Goal: Task Accomplishment & Management: Complete application form

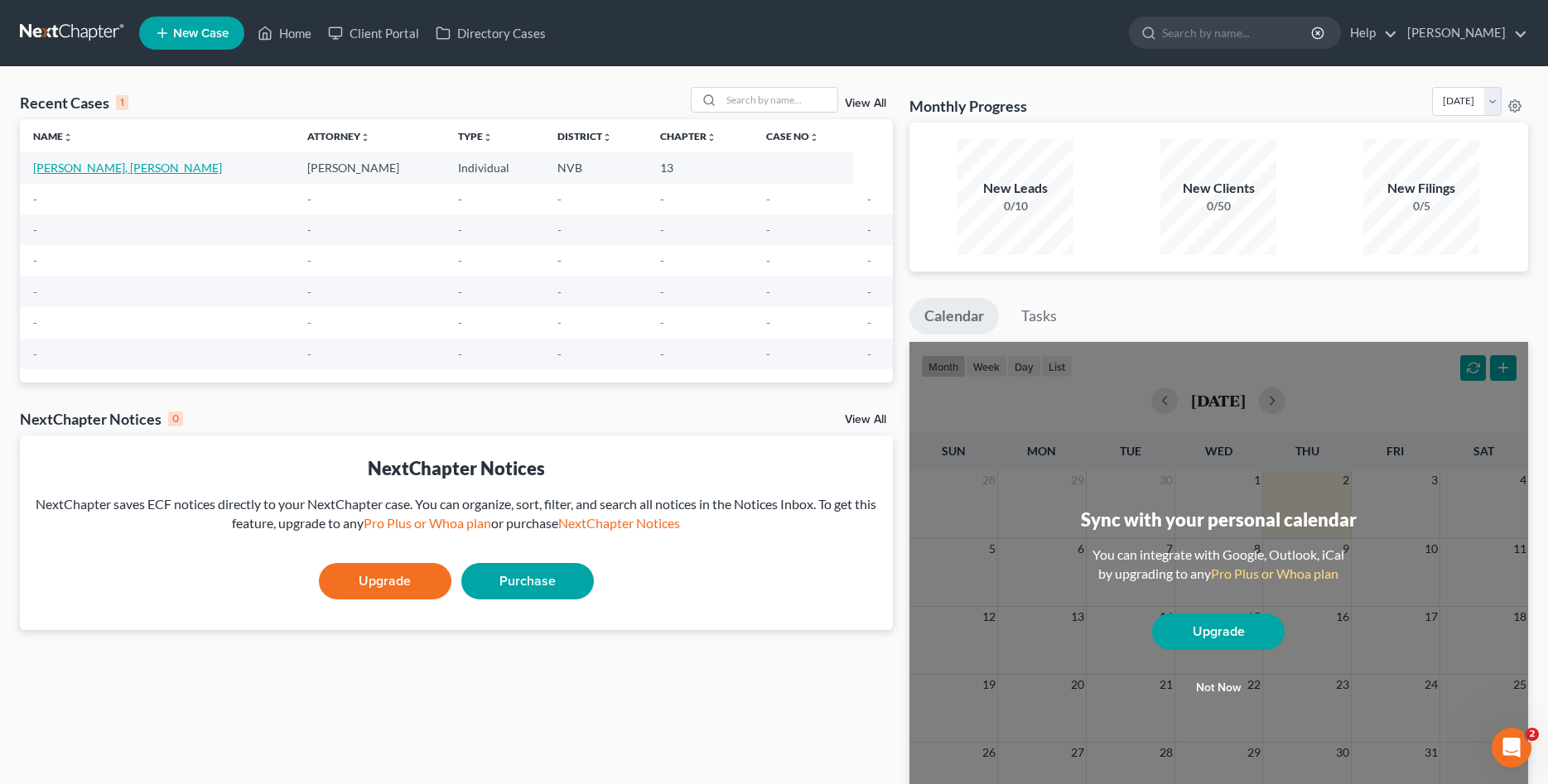
click at [102, 166] on link "[PERSON_NAME], [PERSON_NAME]" at bounding box center [128, 167] width 189 height 14
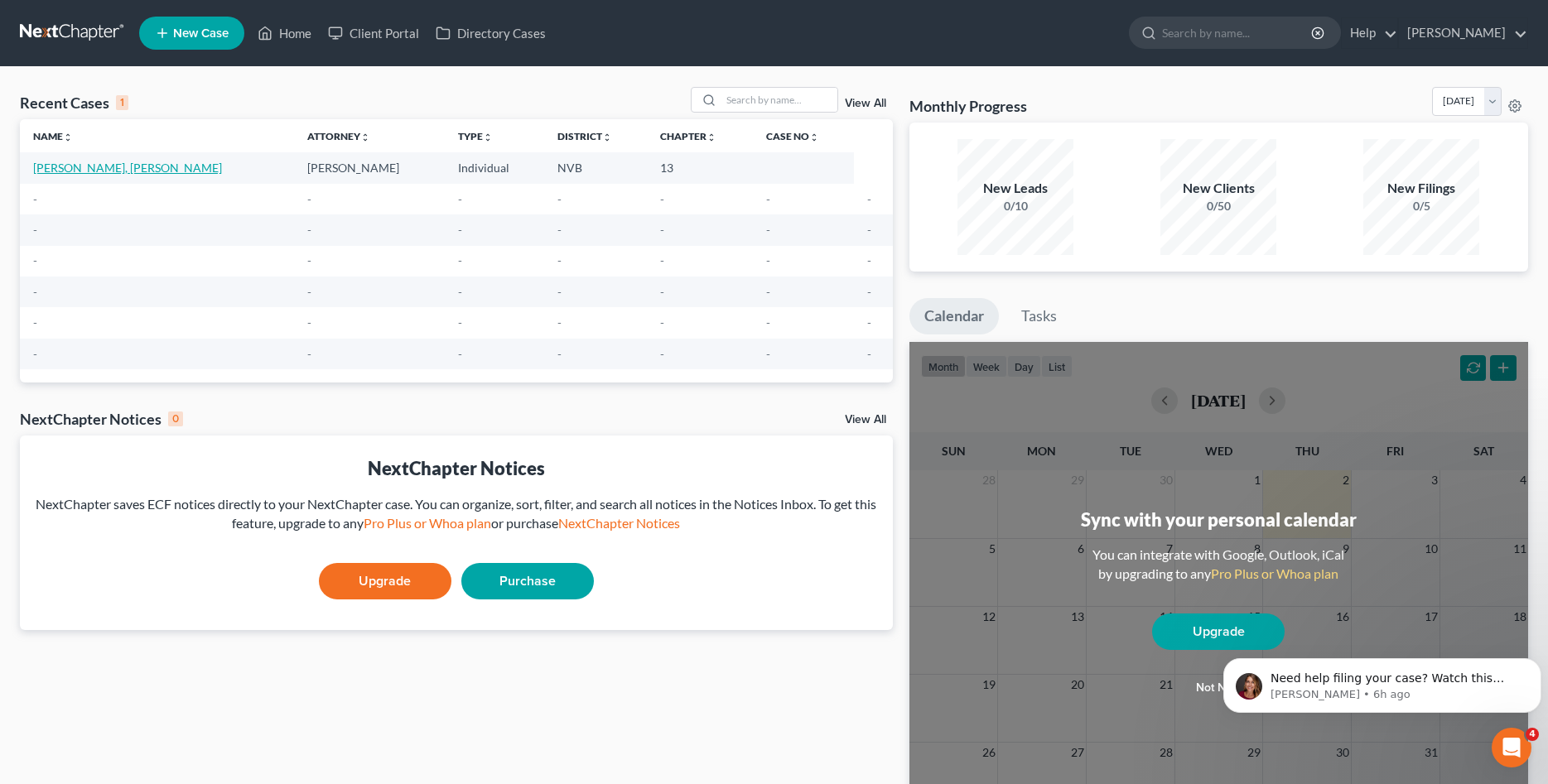
select select "0"
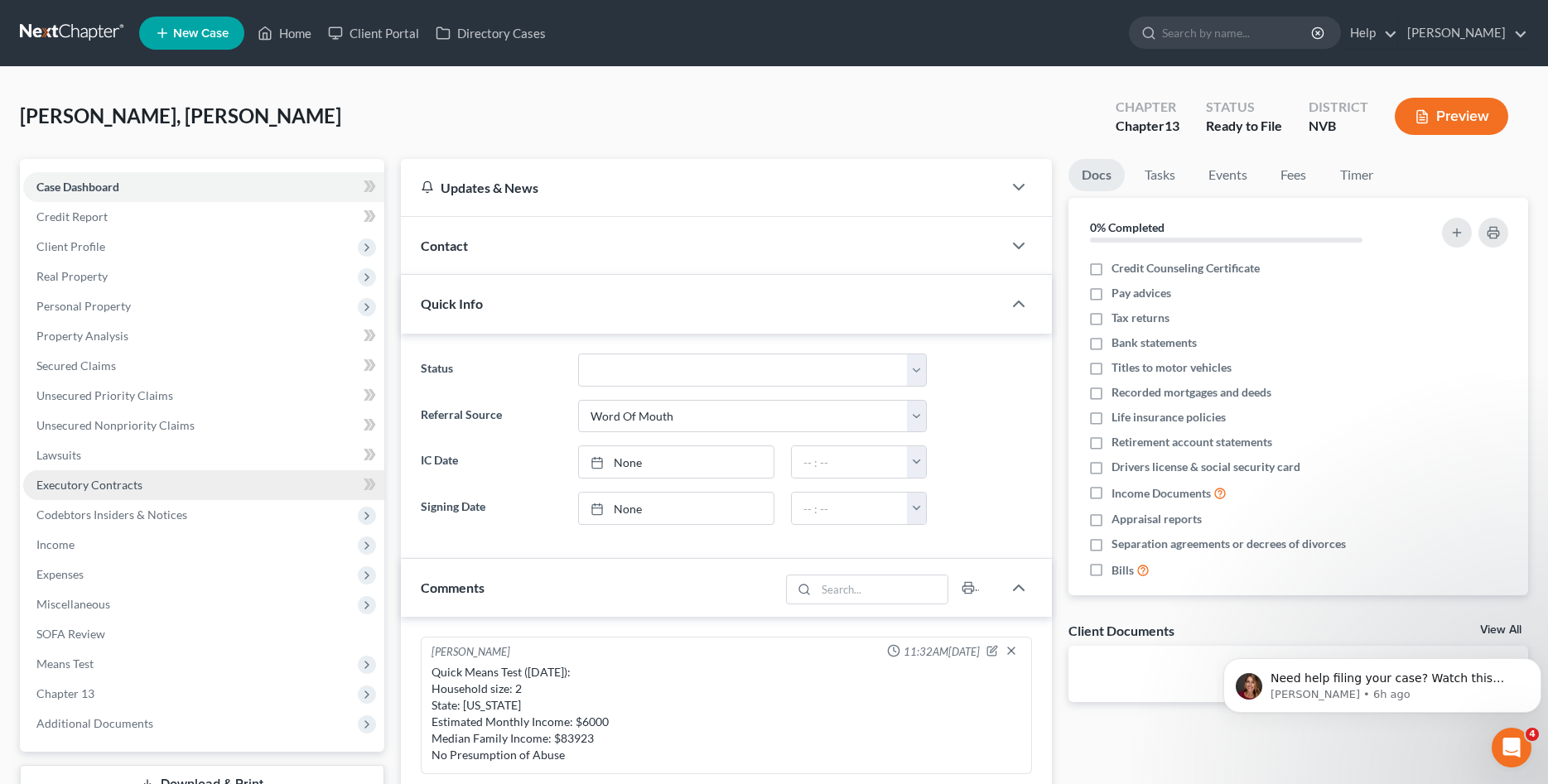
scroll to position [253, 0]
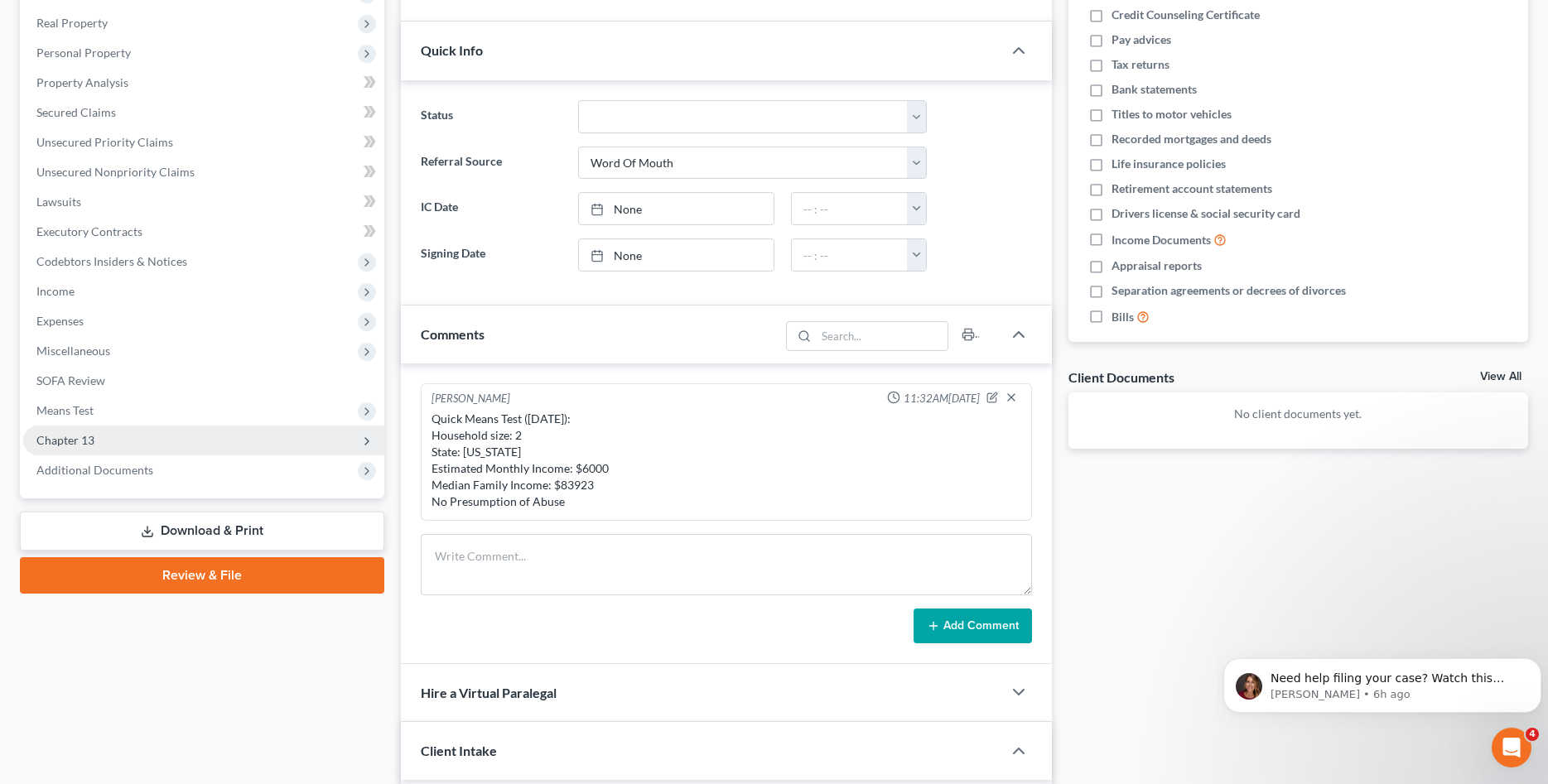
click at [104, 451] on span "Chapter 13" at bounding box center [204, 440] width 361 height 30
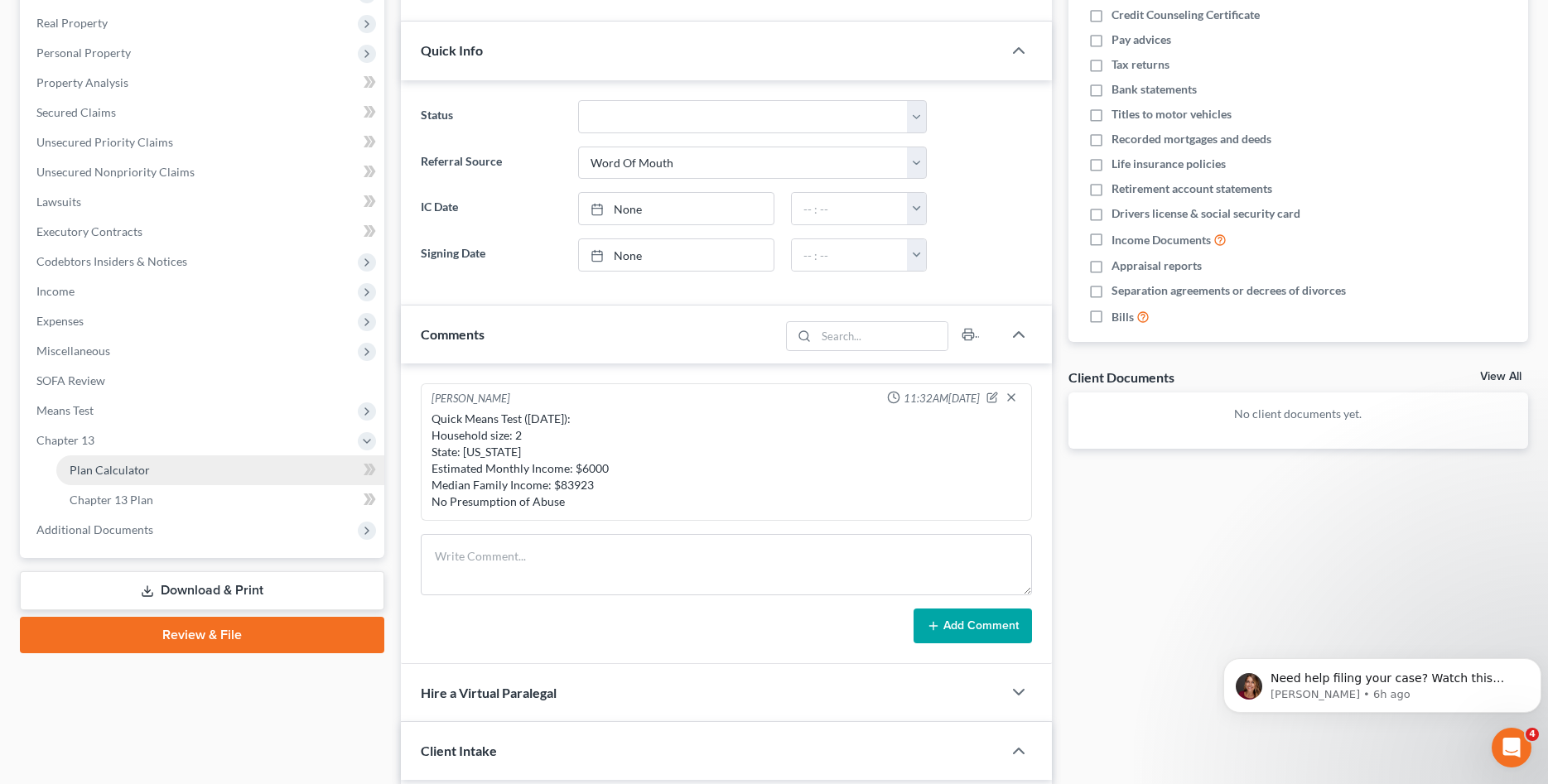
click at [122, 469] on span "Plan Calculator" at bounding box center [110, 470] width 81 height 14
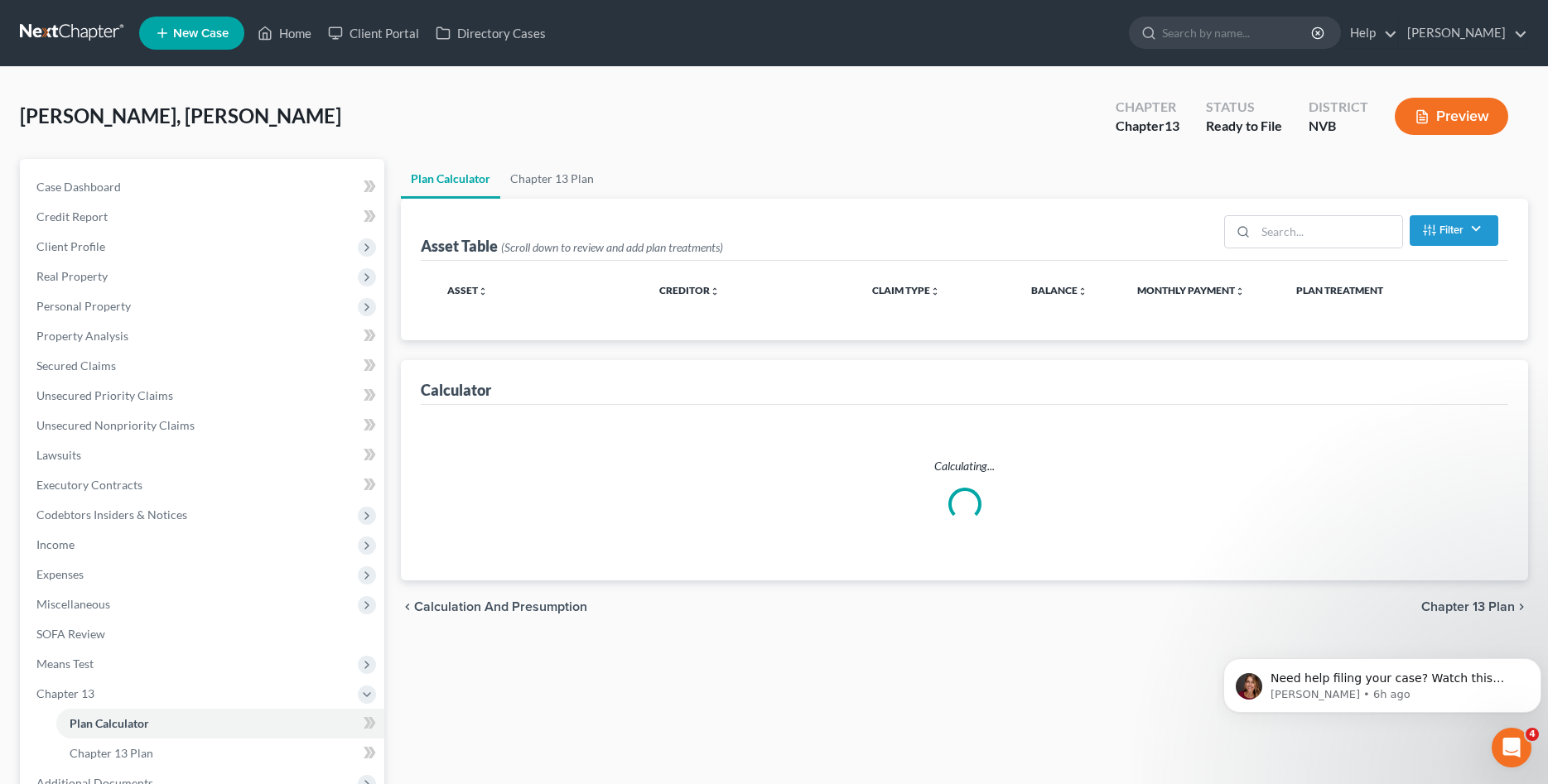
select select "59"
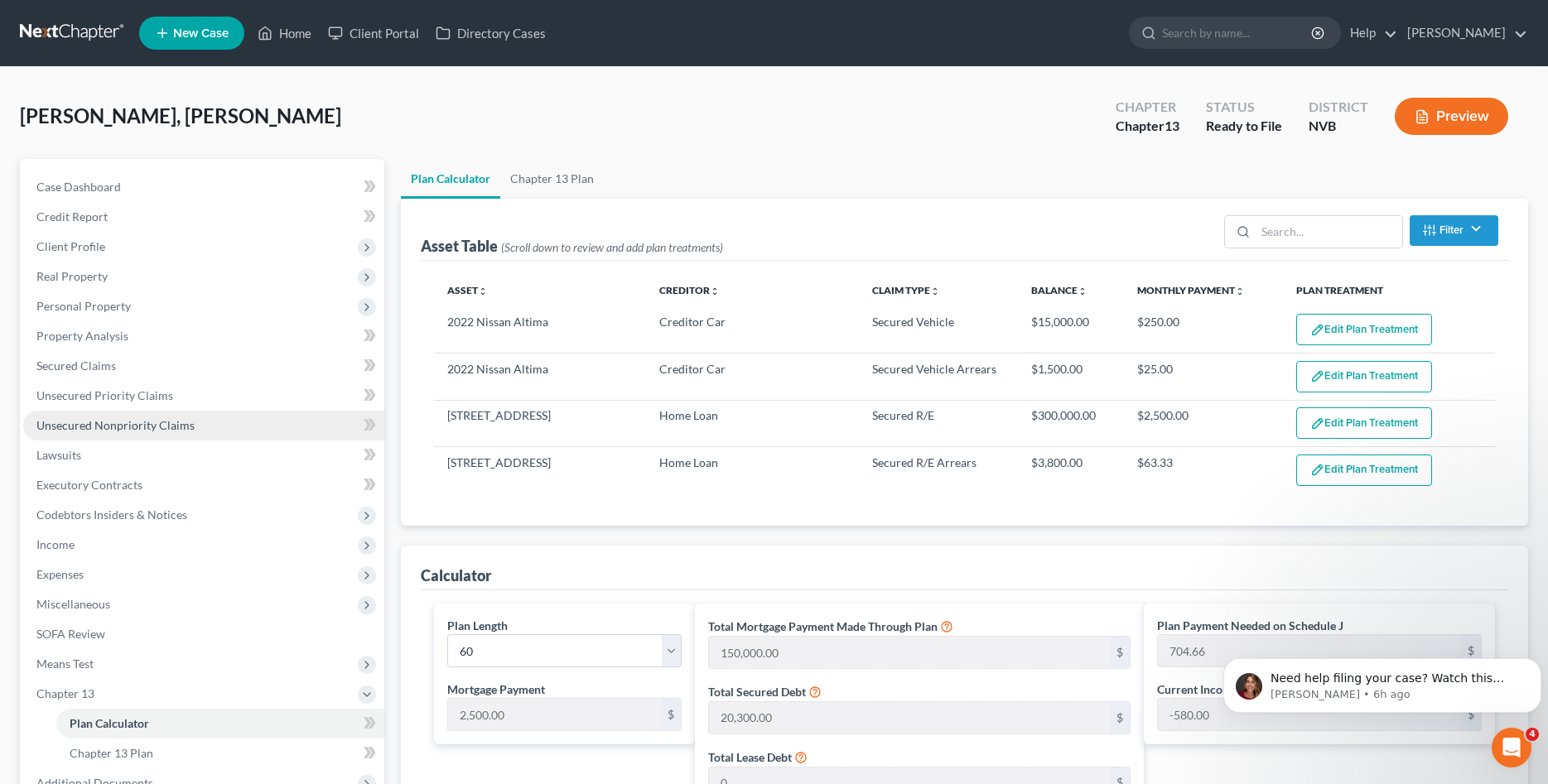
click at [129, 422] on span "Unsecured Nonpriority Claims" at bounding box center [115, 425] width 158 height 14
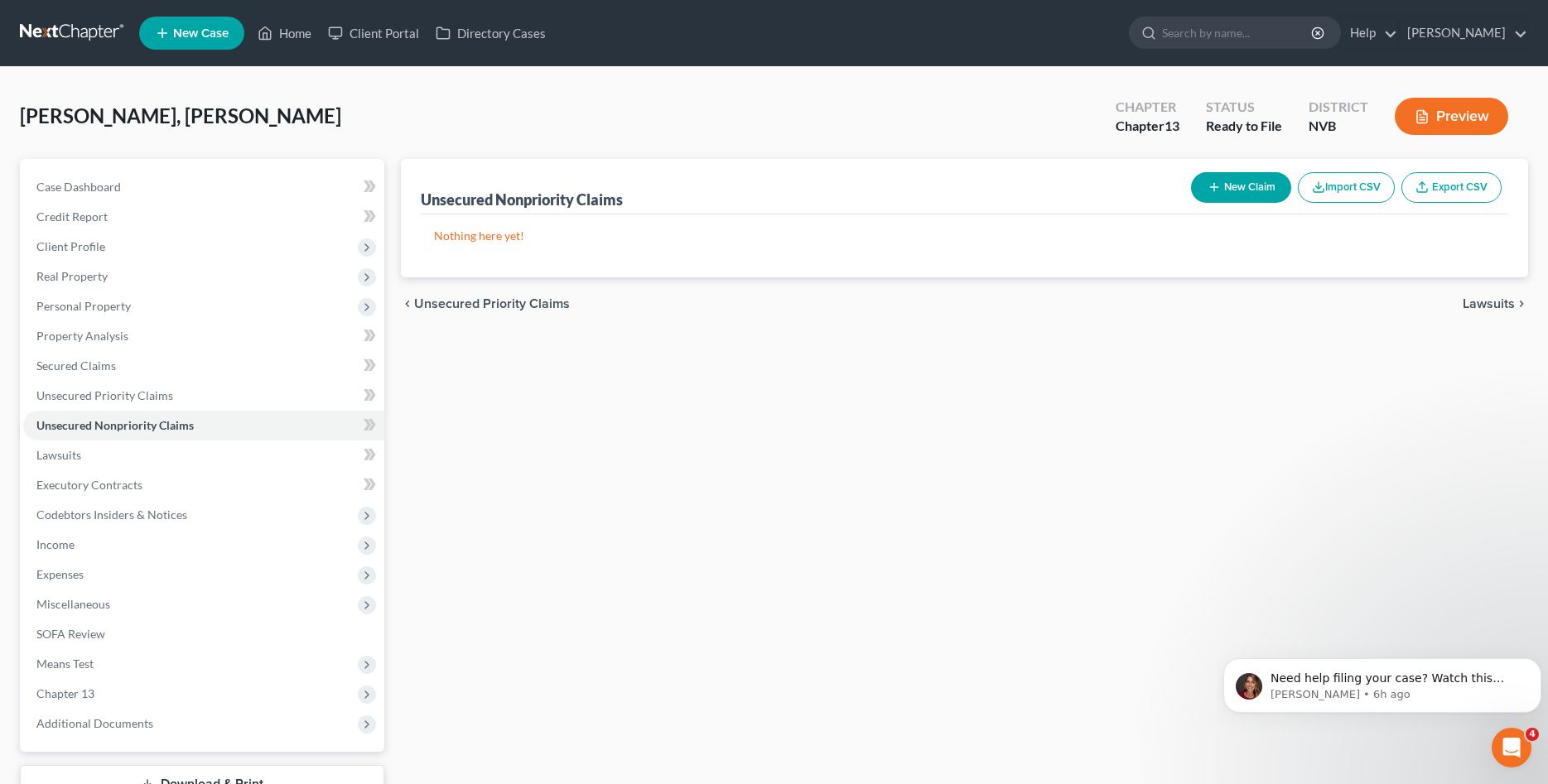
click at [1245, 185] on button "New Claim" at bounding box center [1240, 188] width 101 height 31
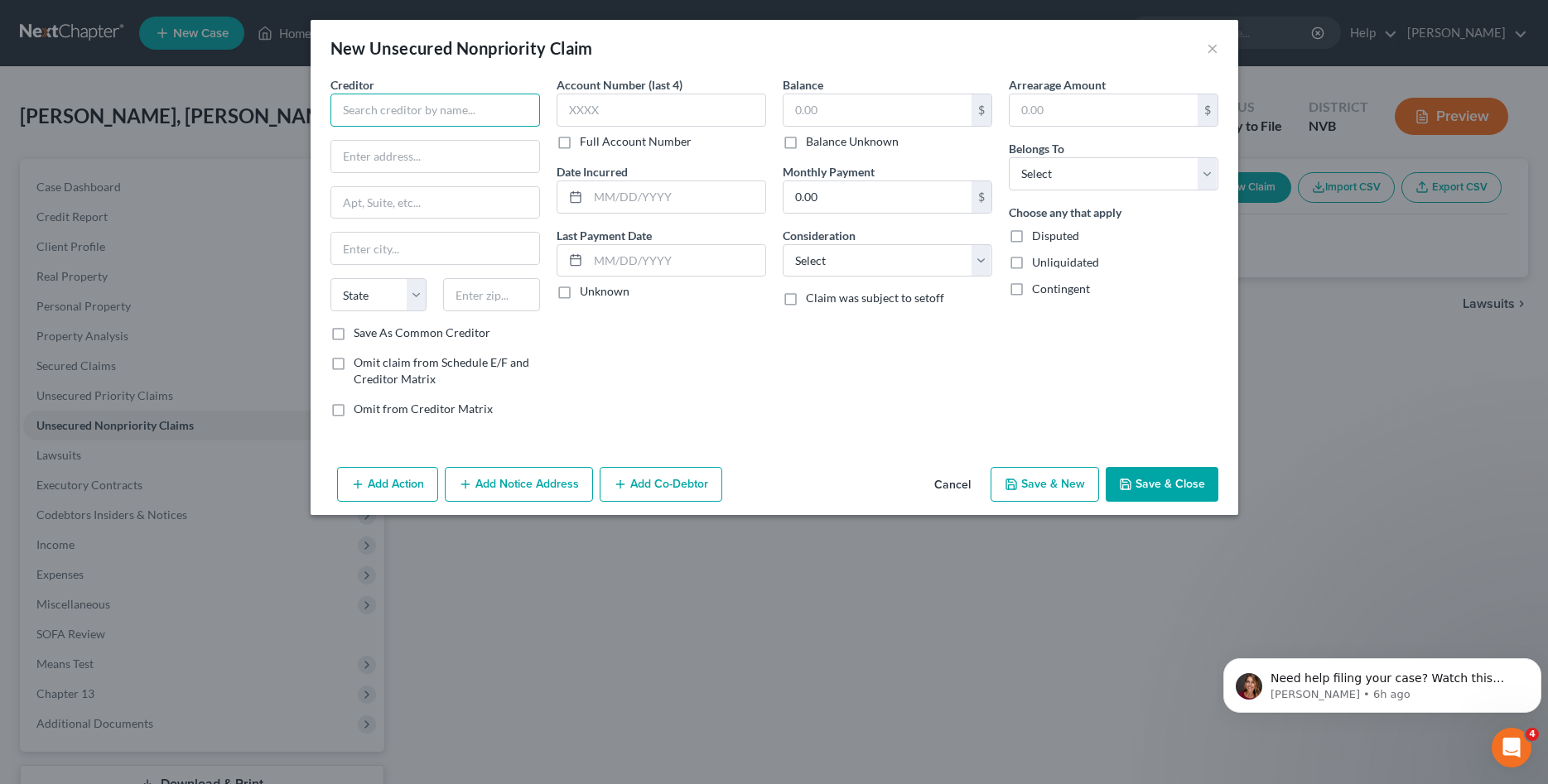
click at [409, 108] on input "text" at bounding box center [436, 110] width 210 height 33
type input "VISA"
click at [924, 109] on input "text" at bounding box center [877, 110] width 188 height 32
type input "5"
type input "150,000"
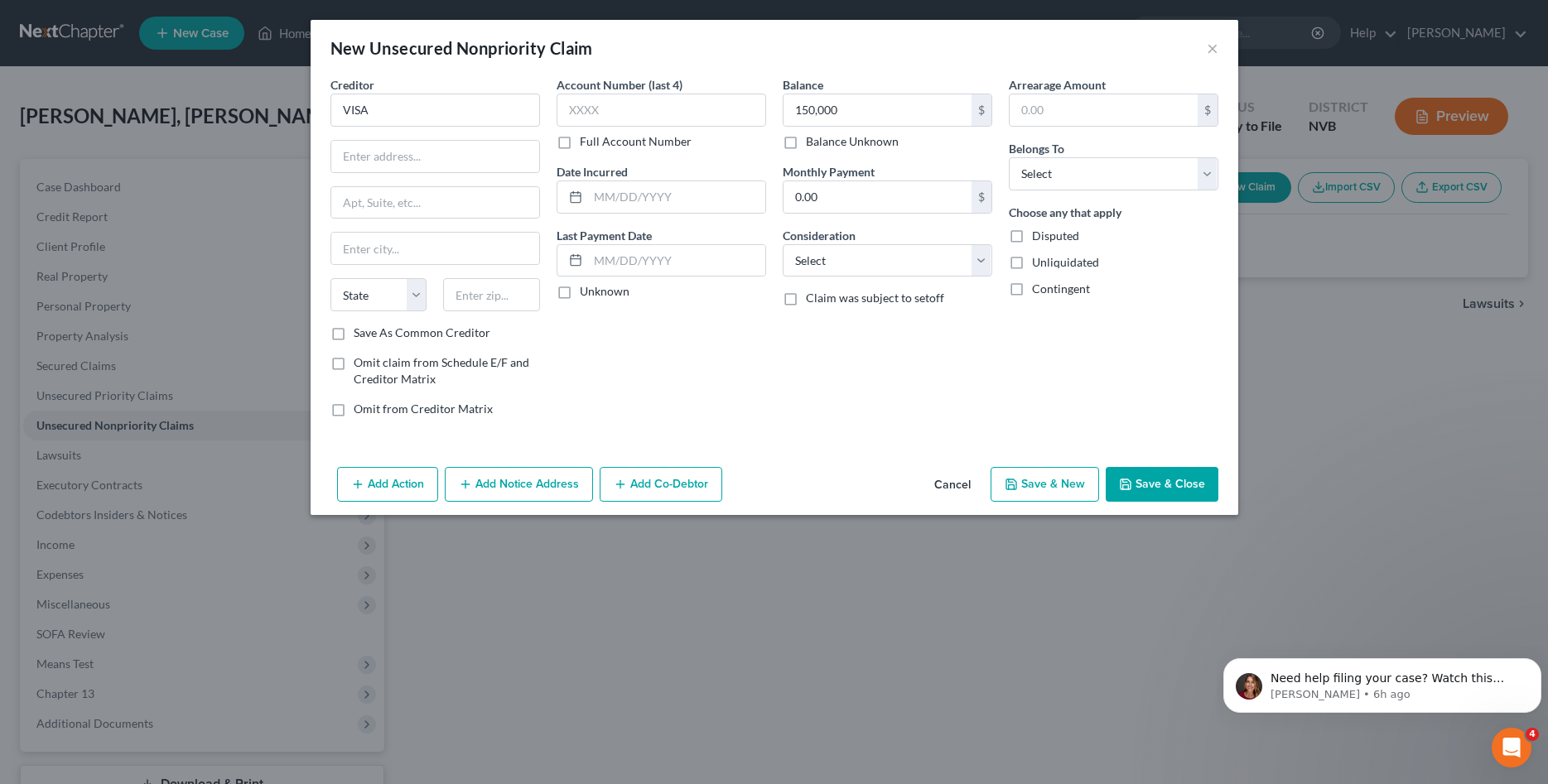
click at [1036, 383] on div "Arrearage Amount $ Belongs To * Select Debtor 1 Only Debtor 2 Only Debtor 1 And…" at bounding box center [1112, 253] width 226 height 355
click at [1160, 483] on button "Save & Close" at bounding box center [1161, 484] width 113 height 34
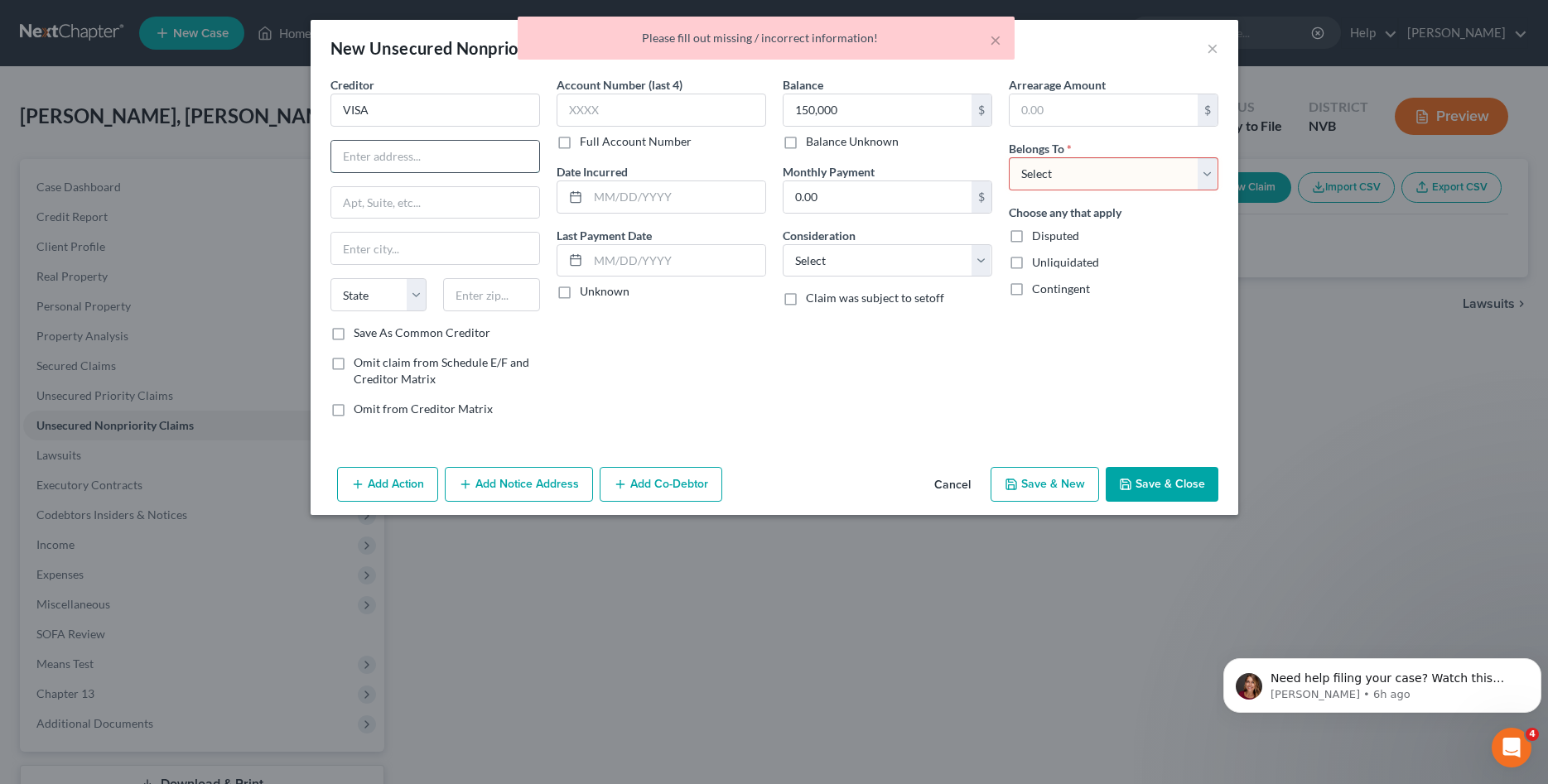
click at [456, 156] on input "text" at bounding box center [436, 156] width 208 height 32
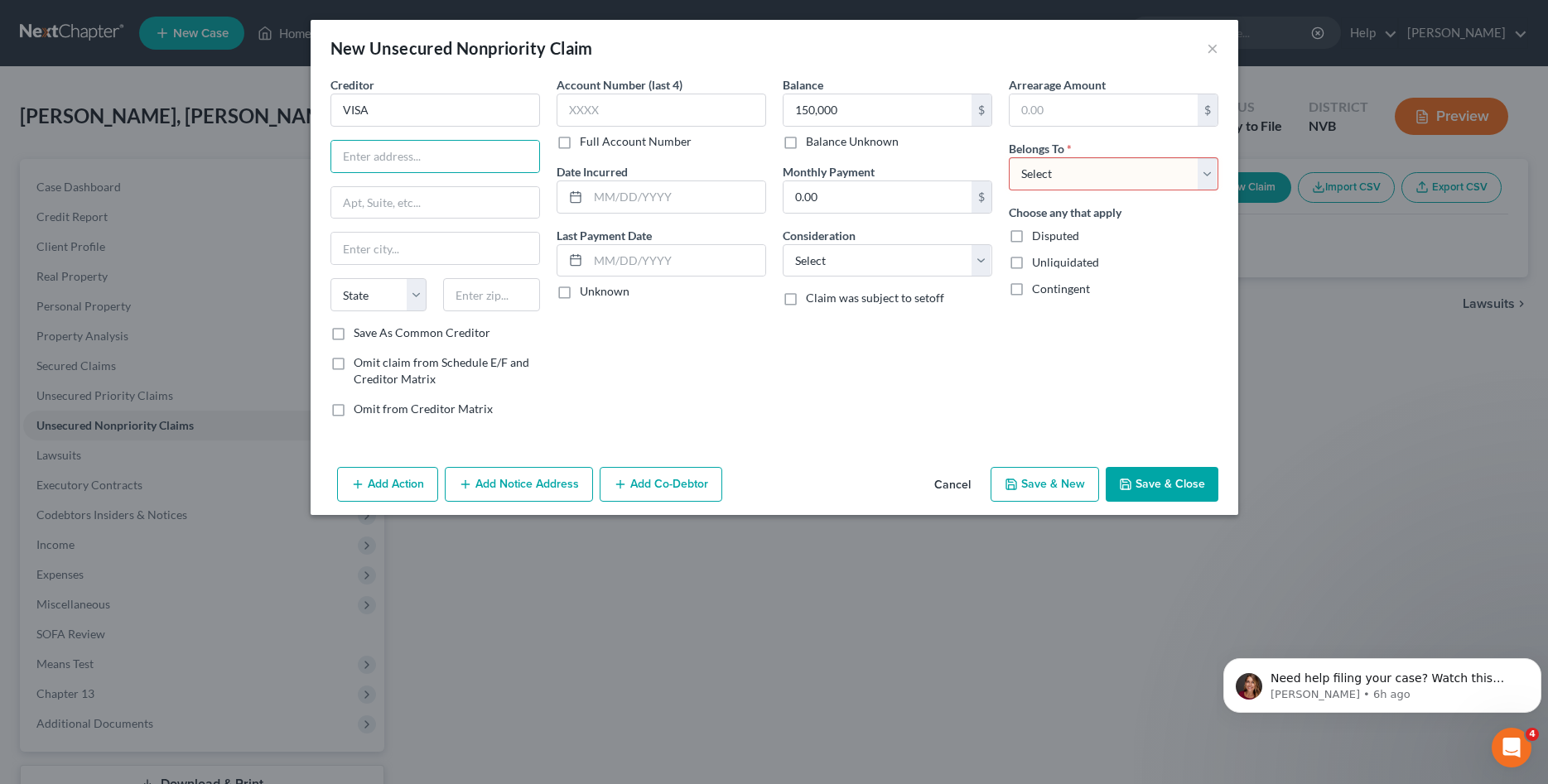
click at [1009, 157] on select "Select Debtor 1 Only Debtor 2 Only Debtor 1 And Debtor 2 Only At Least One Of T…" at bounding box center [1113, 173] width 210 height 33
select select "2"
click option "Debtor 1 And Debtor 2 Only" at bounding box center [0, 0] width 0 height 0
click at [1149, 488] on button "Save & Close" at bounding box center [1161, 484] width 113 height 34
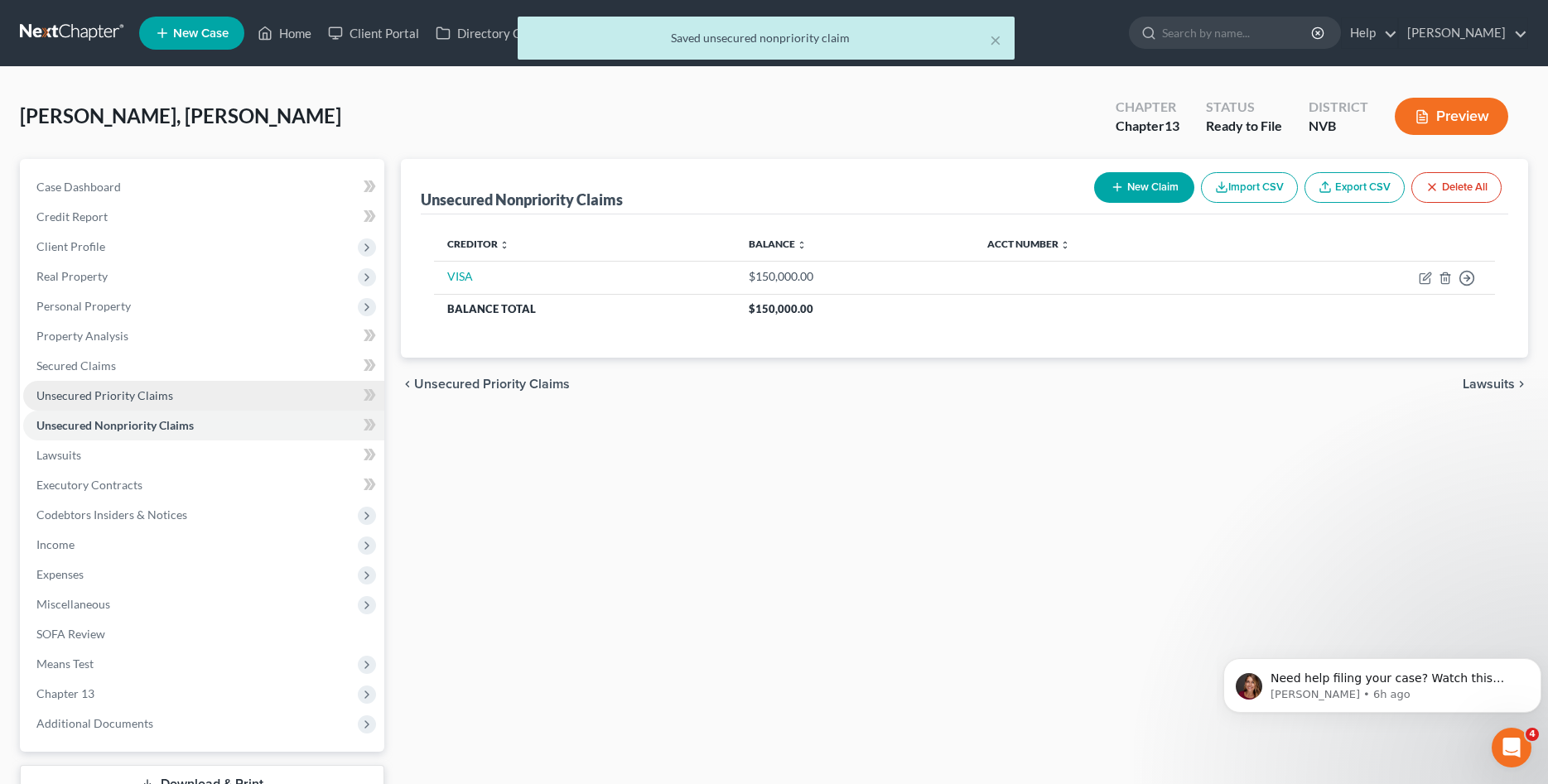
click at [243, 397] on link "Unsecured Priority Claims" at bounding box center [204, 395] width 361 height 30
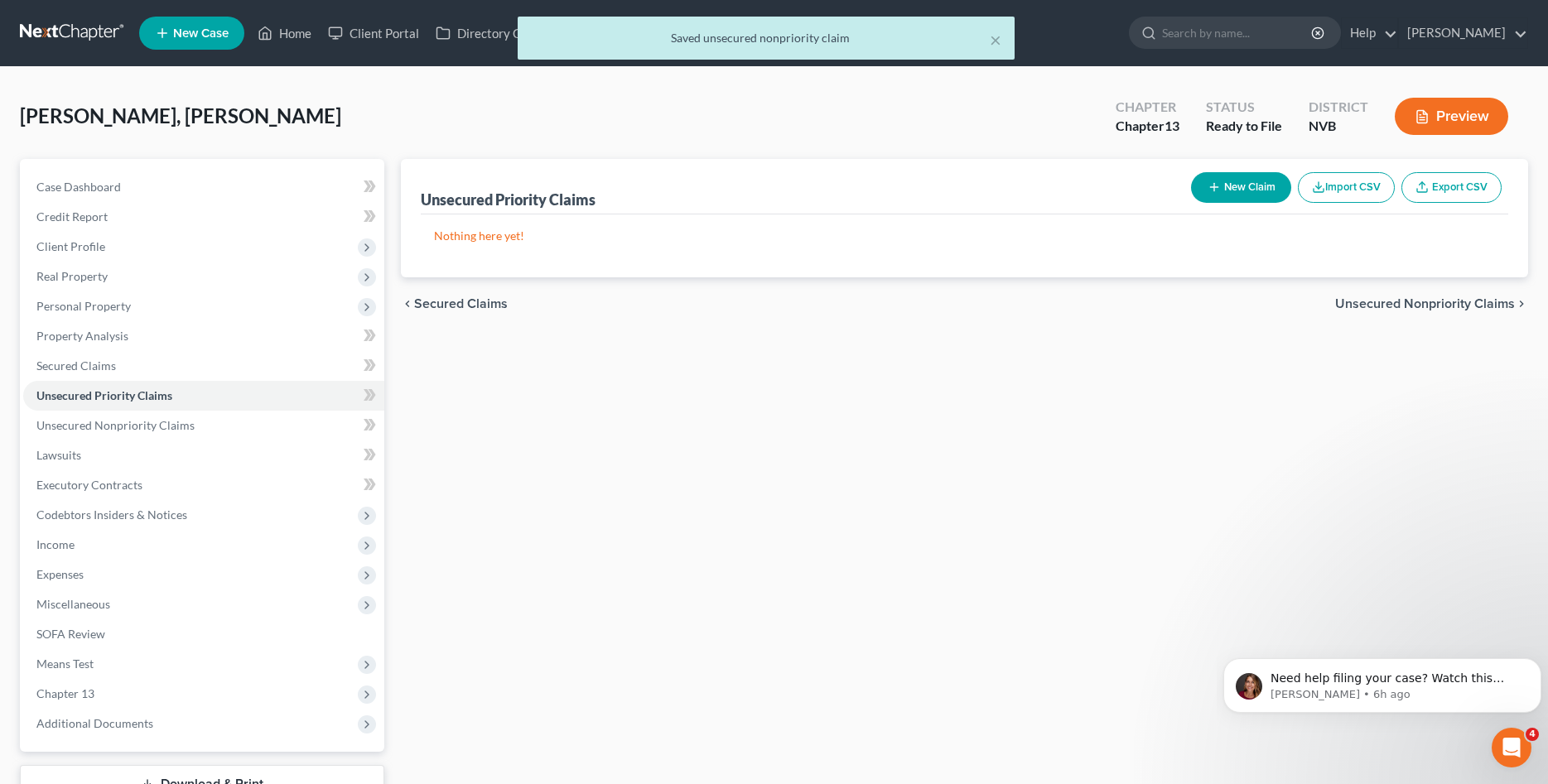
click at [1244, 181] on button "New Claim" at bounding box center [1240, 188] width 101 height 31
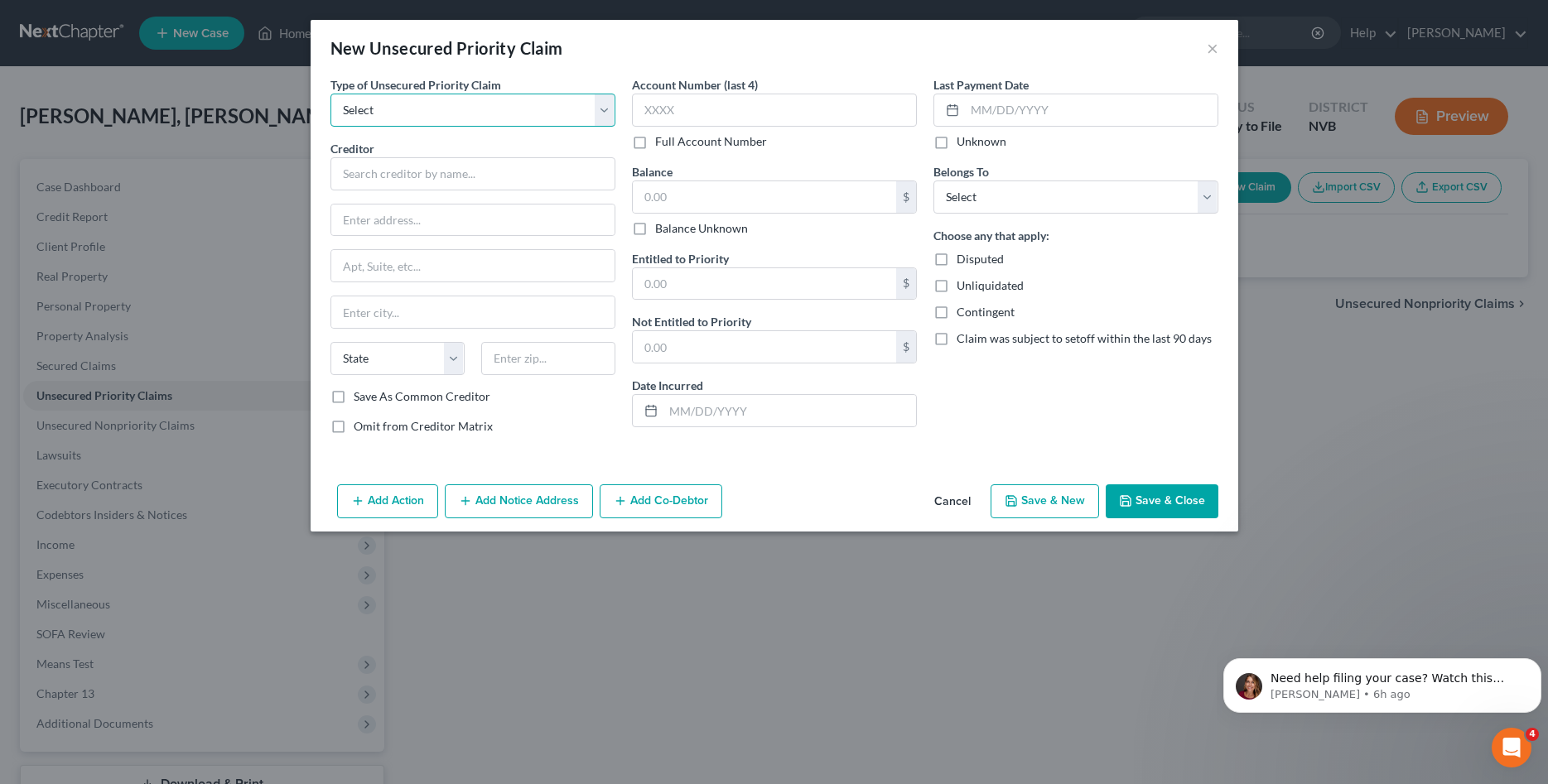
click at [331, 94] on select "Select Taxes & Other Government Units Domestic Support Obligations Extensions o…" at bounding box center [473, 110] width 285 height 33
select select "1"
click option "Domestic Support Obligations" at bounding box center [0, 0] width 0 height 0
click at [446, 171] on input "text" at bounding box center [473, 173] width 285 height 33
type input "The ex"
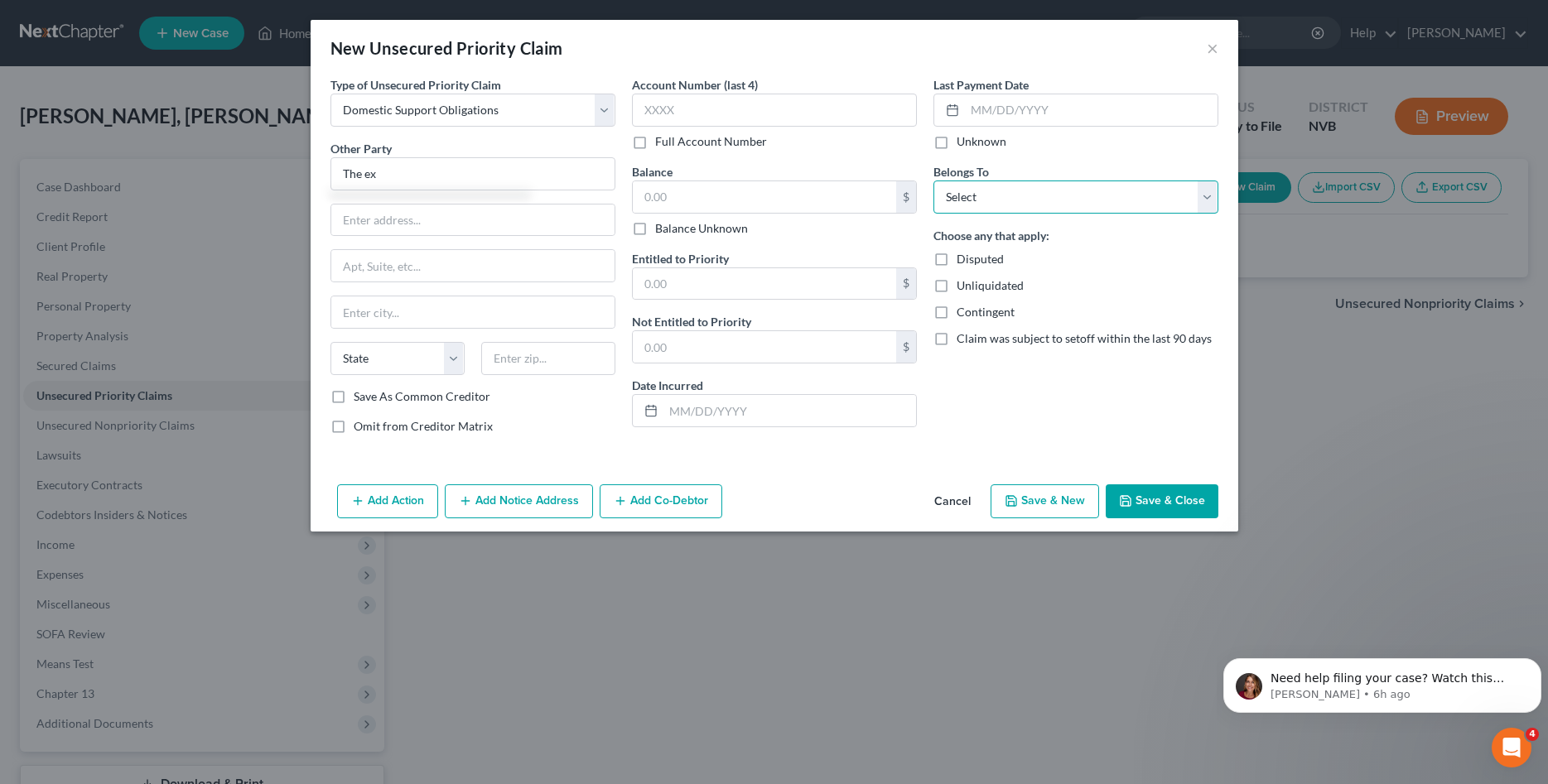
click at [933, 180] on select "Select Debtor 1 Only Debtor 2 Only Debtor 1 And Debtor 2 Only At Least One Of T…" at bounding box center [1076, 197] width 285 height 33
select select "1"
click option "Debtor 2 Only" at bounding box center [0, 0] width 0 height 0
click at [672, 195] on input "text" at bounding box center [764, 197] width 264 height 32
type input "12,000"
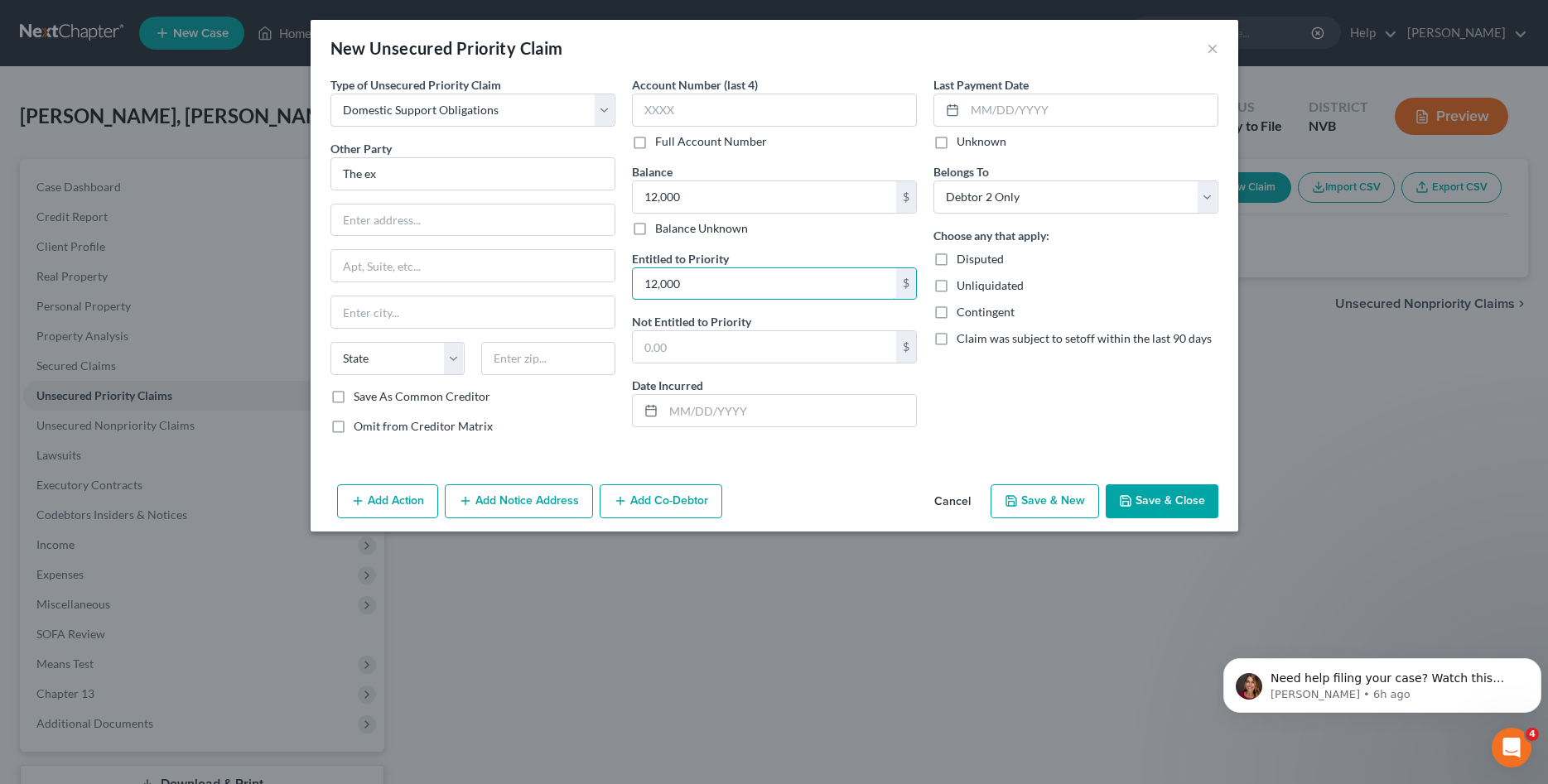
type input "12,000"
click at [1144, 503] on button "Save & Close" at bounding box center [1161, 501] width 113 height 34
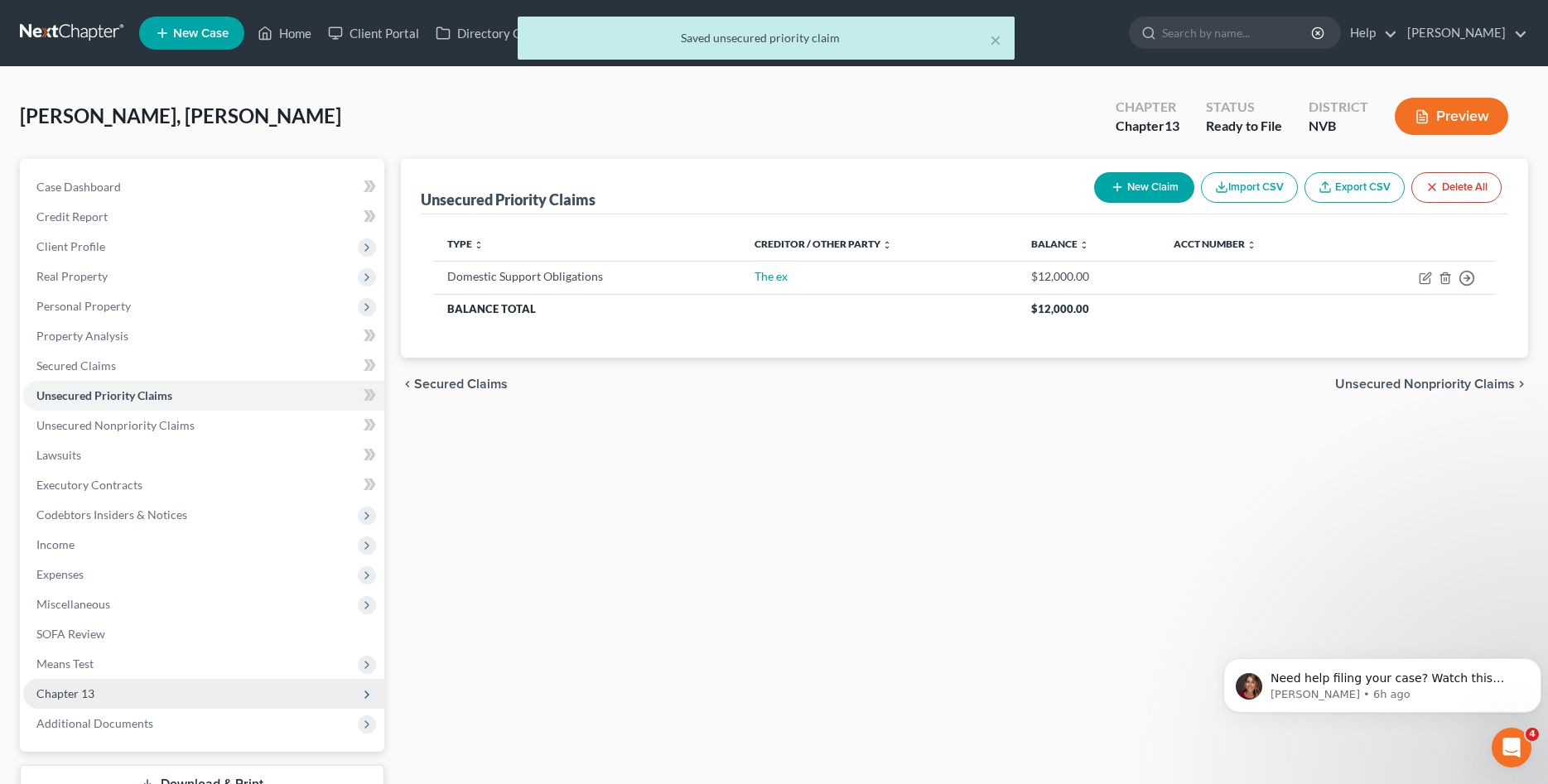
click at [67, 689] on span "Chapter 13" at bounding box center [64, 693] width 58 height 14
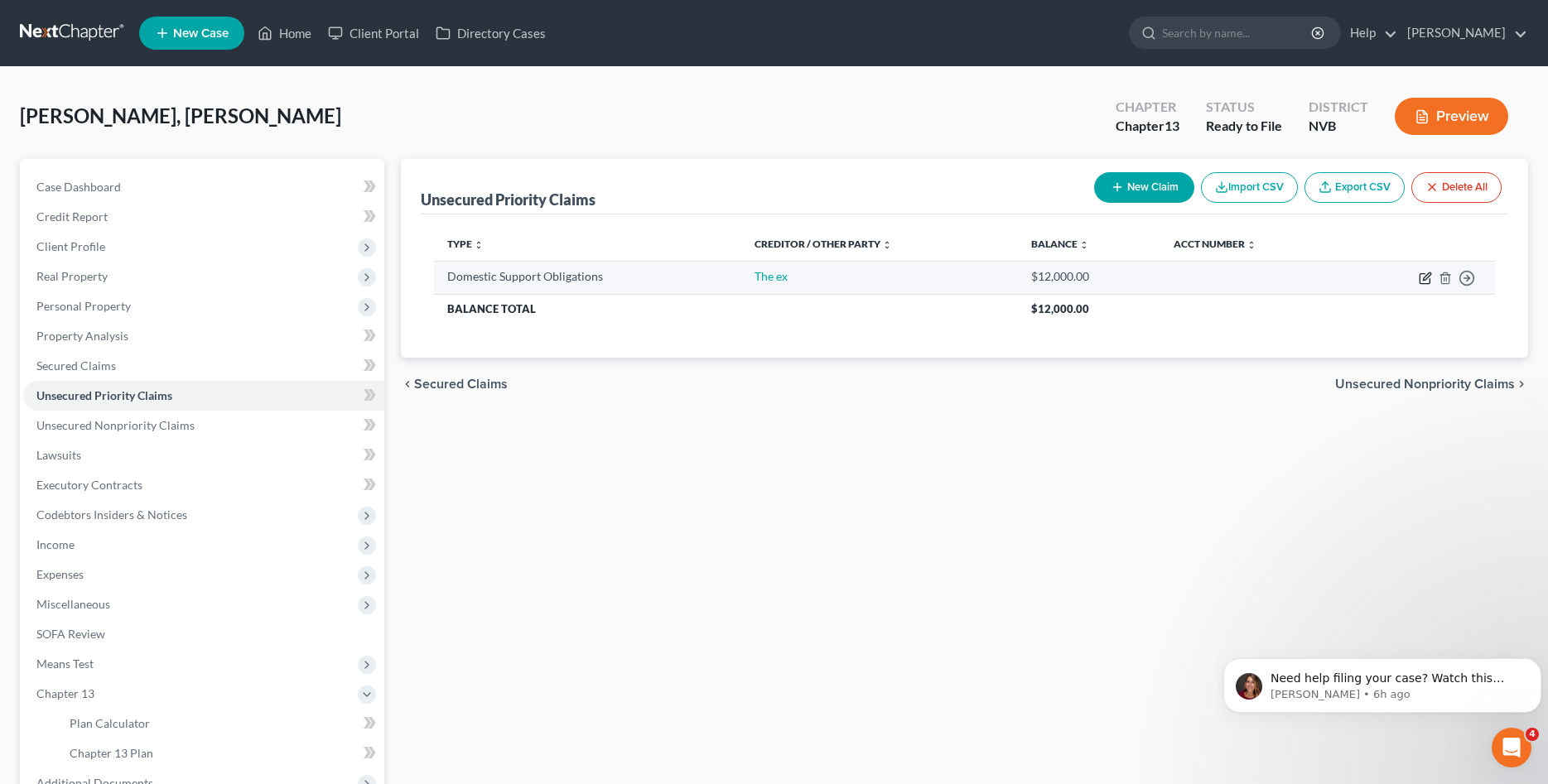
click at [1423, 274] on icon "button" at bounding box center [1424, 279] width 10 height 10
select select "1"
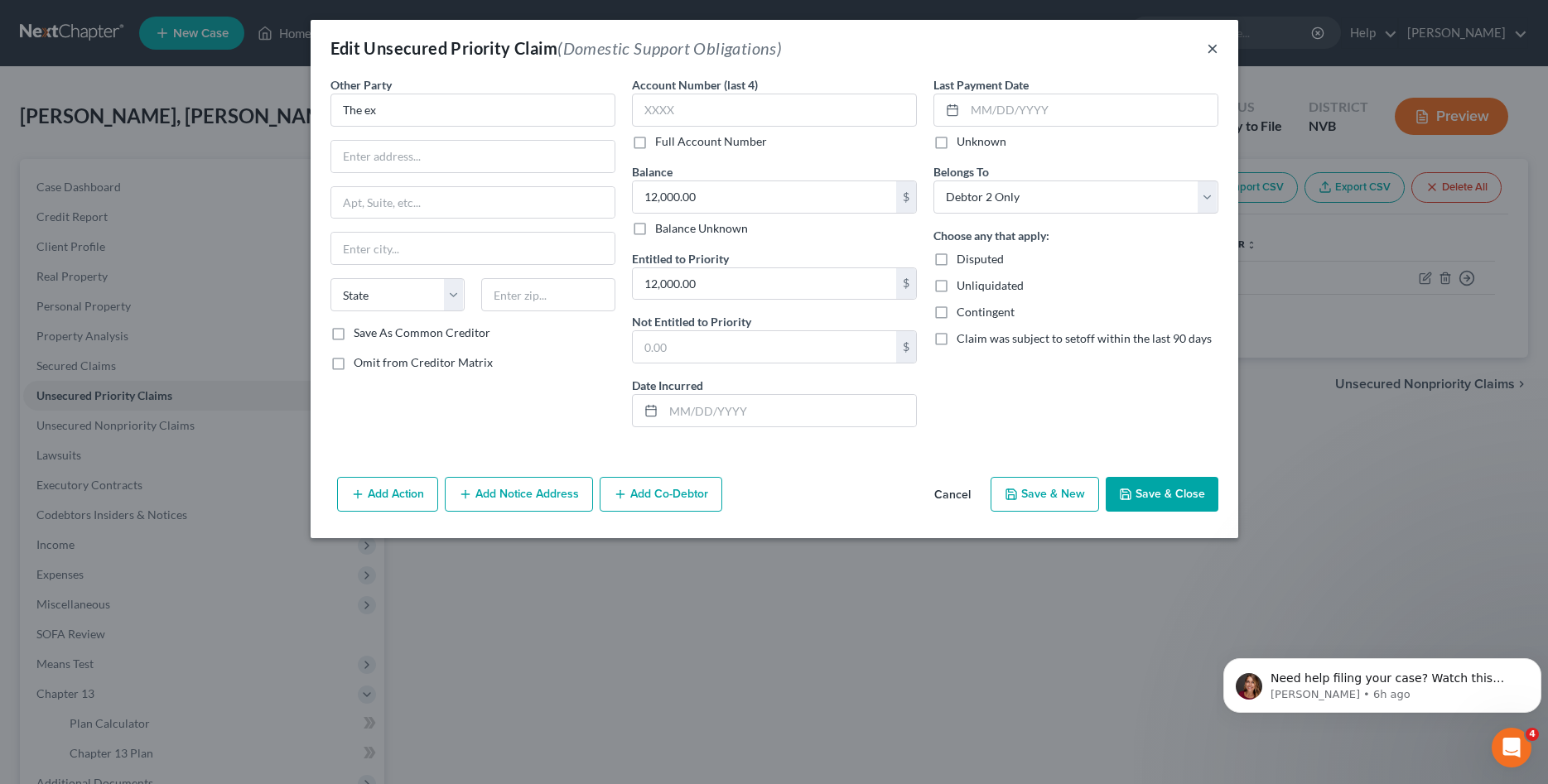
click at [1211, 52] on button "×" at bounding box center [1211, 47] width 11 height 20
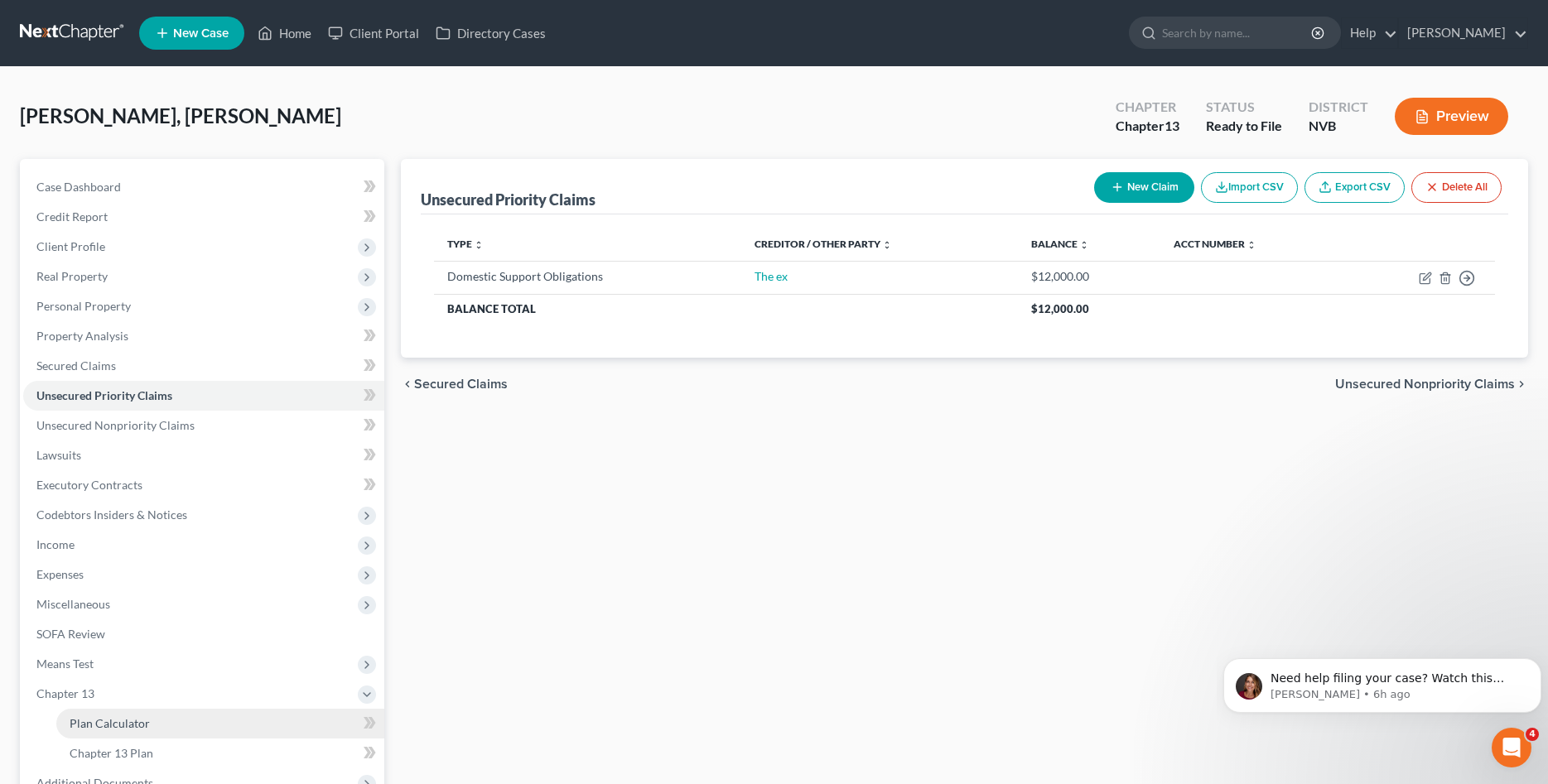
click at [121, 723] on span "Plan Calculator" at bounding box center [110, 723] width 81 height 14
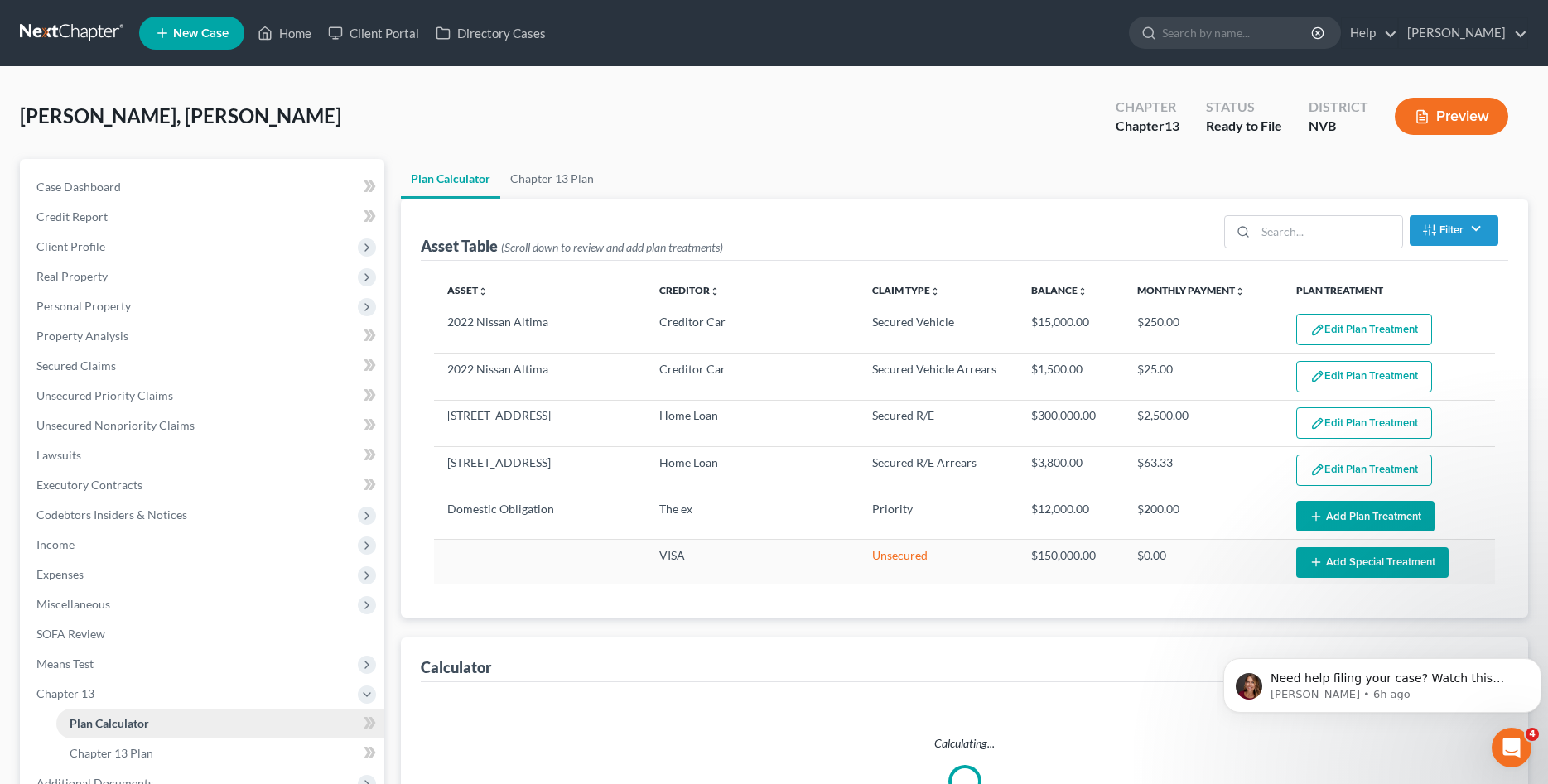
select select "59"
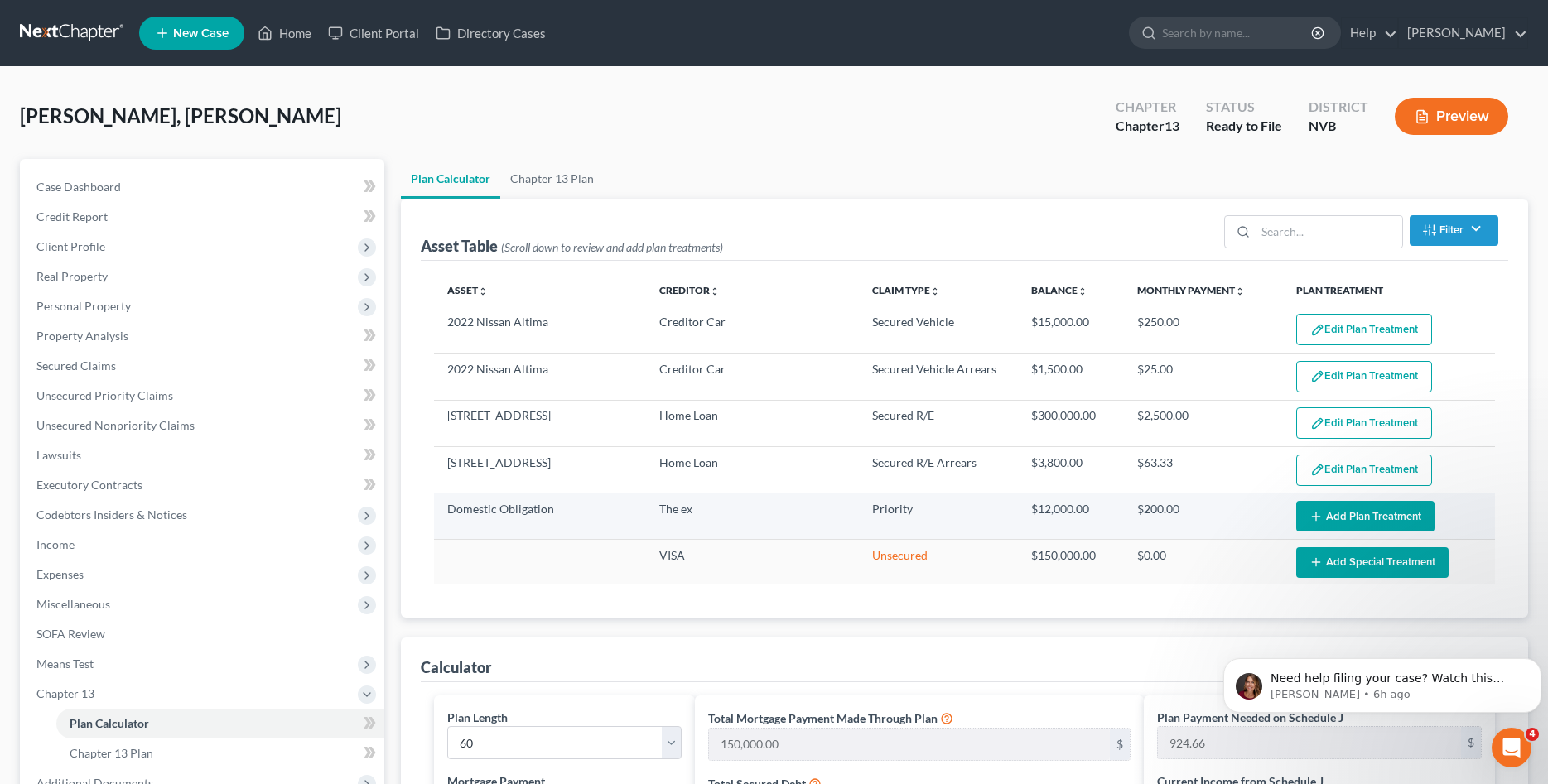
click at [1312, 510] on icon "button" at bounding box center [1315, 516] width 13 height 13
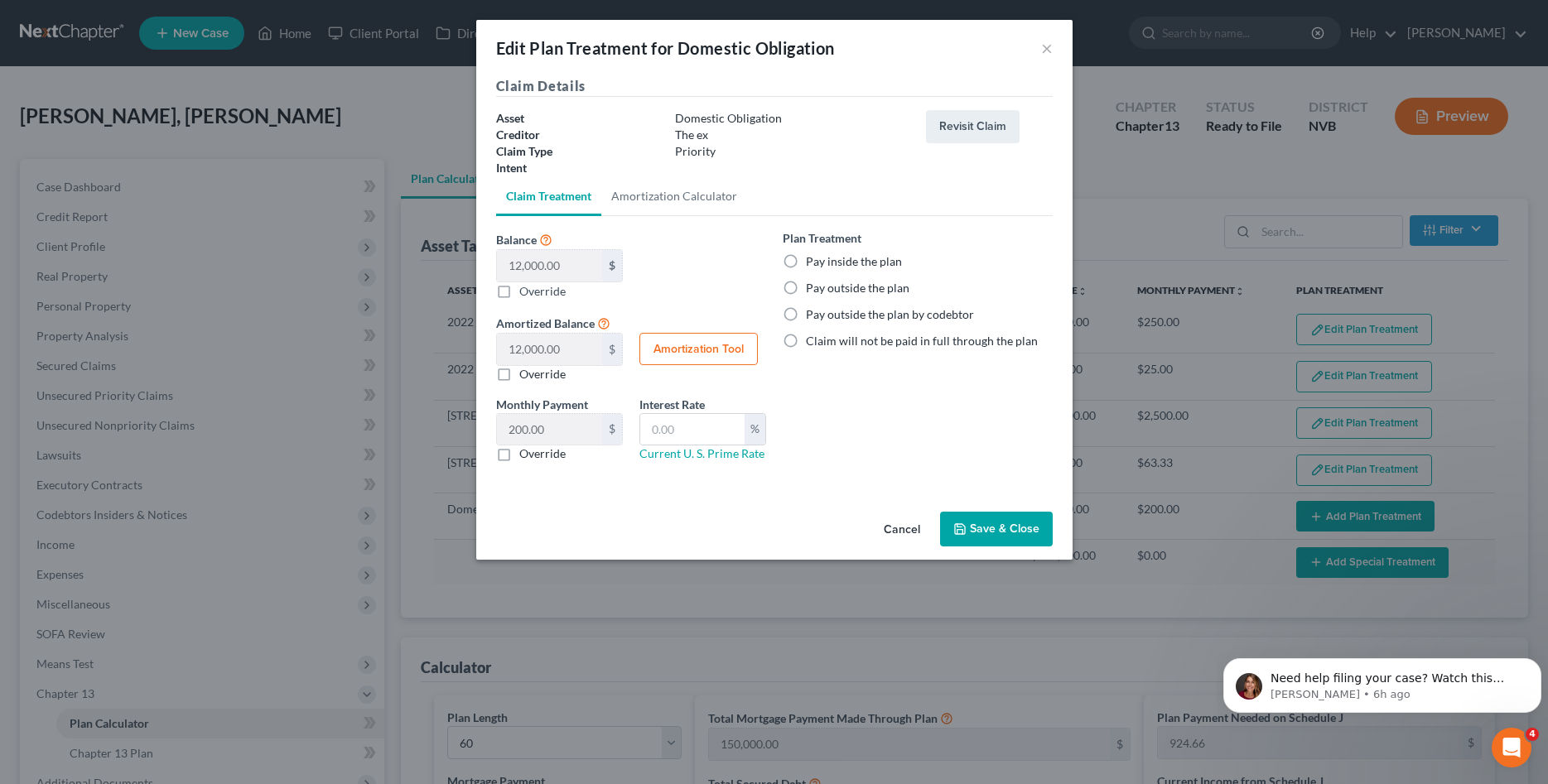
click at [881, 266] on label "Pay inside the plan" at bounding box center [854, 261] width 96 height 16
click at [823, 264] on input "Pay inside the plan" at bounding box center [818, 258] width 11 height 11
radio input "true"
click at [991, 533] on button "Save & Close" at bounding box center [996, 529] width 113 height 34
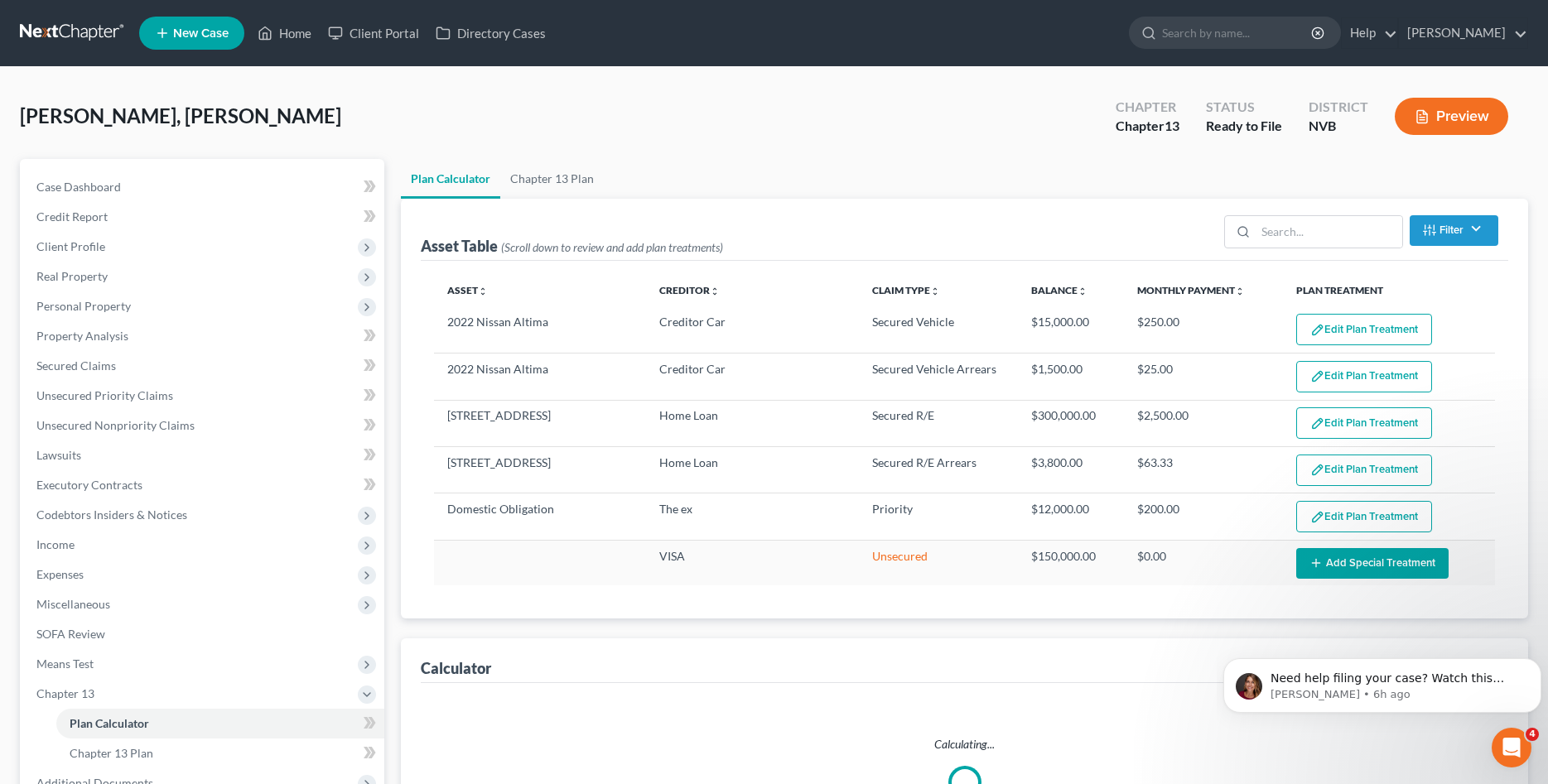
select select "59"
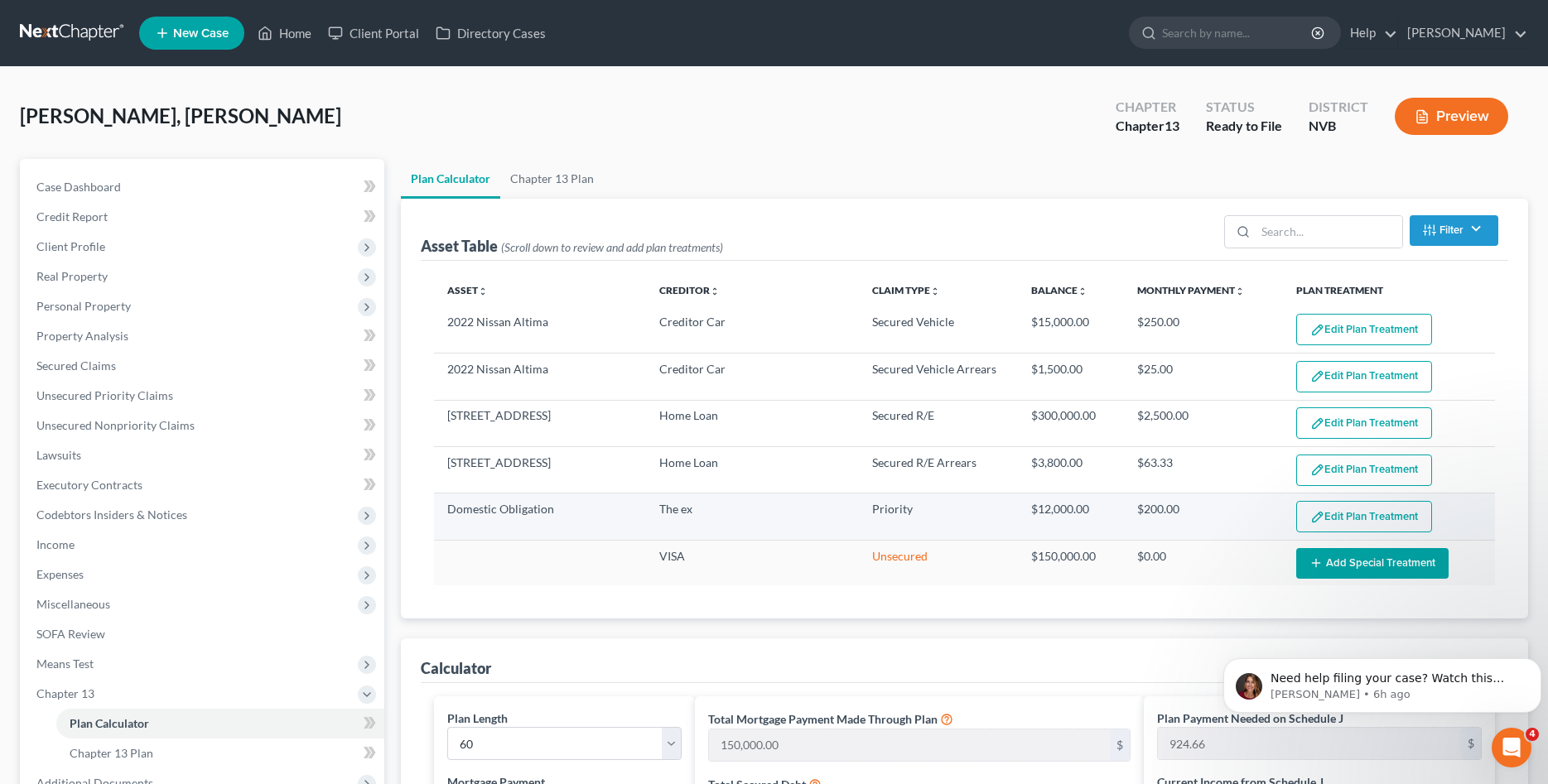
click at [1399, 508] on button "Edit Plan Treatment" at bounding box center [1364, 516] width 136 height 32
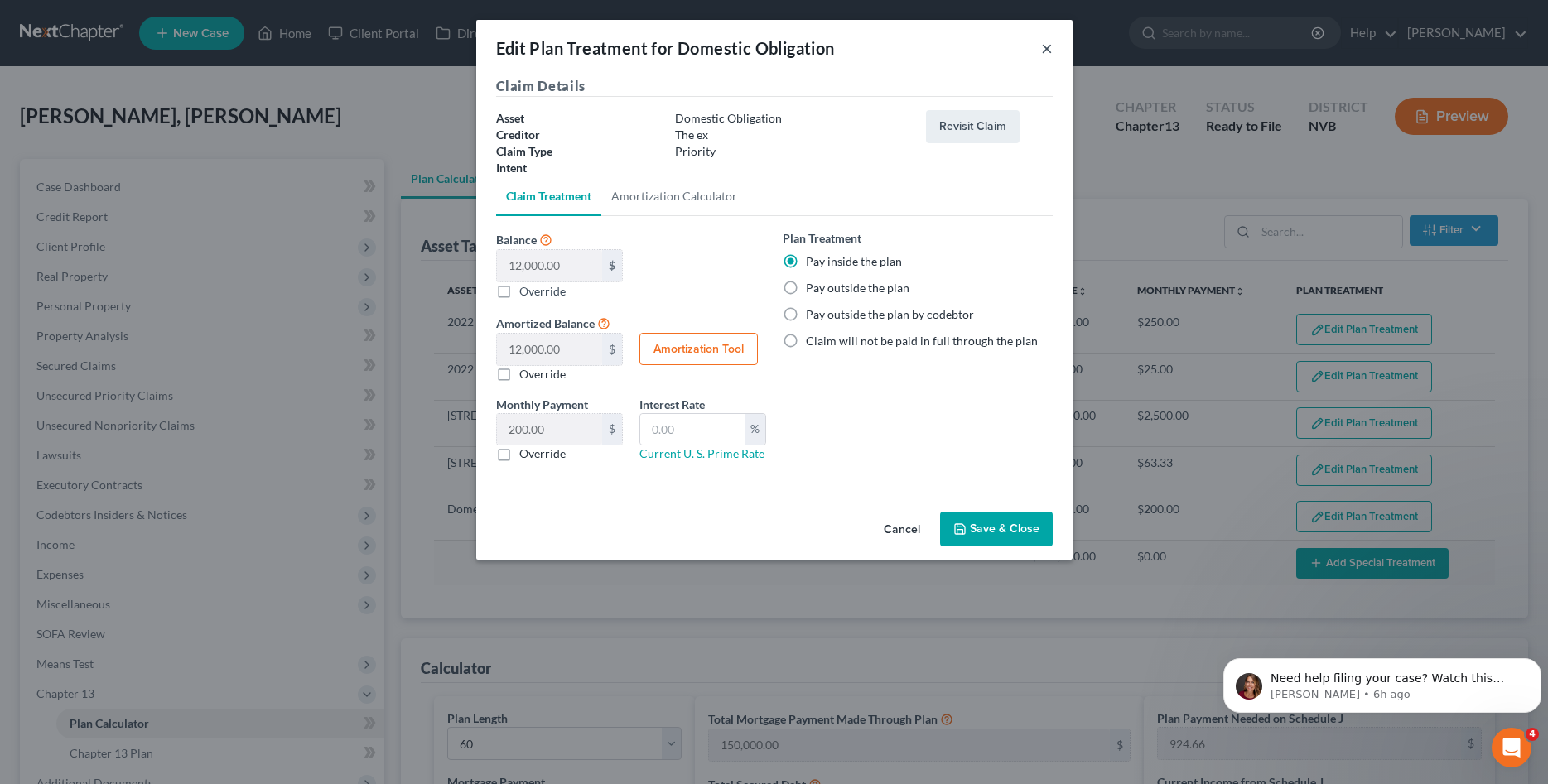
click at [1045, 52] on button "×" at bounding box center [1046, 47] width 11 height 20
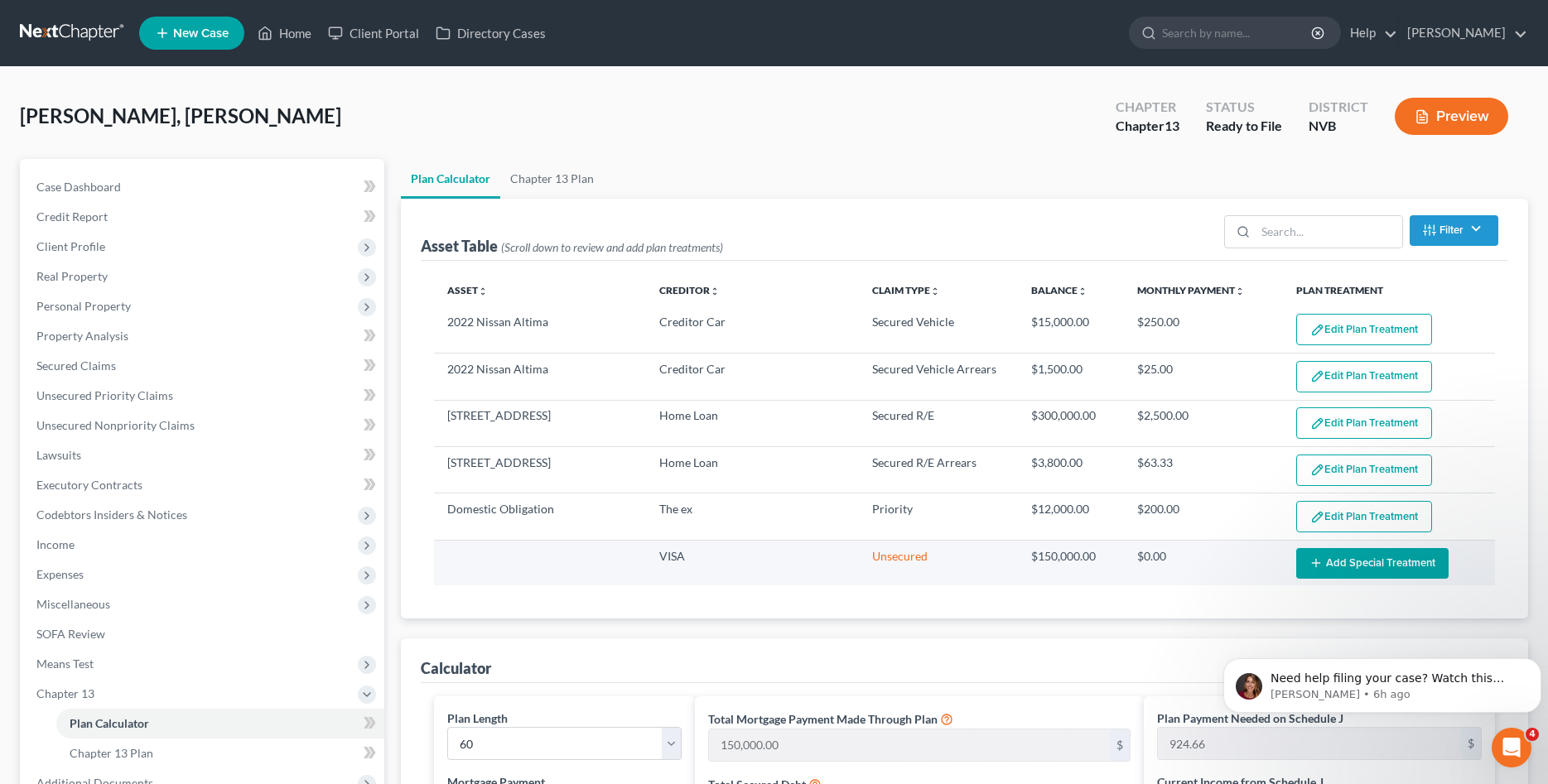
click at [1343, 564] on button "Add Special Treatment" at bounding box center [1372, 563] width 152 height 31
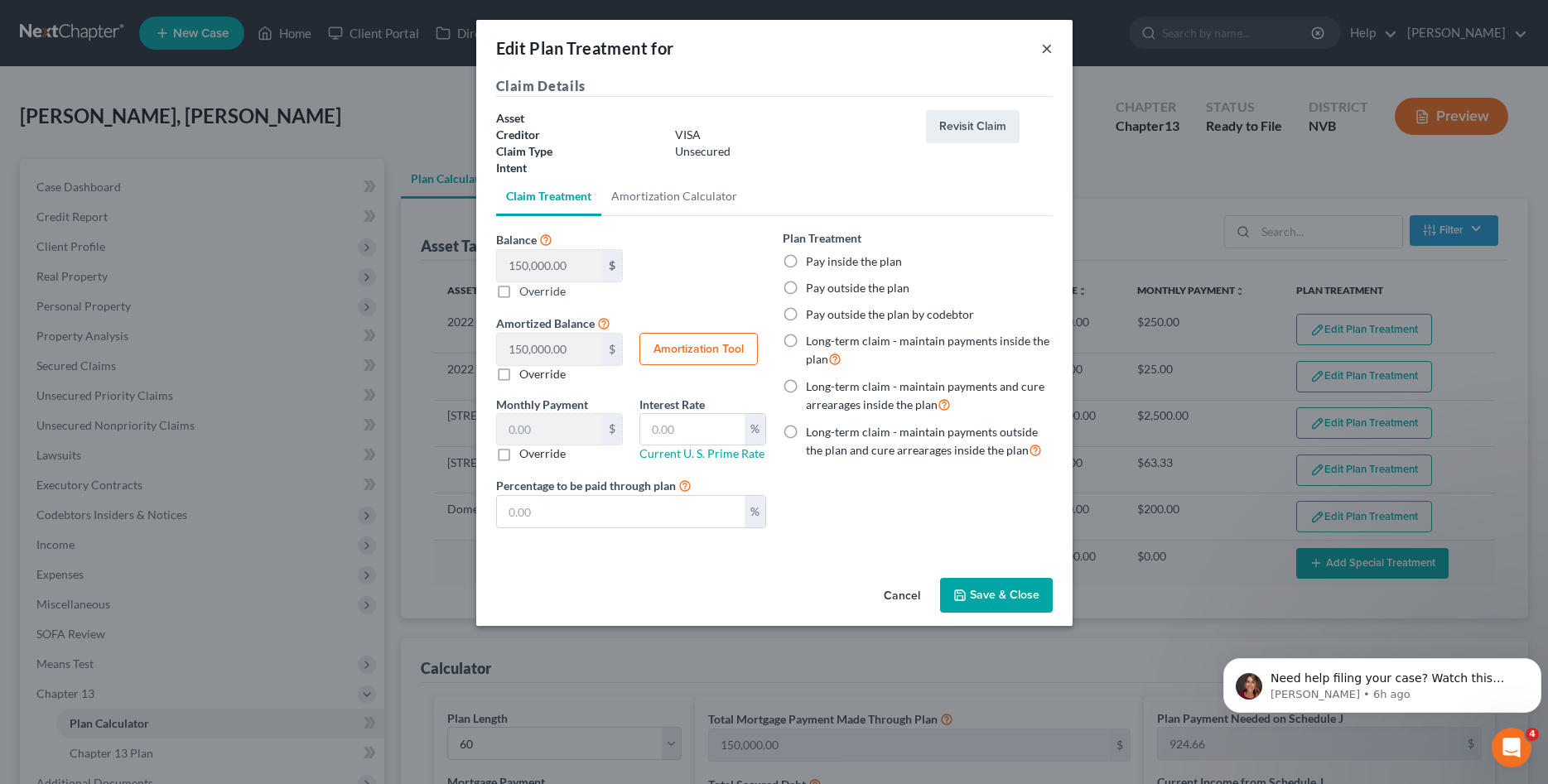
click at [1045, 50] on button "×" at bounding box center [1046, 47] width 11 height 20
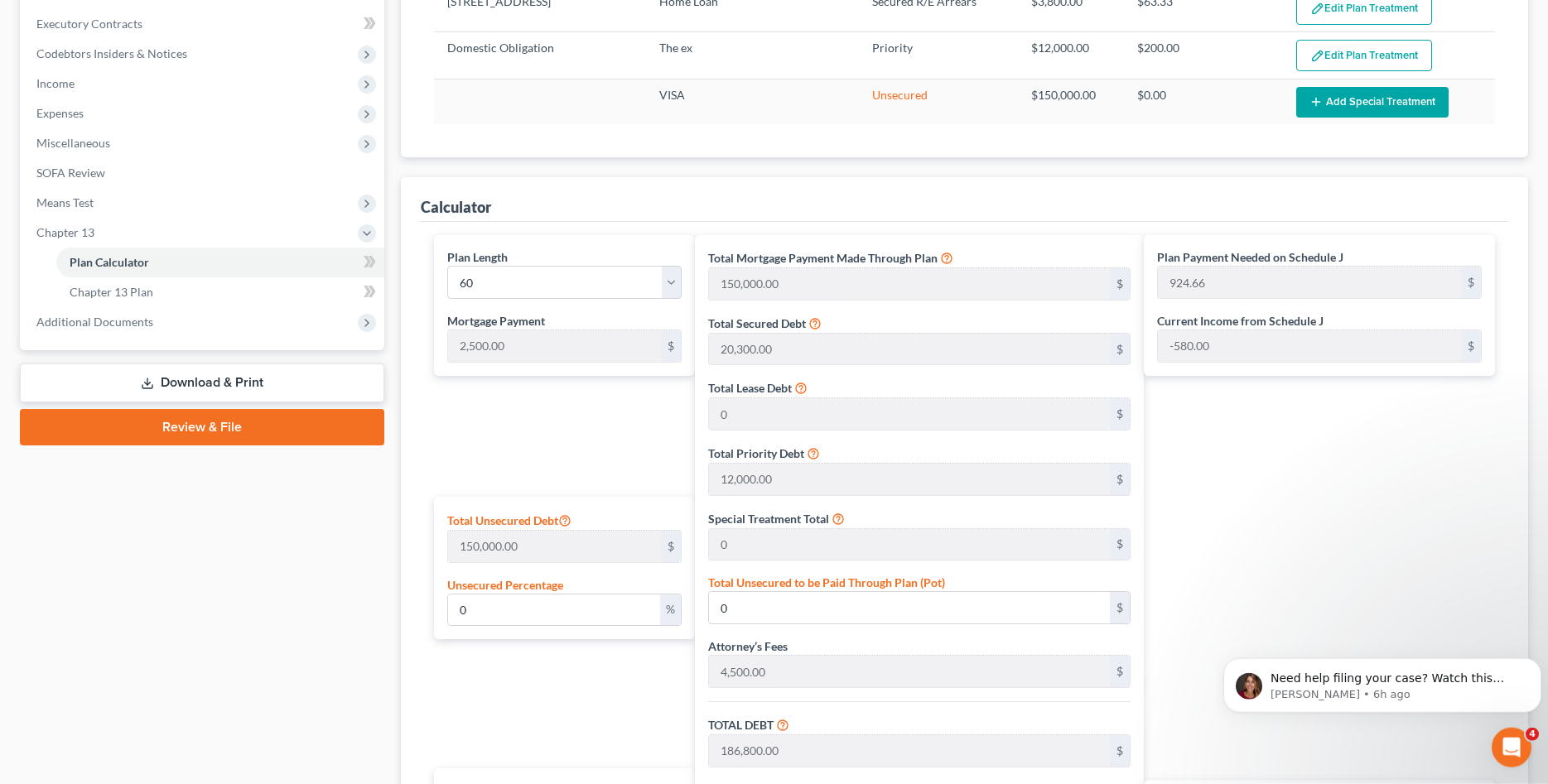
scroll to position [507, 0]
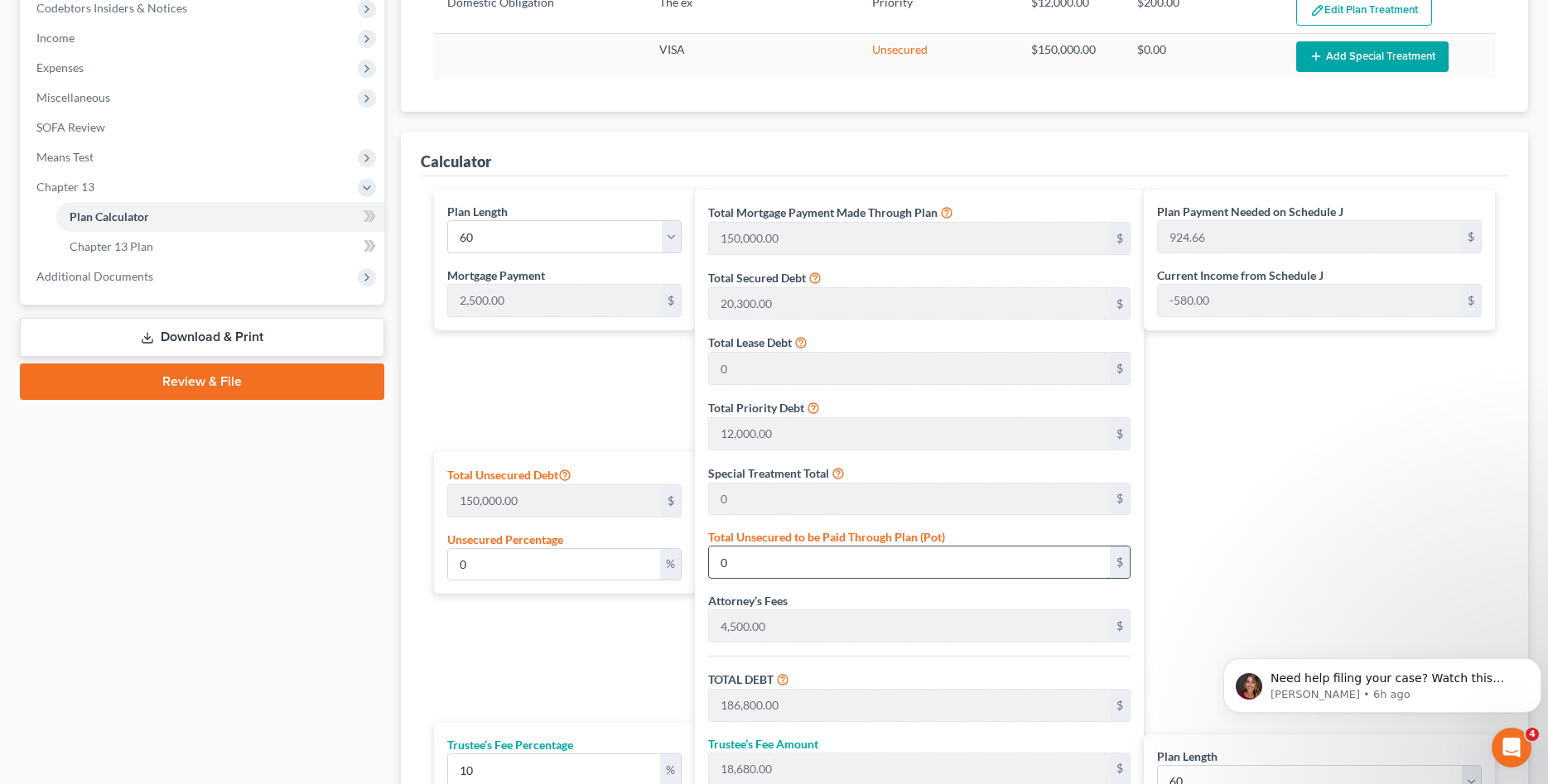
click at [827, 555] on input "0" at bounding box center [909, 562] width 401 height 32
type input "0.0033333333333333335"
type input "5"
type input "186,805.00"
type input "18,680.50"
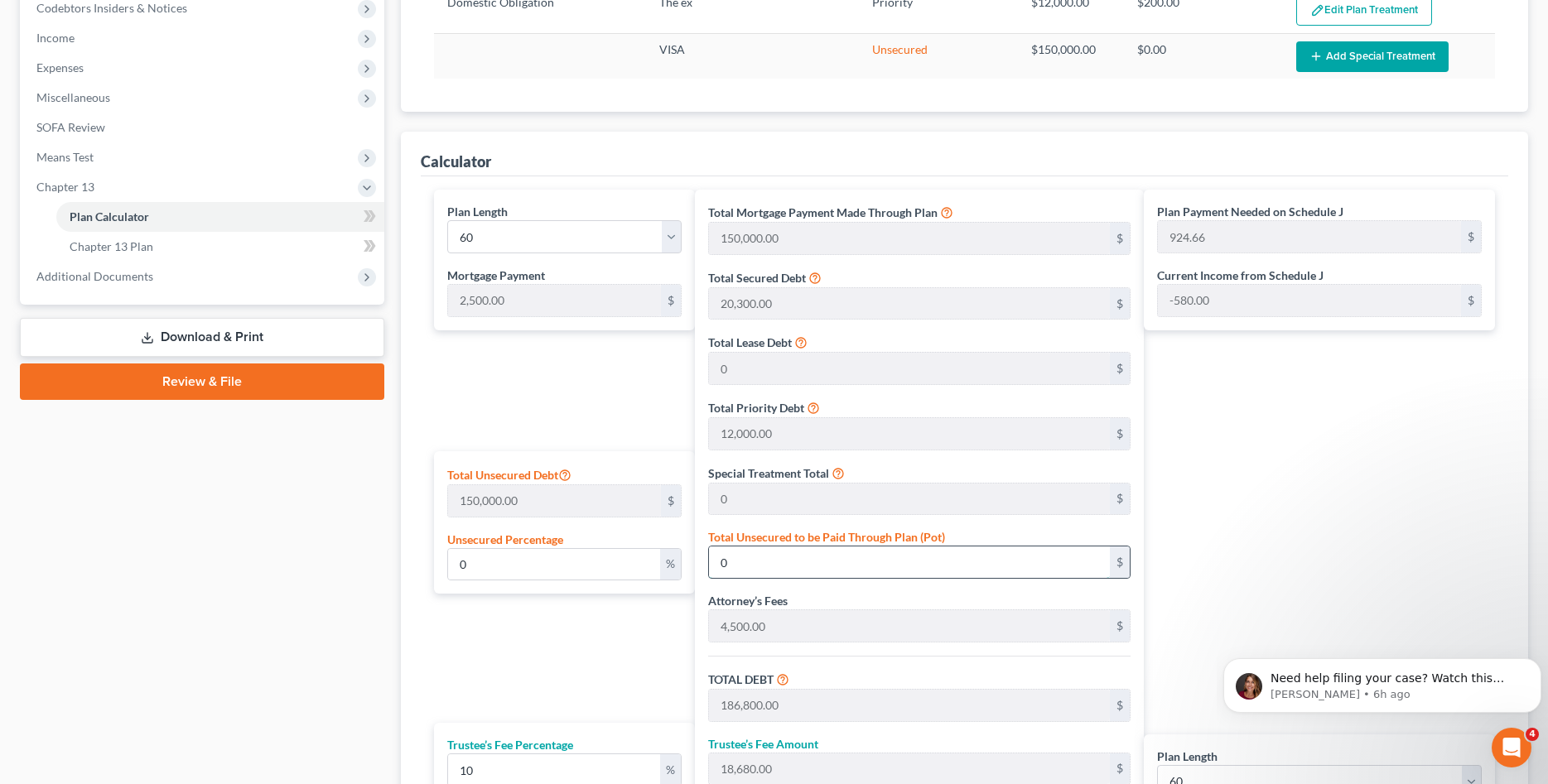
type input "205,485.50"
type input "924.75"
type input "3,424.75"
type input "0.03333333333333333"
type input "50"
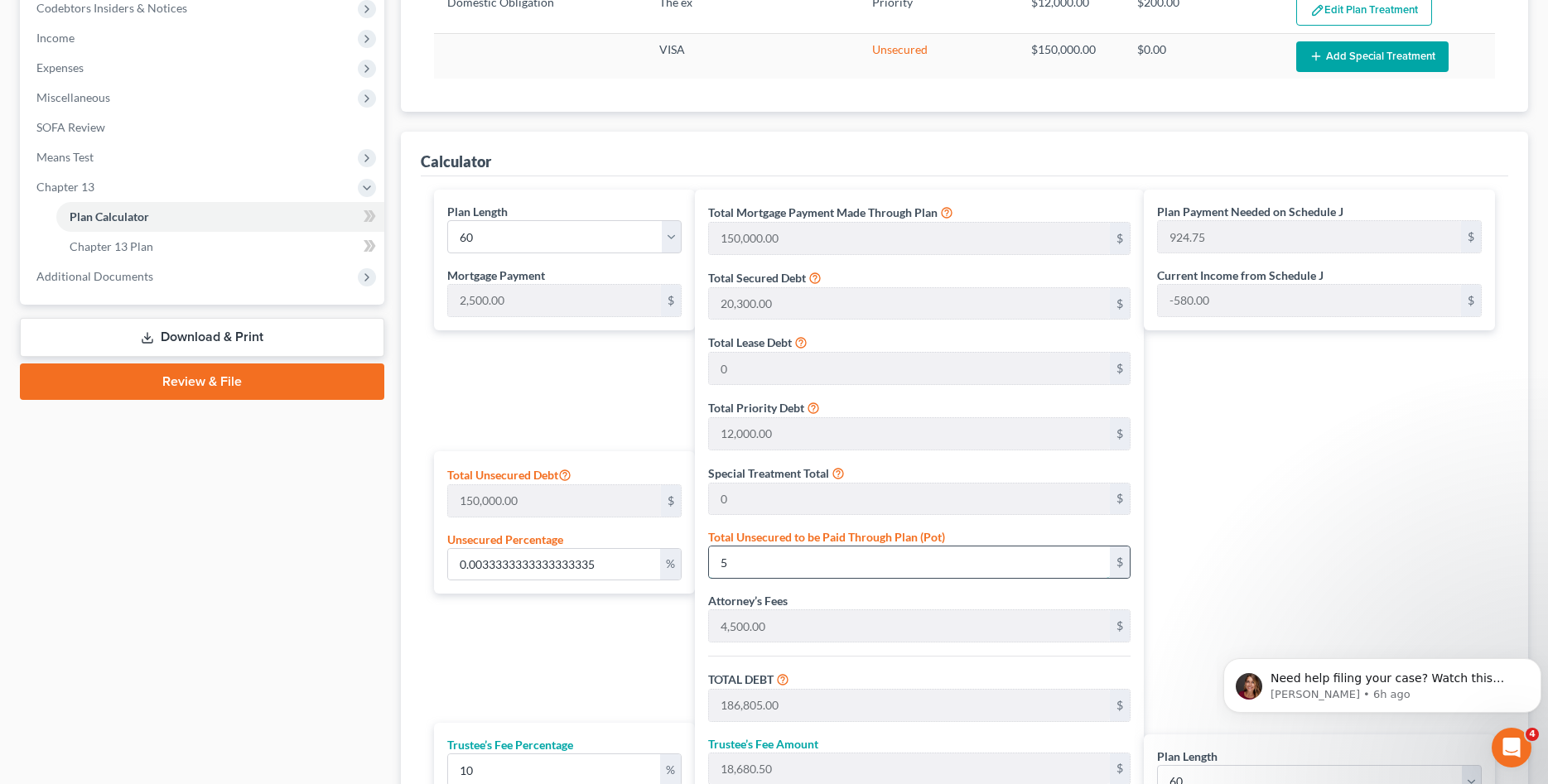
type input "186,850.00"
type input "18,685.00"
type input "205,535.00"
type input "925.58"
type input "3,425.58"
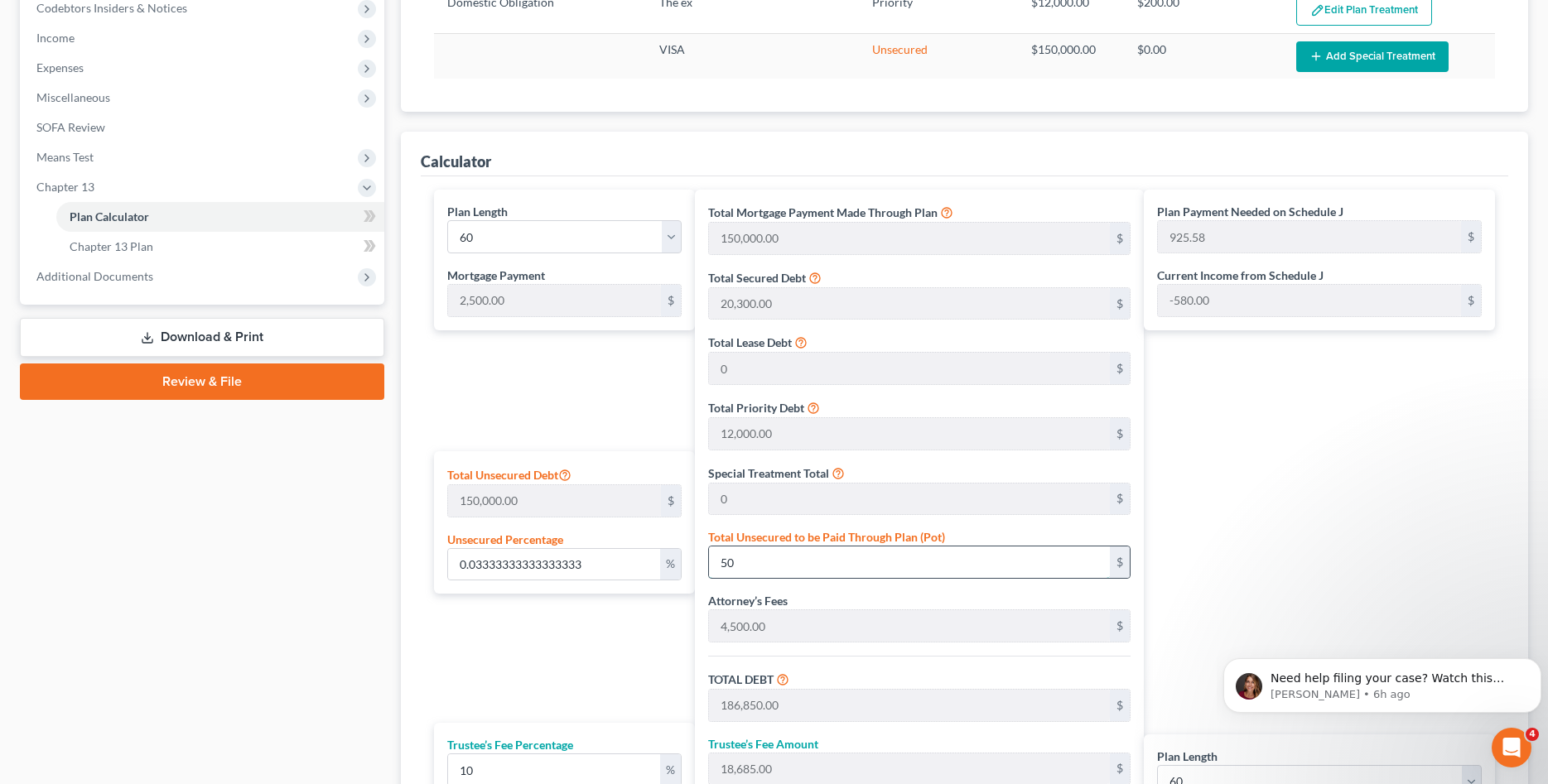
type input "0.33333333333333337"
type input "500"
type input "187,300.00"
type input "18,730.00"
type input "206,030.00"
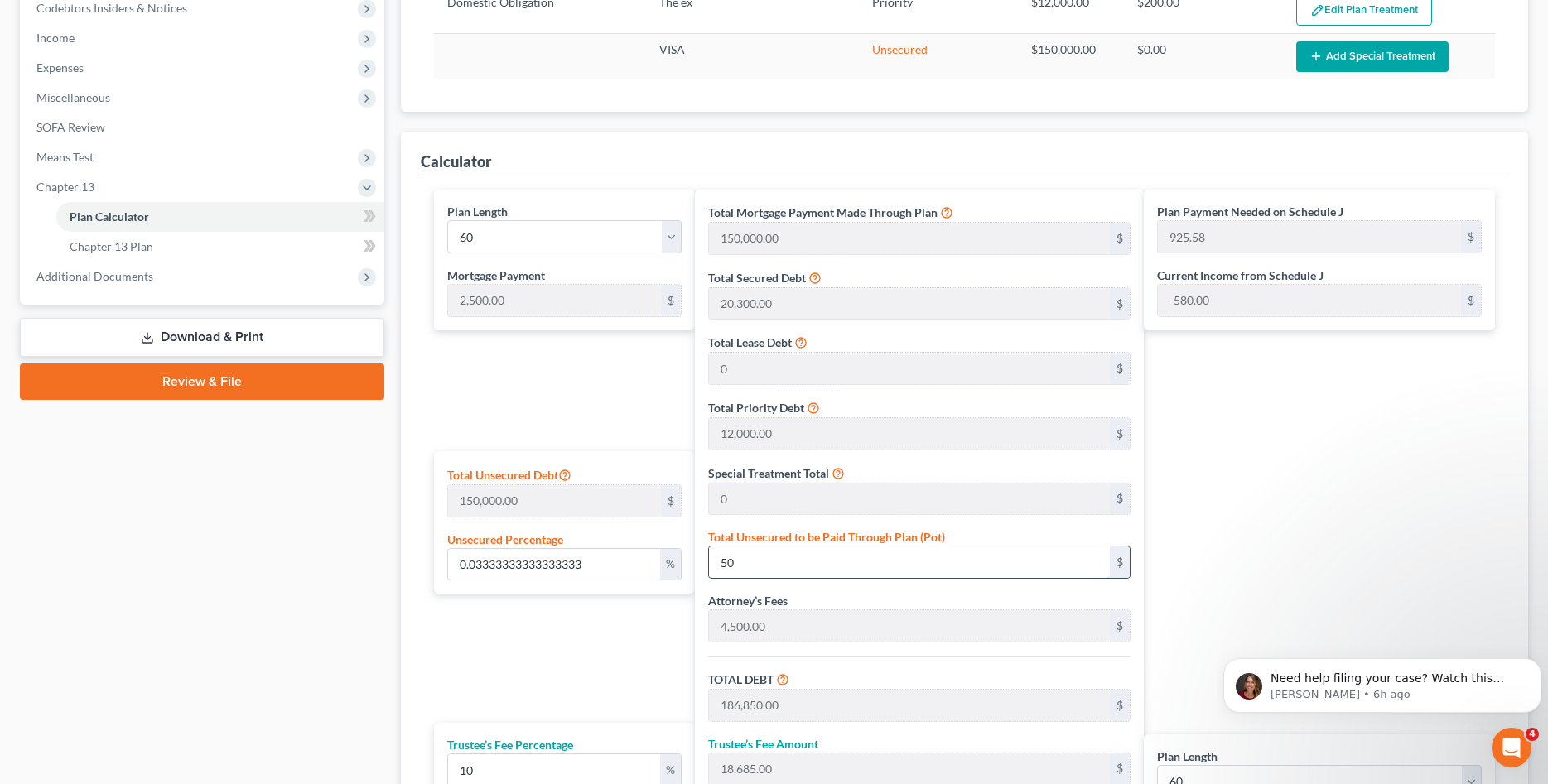
type input "933.83"
type input "3,433.83"
type input "3.3333333333333335"
type input "5000"
type input "191,800.00"
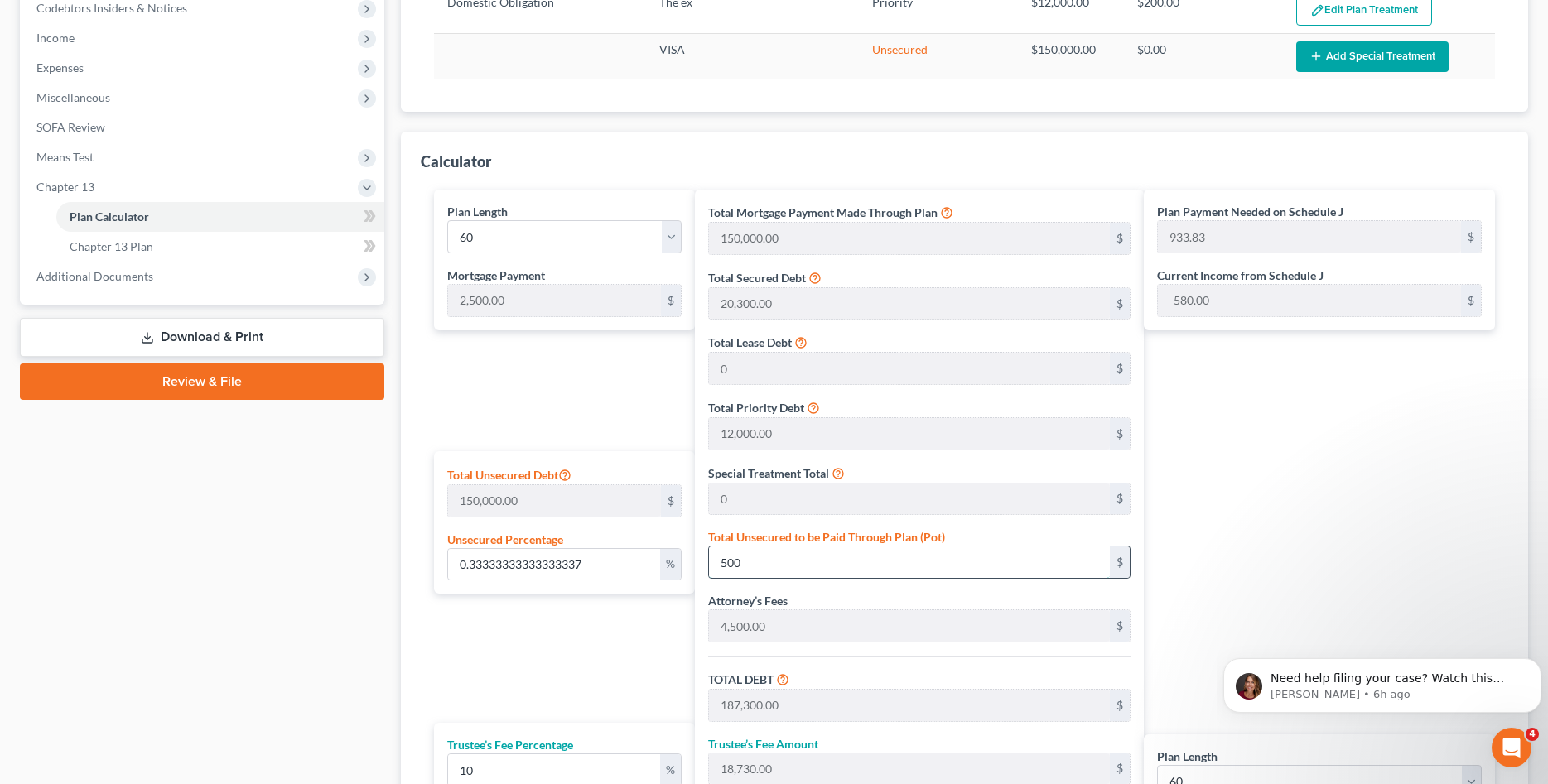
type input "19,180.00"
type input "210,980.00"
type input "1,016.33"
type input "3,516.33"
type input "5,000"
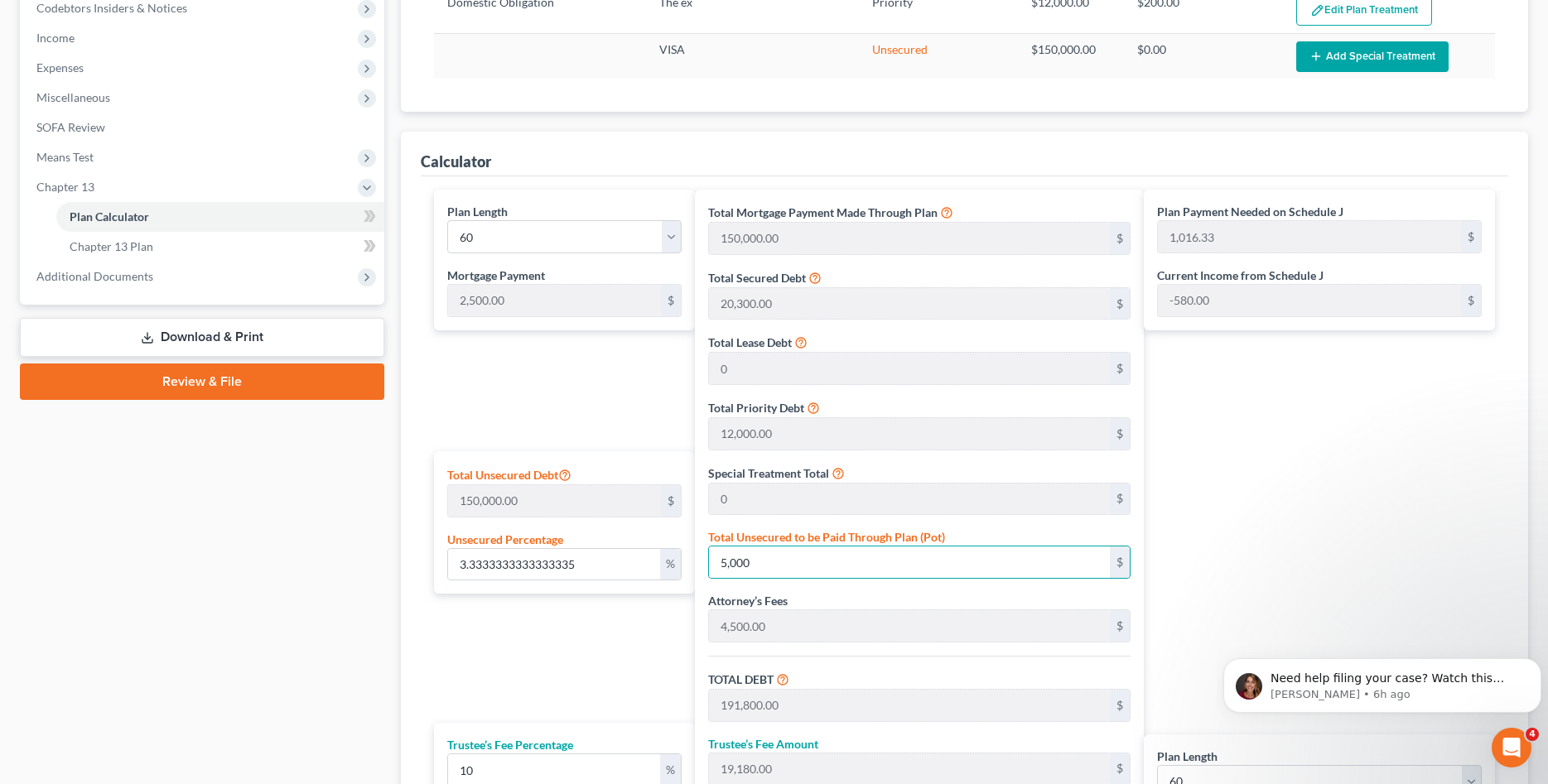
click at [629, 627] on div "Plan Length 1 2 3 4 5 6 7 8 9 10 11 12 13 14 15 16 17 18 19 20 21 22 23 24 25 2…" at bounding box center [559, 558] width 269 height 738
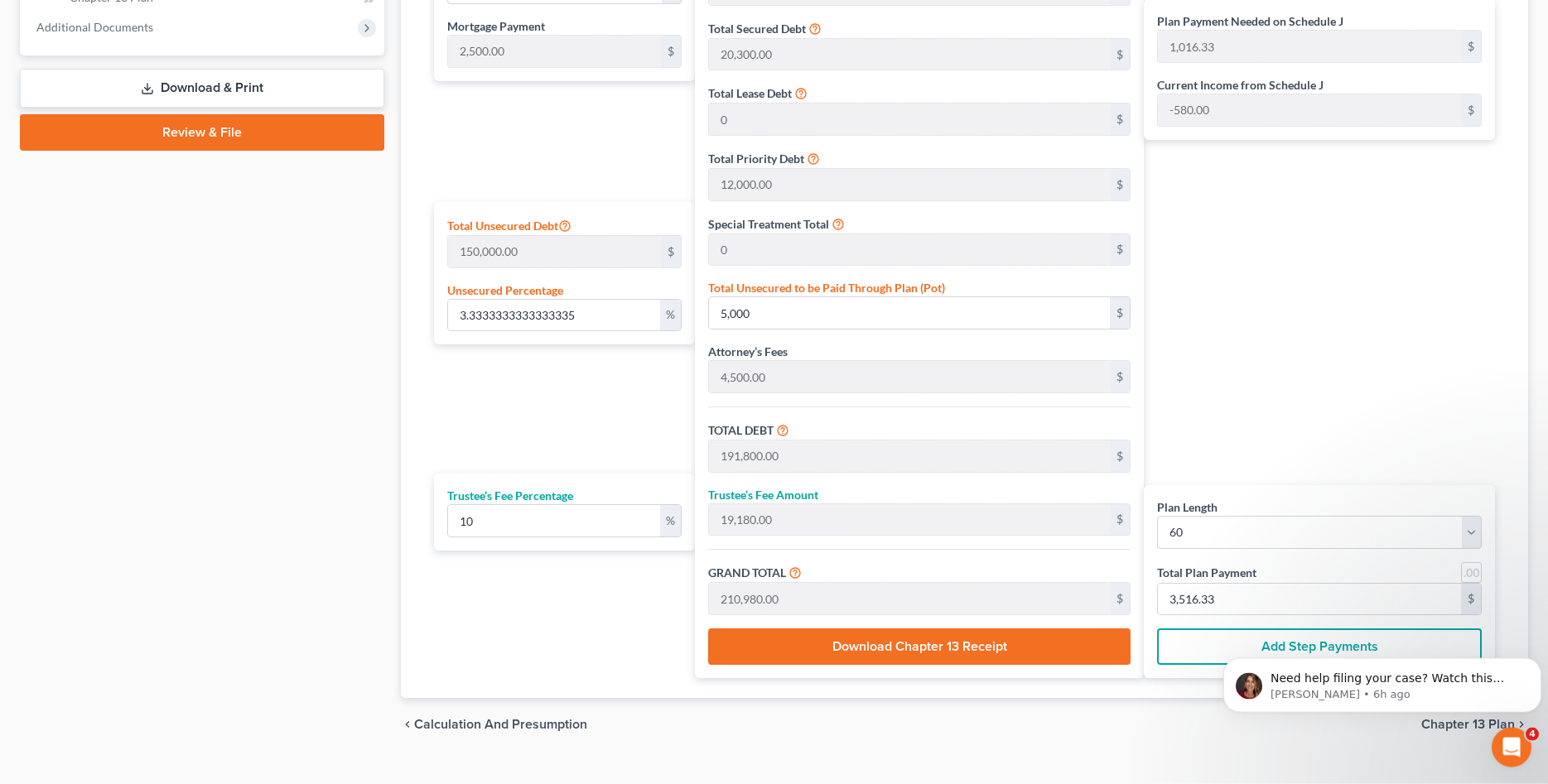
scroll to position [760, 0]
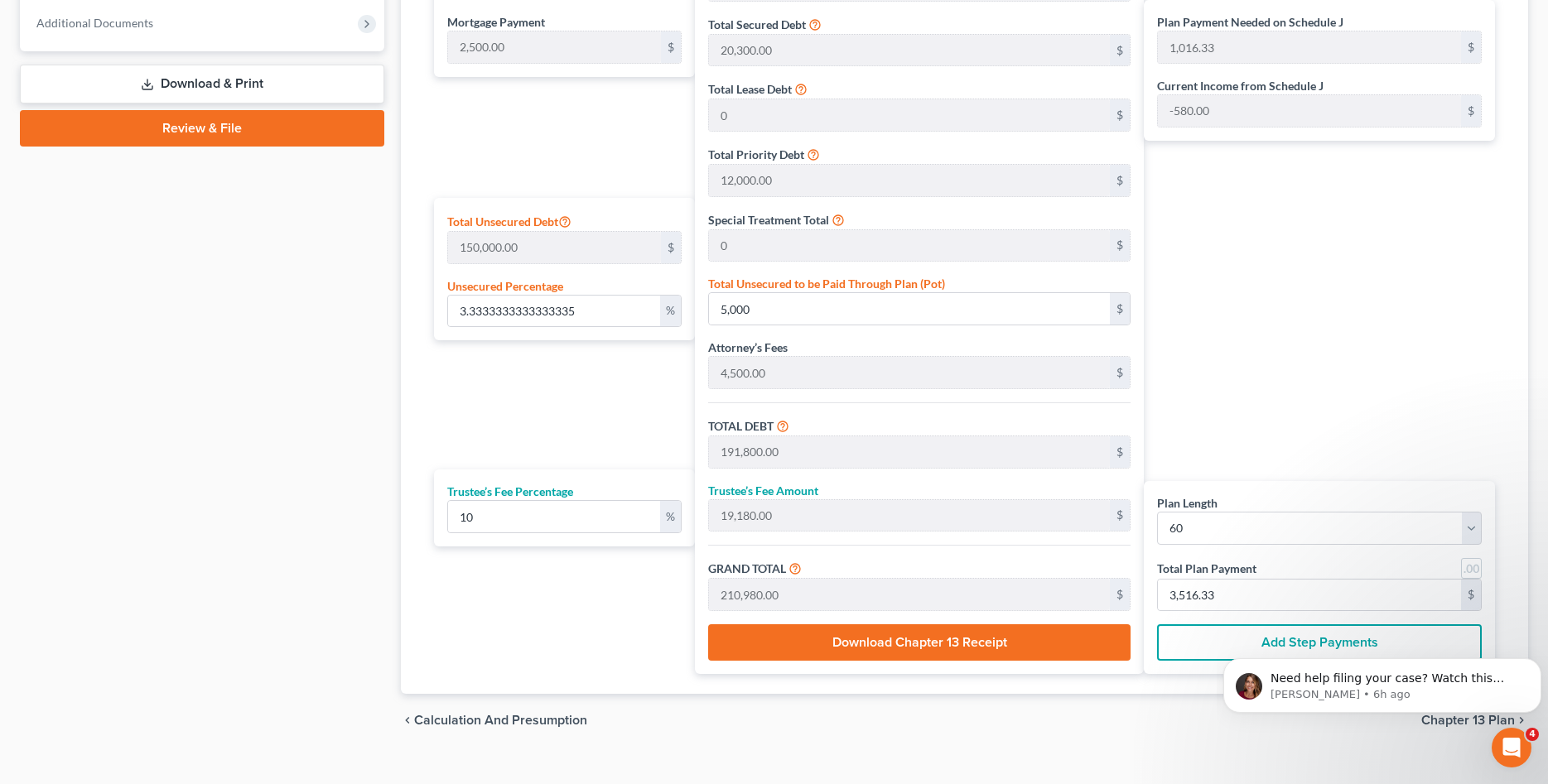
click at [906, 639] on button "Download Chapter 13 Receipt" at bounding box center [919, 642] width 423 height 36
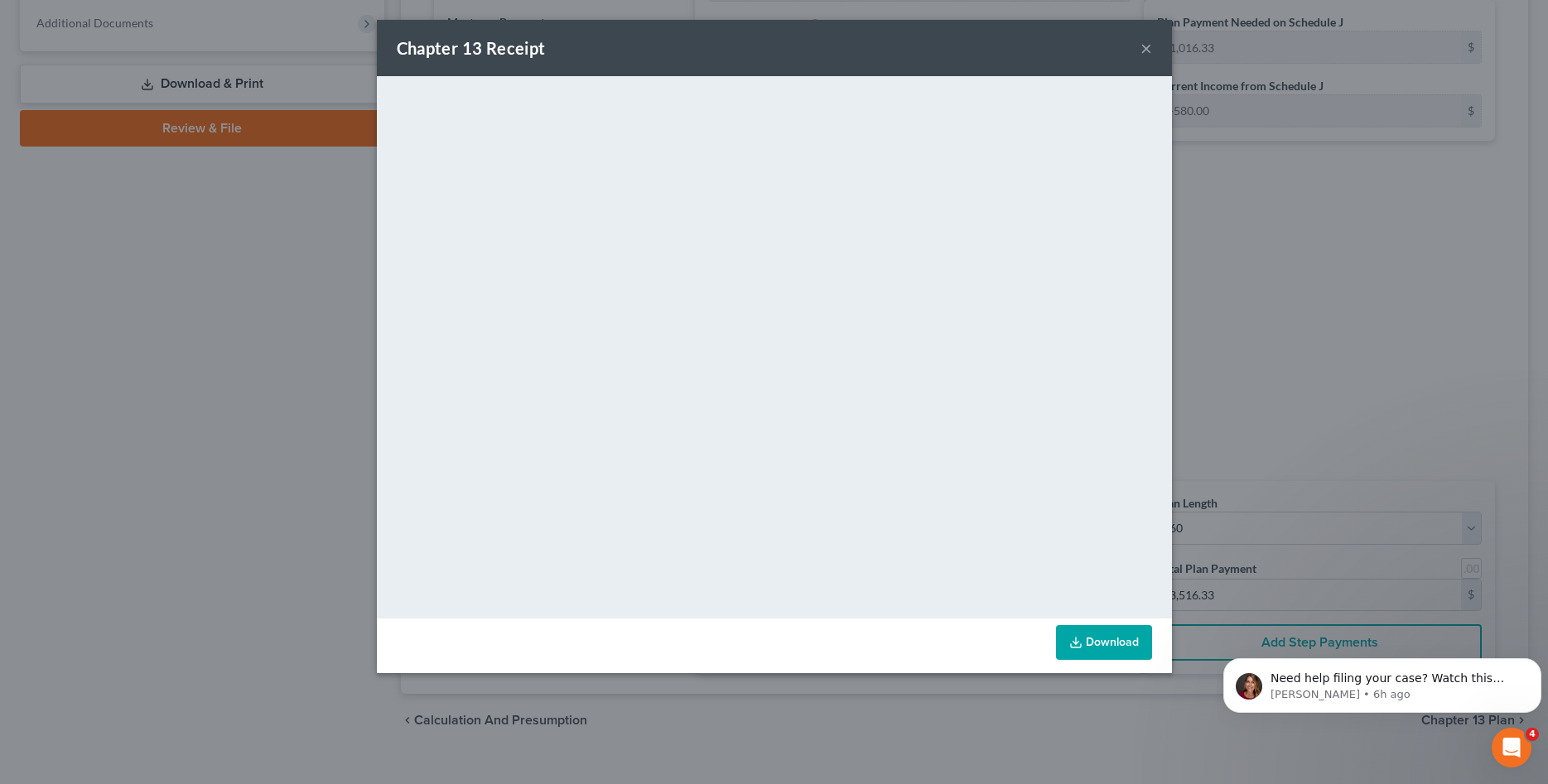
click at [1144, 45] on button "×" at bounding box center [1145, 47] width 11 height 20
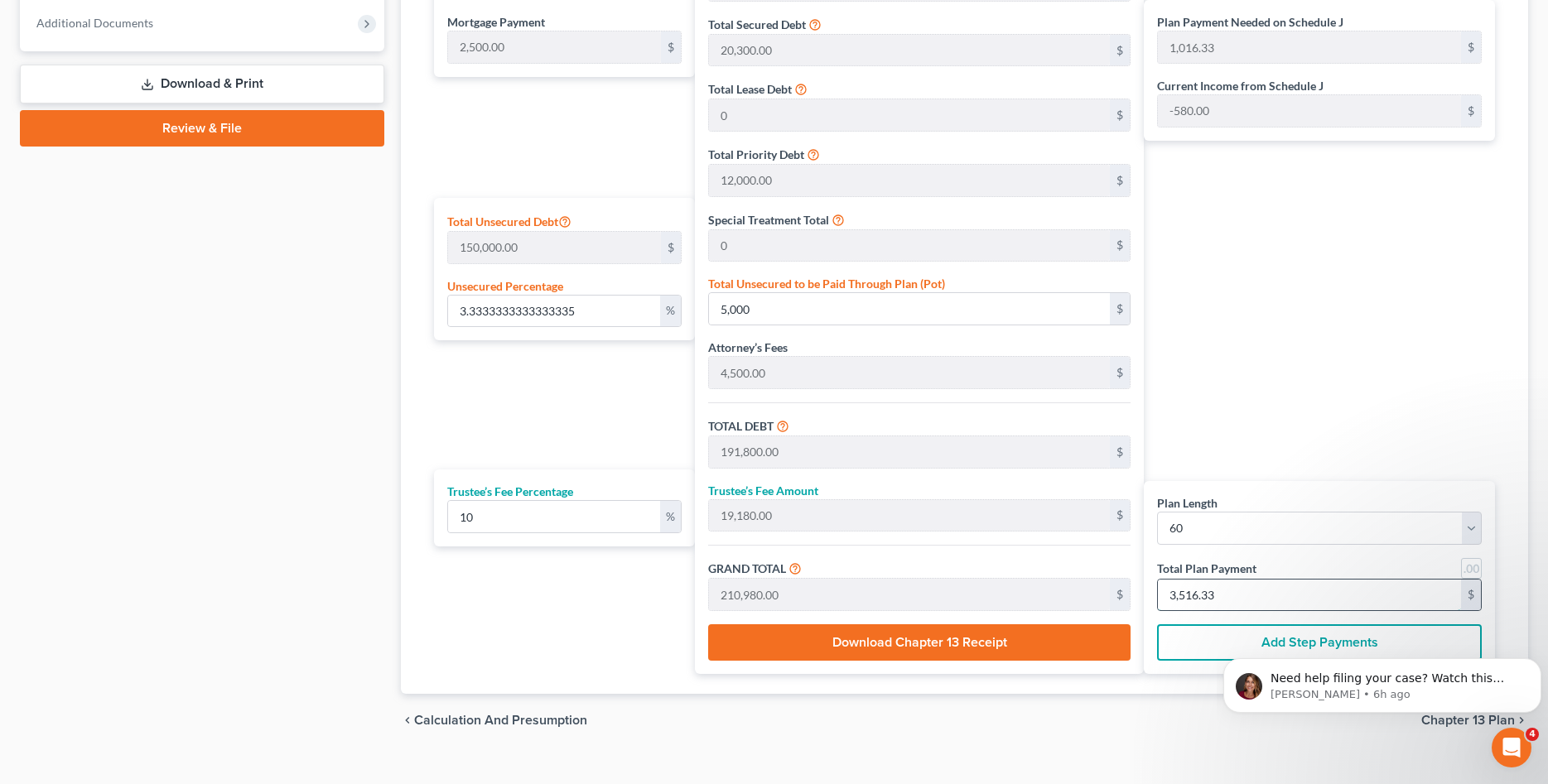
drag, startPoint x: 1144, startPoint y: 589, endPoint x: 1000, endPoint y: 571, distance: 145.1
click at [1158, 580] on input "3,516.33" at bounding box center [1309, 595] width 303 height 32
drag, startPoint x: 1149, startPoint y: 596, endPoint x: 1082, endPoint y: 593, distance: 67.1
click at [1158, 593] on input "3,516.33" at bounding box center [1309, 595] width 303 height 32
type input "0"
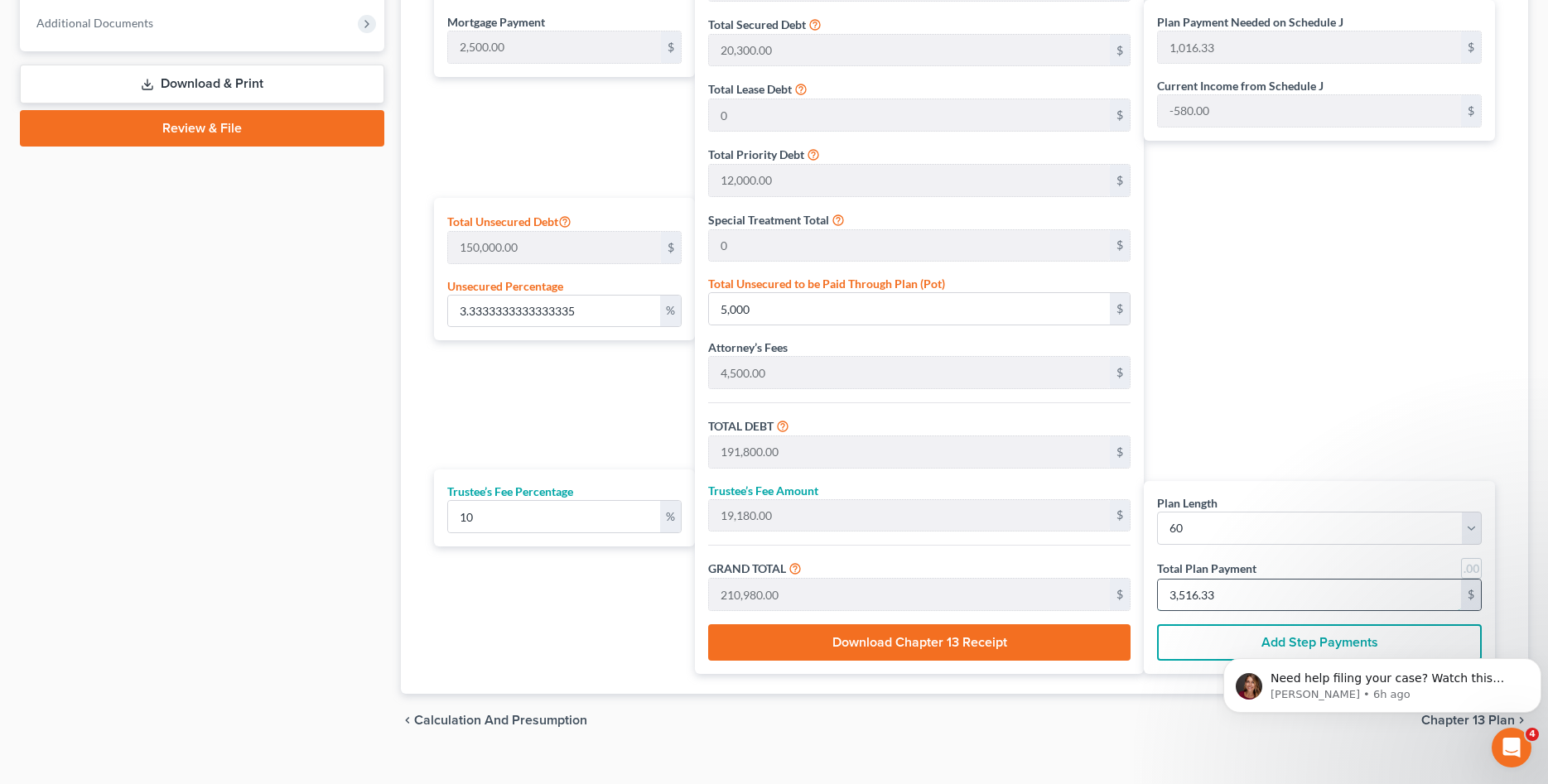
type input "0"
type input "163.63"
type input "16.36"
type input "180.00"
type input "3"
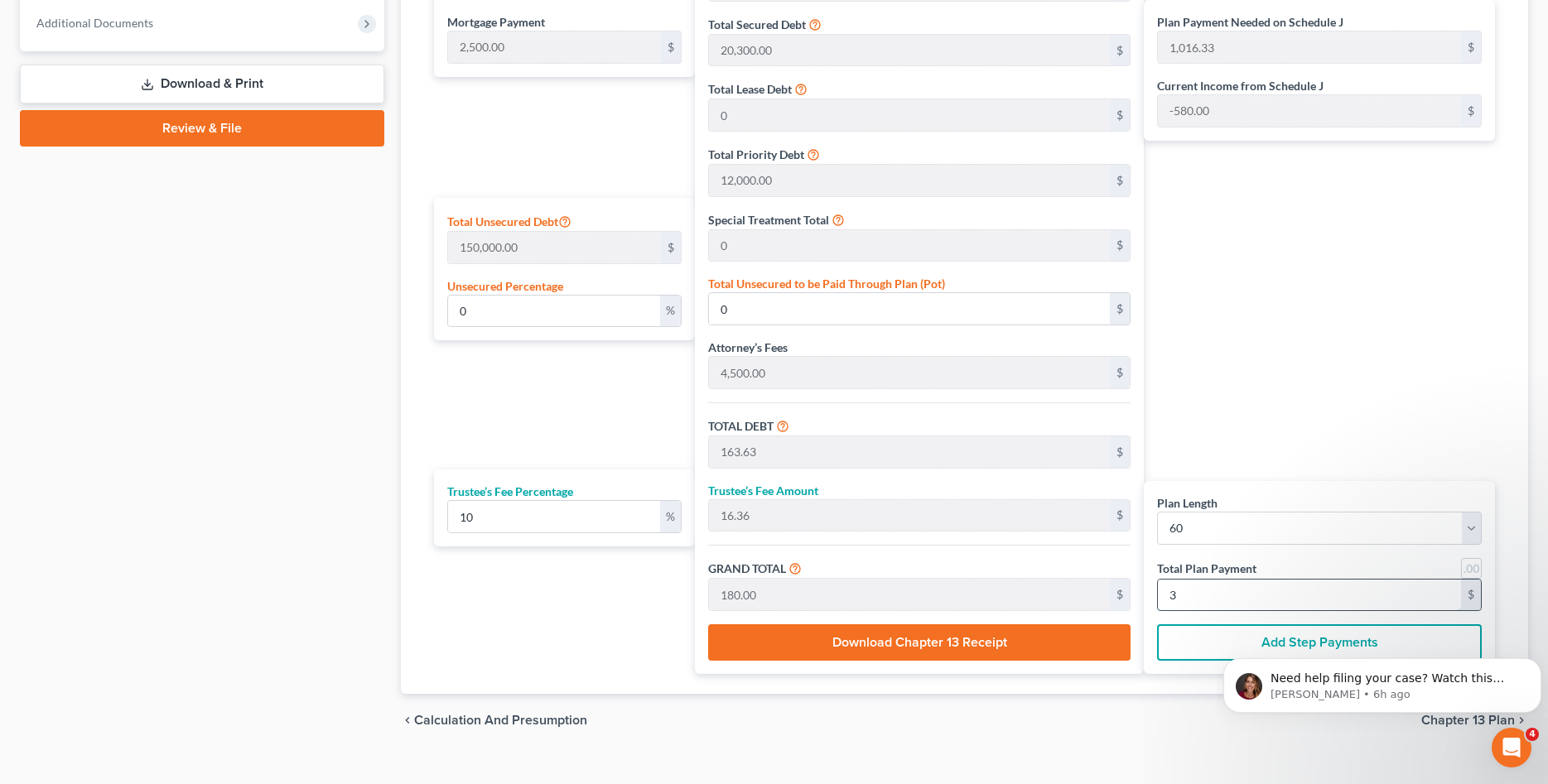
type input "1,909.09"
type input "190.90"
type input "2,100.00"
type input "35"
type input "19,363.63"
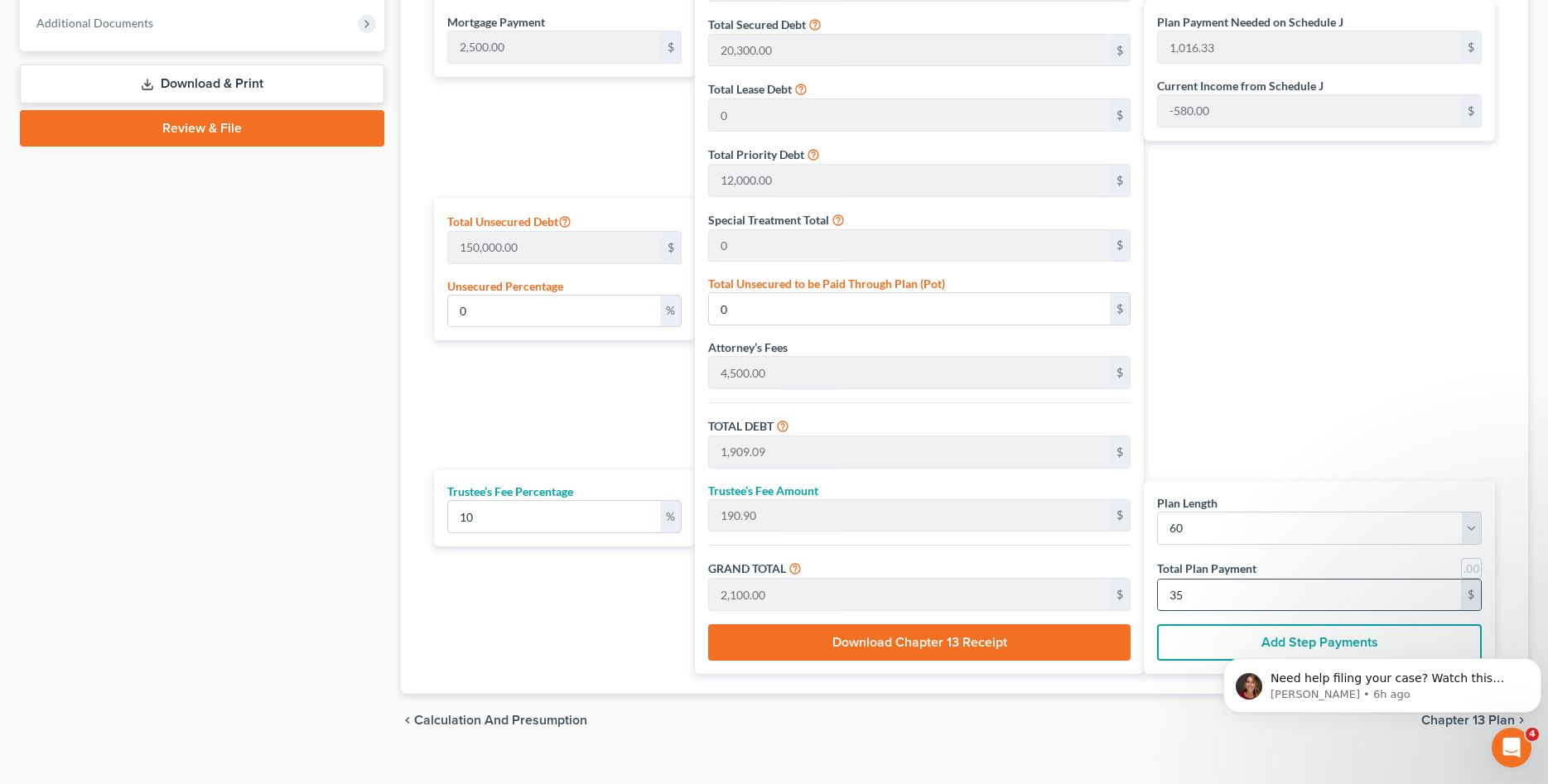
type input "1,936.36"
type input "21,300.00"
type input "355"
type input "4.74"
type input "7,109.09"
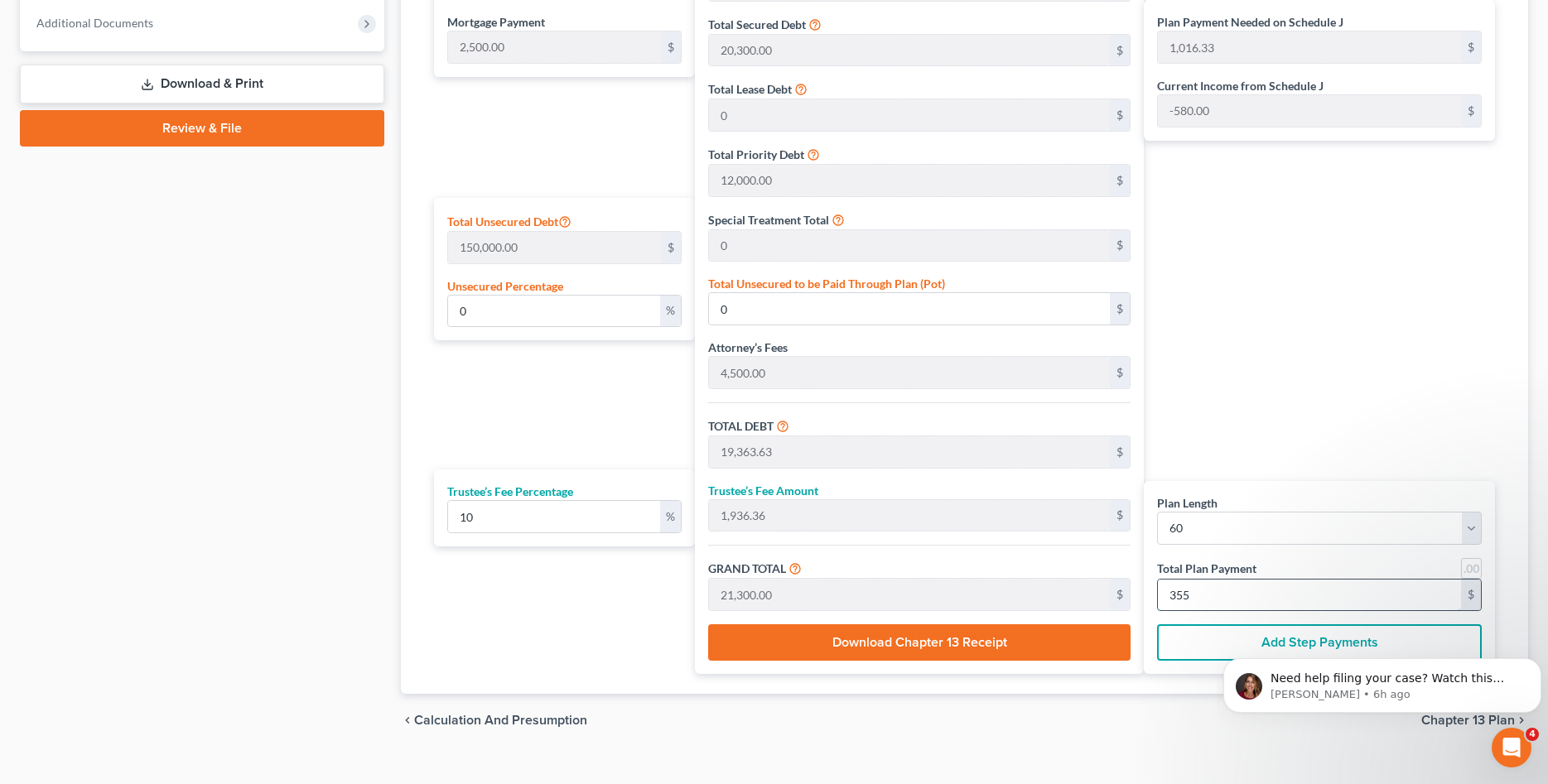
type input "193,909.09"
type input "19,390.90"
type input "213,300.00"
type input "3,555"
click at [1296, 342] on div "Plan Payment Needed on Schedule J 1,016.33 $ Current Income from Schedule J -58…" at bounding box center [1323, 305] width 359 height 738
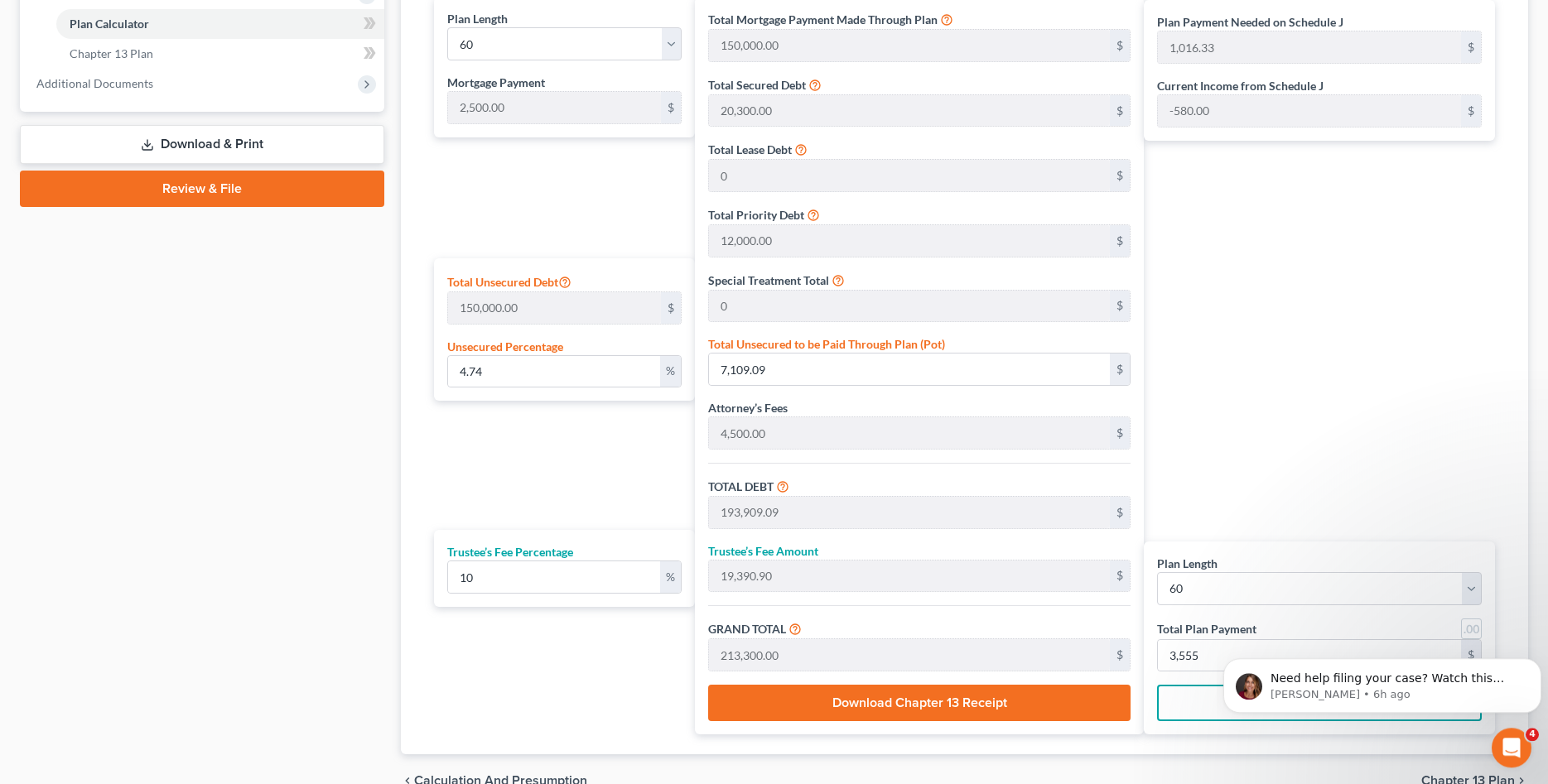
scroll to position [786, 0]
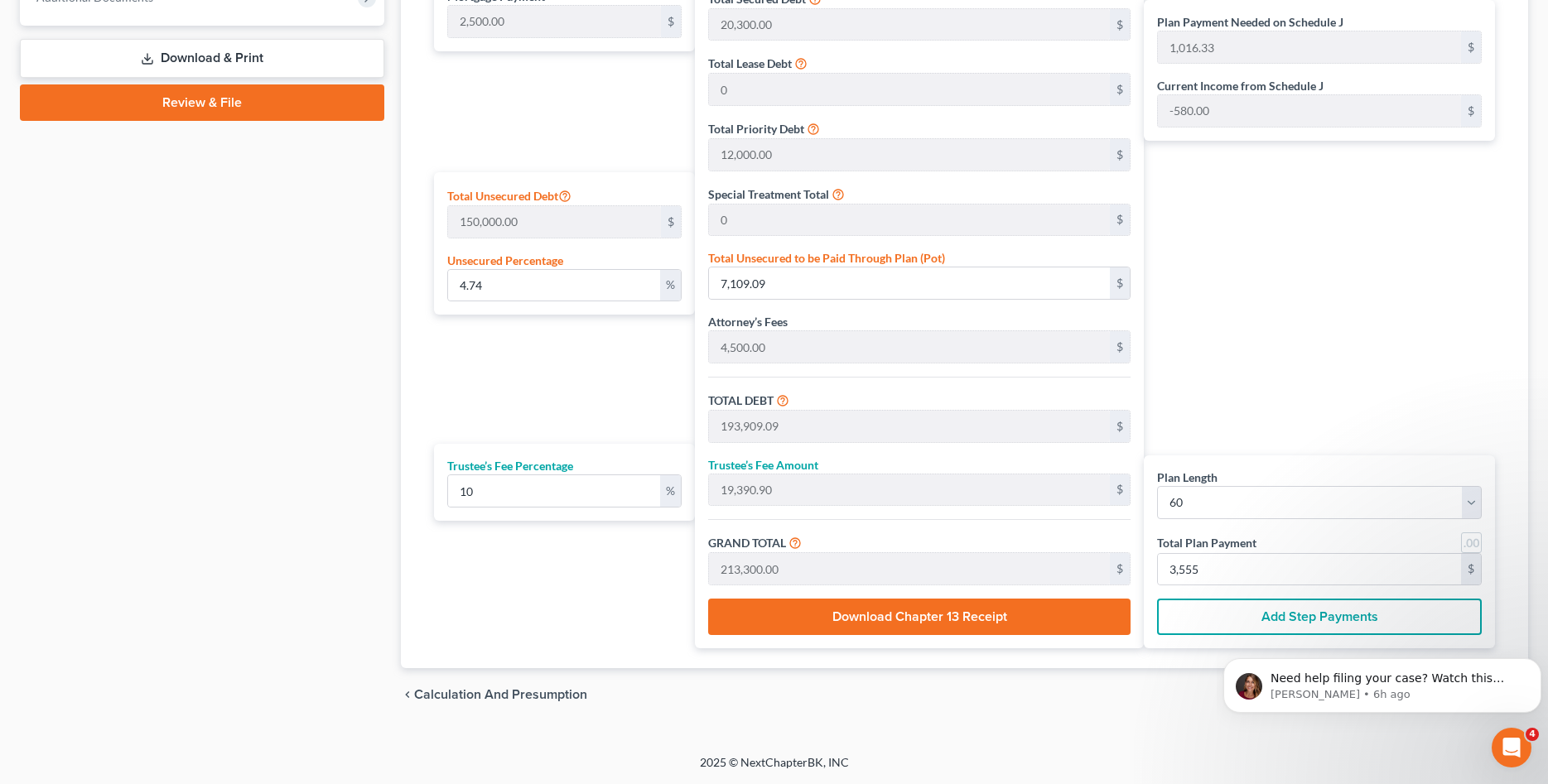
click at [499, 699] on span "Calculation and Presumption" at bounding box center [500, 694] width 173 height 13
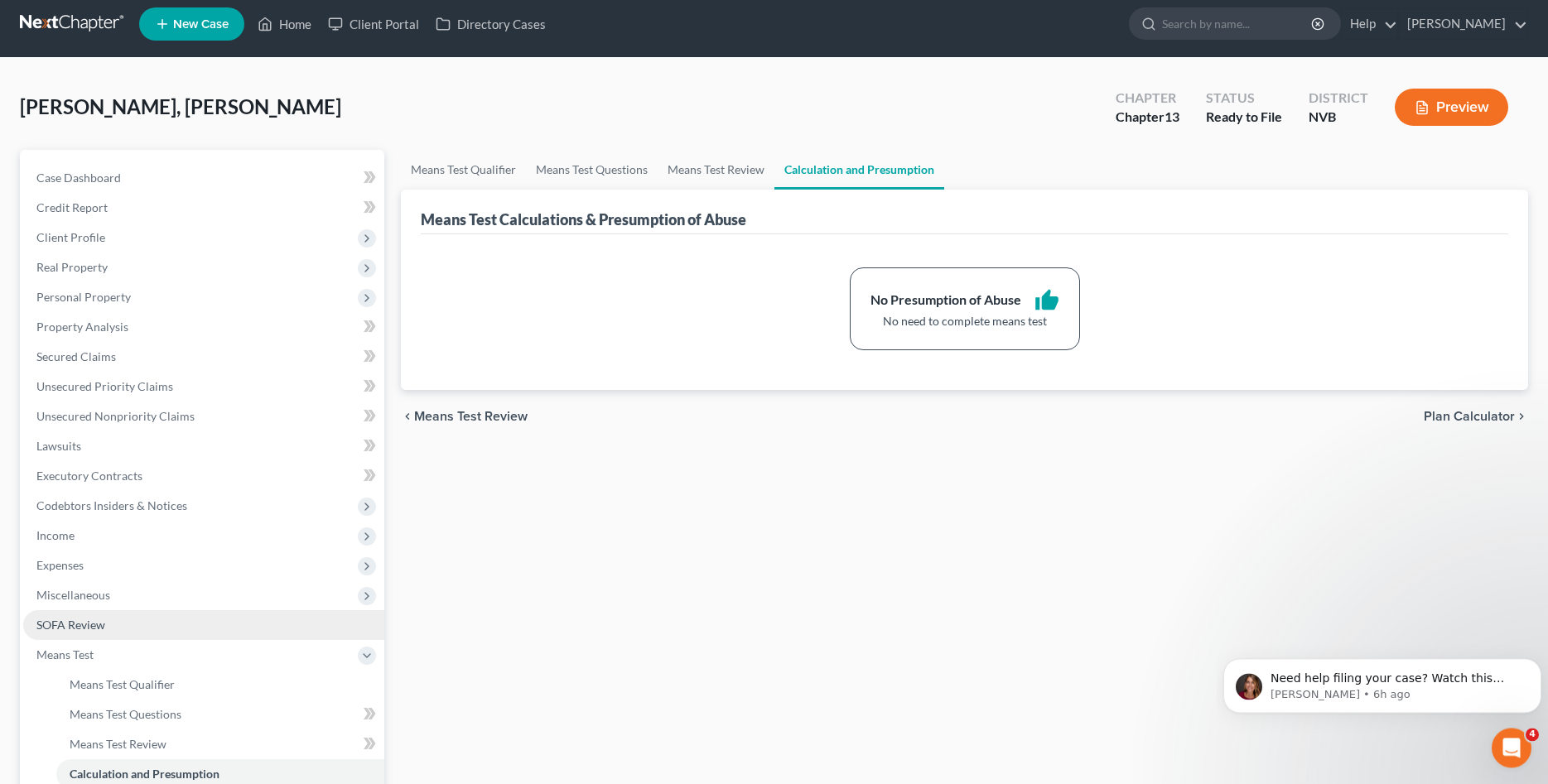
scroll to position [243, 0]
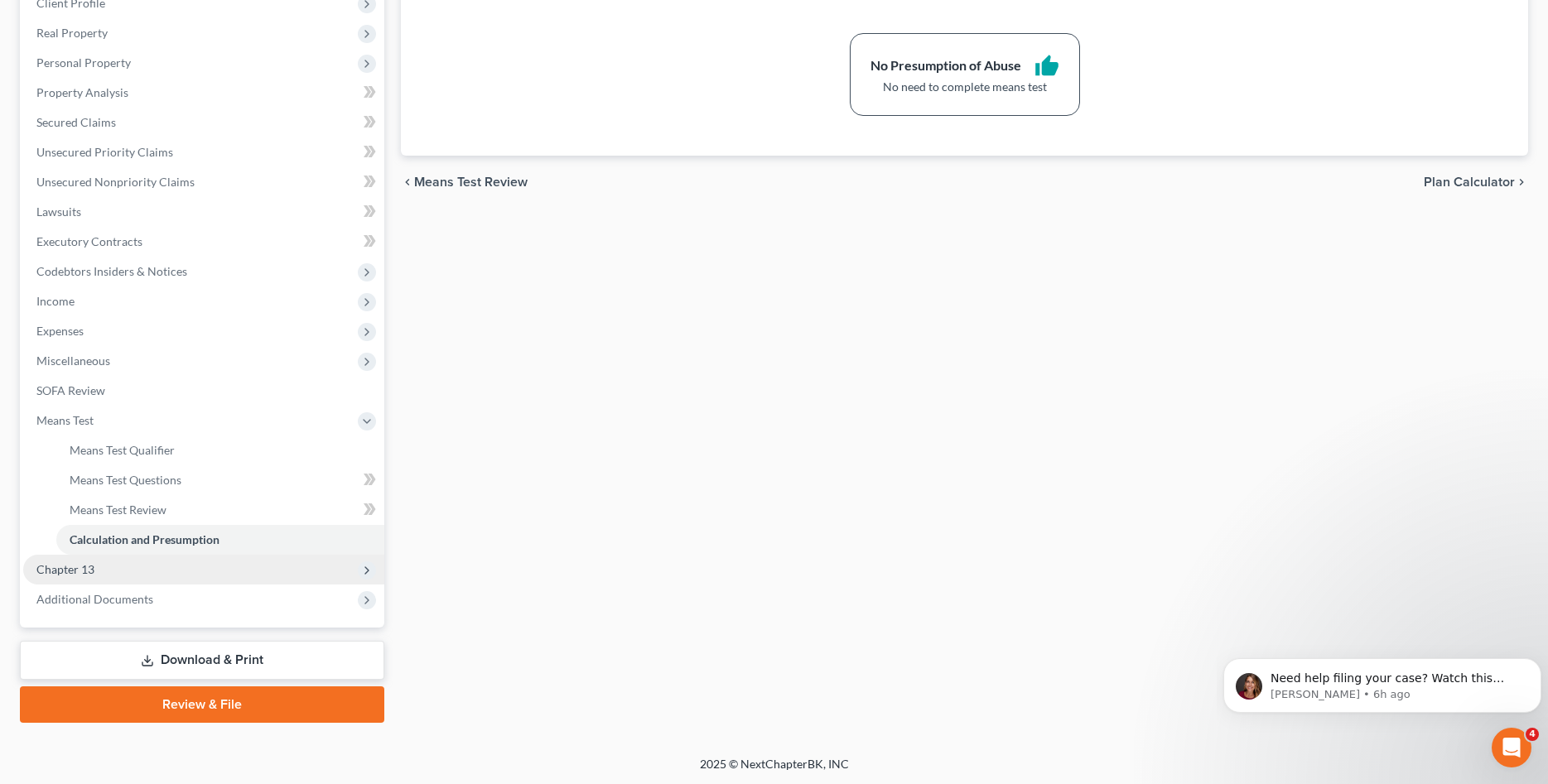
click at [88, 562] on span "Chapter 13" at bounding box center [64, 569] width 58 height 14
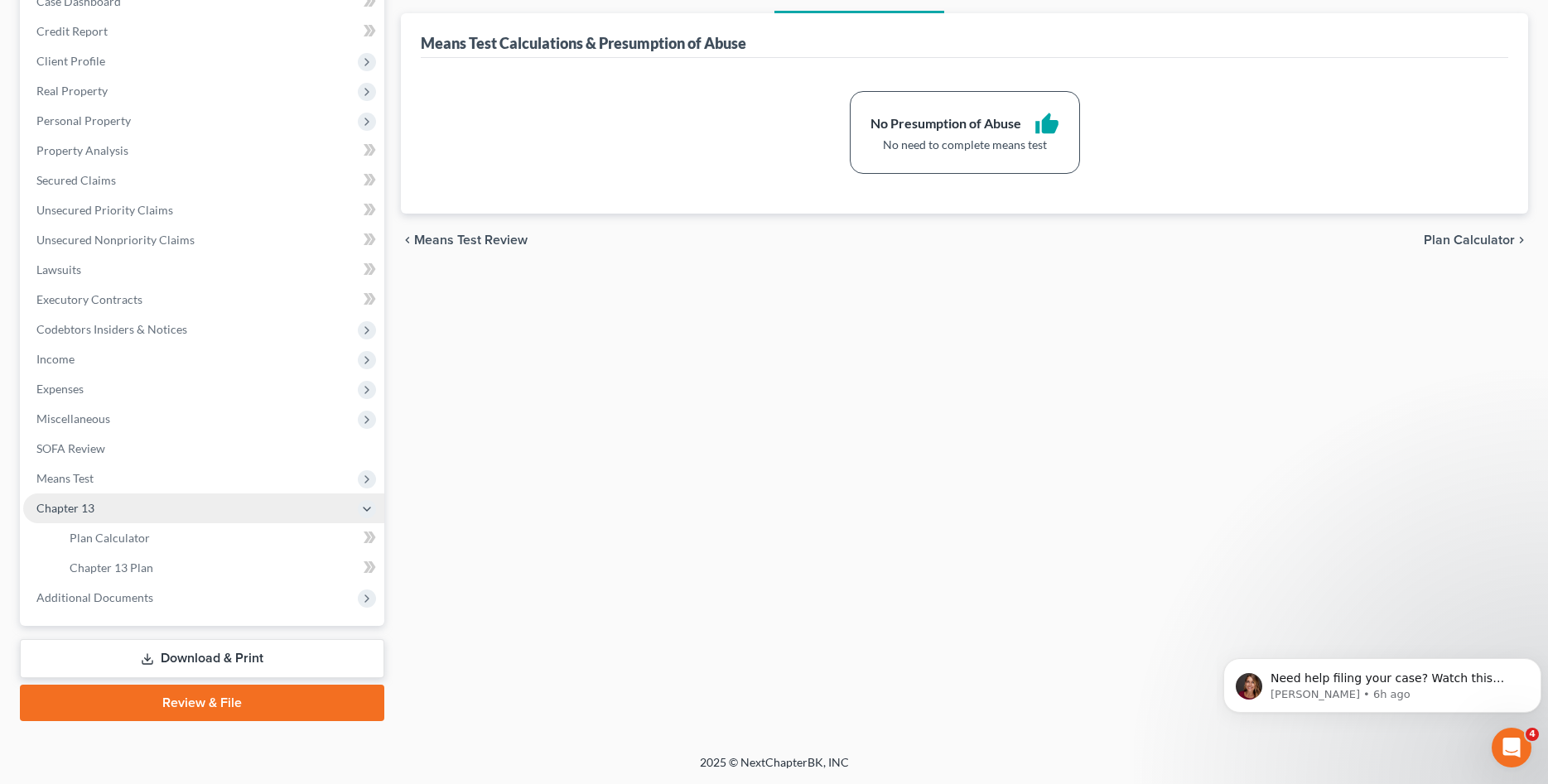
scroll to position [184, 0]
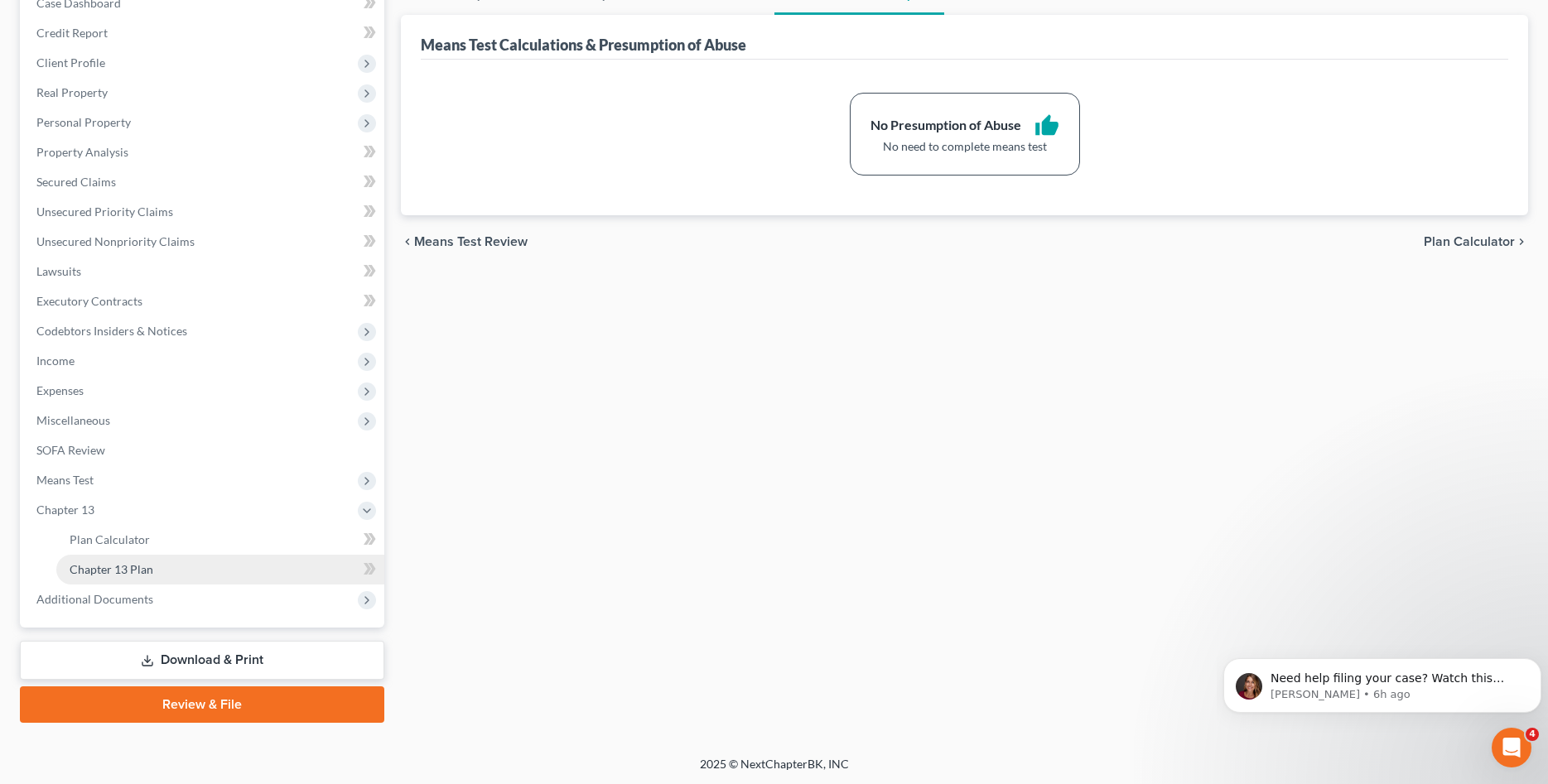
click at [144, 573] on span "Chapter 13 Plan" at bounding box center [111, 569] width 83 height 14
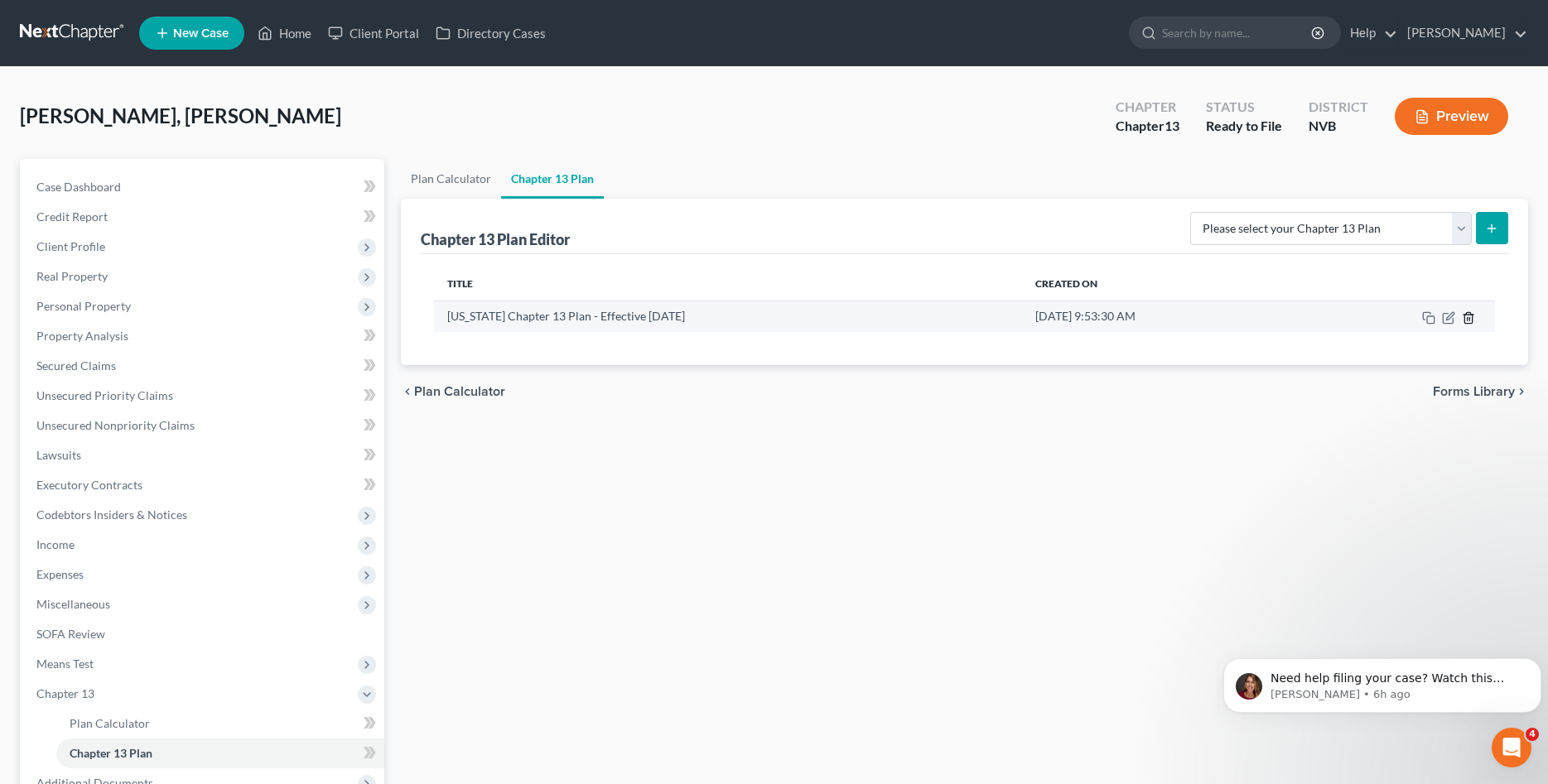
click at [1470, 319] on icon "button" at bounding box center [1467, 317] width 13 height 13
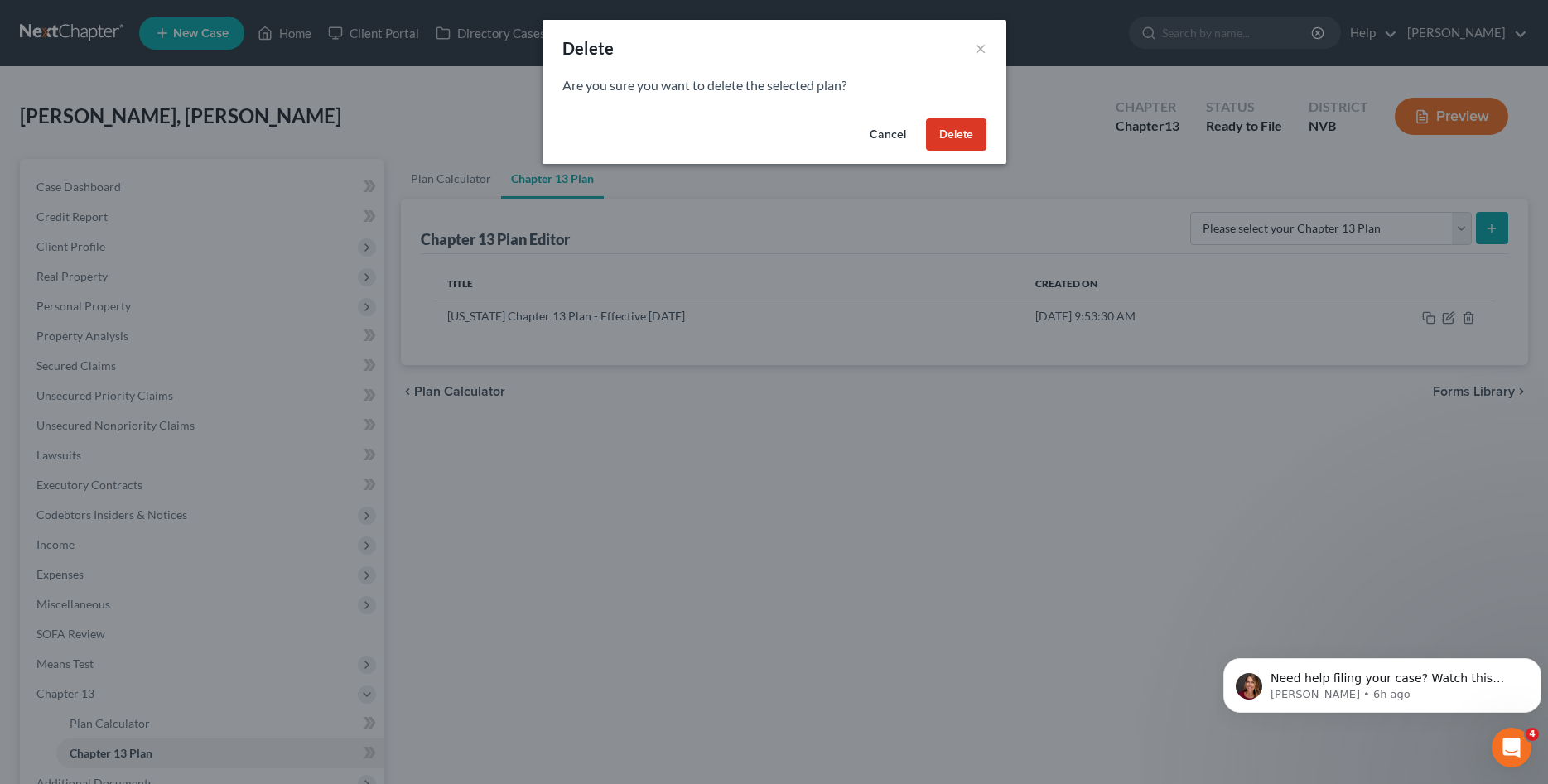
click at [986, 135] on div "Cancel Delete" at bounding box center [774, 138] width 464 height 53
click at [965, 143] on button "Delete" at bounding box center [956, 135] width 60 height 33
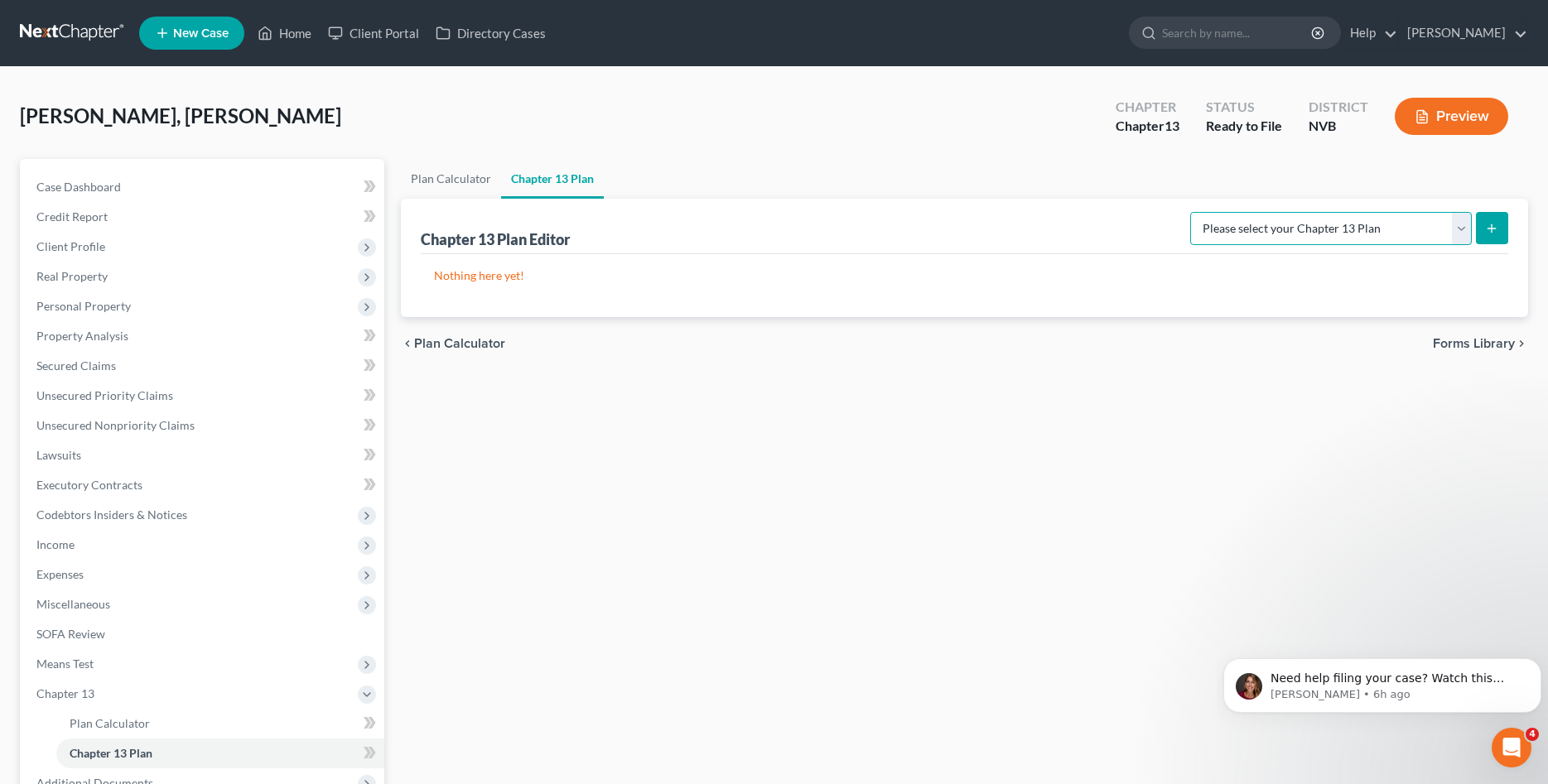
click at [1190, 212] on select "Please select your Chapter 13 Plan National Form Plan - Official Form 113 [US_S…" at bounding box center [1331, 228] width 282 height 33
select select "1"
click option "[US_STATE] Chapter 13 Plan - Effective [DATE]" at bounding box center [0, 0] width 0 height 0
click at [1492, 217] on button "submit" at bounding box center [1492, 228] width 33 height 33
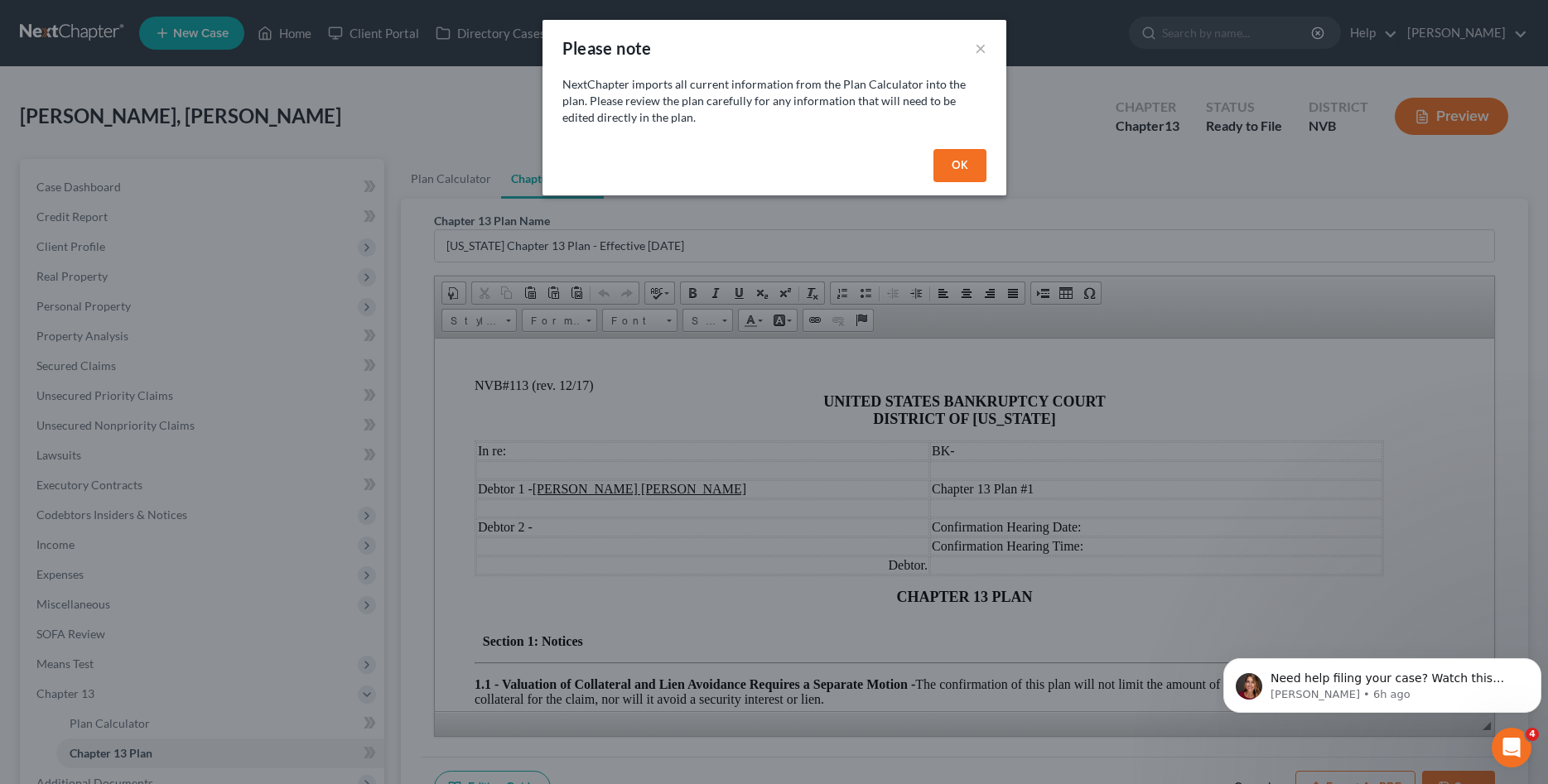
click at [962, 165] on button "OK" at bounding box center [960, 166] width 53 height 33
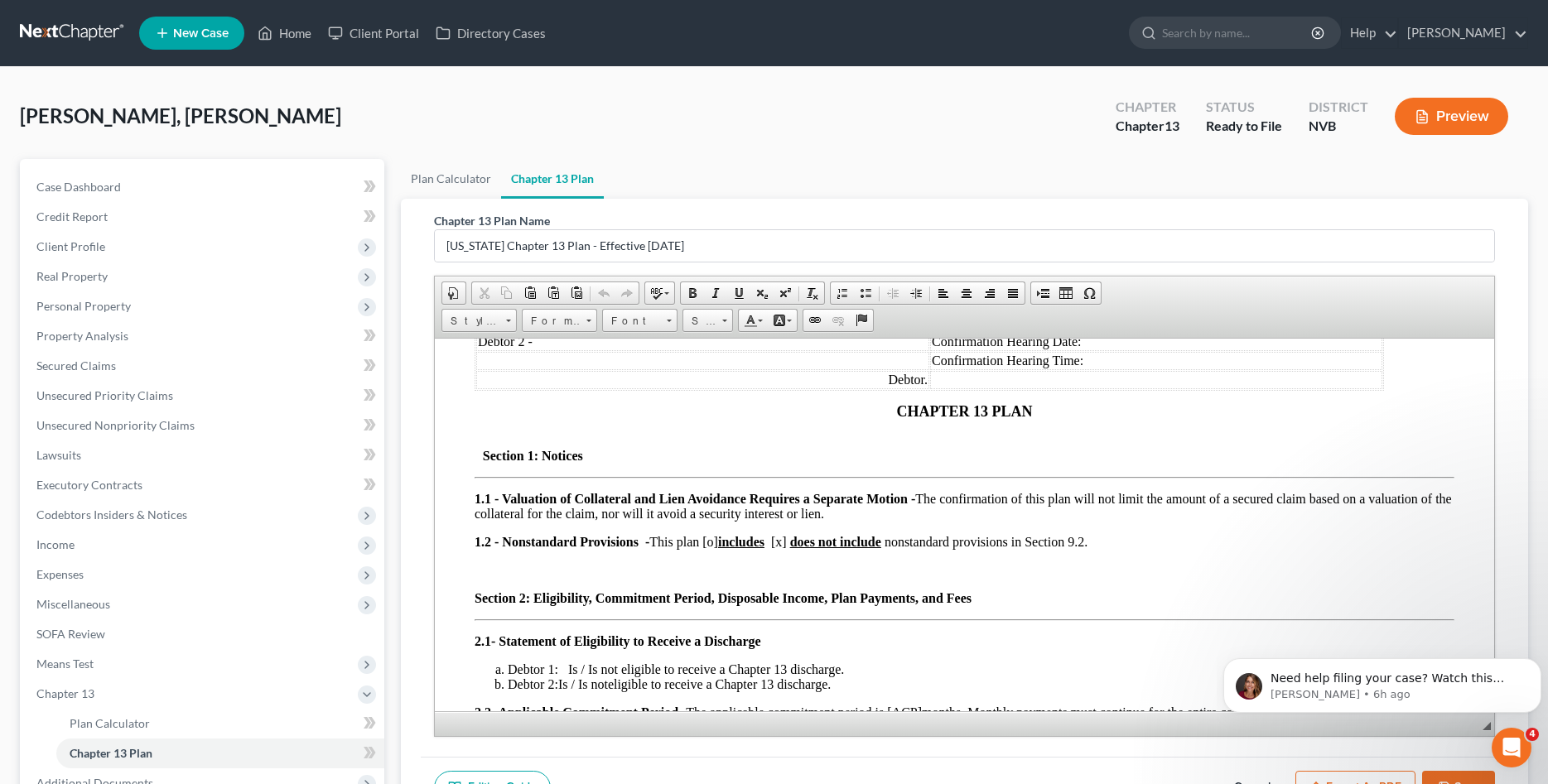
scroll to position [253, 0]
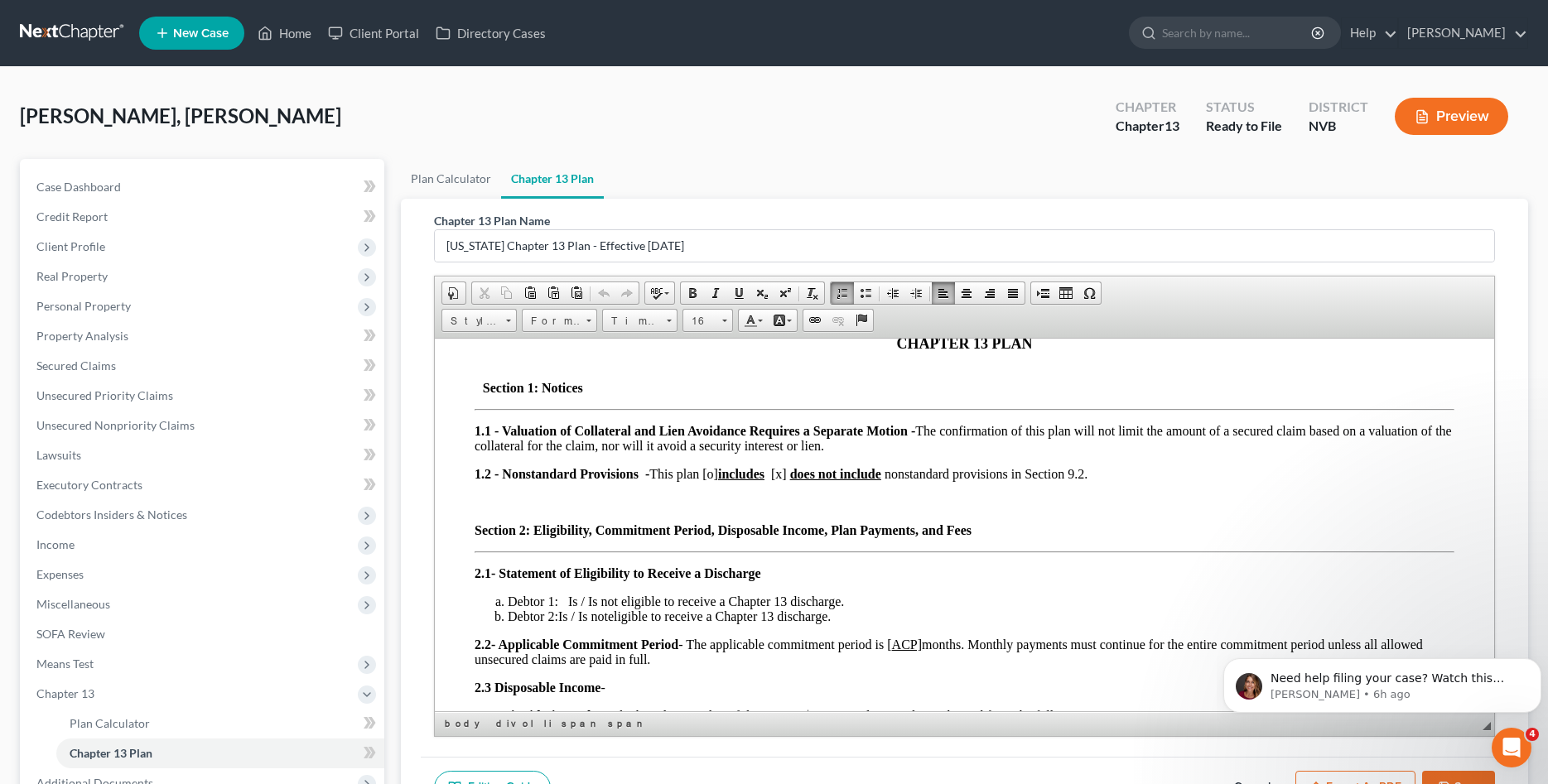
click at [625, 597] on span "Debtor 1: Is / Is not eligible to receive a Chapter 13 discharge." at bounding box center [675, 600] width 336 height 14
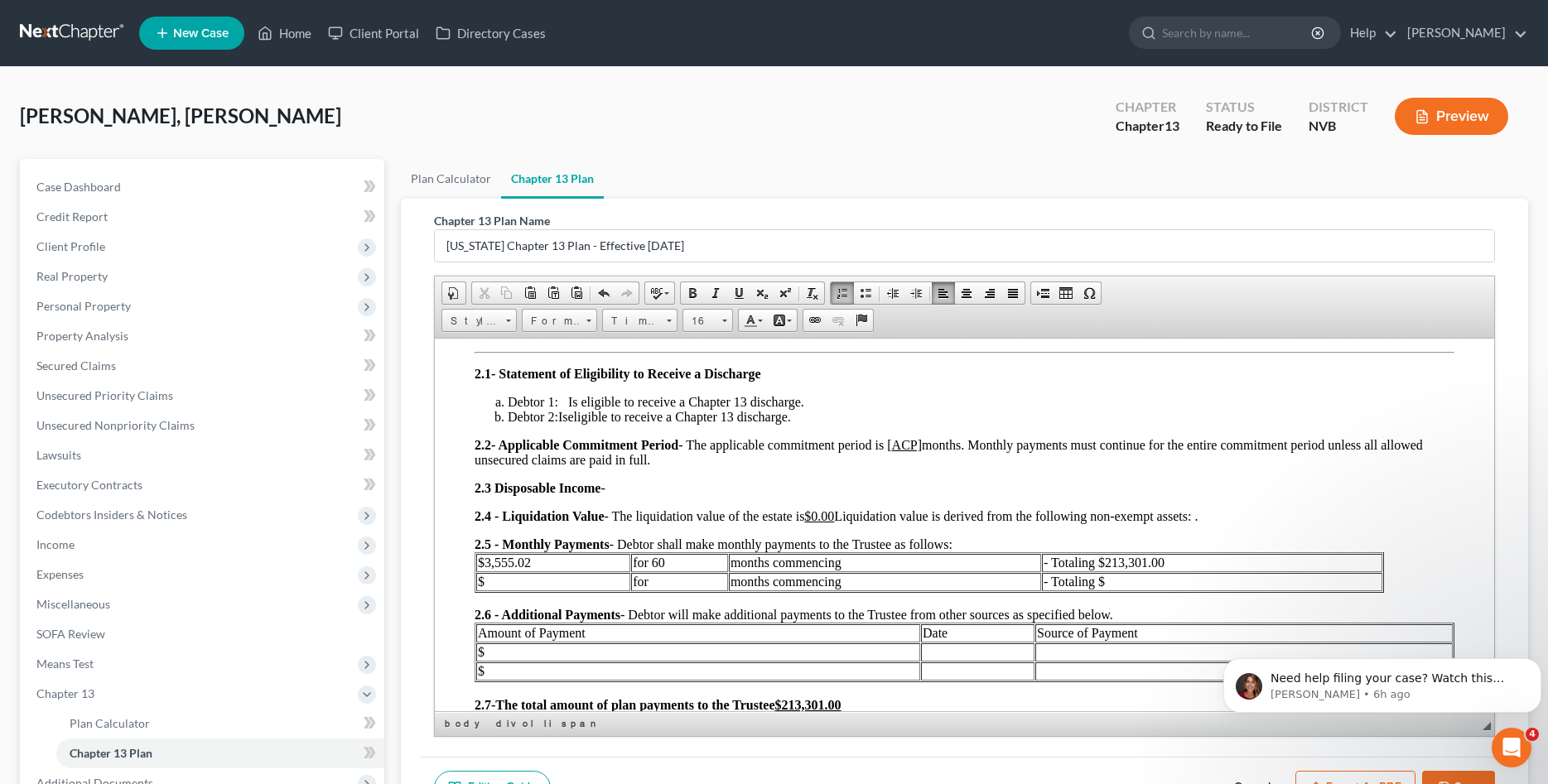
scroll to position [507, 0]
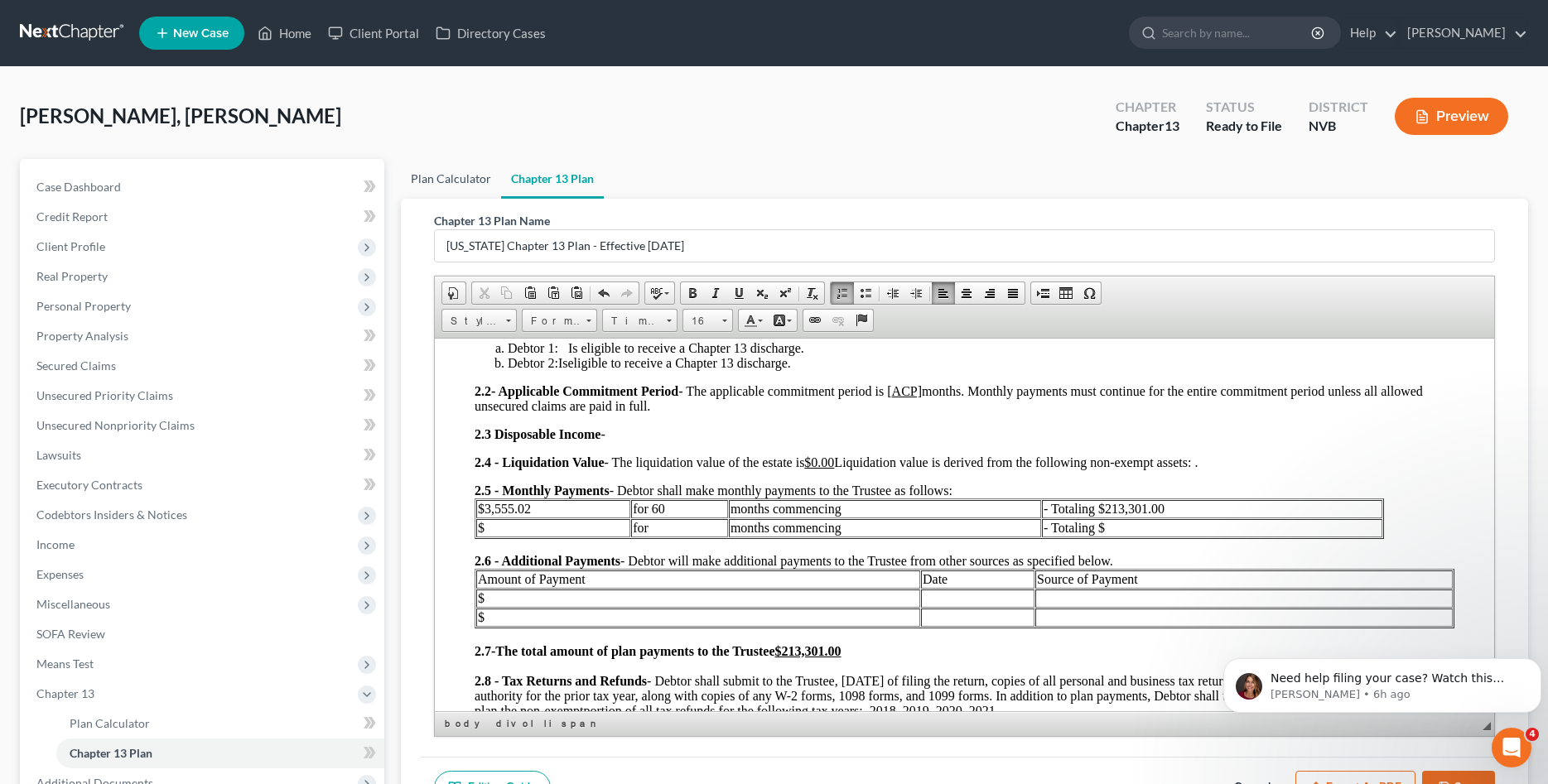
click at [472, 172] on link "Plan Calculator" at bounding box center [451, 179] width 101 height 40
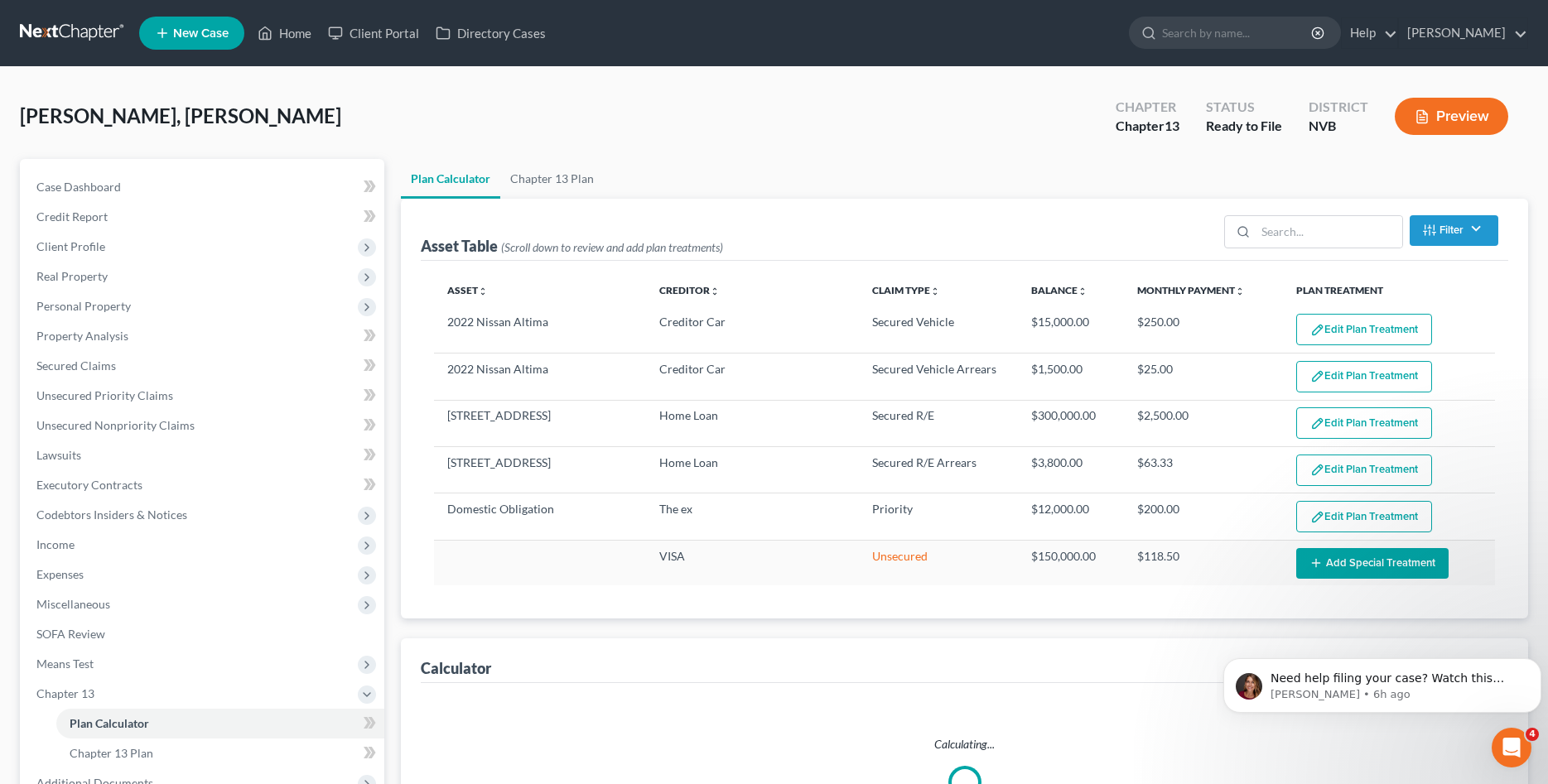
select select "59"
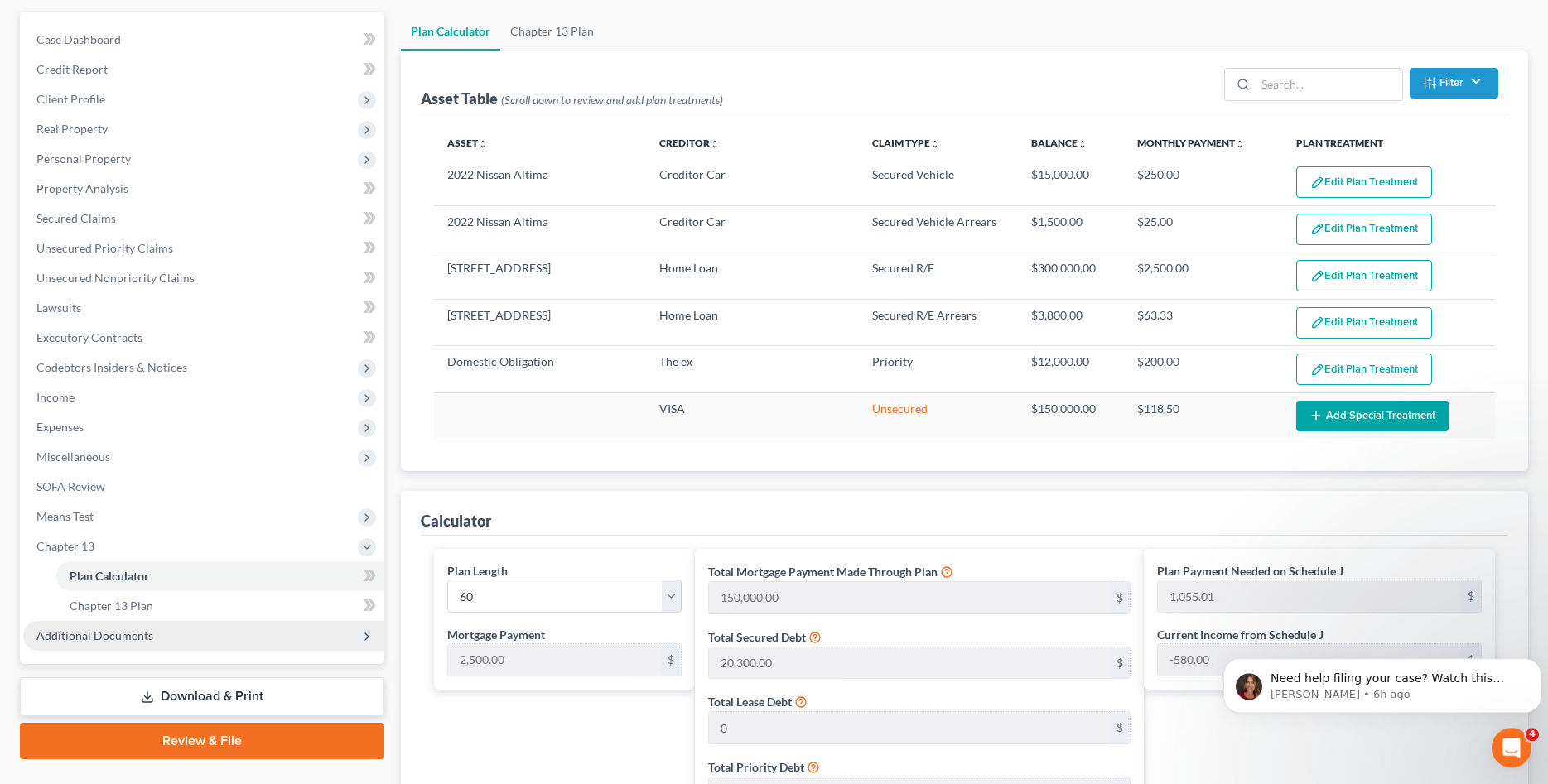
scroll to position [169, 0]
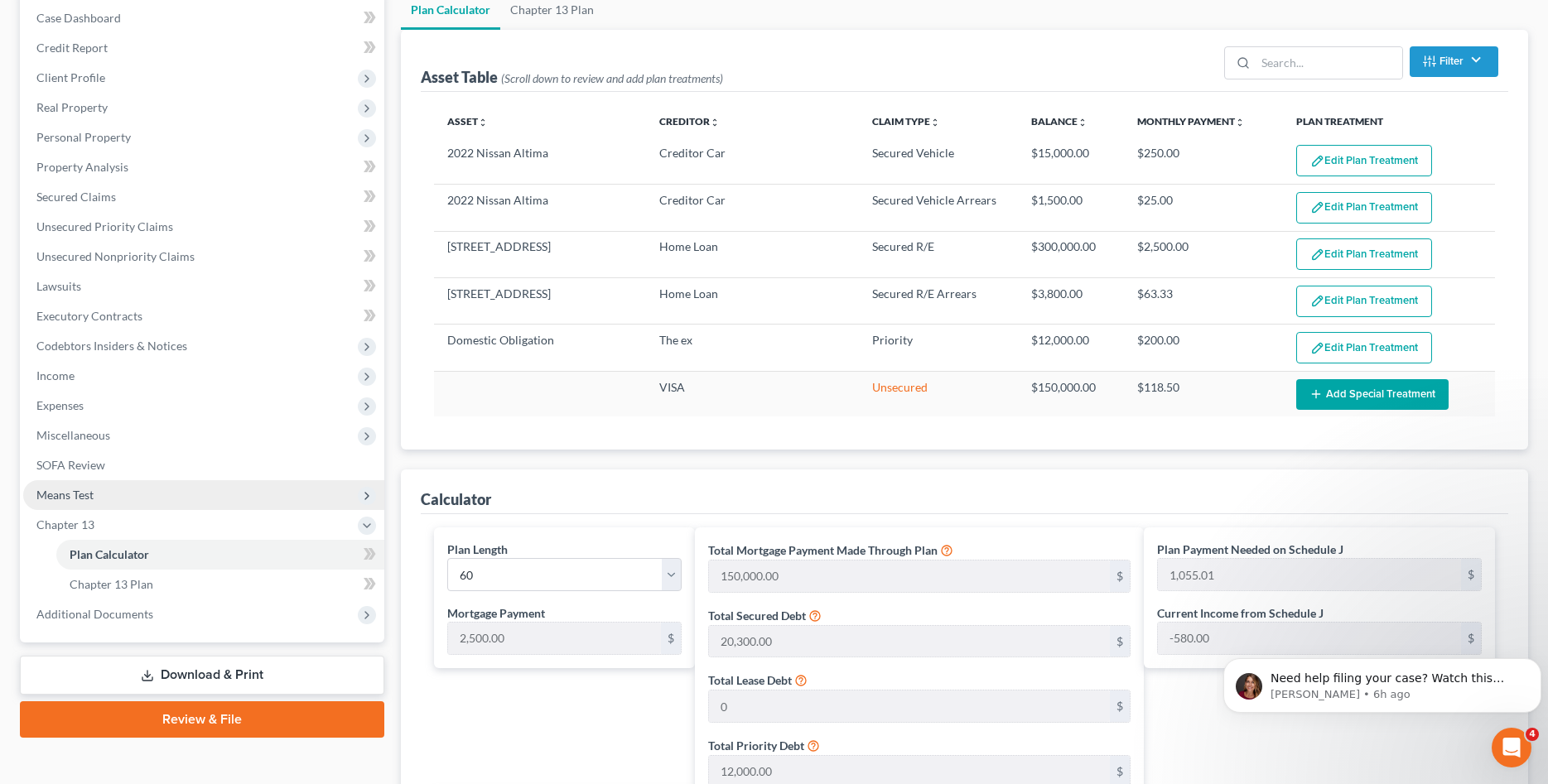
click at [100, 482] on span "Means Test" at bounding box center [204, 495] width 361 height 30
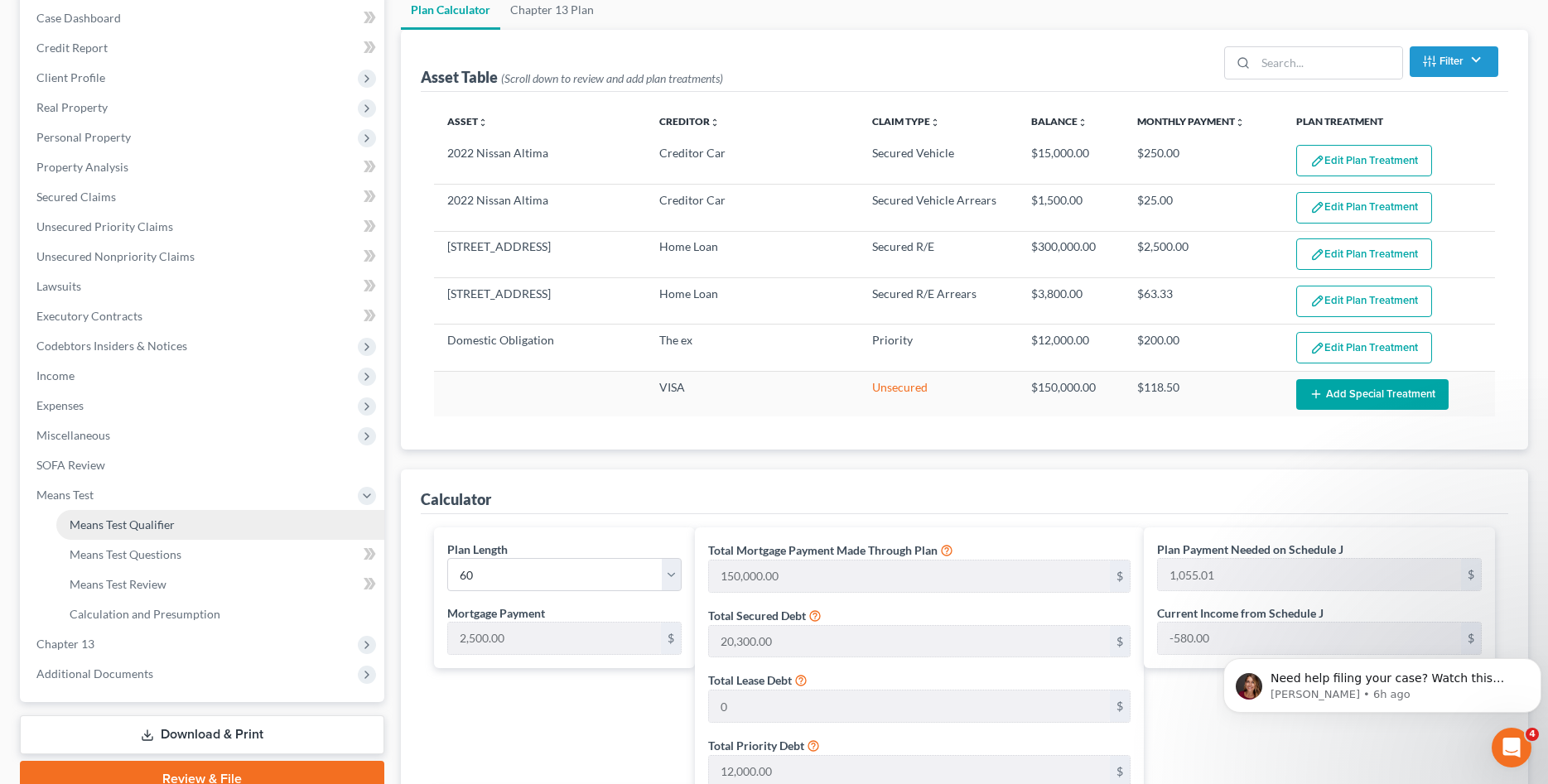
click at [128, 525] on span "Means Test Qualifier" at bounding box center [122, 524] width 105 height 14
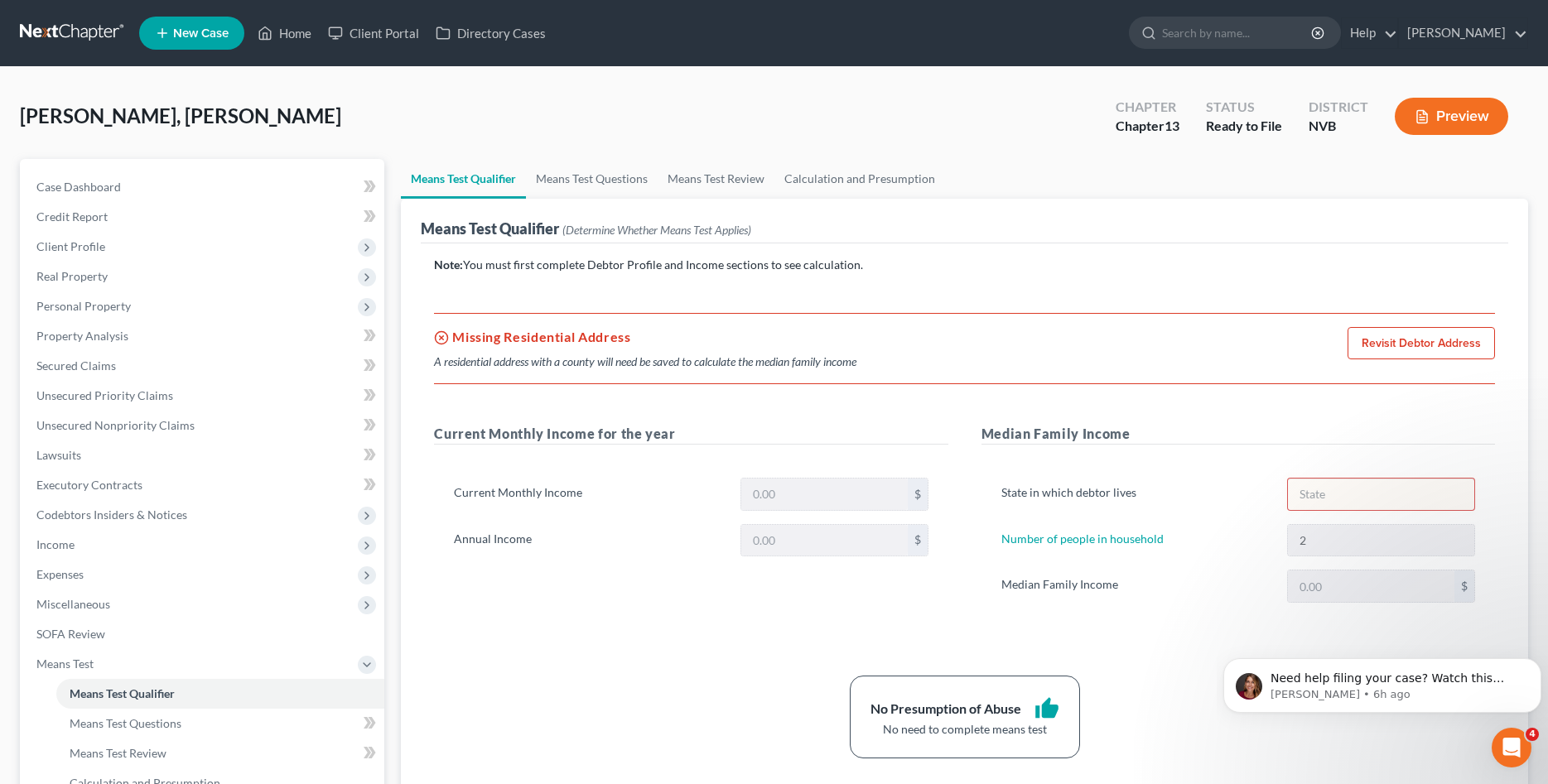
click at [1430, 337] on link "Revisit Debtor Address" at bounding box center [1421, 343] width 148 height 33
select select "0"
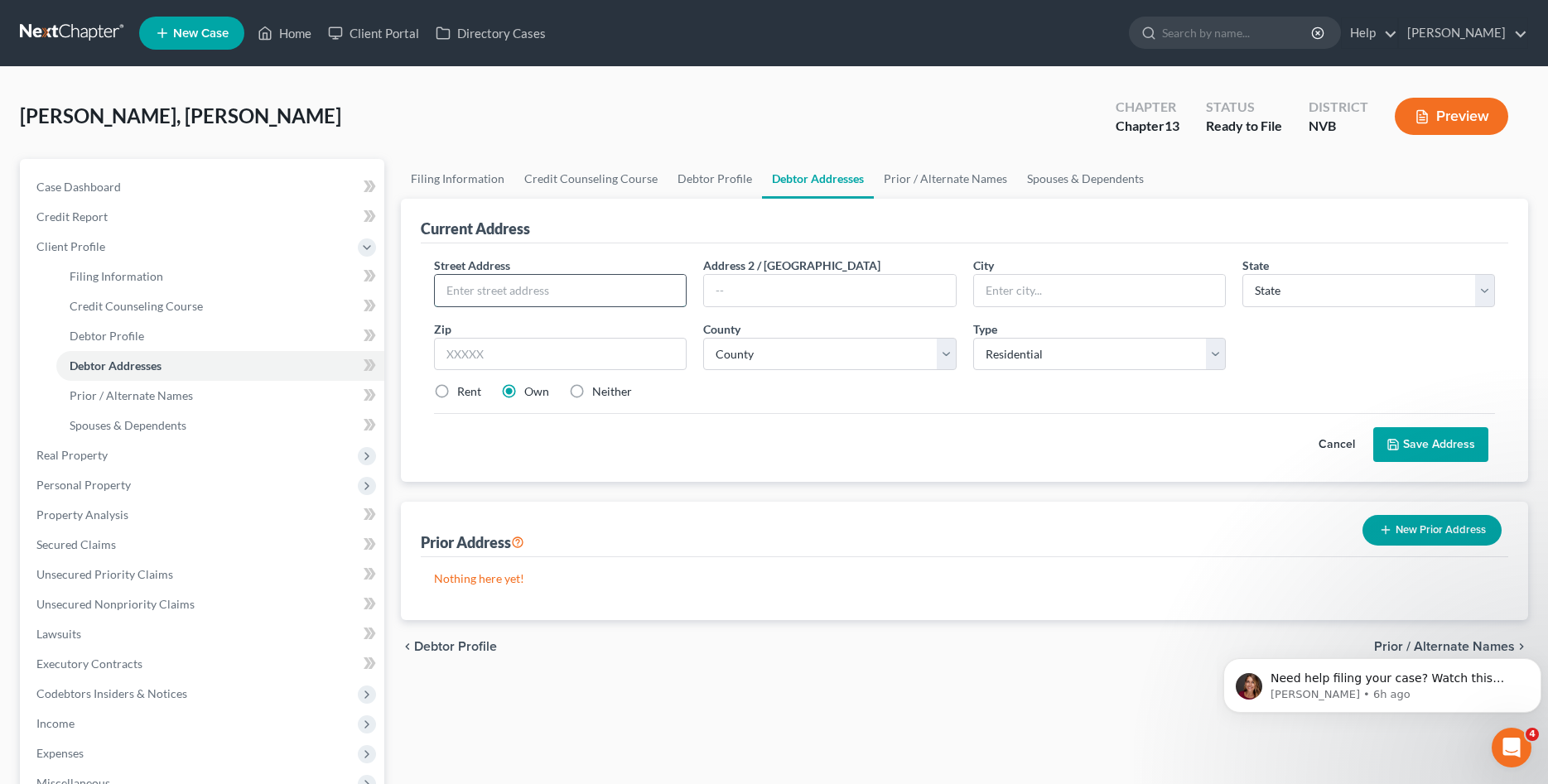
click at [586, 287] on input "text" at bounding box center [560, 290] width 251 height 32
type input "[STREET_ADDRESS]"
type input "[PERSON_NAME]"
select select "31"
type input "89074"
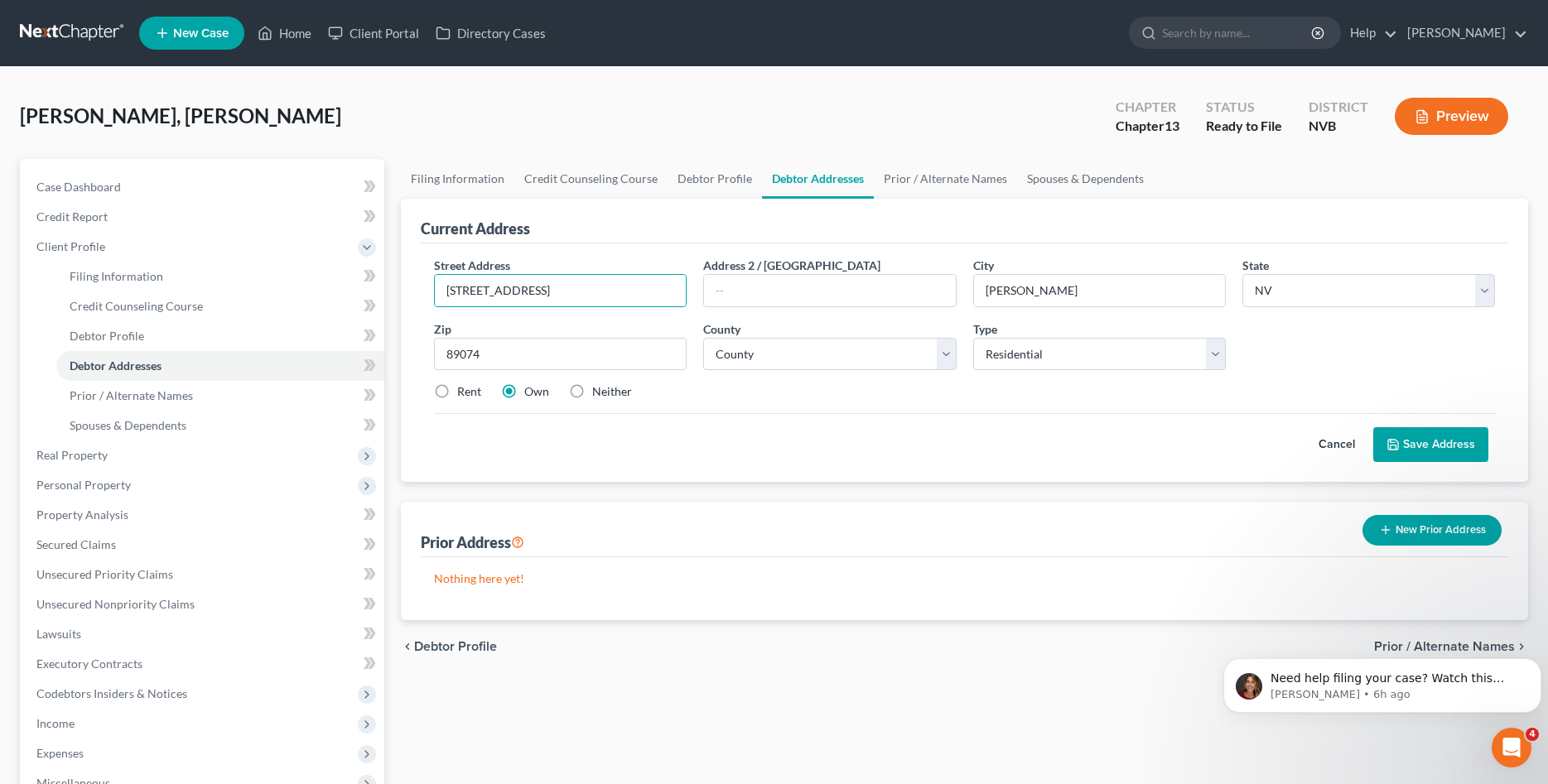
click at [1427, 437] on button "Save Address" at bounding box center [1430, 444] width 115 height 34
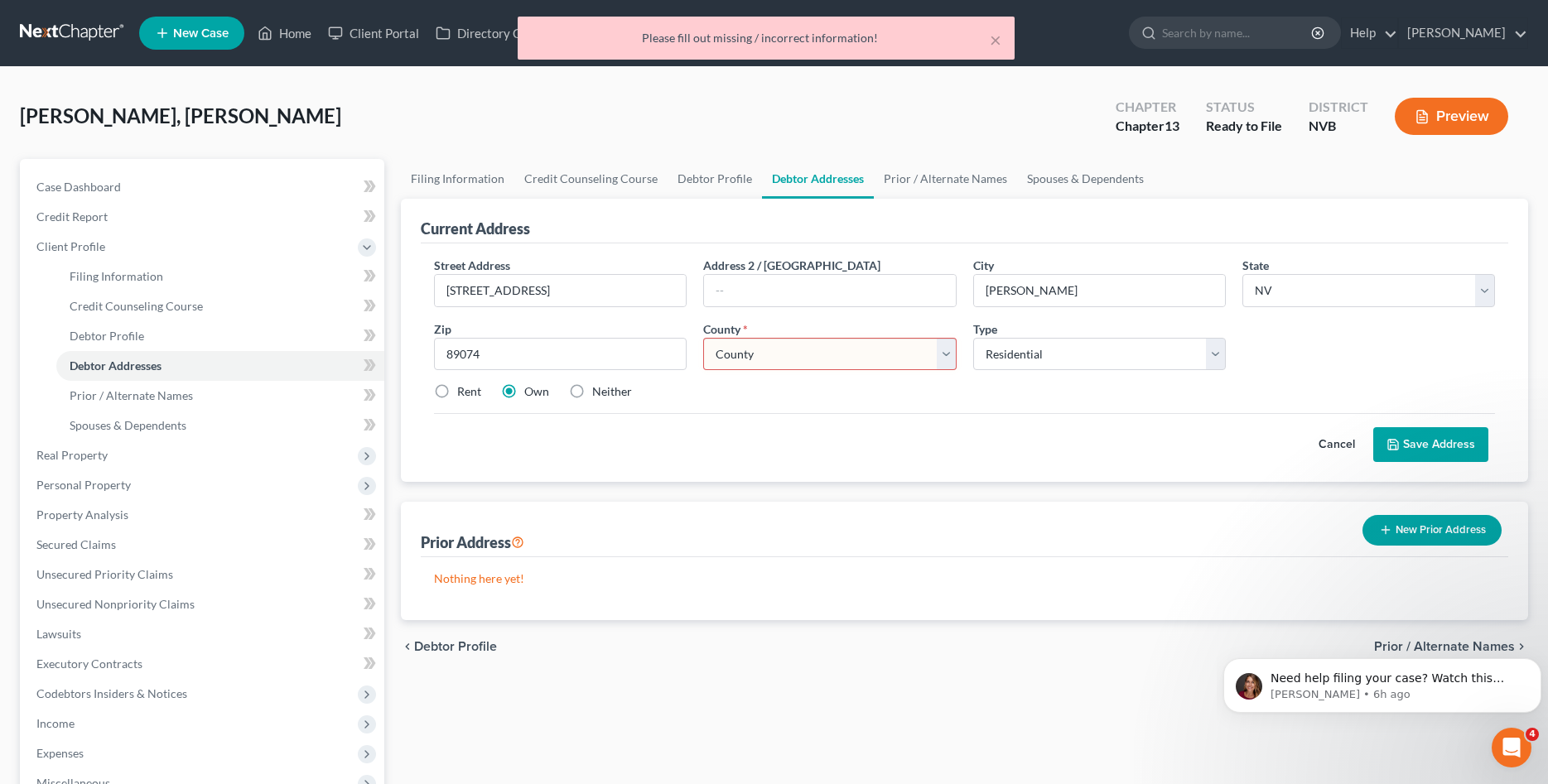
click at [703, 337] on select "County [GEOGRAPHIC_DATA] [GEOGRAPHIC_DATA] [GEOGRAPHIC_DATA] [GEOGRAPHIC_DATA] …" at bounding box center [829, 354] width 253 height 33
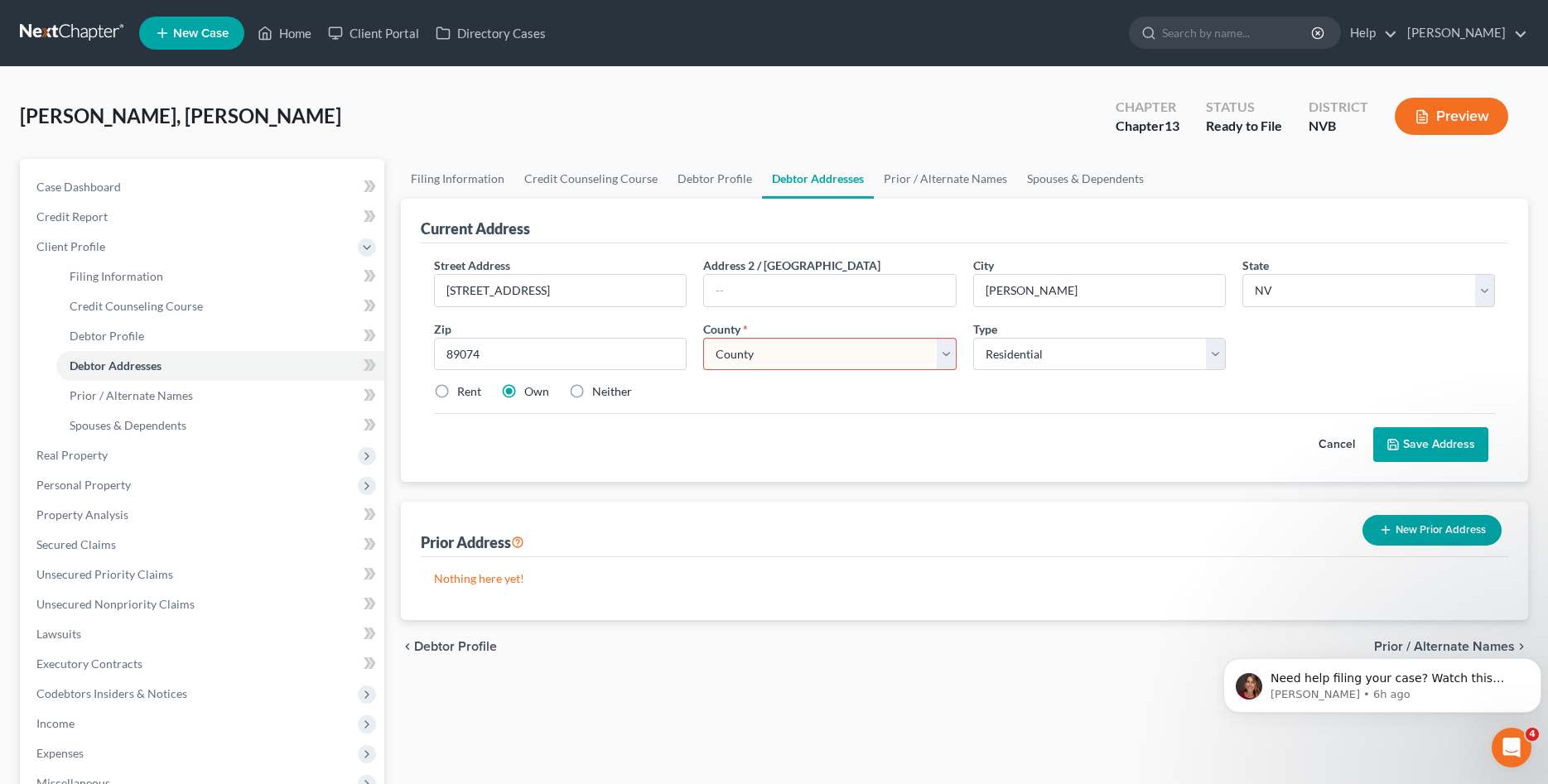
select select "2"
click option "[GEOGRAPHIC_DATA]" at bounding box center [0, 0] width 0 height 0
click at [1452, 432] on button "Save Address" at bounding box center [1430, 444] width 115 height 34
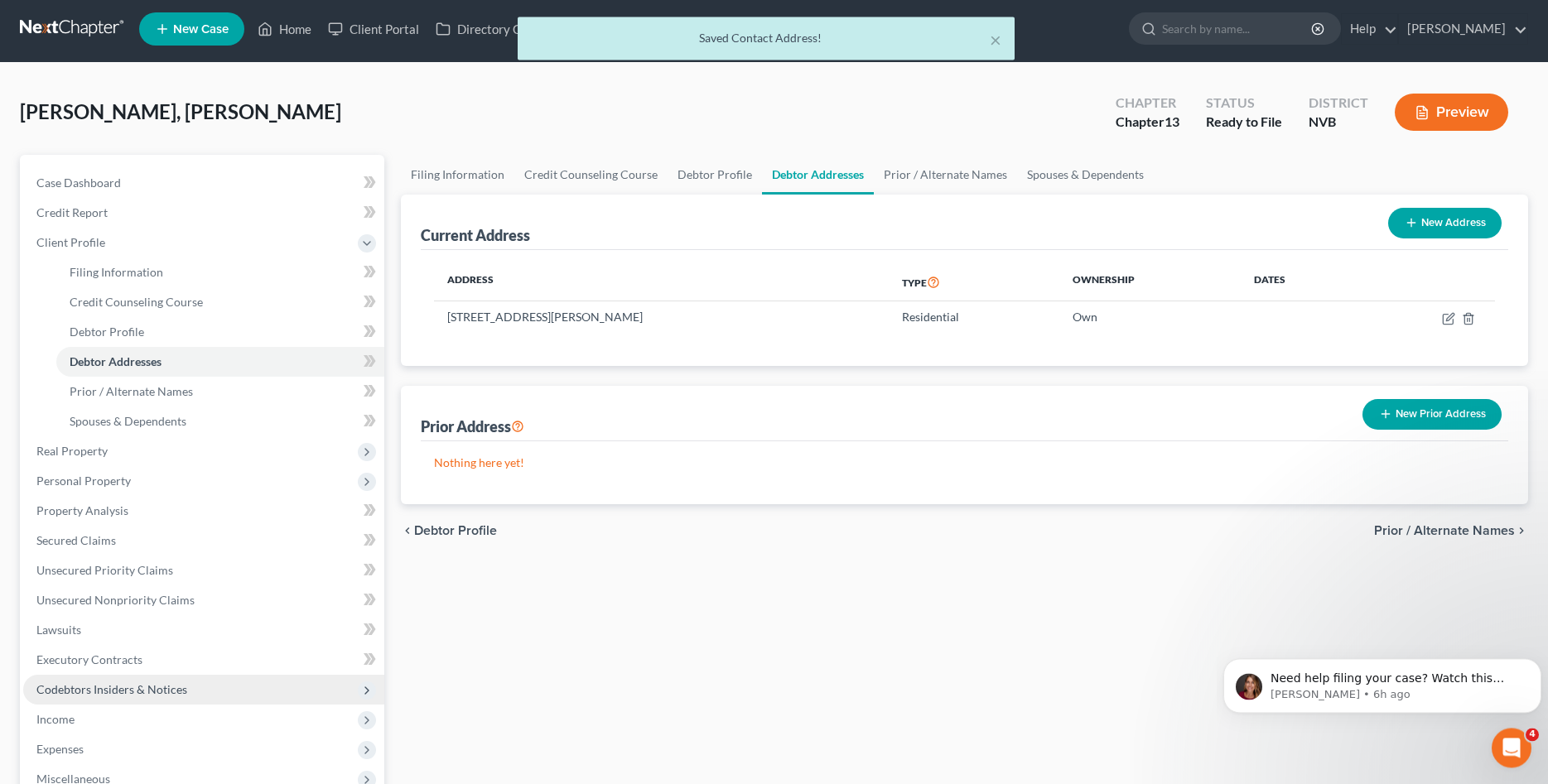
scroll to position [303, 0]
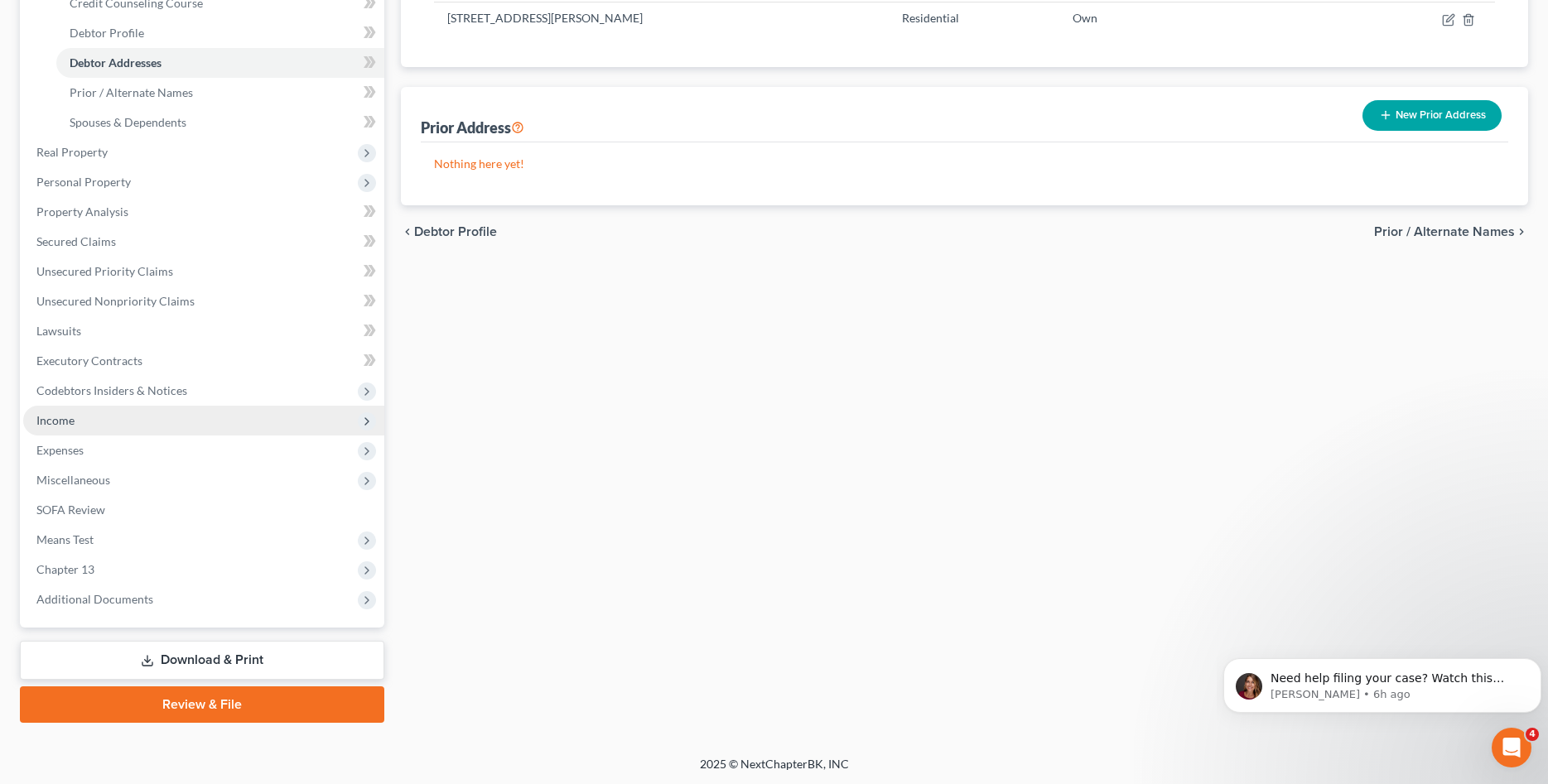
click at [62, 417] on span "Income" at bounding box center [55, 420] width 38 height 14
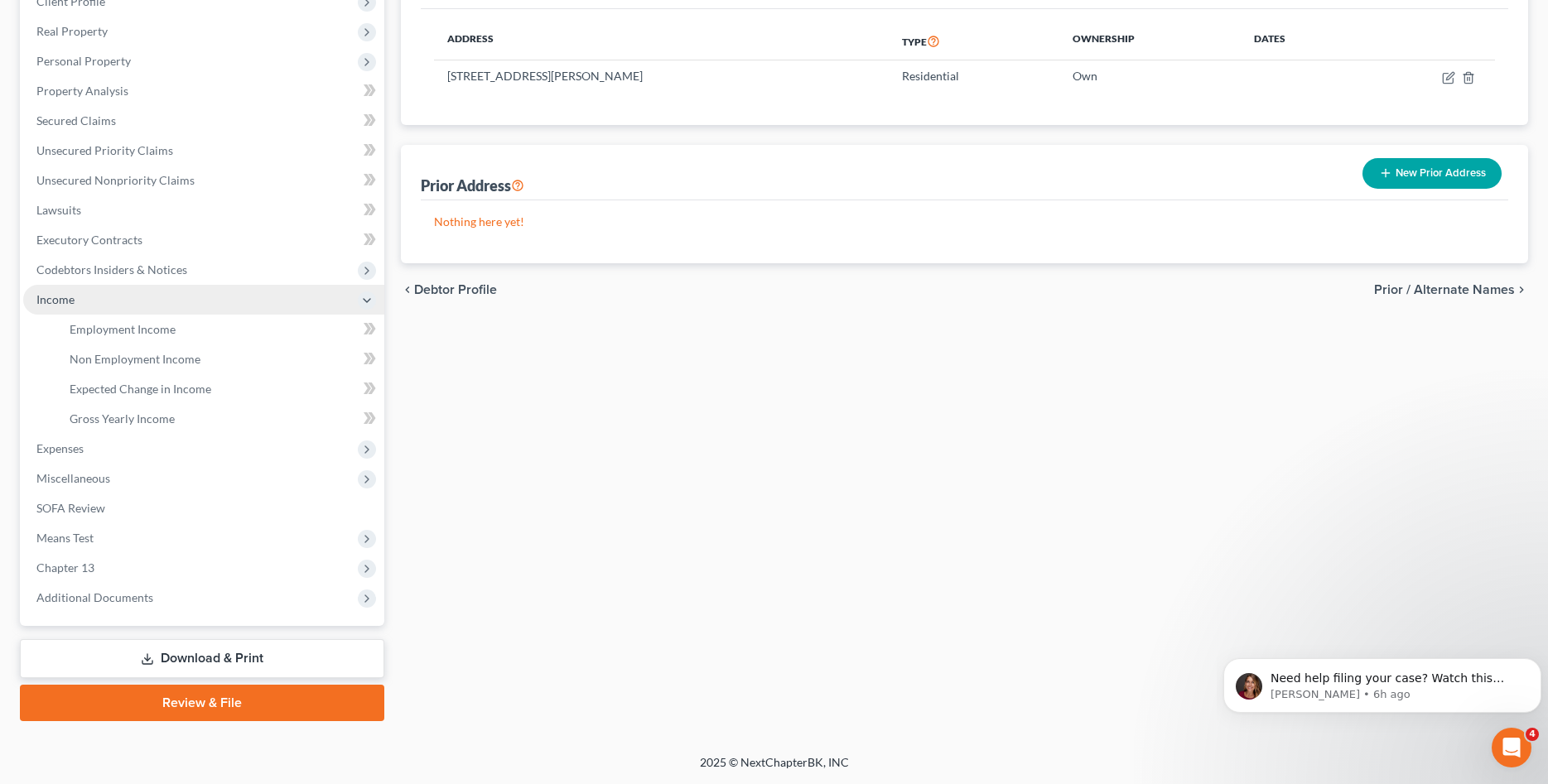
scroll to position [243, 0]
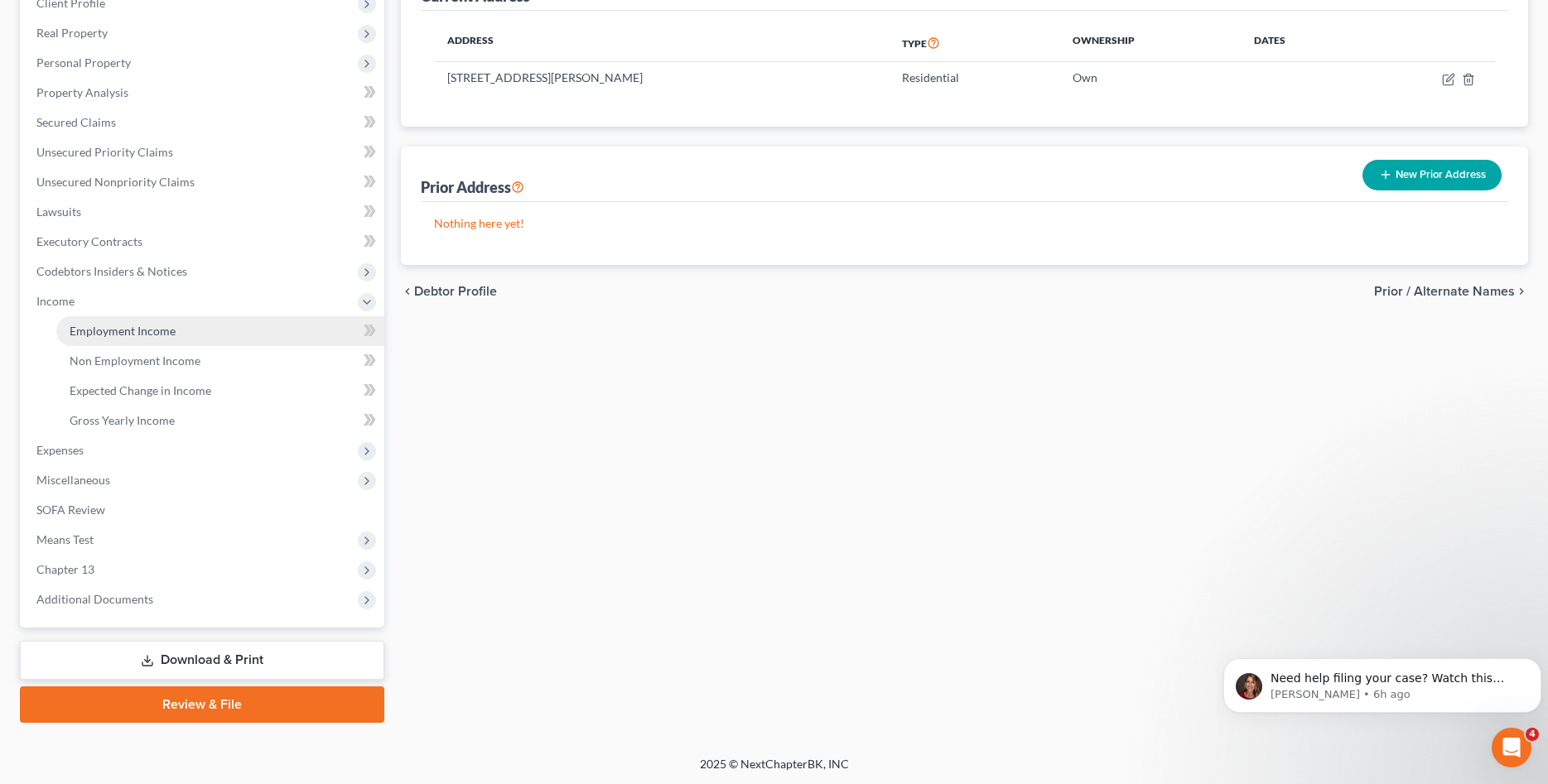
click at [141, 337] on link "Employment Income" at bounding box center [221, 331] width 328 height 30
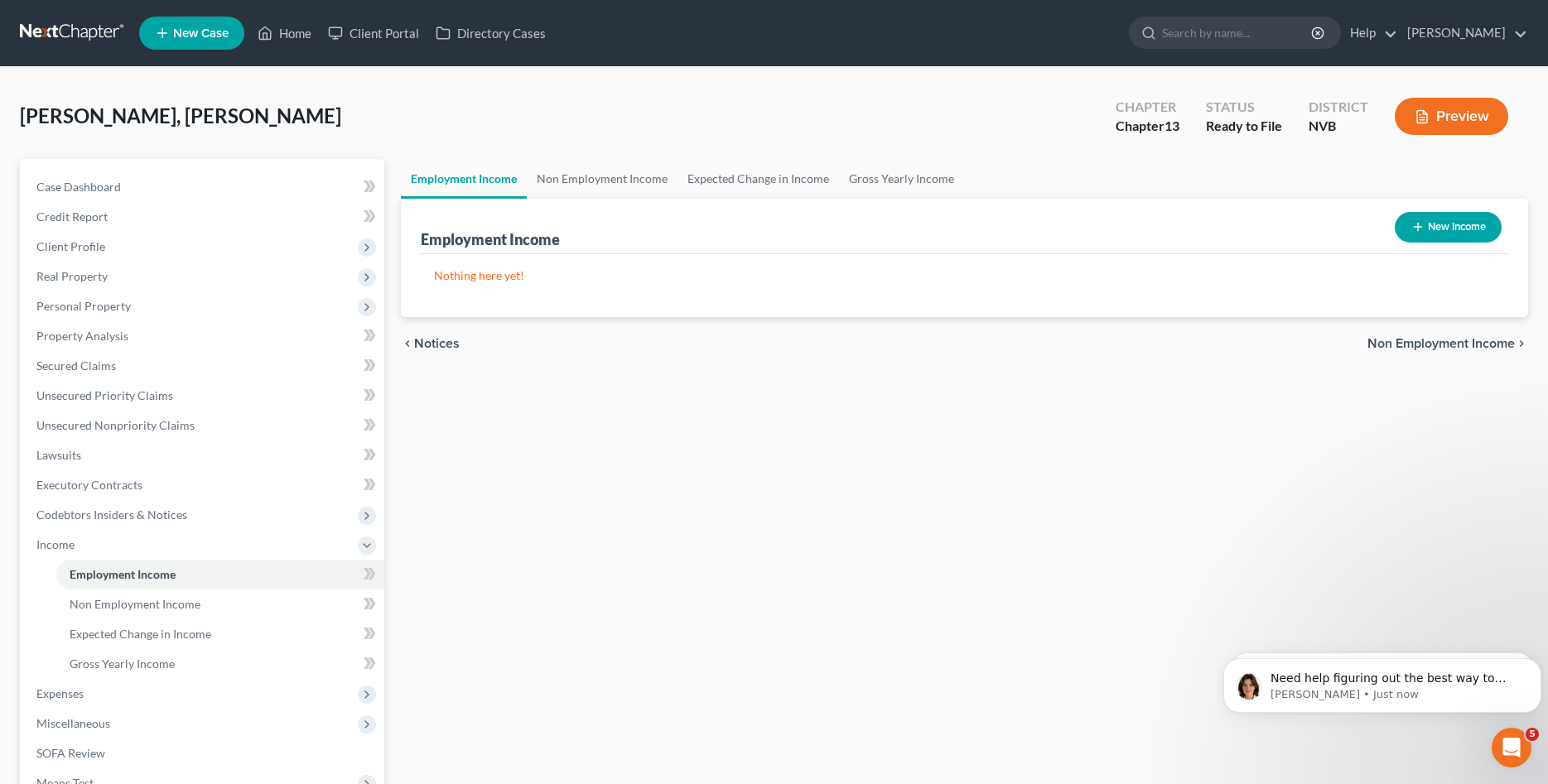
click at [1469, 230] on button "New Income" at bounding box center [1447, 228] width 107 height 31
select select "0"
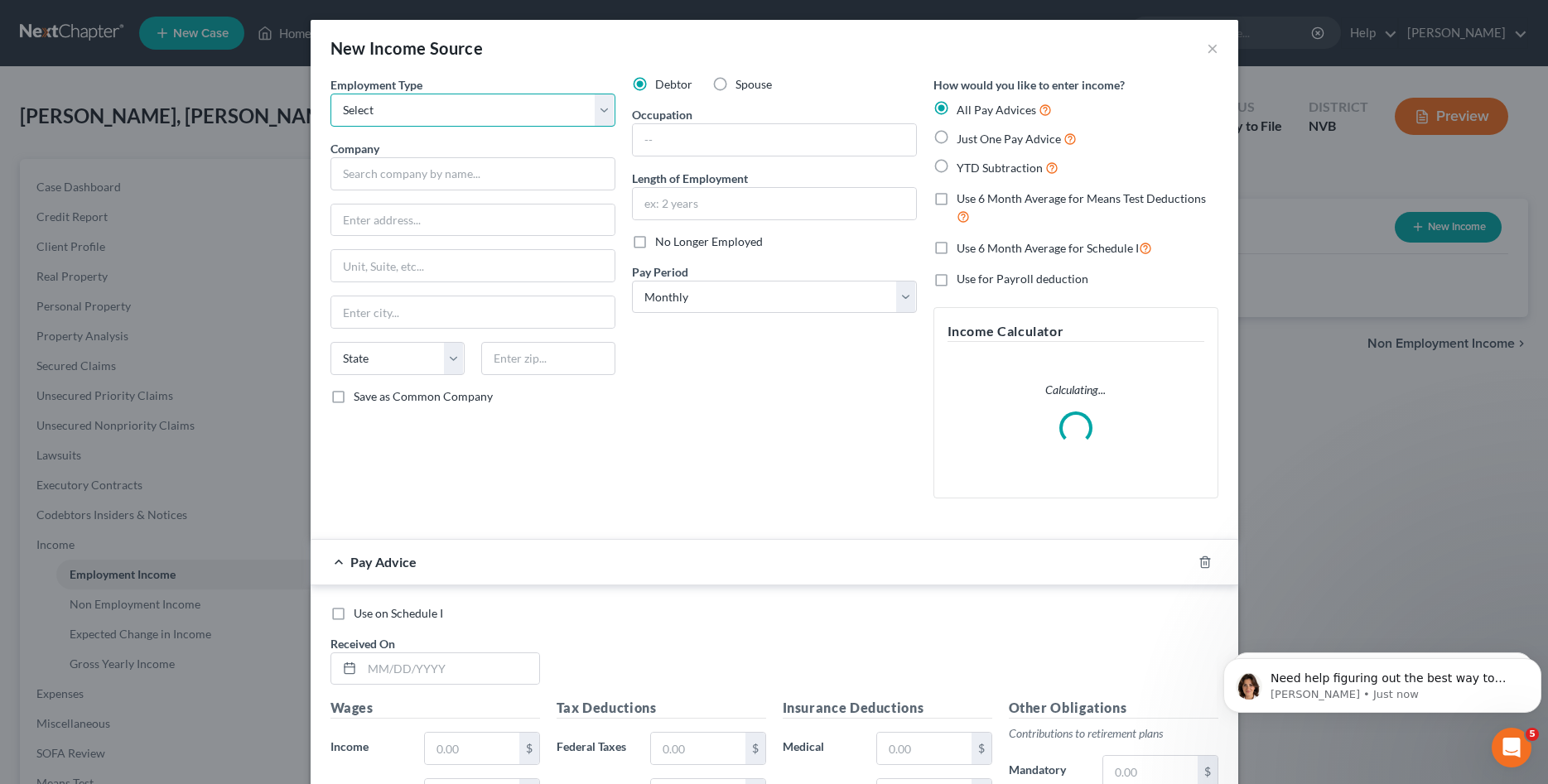
click at [331, 94] on select "Select Full or [DEMOGRAPHIC_DATA] Employment Self Employment" at bounding box center [473, 110] width 285 height 33
select select "0"
click option "Full or [DEMOGRAPHIC_DATA] Employment" at bounding box center [0, 0] width 0 height 0
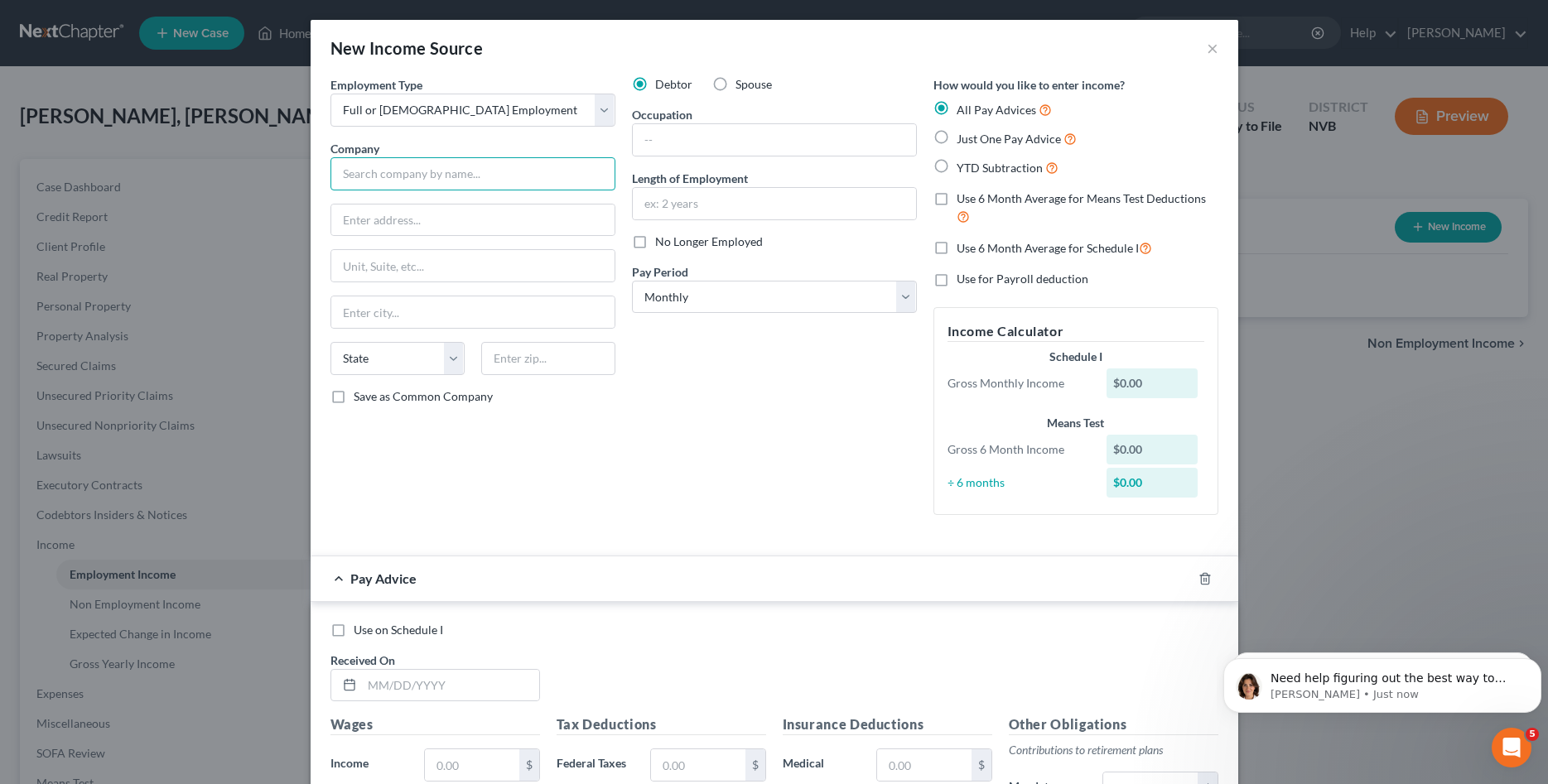
click at [436, 173] on input "text" at bounding box center [473, 173] width 285 height 33
type input "Welder"
type input "d"
click at [652, 118] on label "Occupation" at bounding box center [662, 114] width 60 height 17
click at [656, 125] on input "text" at bounding box center [774, 140] width 283 height 32
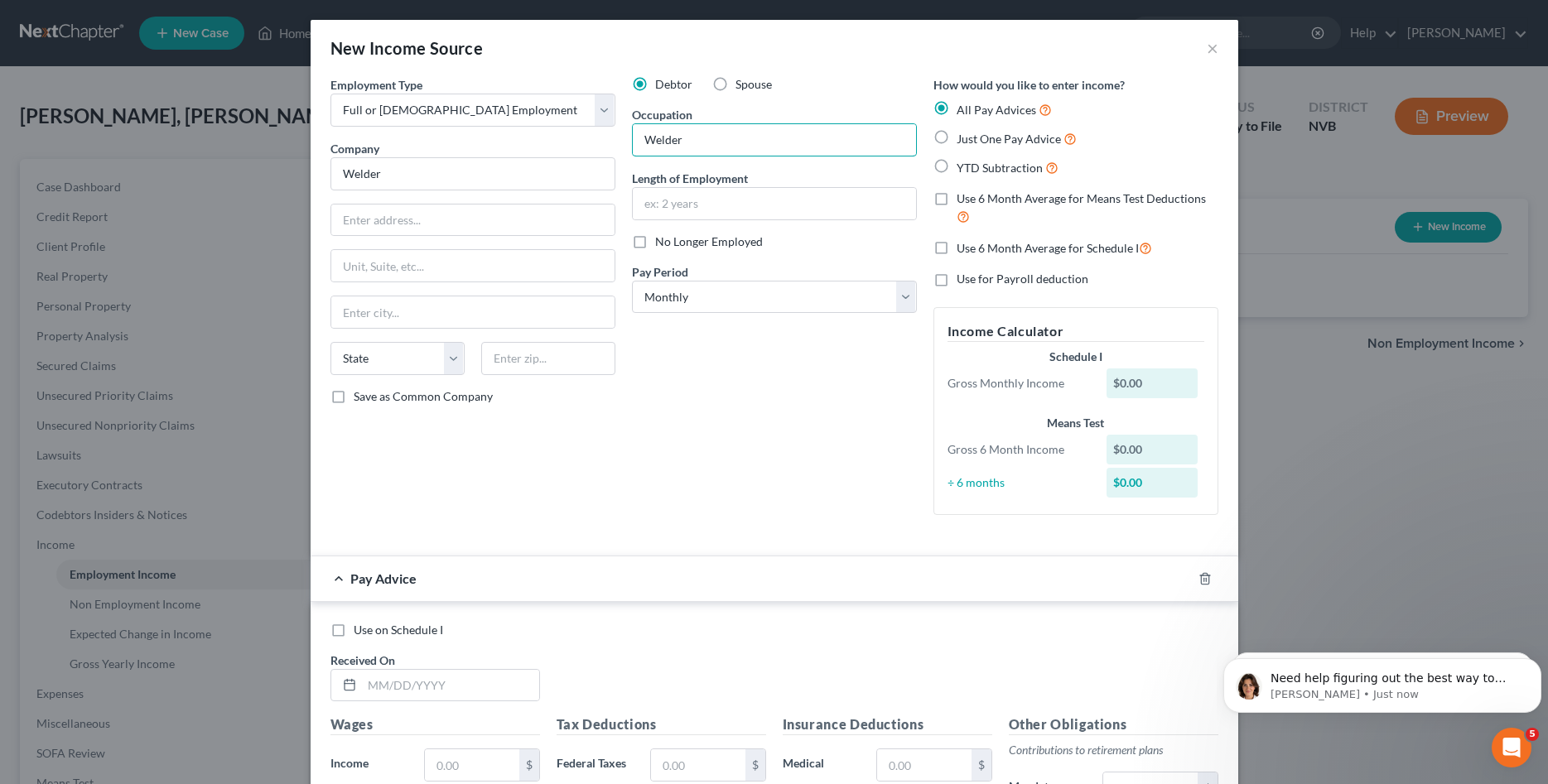
type input "Welder"
click at [859, 185] on div "Length of Employment" at bounding box center [775, 195] width 285 height 51
click at [840, 202] on input "text" at bounding box center [774, 204] width 283 height 32
type input "2 Year"
click at [1109, 161] on div "YTD Subtraction" at bounding box center [1076, 167] width 285 height 19
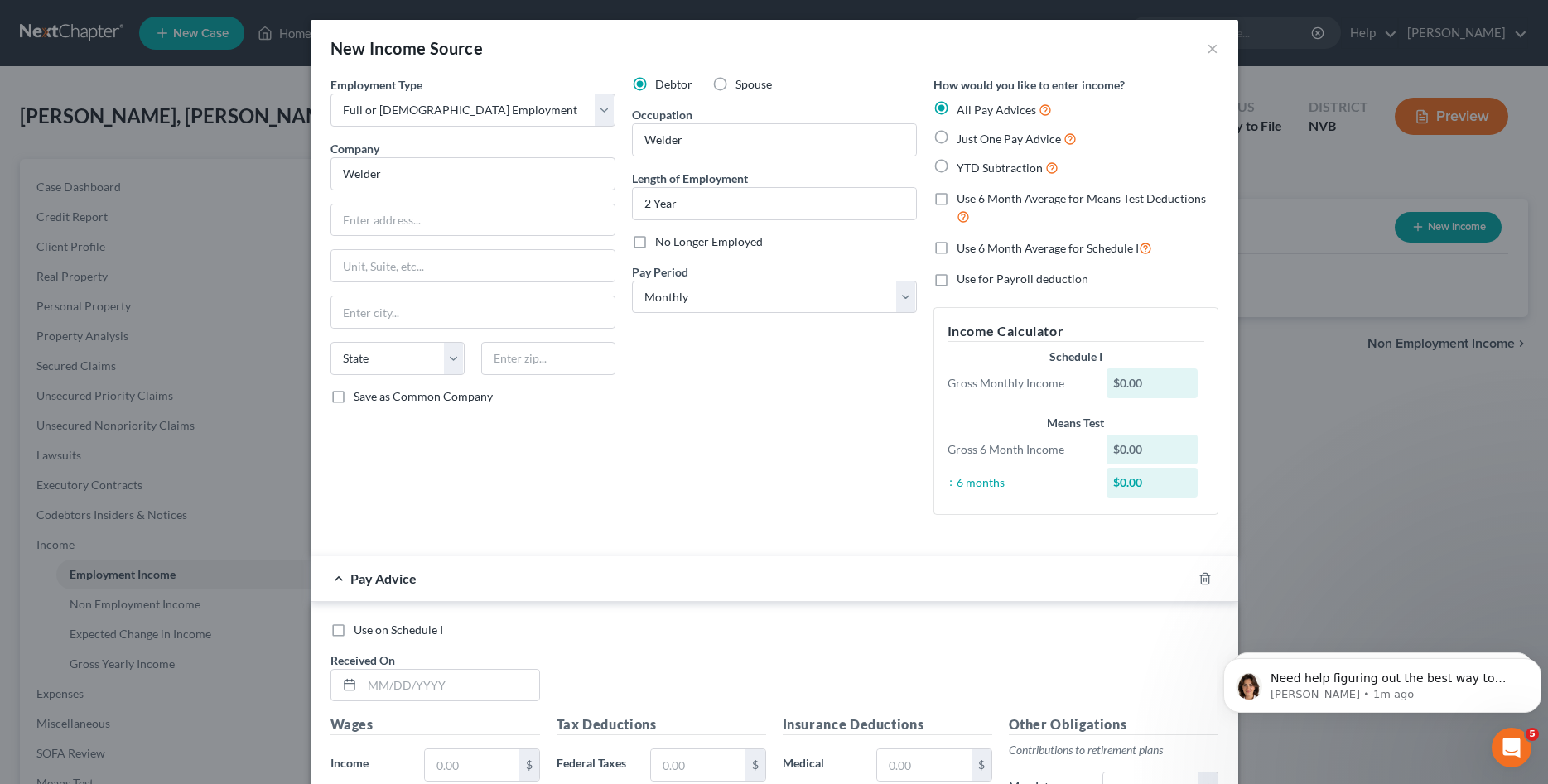
click at [1009, 246] on span "Use 6 Month Average for Schedule I" at bounding box center [1047, 248] width 182 height 14
click at [974, 246] on input "Use 6 Month Average for Schedule I" at bounding box center [968, 244] width 11 height 11
checkbox input "true"
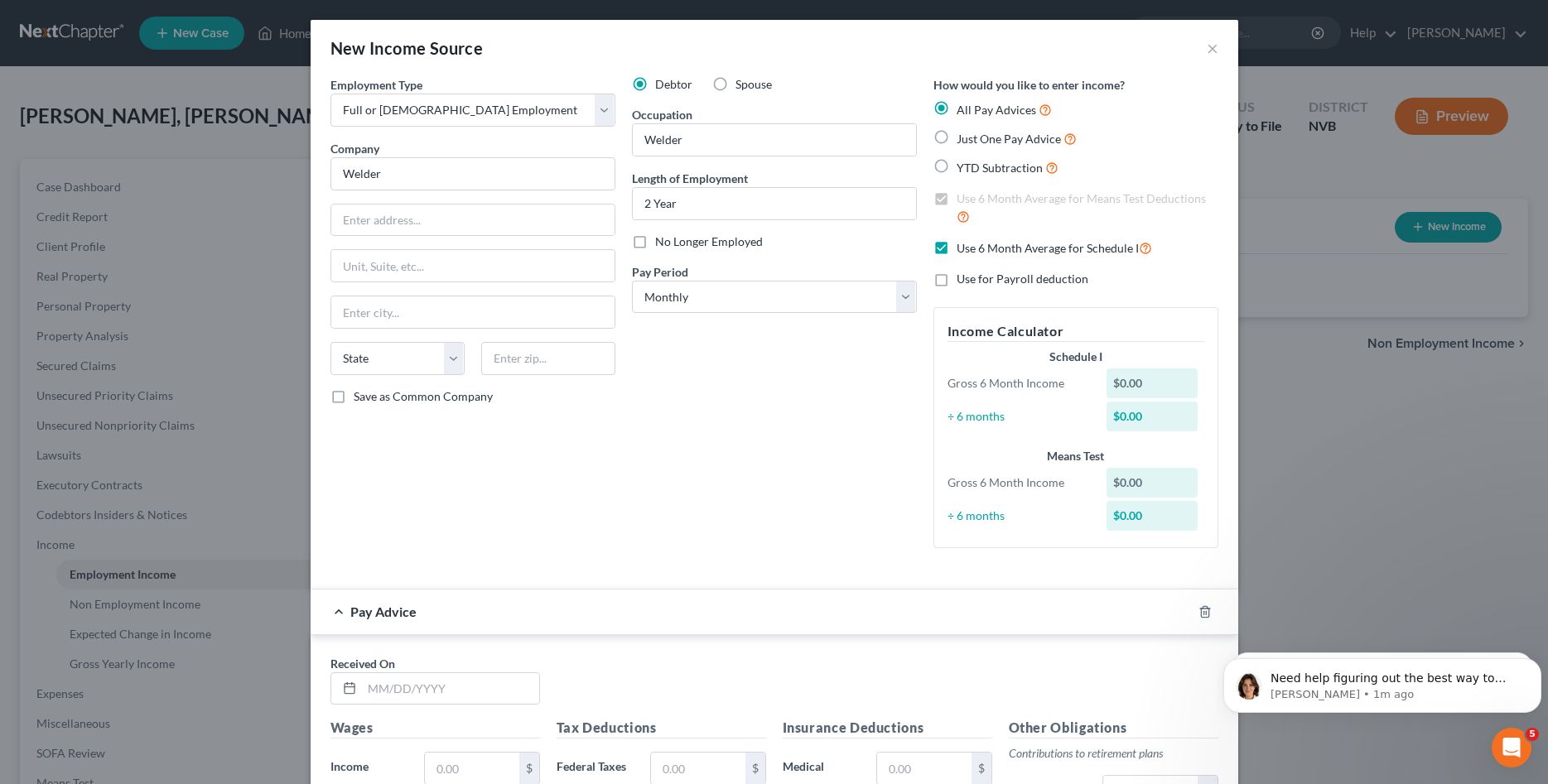
click at [1017, 140] on span "Just One Pay Advice" at bounding box center [1008, 138] width 104 height 14
click at [974, 140] on input "Just One Pay Advice" at bounding box center [968, 134] width 11 height 11
radio input "true"
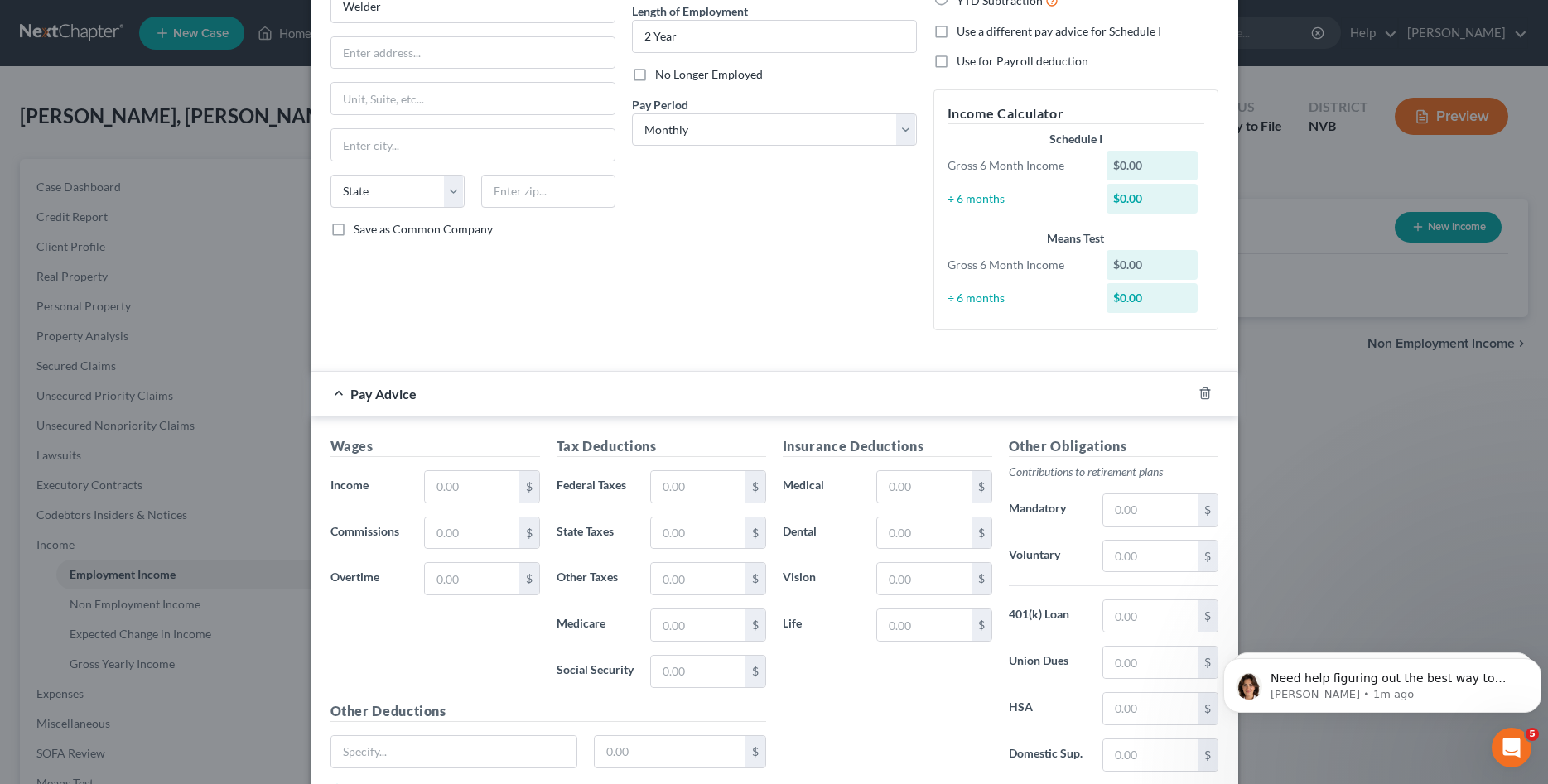
scroll to position [169, 0]
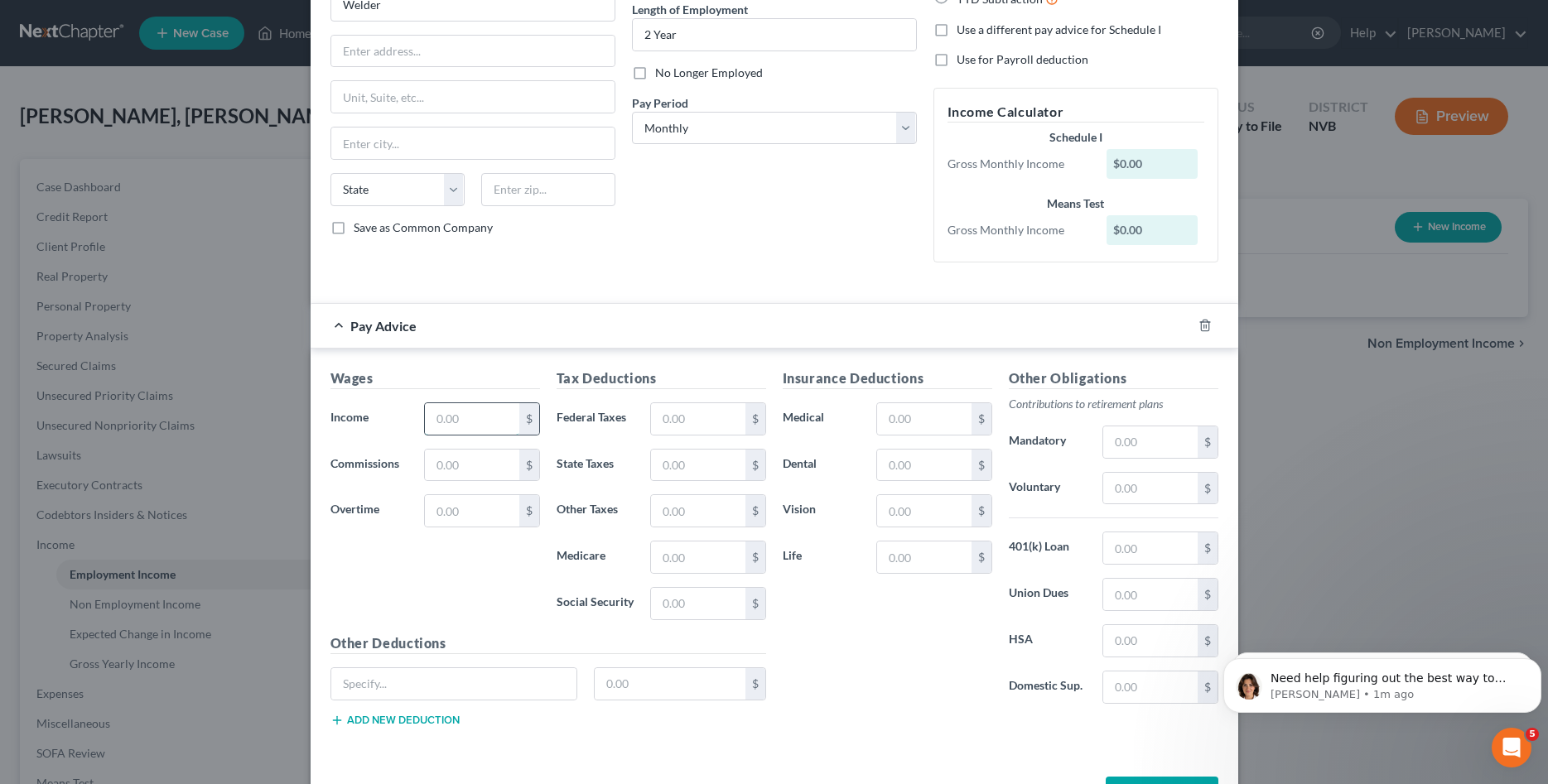
click at [477, 435] on input "text" at bounding box center [472, 418] width 94 height 32
type input "2,500"
type input "250"
click at [686, 557] on input "text" at bounding box center [698, 556] width 94 height 32
type input "50"
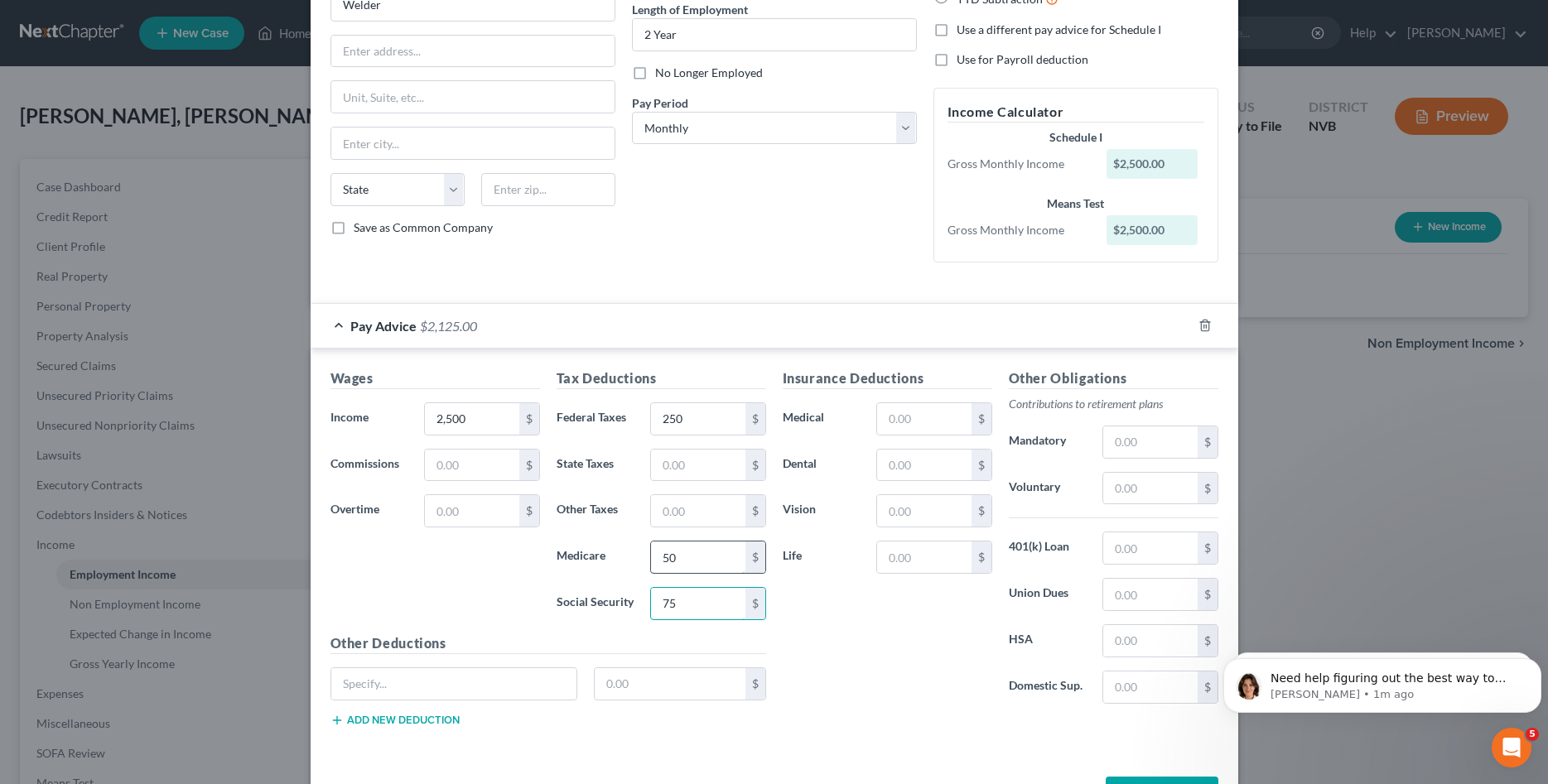
type input "75"
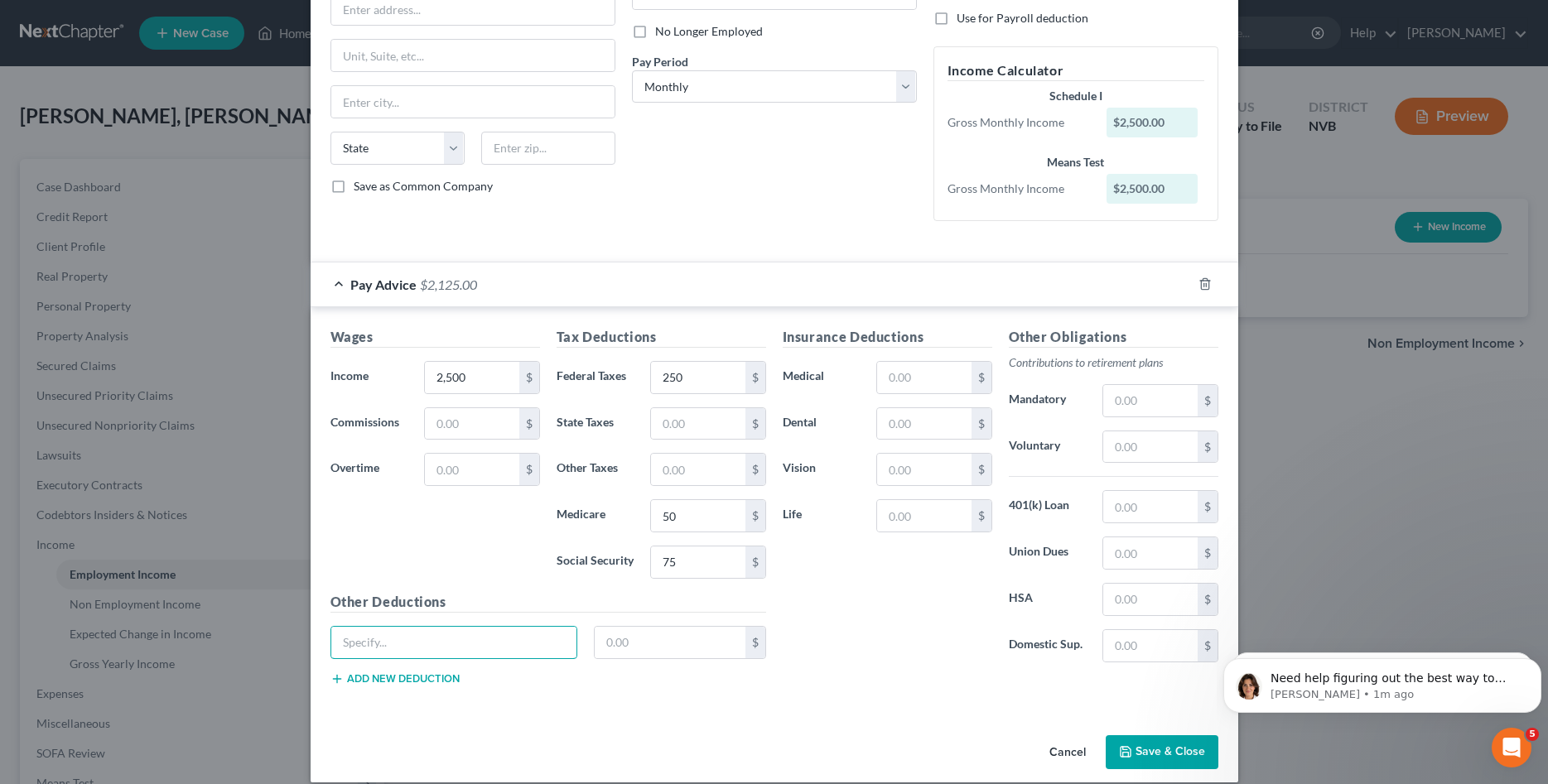
scroll to position [228, 0]
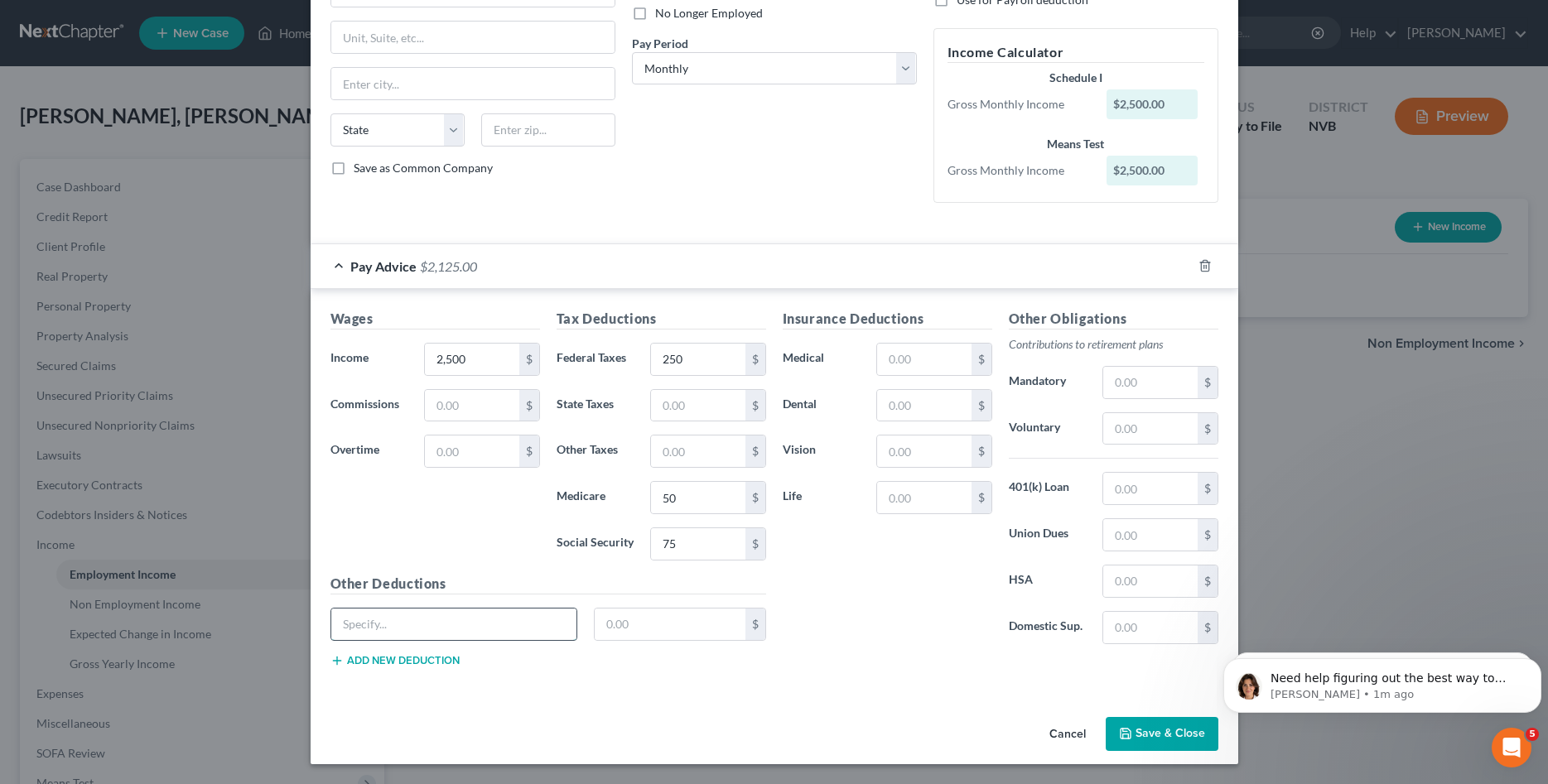
click at [530, 615] on input "text" at bounding box center [454, 624] width 246 height 32
click at [1185, 738] on button "Save & Close" at bounding box center [1161, 734] width 113 height 34
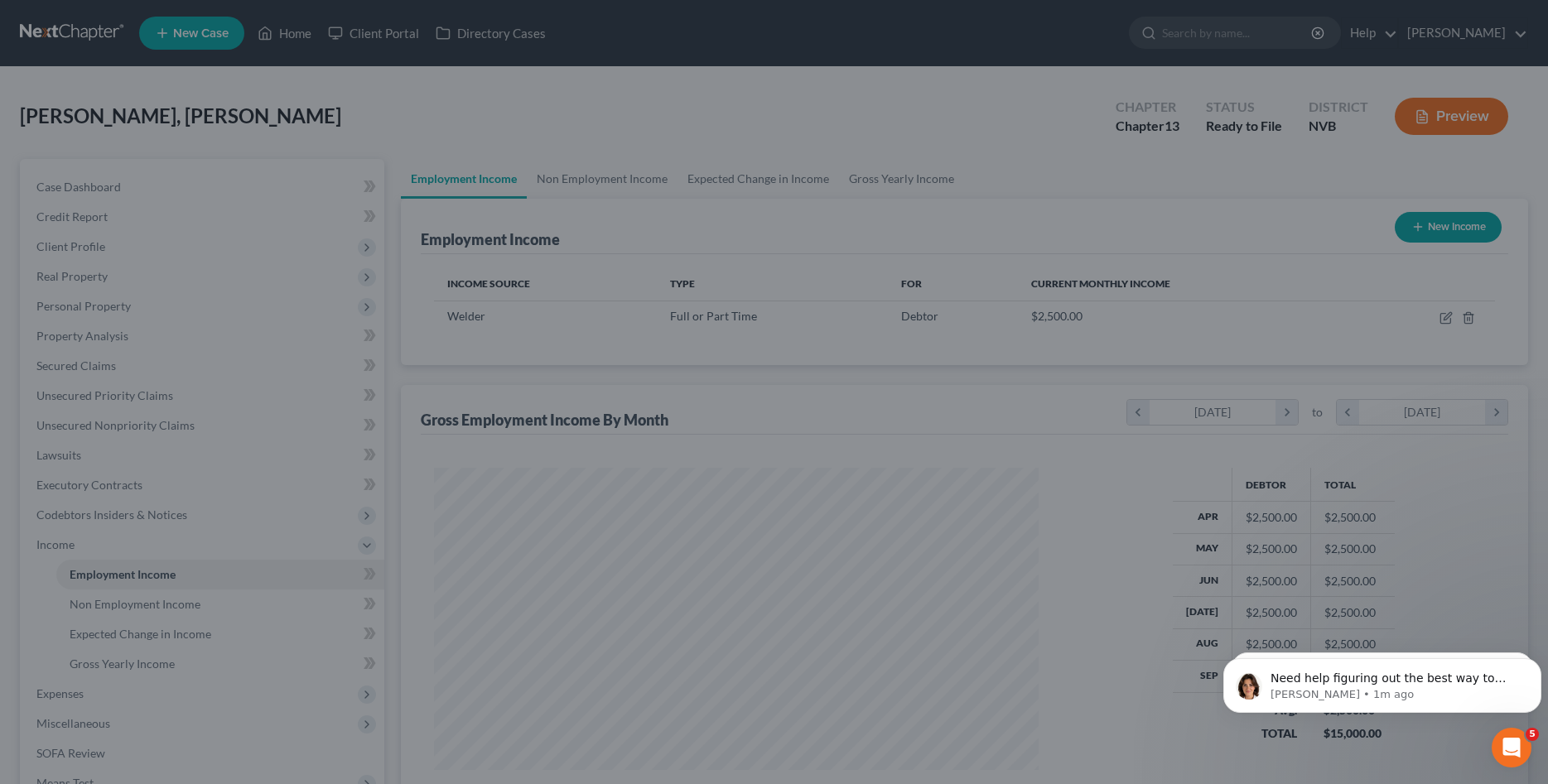
scroll to position [302, 637]
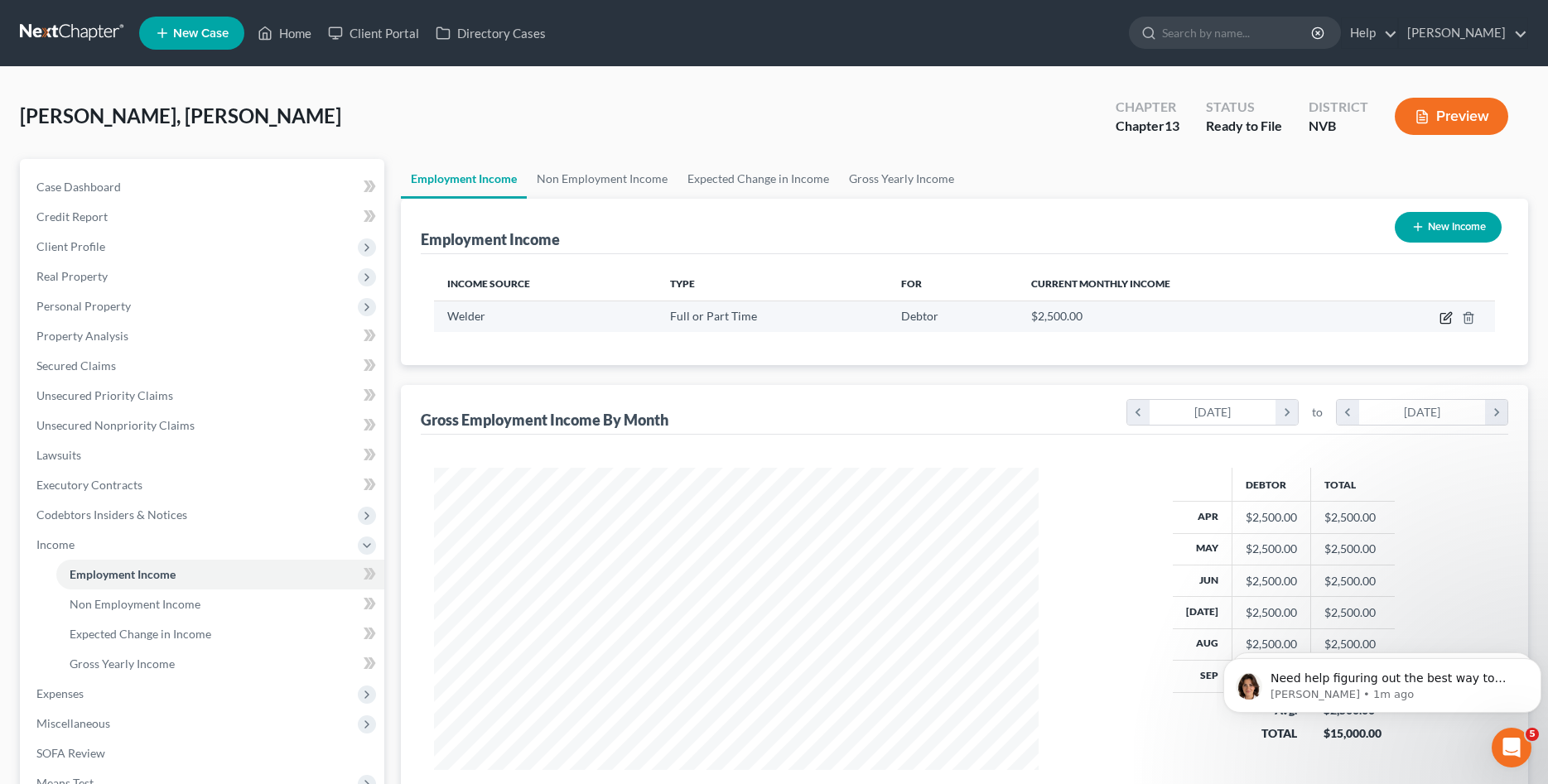
click at [1453, 318] on icon "button" at bounding box center [1445, 317] width 13 height 13
select select "0"
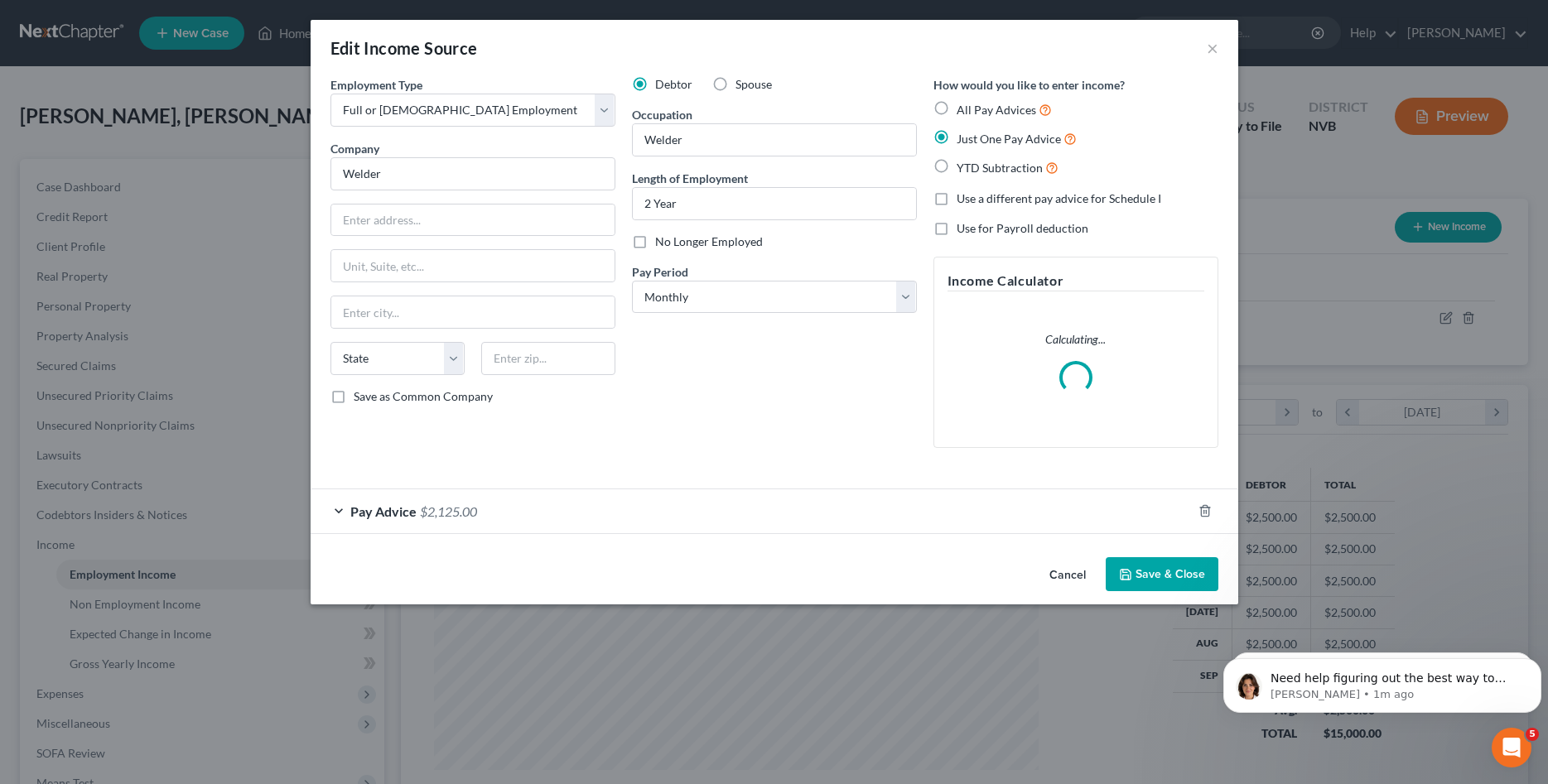
click at [366, 514] on span "Pay Advice" at bounding box center [383, 511] width 66 height 15
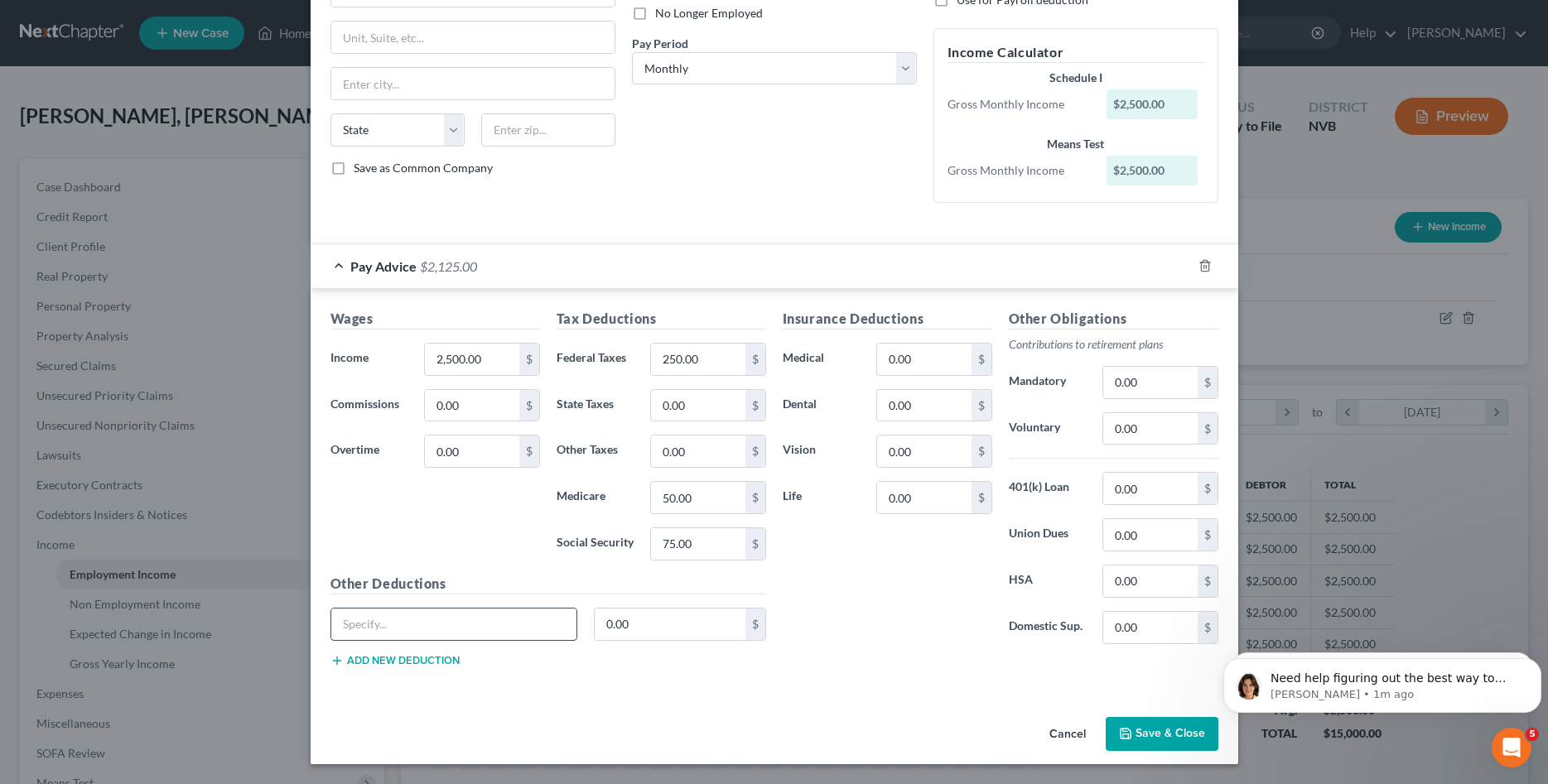
scroll to position [228, 0]
click at [496, 624] on input "text" at bounding box center [454, 624] width 246 height 32
drag, startPoint x: 501, startPoint y: 355, endPoint x: 337, endPoint y: 352, distance: 164.0
click at [425, 352] on input "2,500.00" at bounding box center [472, 359] width 94 height 32
click at [478, 348] on input "2,500.00" at bounding box center [472, 359] width 94 height 32
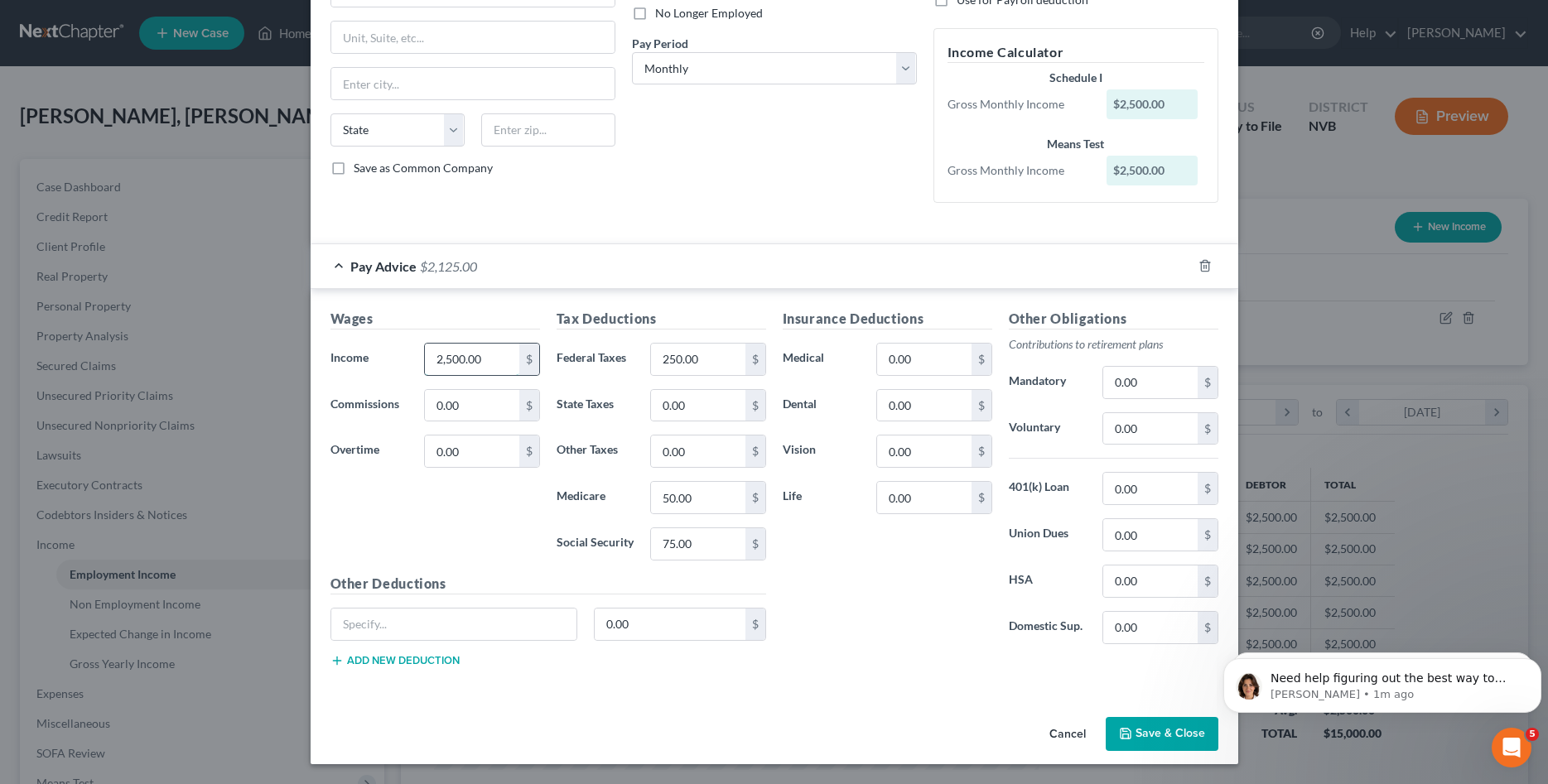
click at [478, 348] on input "2,500.00" at bounding box center [472, 359] width 94 height 32
type input "8,000"
drag, startPoint x: 726, startPoint y: 357, endPoint x: 561, endPoint y: 355, distance: 165.0
click at [651, 355] on input "250.00" at bounding box center [698, 359] width 94 height 32
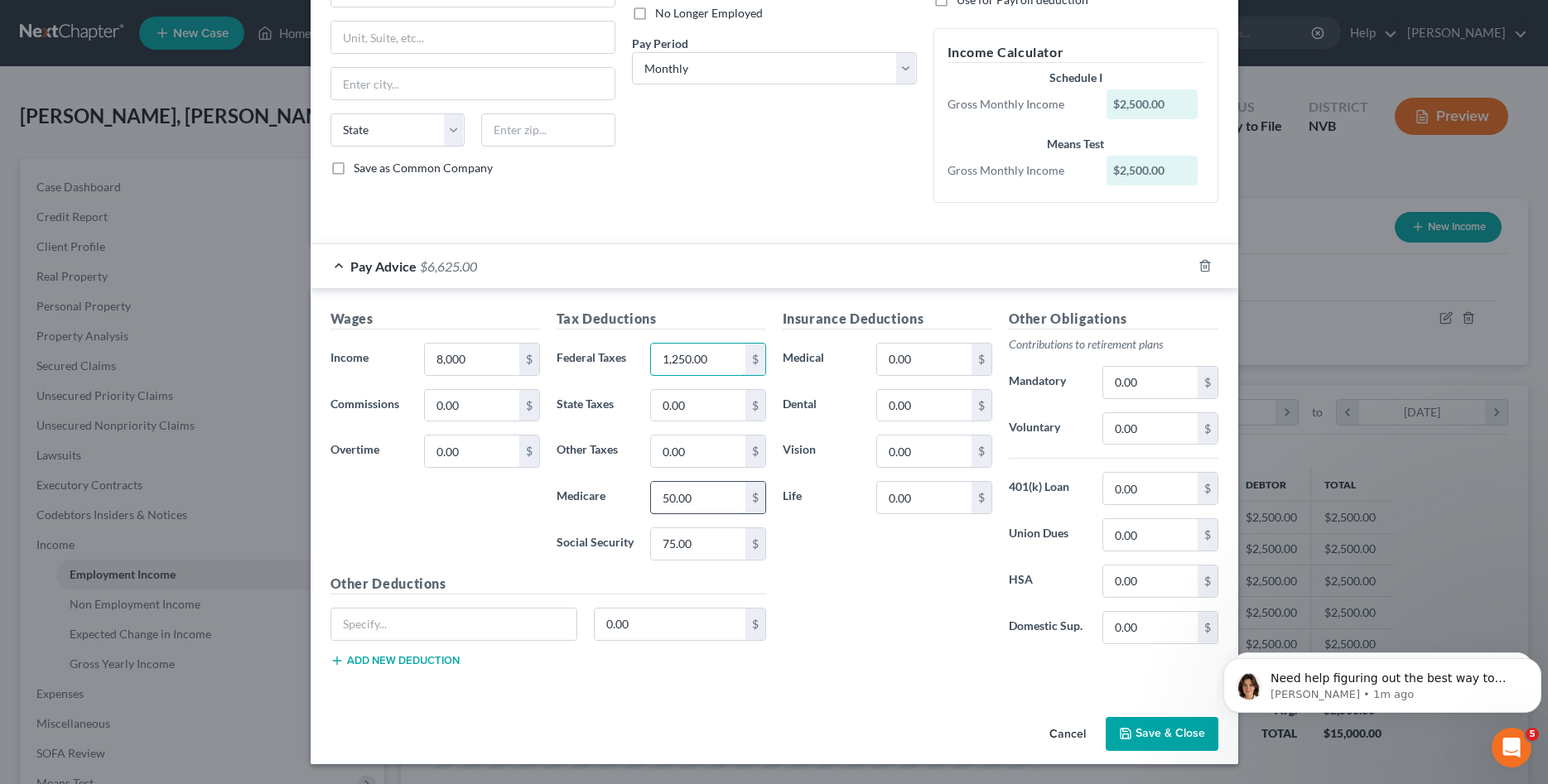
type input "1,250.00"
click at [670, 495] on input "50.00" at bounding box center [698, 497] width 94 height 32
type input "150"
click at [881, 618] on div "Insurance Deductions Medical 0.00 $ Dental 0.00 $ Vision 0.00 $ Life 0.00 $" at bounding box center [887, 483] width 226 height 349
click at [1150, 734] on button "Save & Close" at bounding box center [1161, 734] width 113 height 34
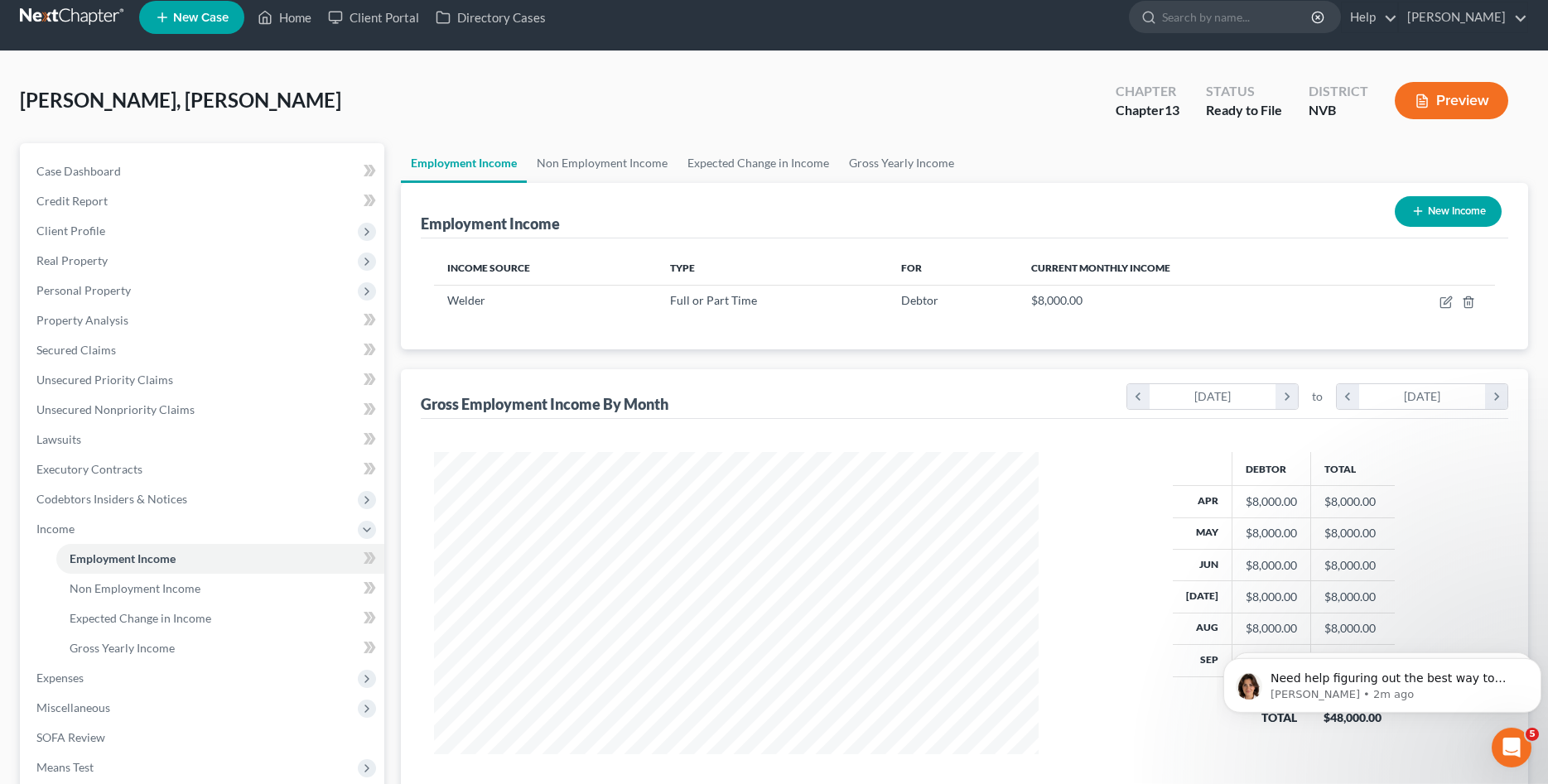
scroll to position [0, 0]
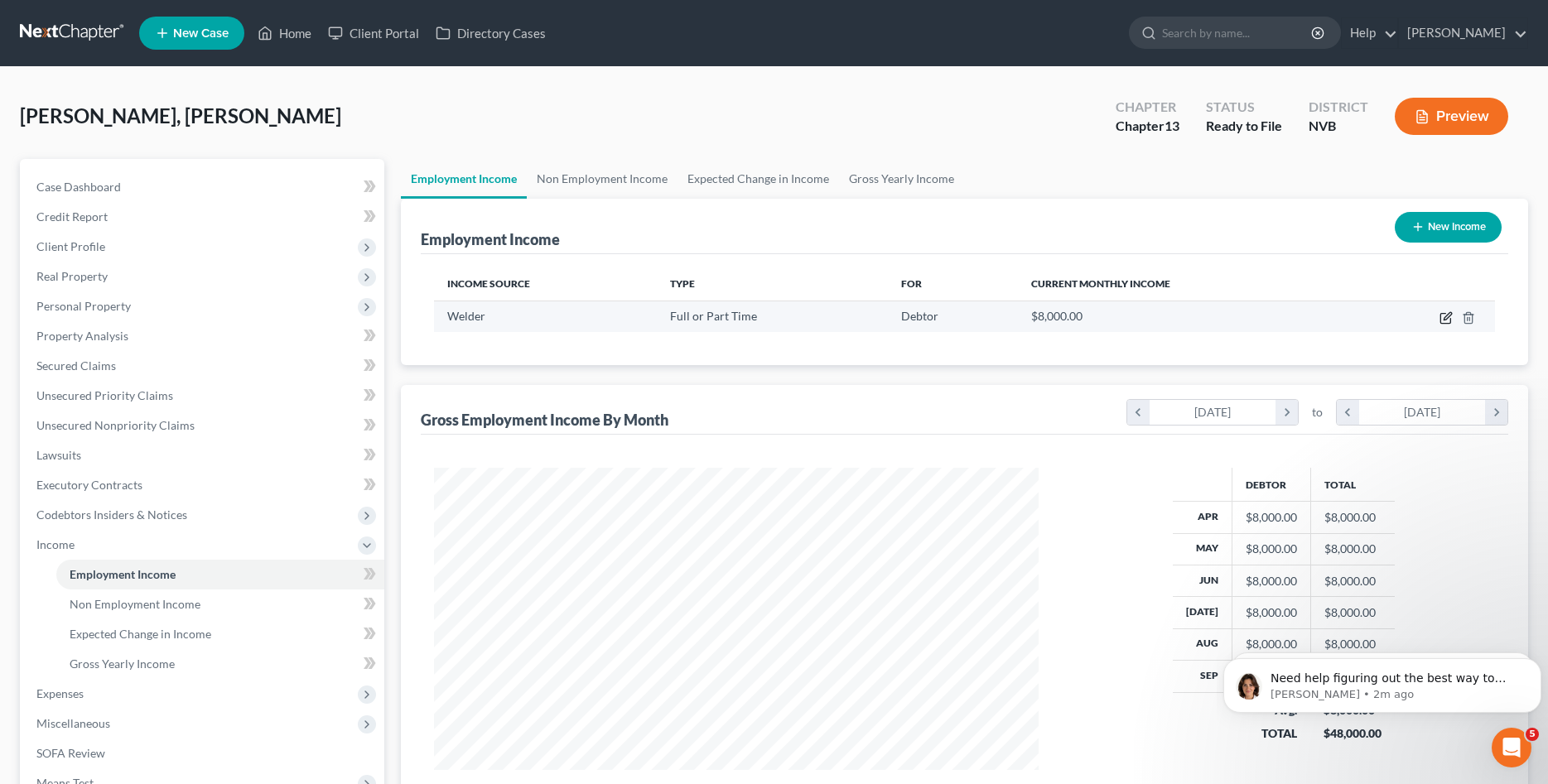
click at [1440, 316] on icon "button" at bounding box center [1445, 319] width 10 height 10
select select "0"
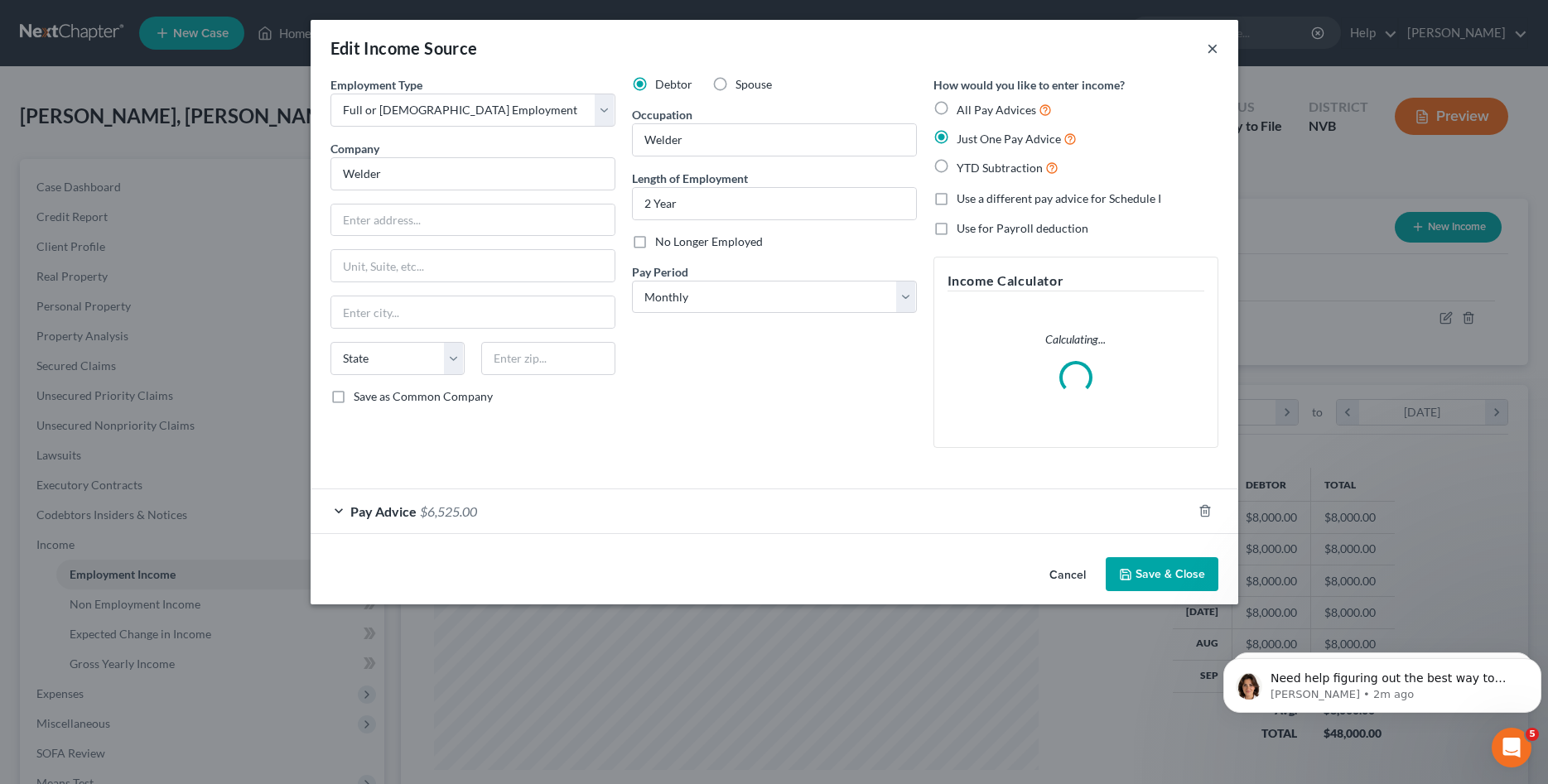
drag, startPoint x: 1214, startPoint y: 45, endPoint x: 1204, endPoint y: 52, distance: 12.2
click at [1214, 46] on button "×" at bounding box center [1211, 47] width 11 height 20
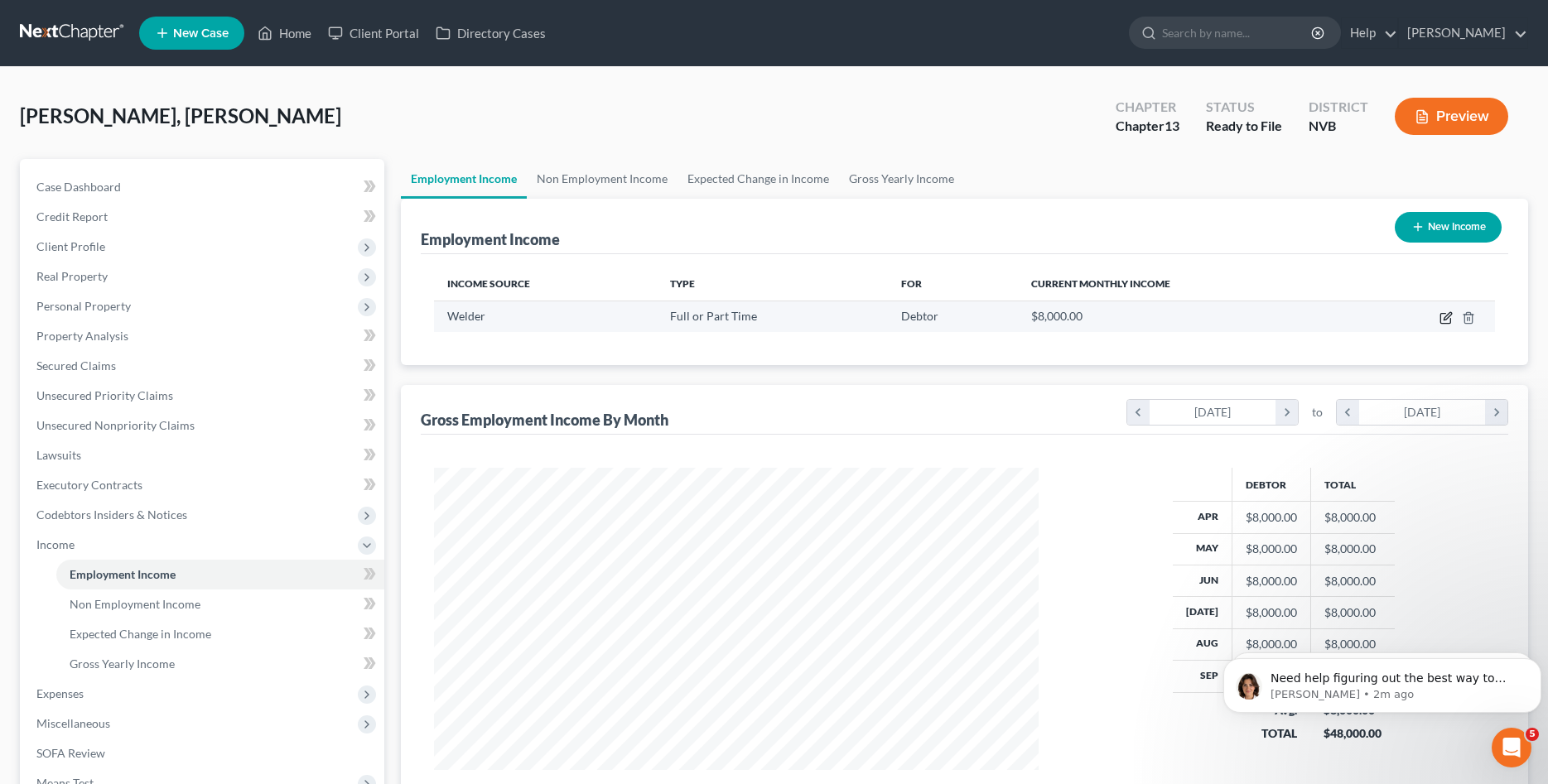
click at [1440, 316] on icon "button" at bounding box center [1445, 319] width 10 height 10
select select "0"
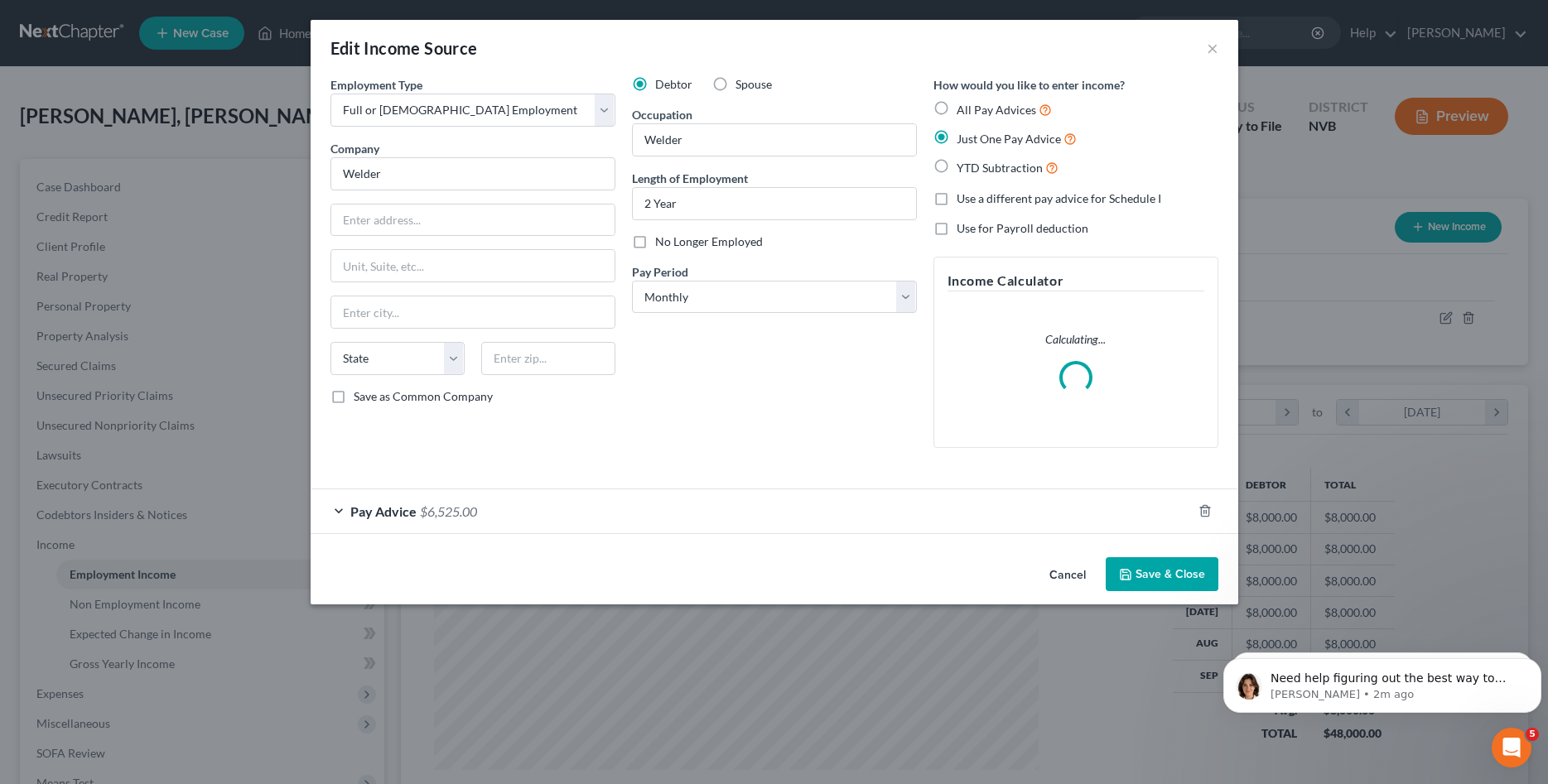
click at [377, 517] on span "Pay Advice" at bounding box center [383, 511] width 66 height 15
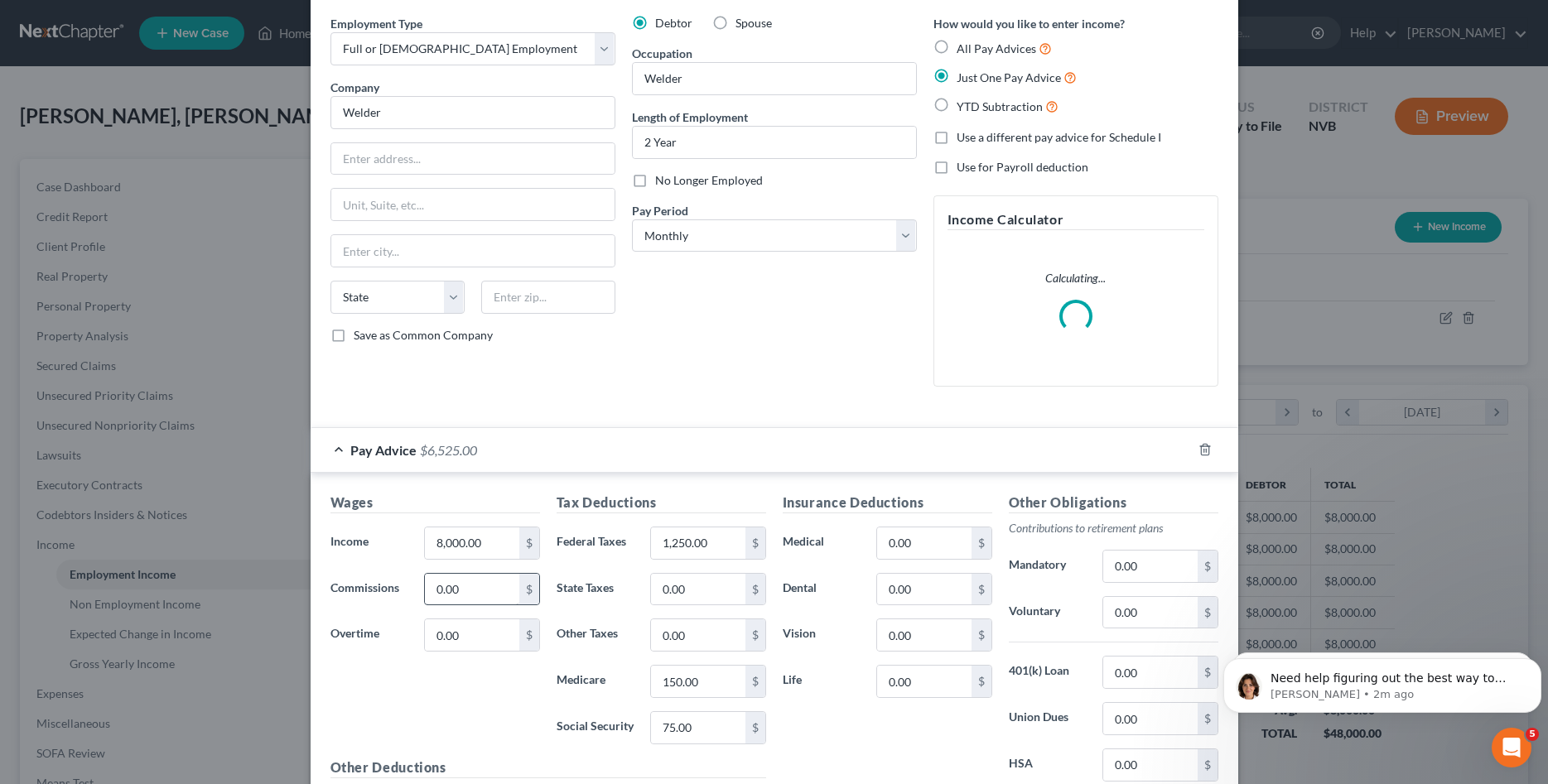
scroll to position [84, 0]
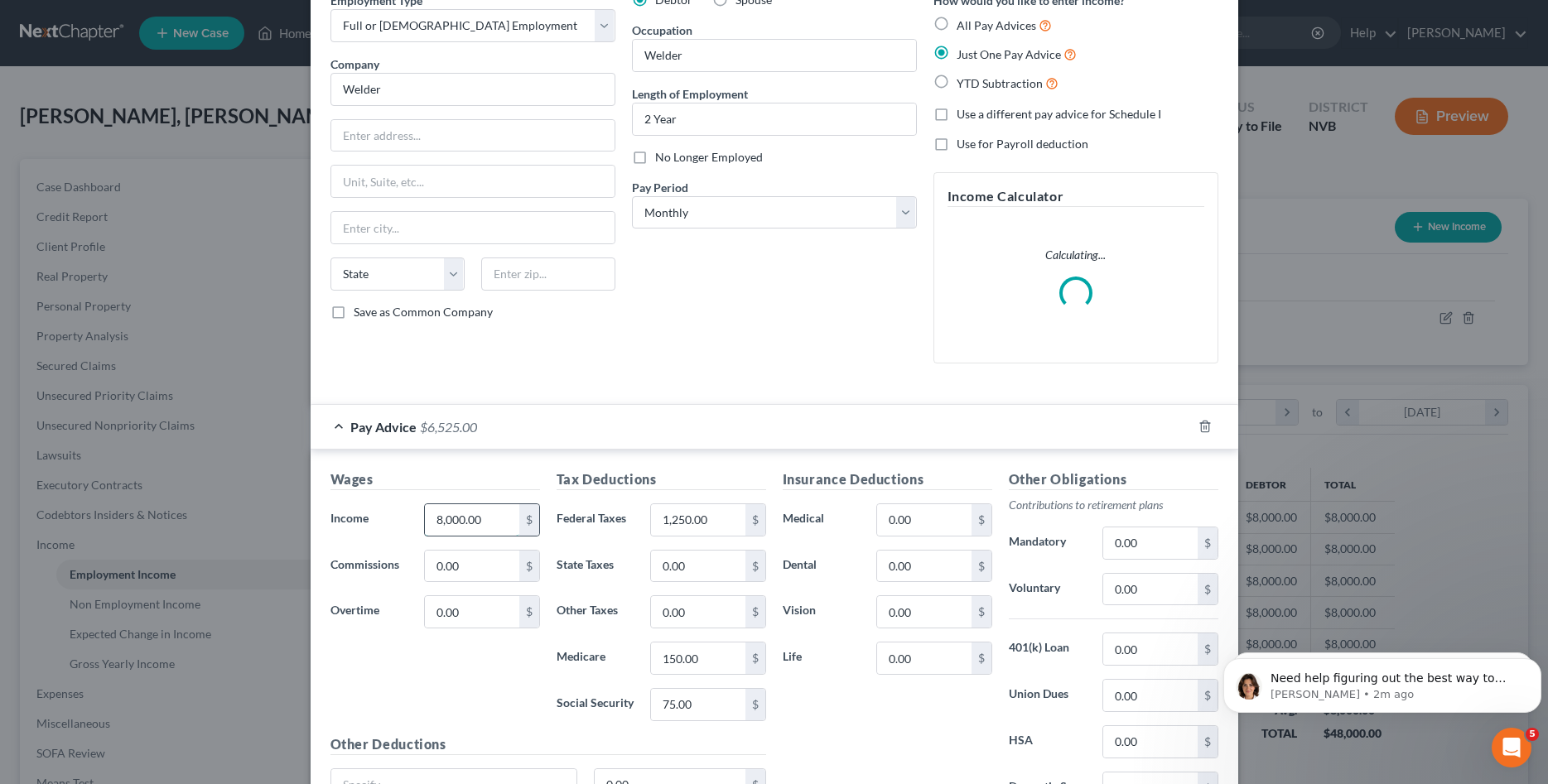
drag, startPoint x: 504, startPoint y: 517, endPoint x: 297, endPoint y: 527, distance: 207.2
click at [425, 527] on input "8,000.00" at bounding box center [472, 520] width 94 height 32
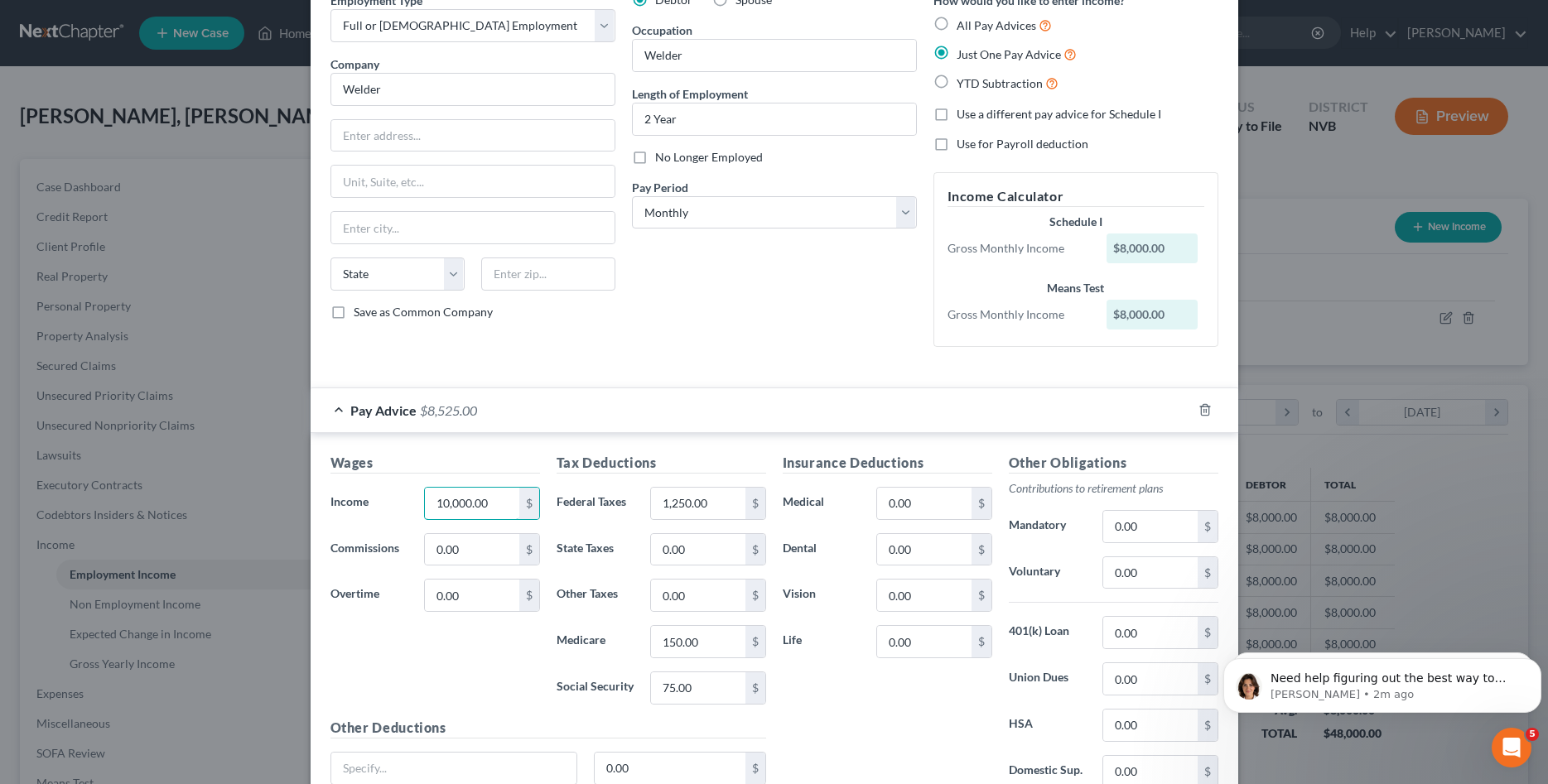
scroll to position [228, 0]
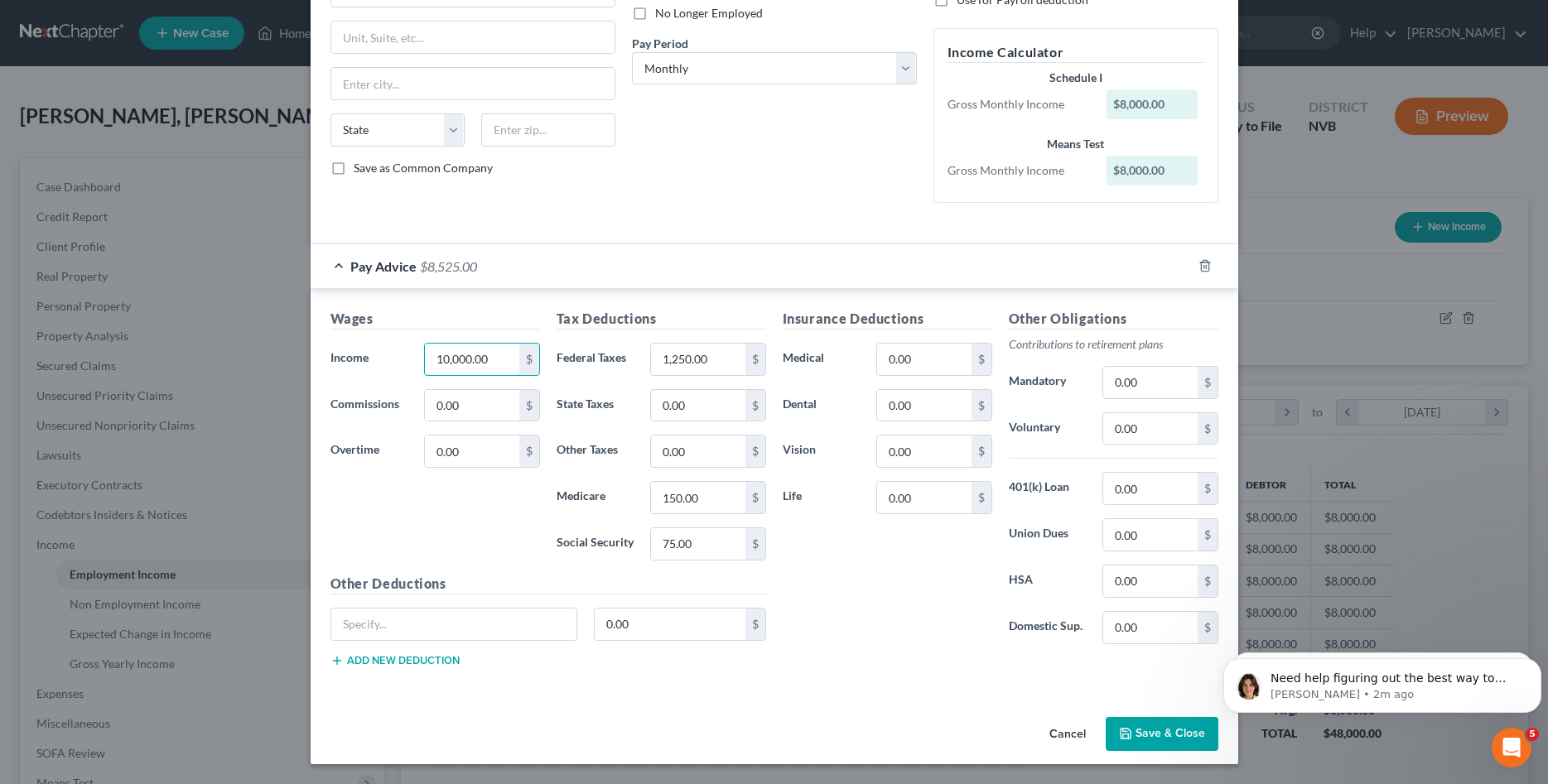
type input "10,000.00"
click at [1166, 723] on button "Save & Close" at bounding box center [1161, 734] width 113 height 34
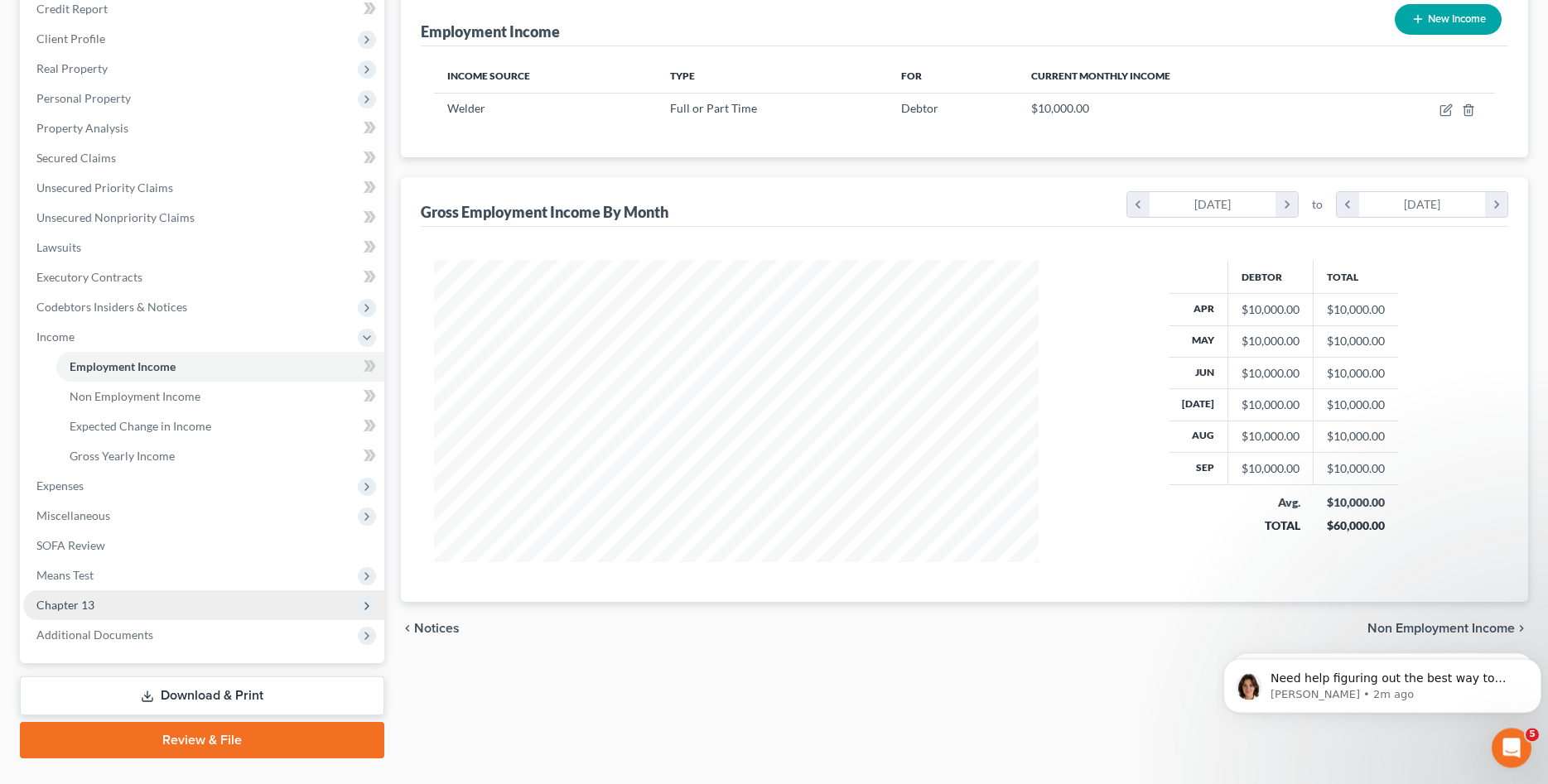
scroll to position [243, 0]
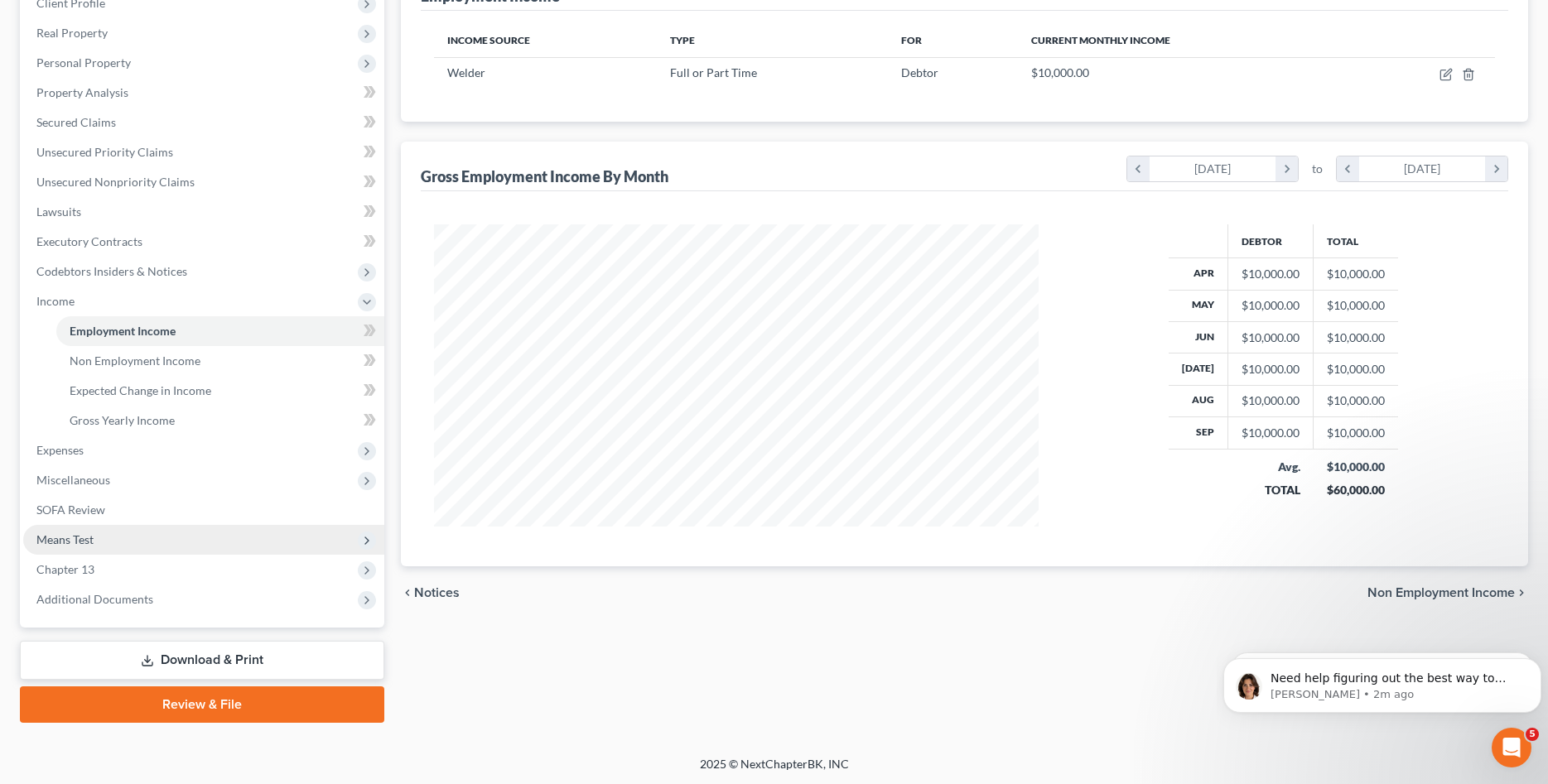
click at [108, 541] on span "Means Test" at bounding box center [204, 539] width 361 height 30
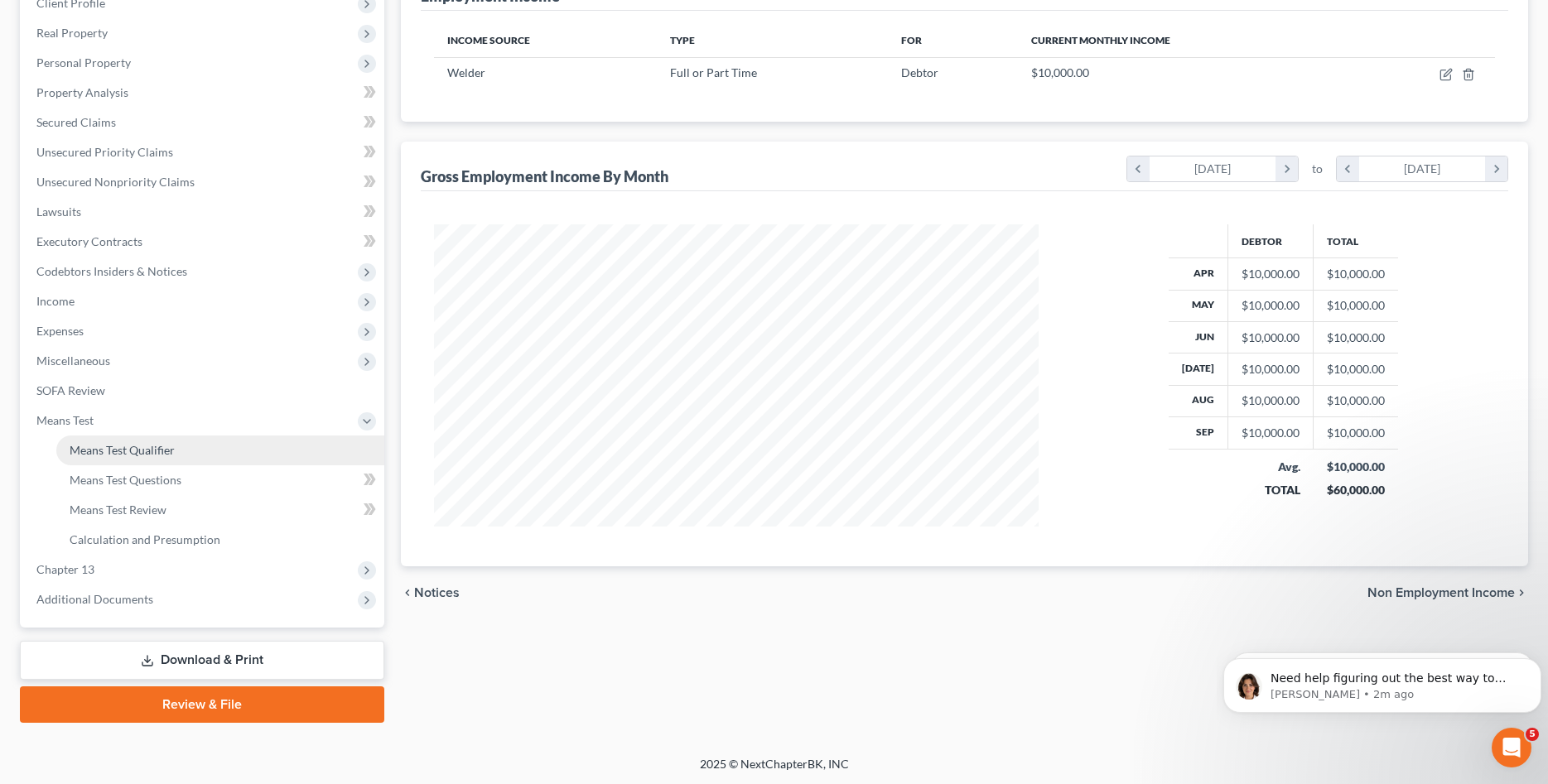
click at [131, 453] on span "Means Test Qualifier" at bounding box center [122, 450] width 105 height 14
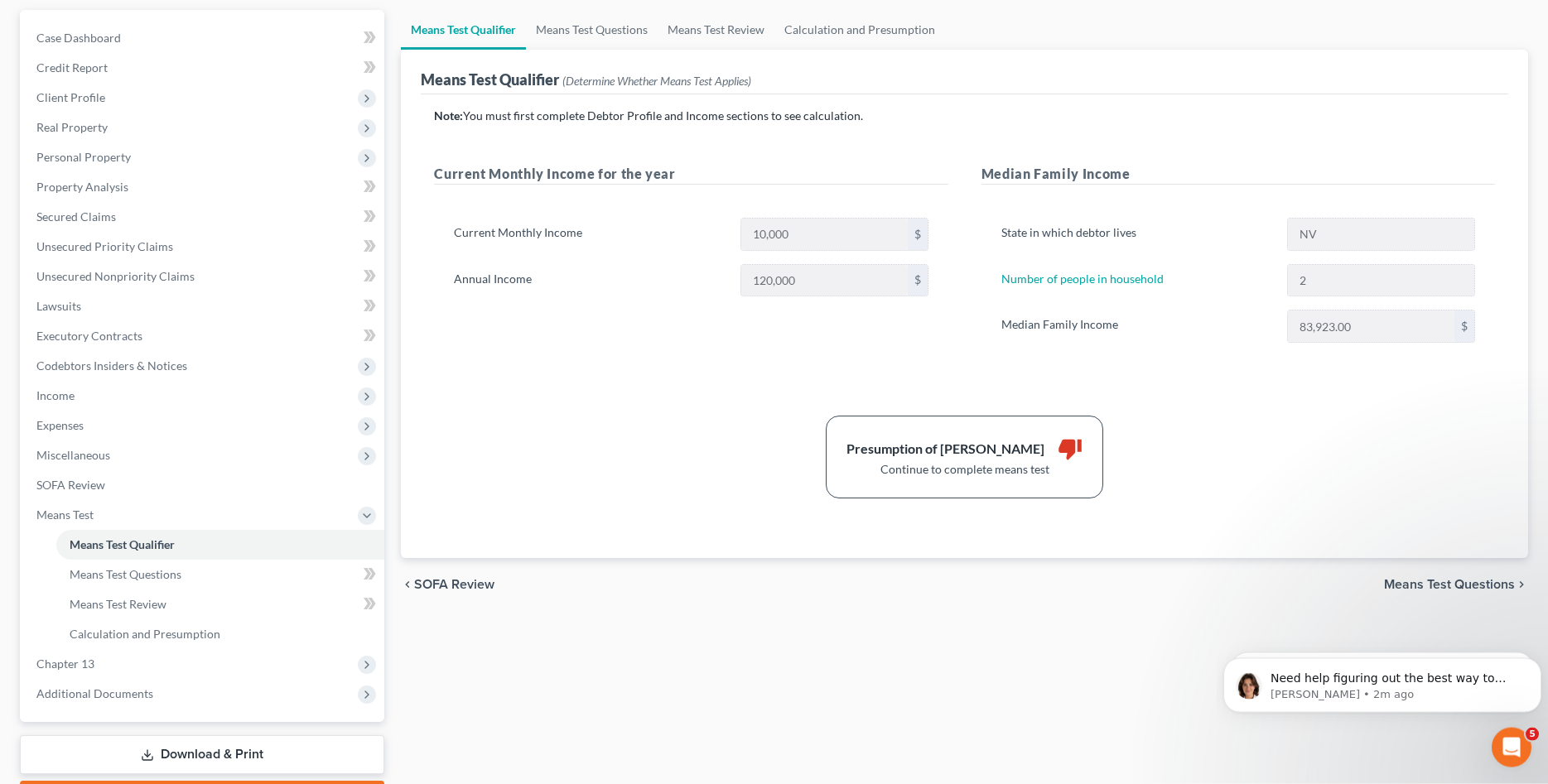
scroll to position [169, 0]
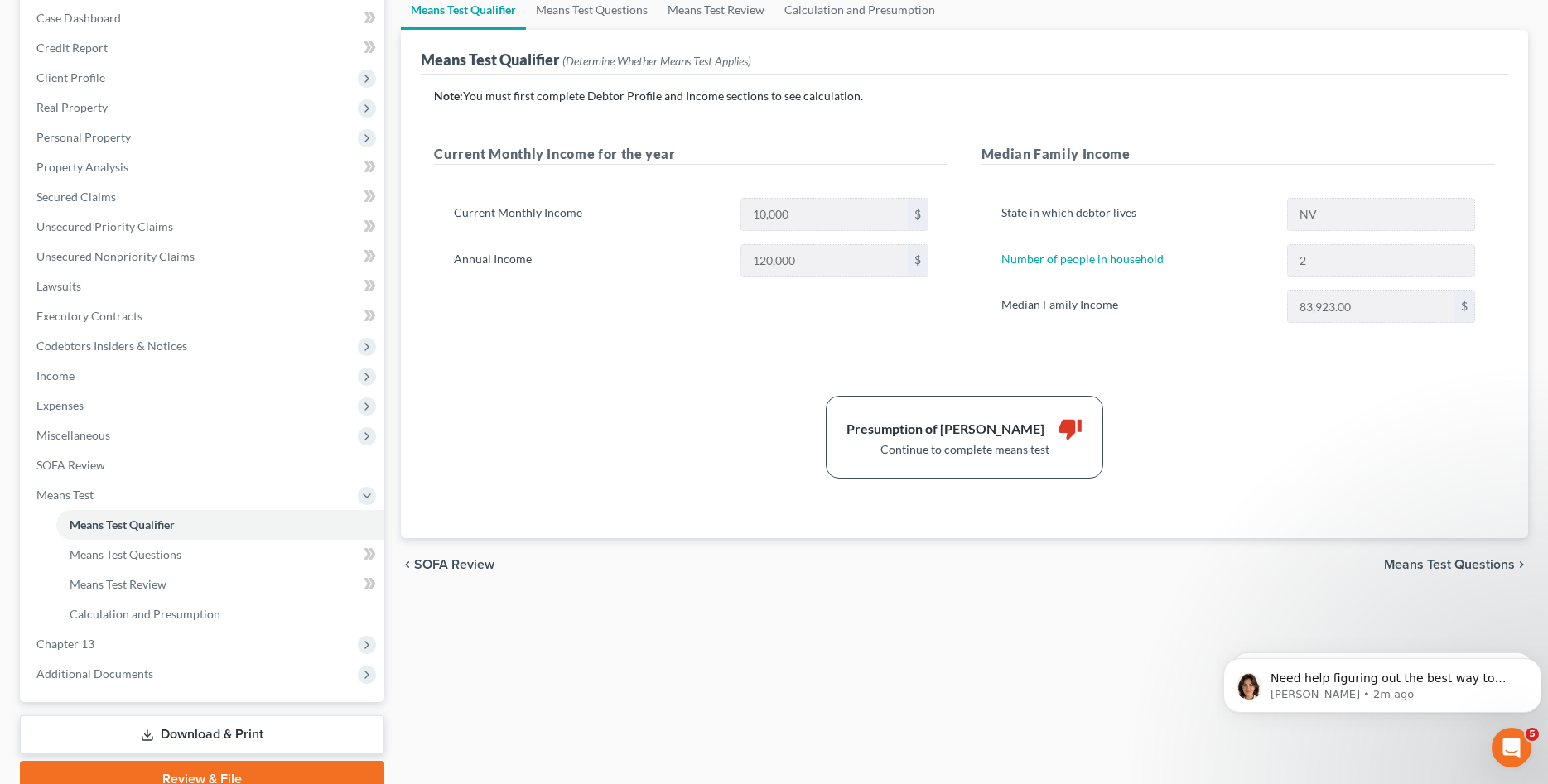
click at [1514, 561] on span "Means Test Questions" at bounding box center [1449, 564] width 131 height 13
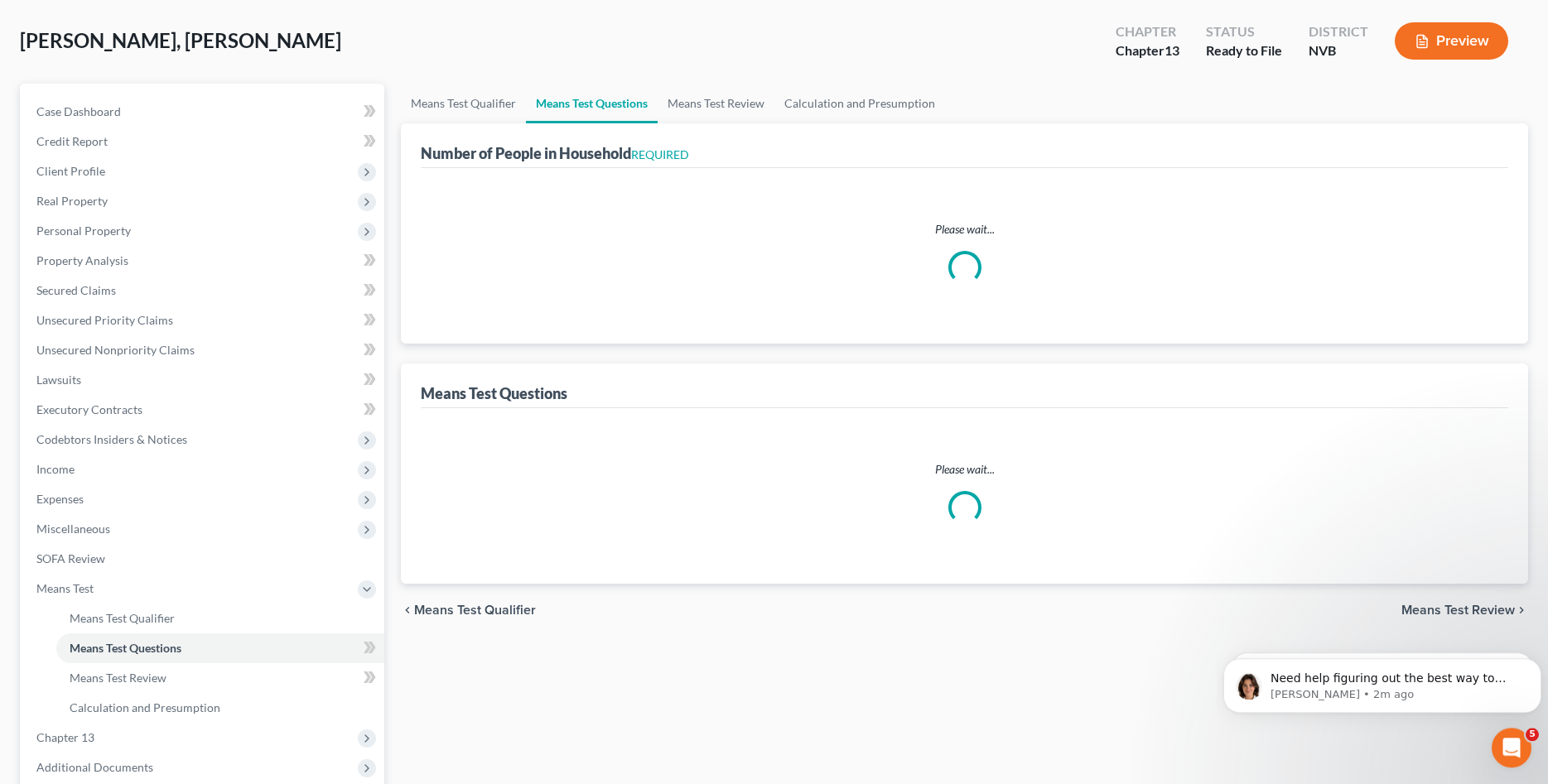
select select "1"
select select "60"
select select "0"
select select "60"
select select "1"
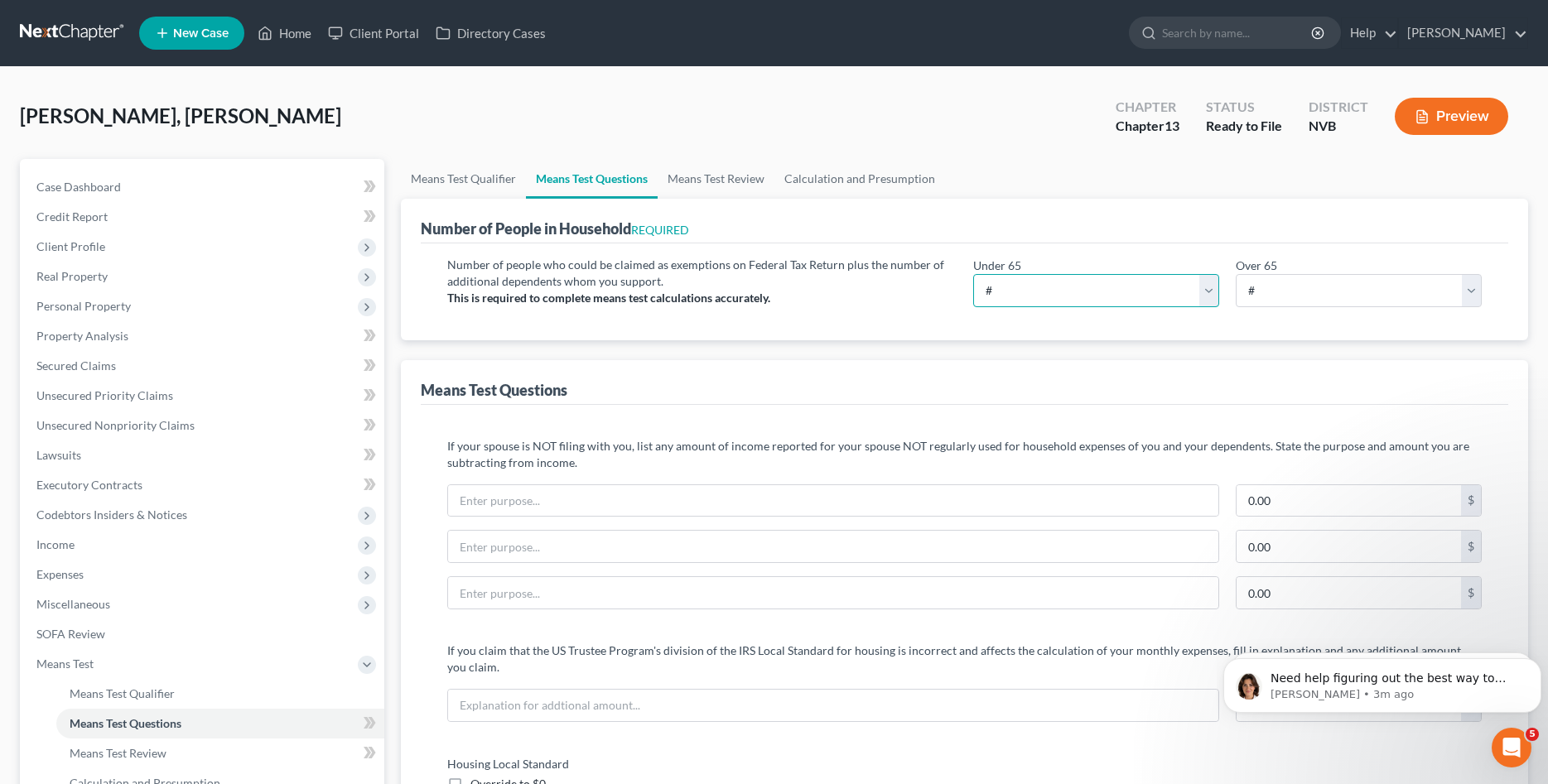
click at [973, 274] on select "# 0 1 2 3 4 5 6 7 8 9 10" at bounding box center [1096, 290] width 246 height 33
select select "2"
click option "2" at bounding box center [0, 0] width 0 height 0
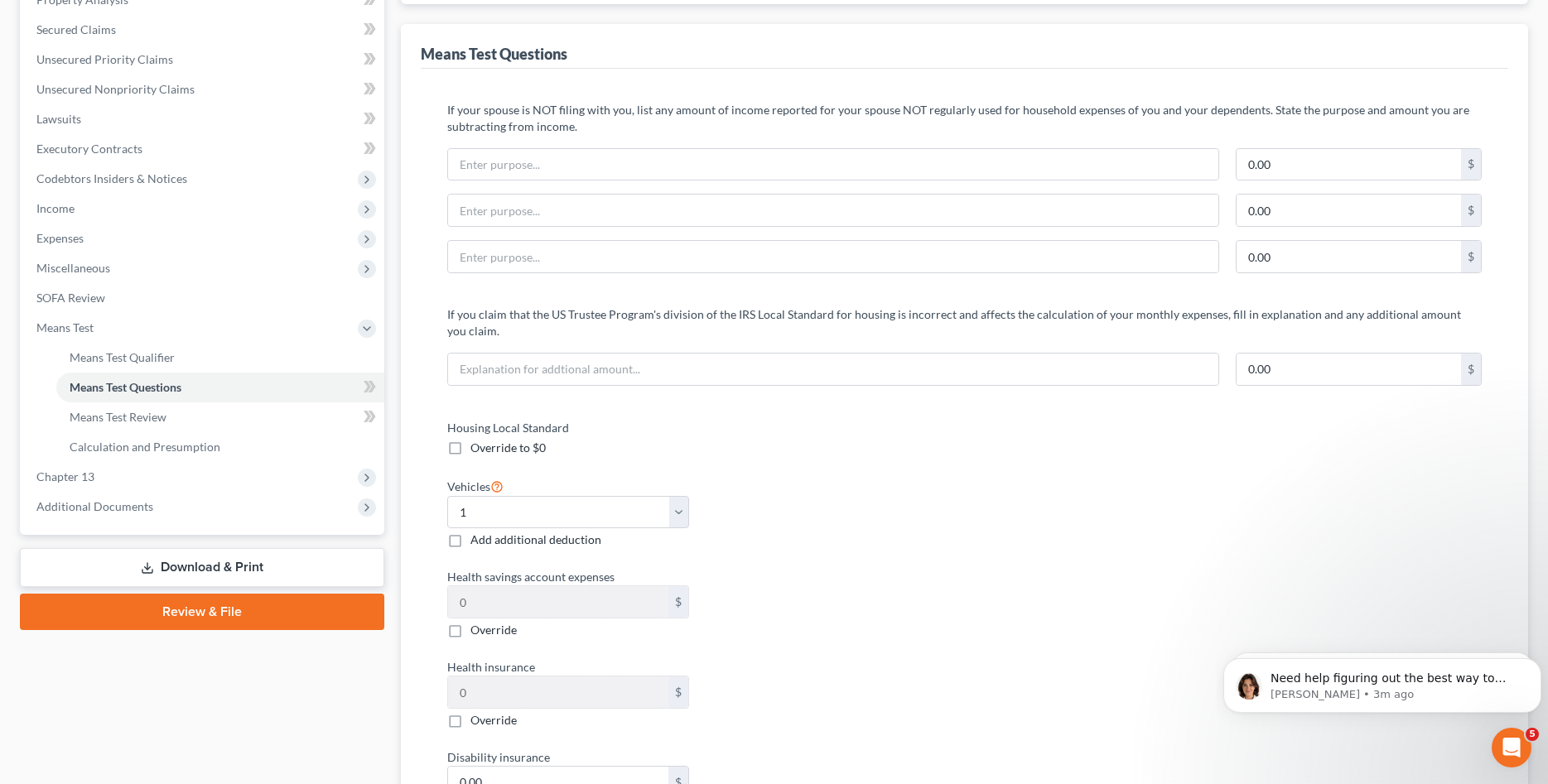
scroll to position [337, 0]
click at [1000, 369] on input "text" at bounding box center [833, 368] width 770 height 32
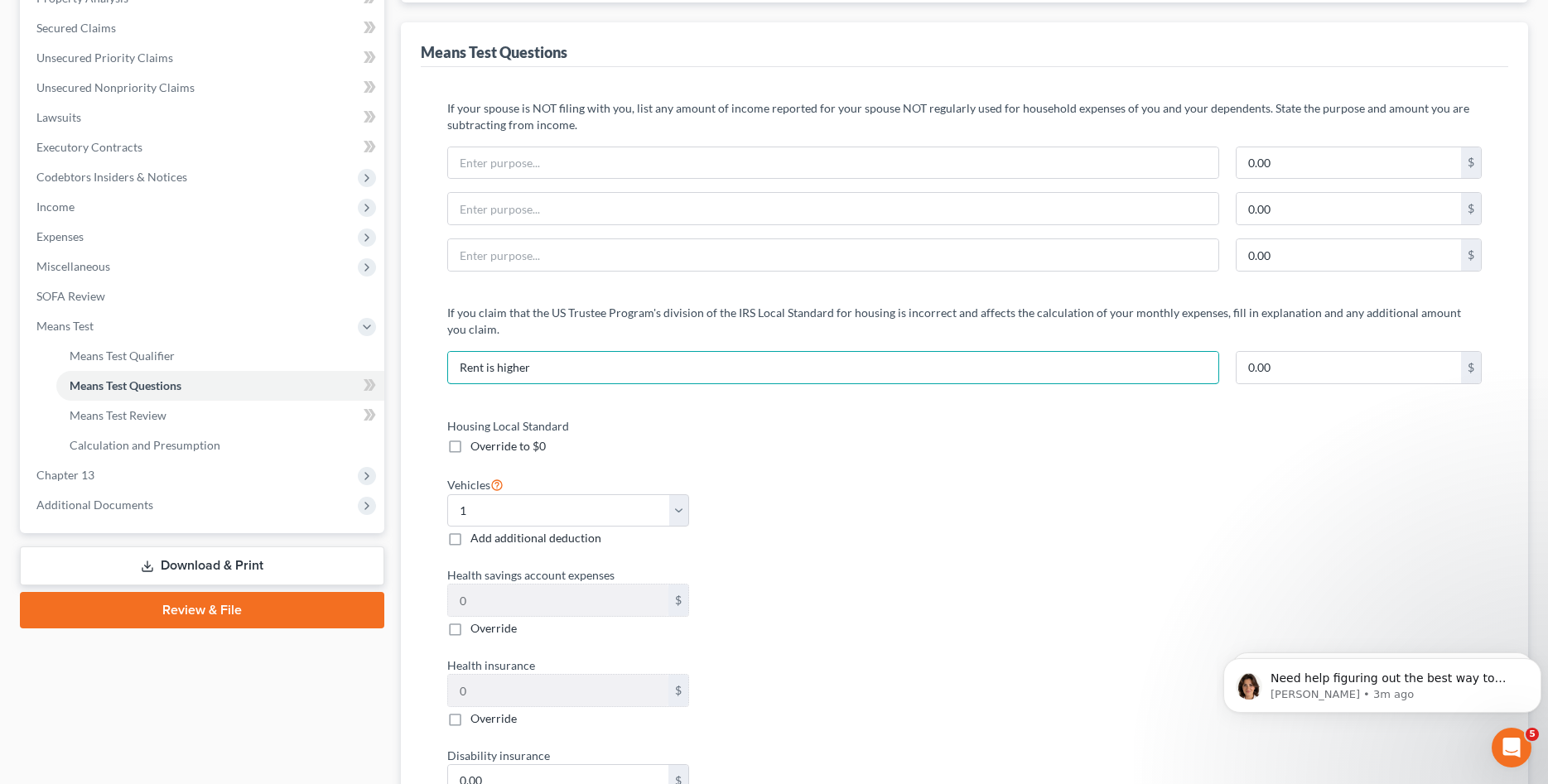
type input "Rent is higher"
type input "2"
click at [448, 494] on select "Select 0 1 2 3 4 5" at bounding box center [568, 510] width 241 height 33
select select "2"
click option "2" at bounding box center [0, 0] width 0 height 0
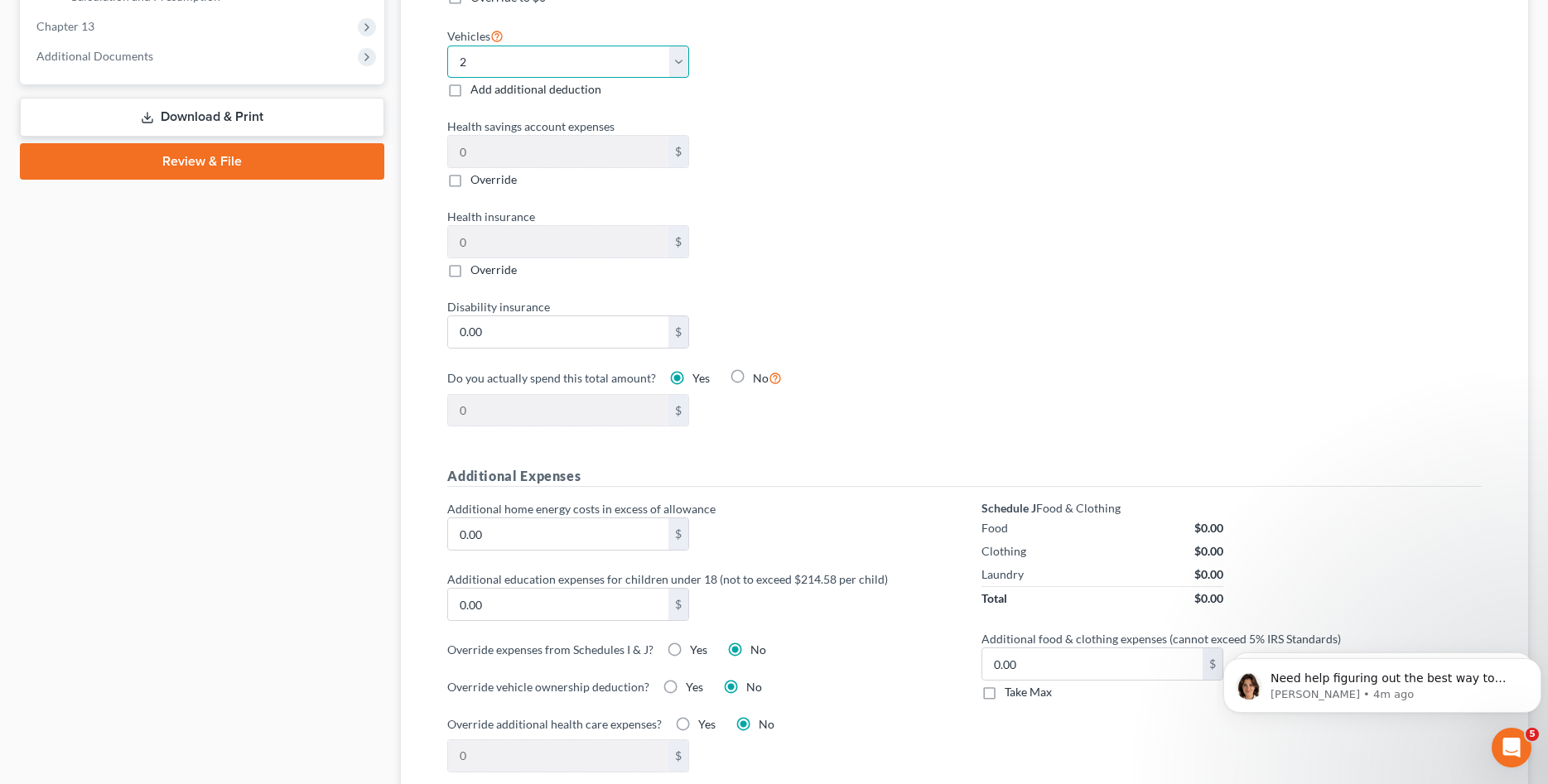
scroll to position [844, 0]
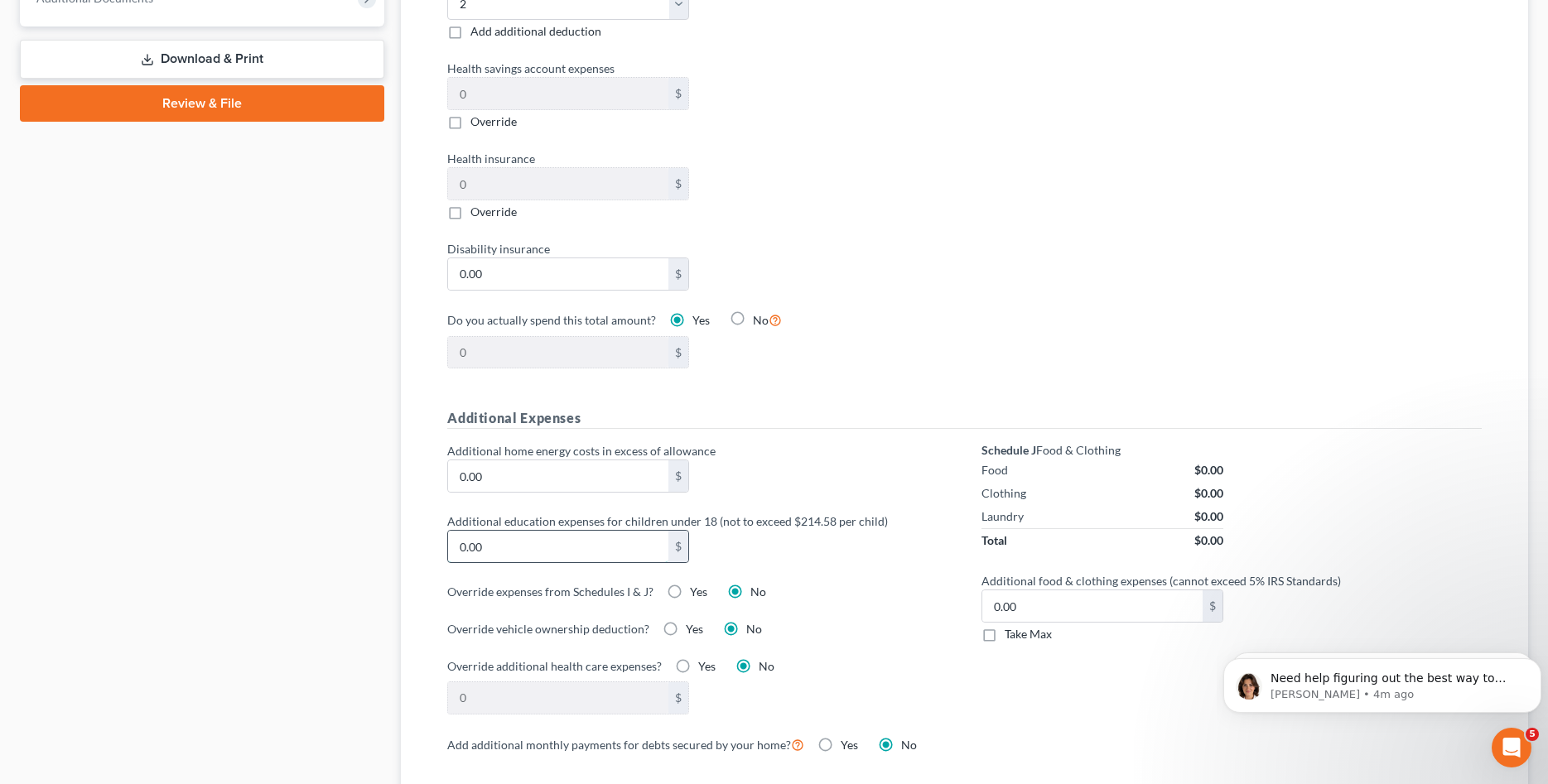
click at [602, 552] on input "0.00" at bounding box center [558, 546] width 220 height 32
type input "180"
click at [804, 425] on h5 "Additional Expenses" at bounding box center [965, 418] width 1034 height 21
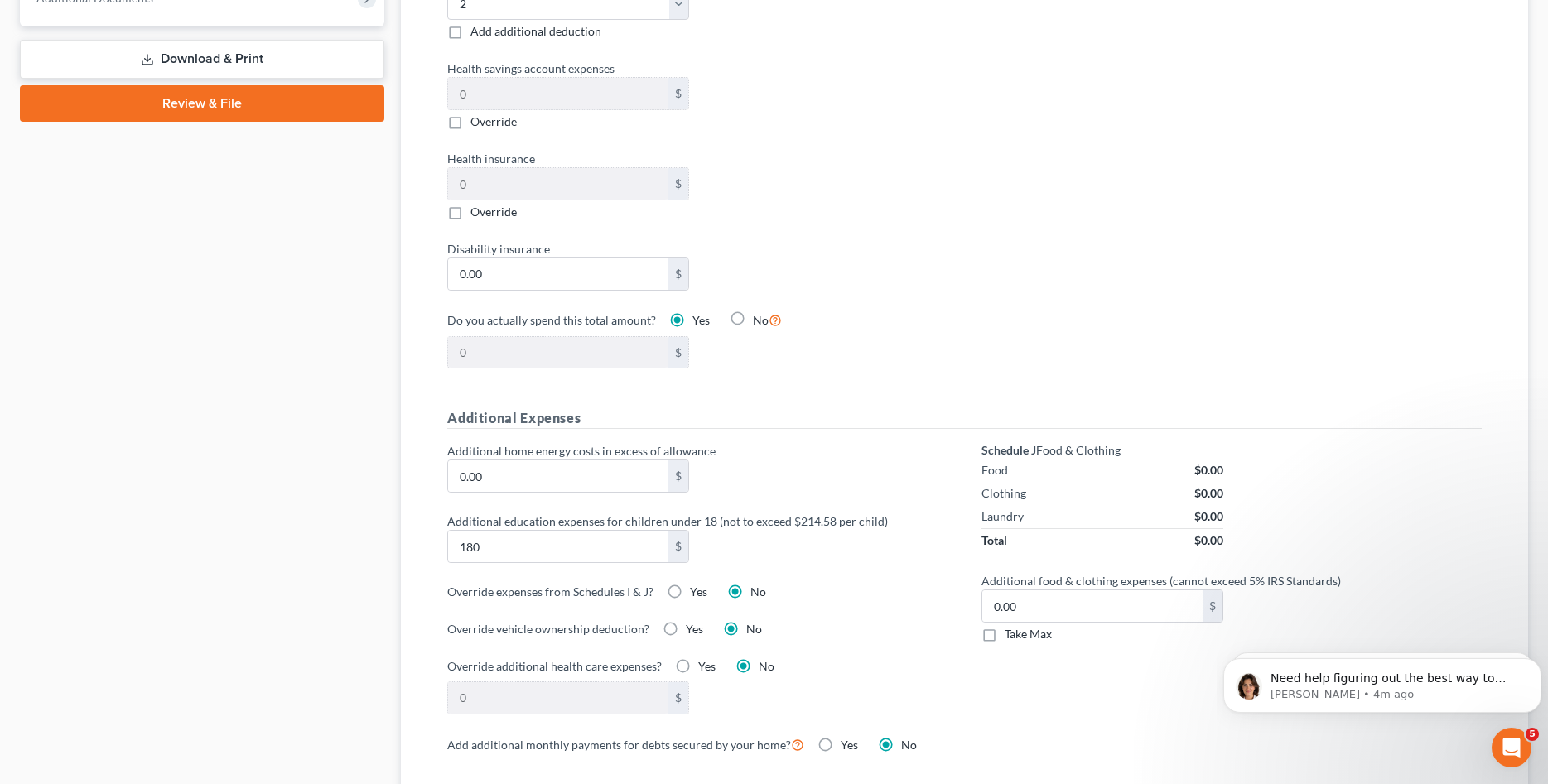
click at [690, 595] on label "Yes" at bounding box center [698, 592] width 17 height 16
click at [697, 594] on input "Yes" at bounding box center [702, 589] width 11 height 11
radio input "true"
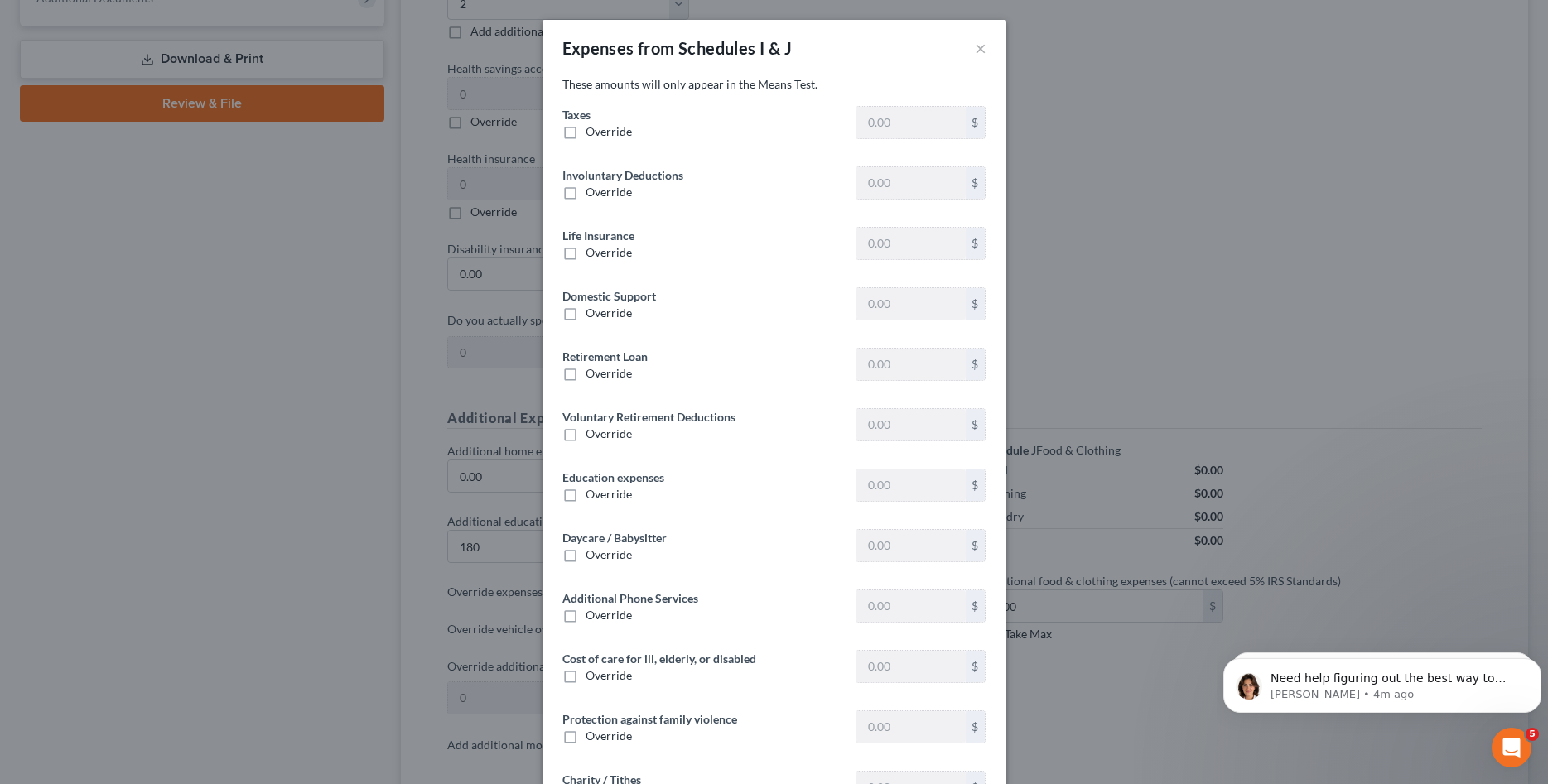
type input "1,475.00"
type input "0"
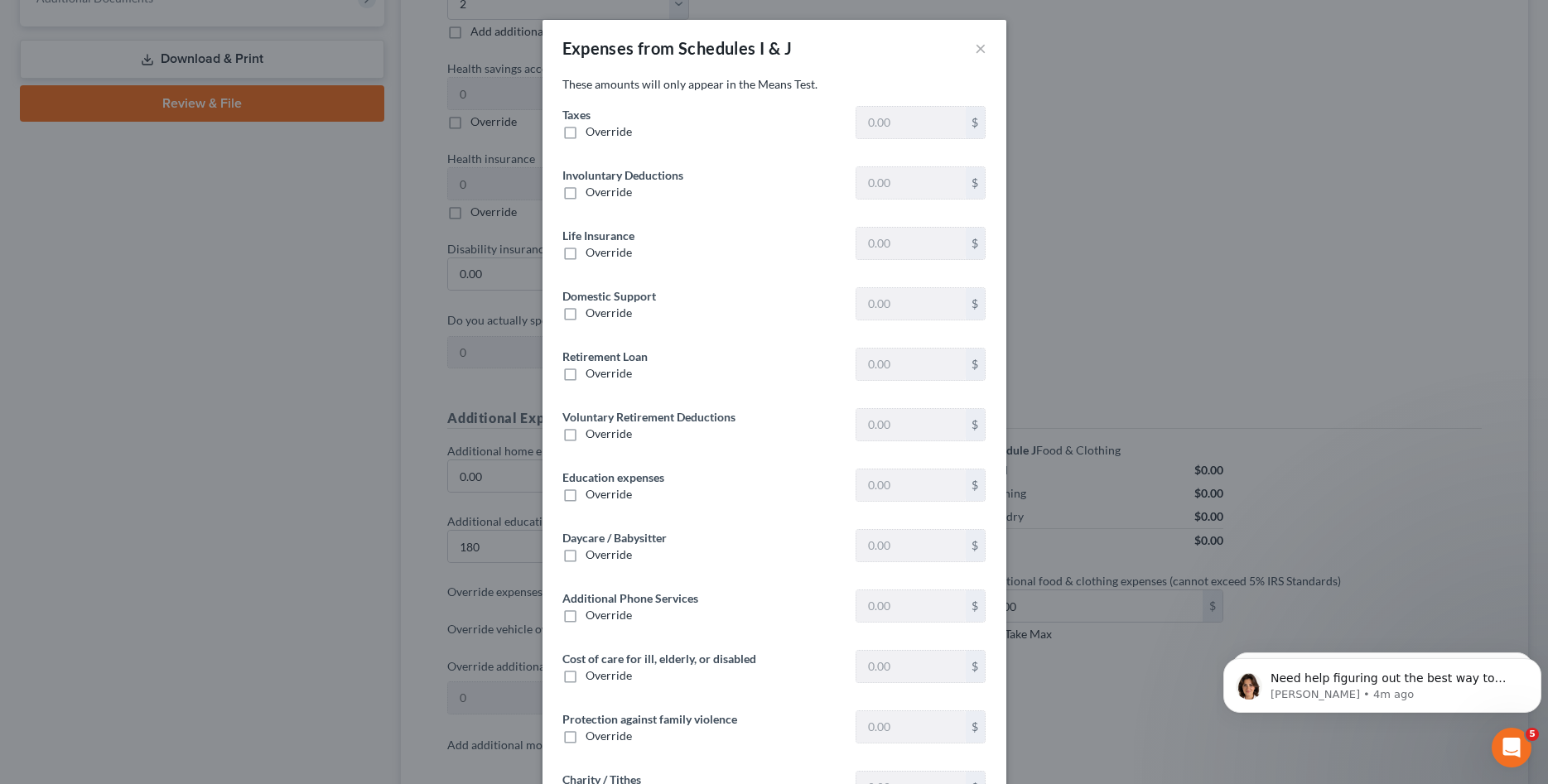
type input "0"
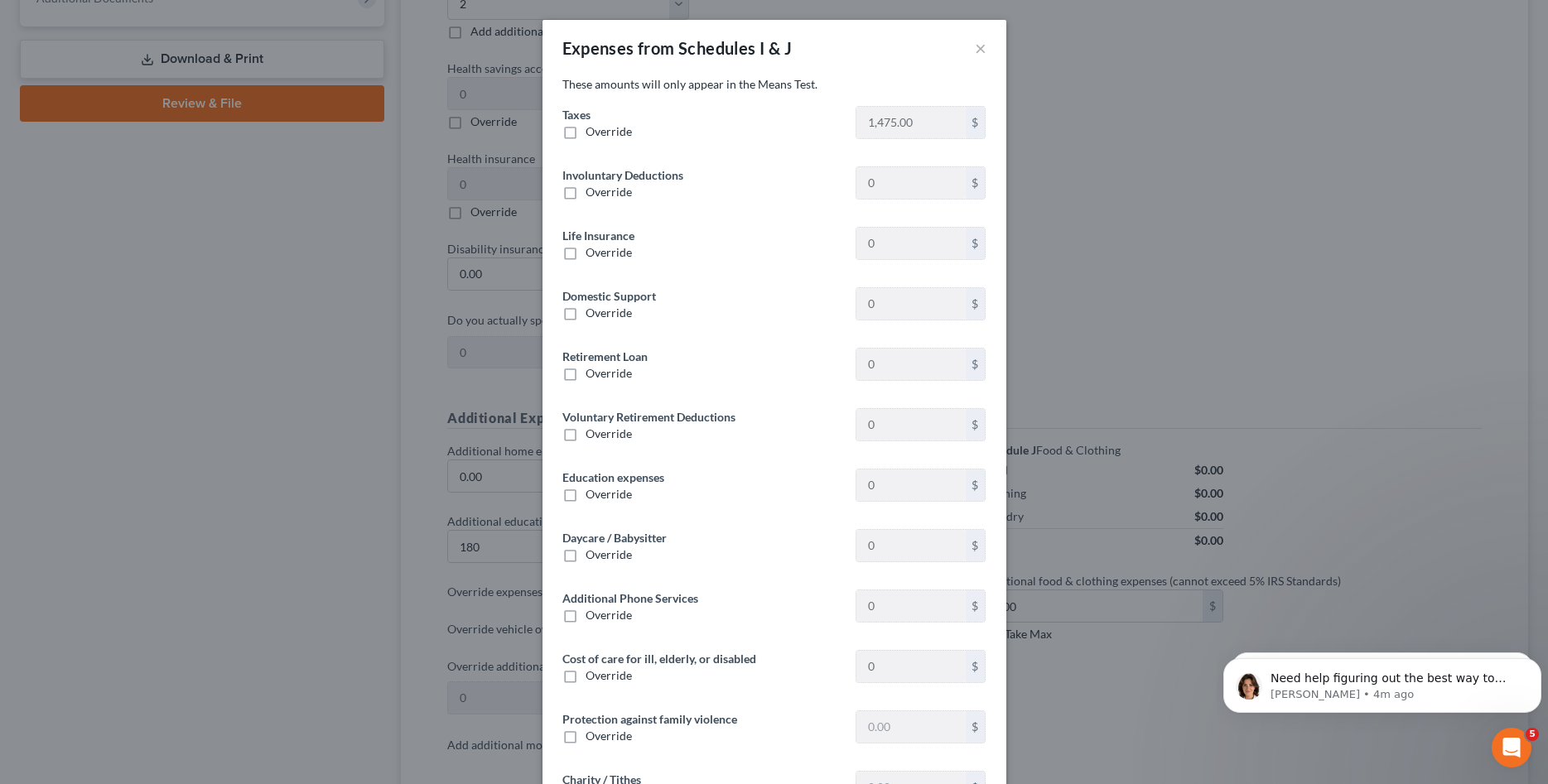
type input "0"
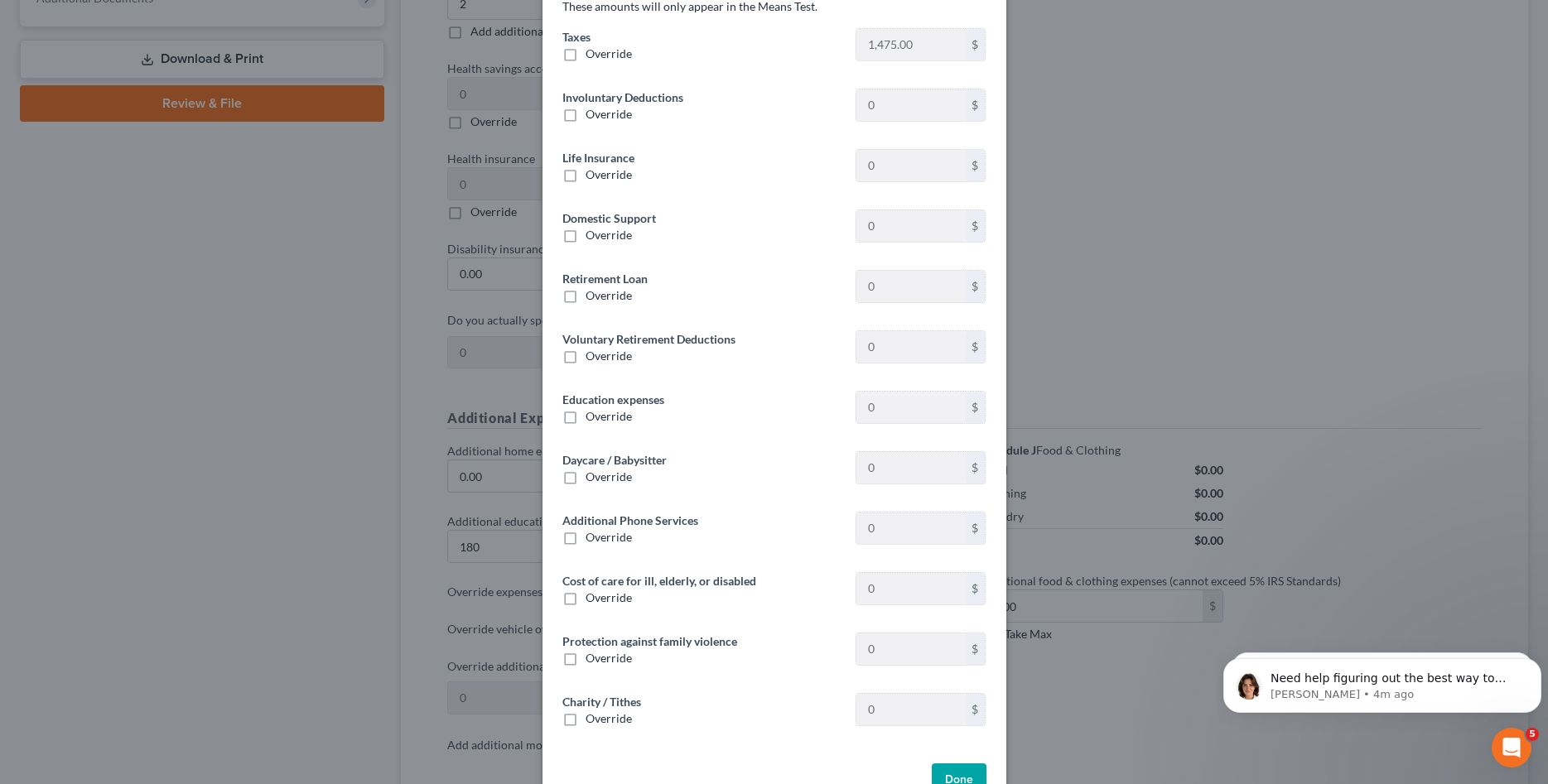
scroll to position [124, 0]
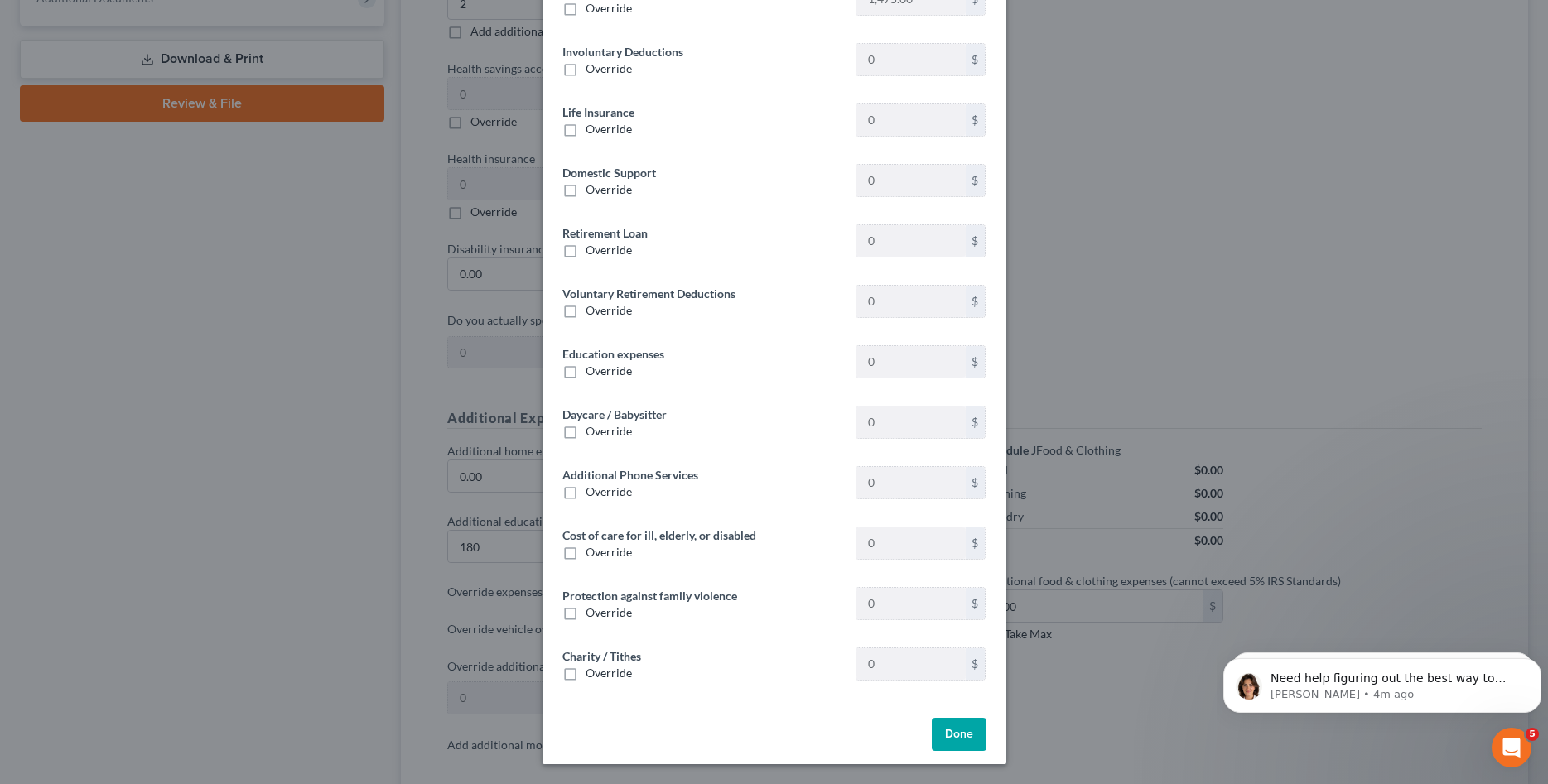
click at [956, 752] on div "Done" at bounding box center [774, 738] width 464 height 53
click at [965, 745] on button "Done" at bounding box center [959, 734] width 55 height 33
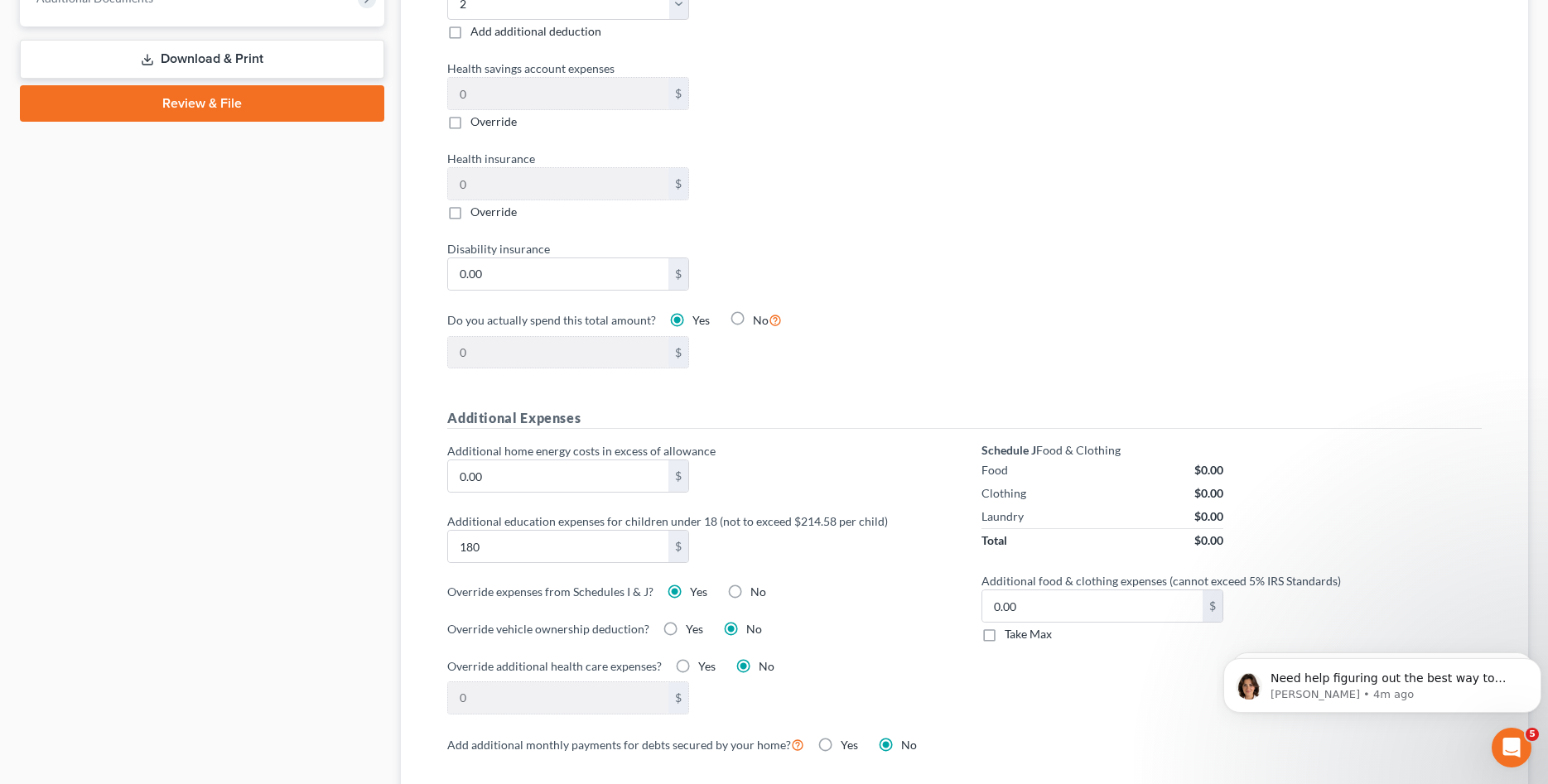
click at [750, 594] on label "No" at bounding box center [758, 592] width 15 height 16
click at [757, 594] on input "No" at bounding box center [762, 589] width 11 height 11
radio input "true"
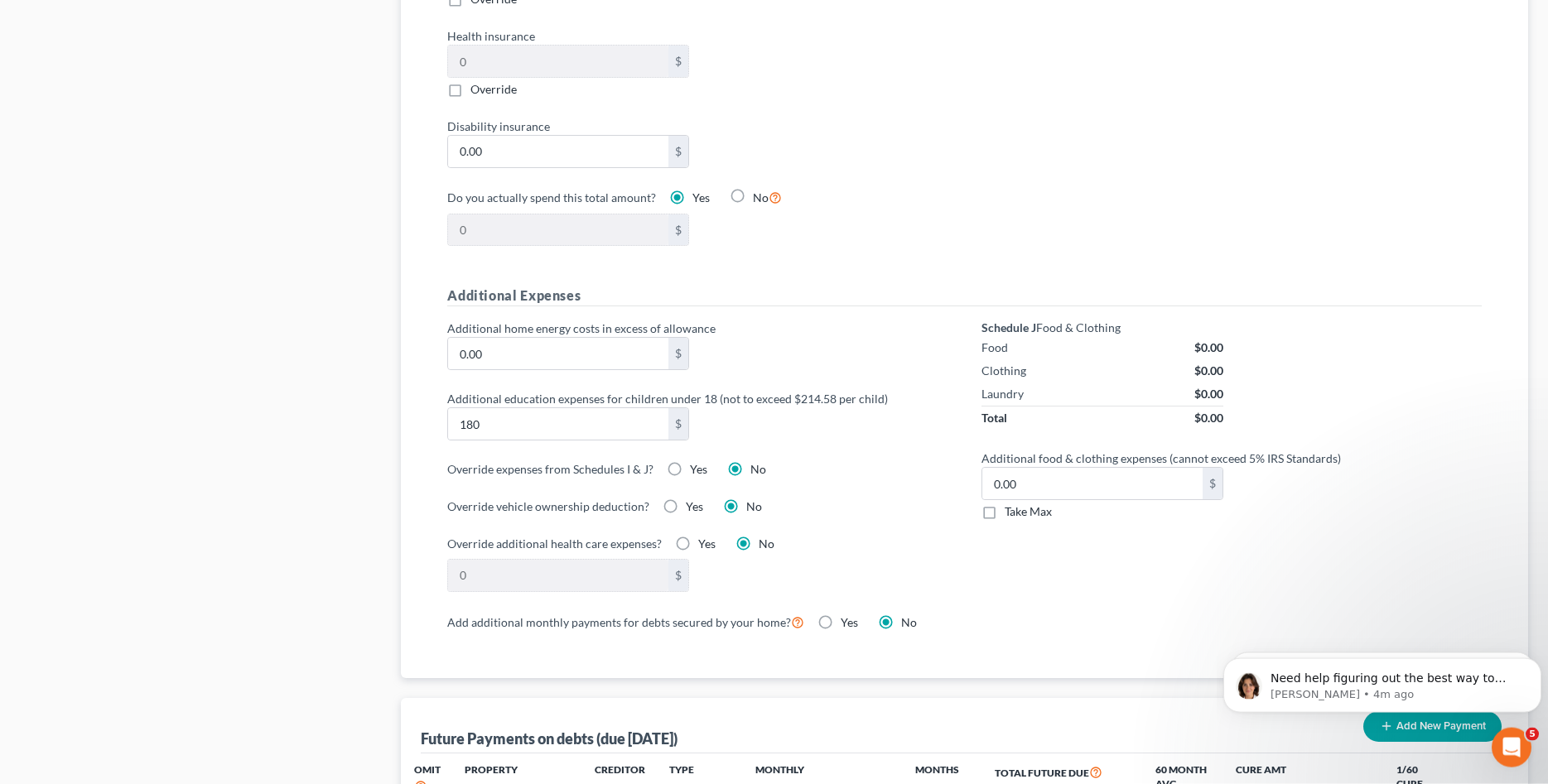
scroll to position [929, 0]
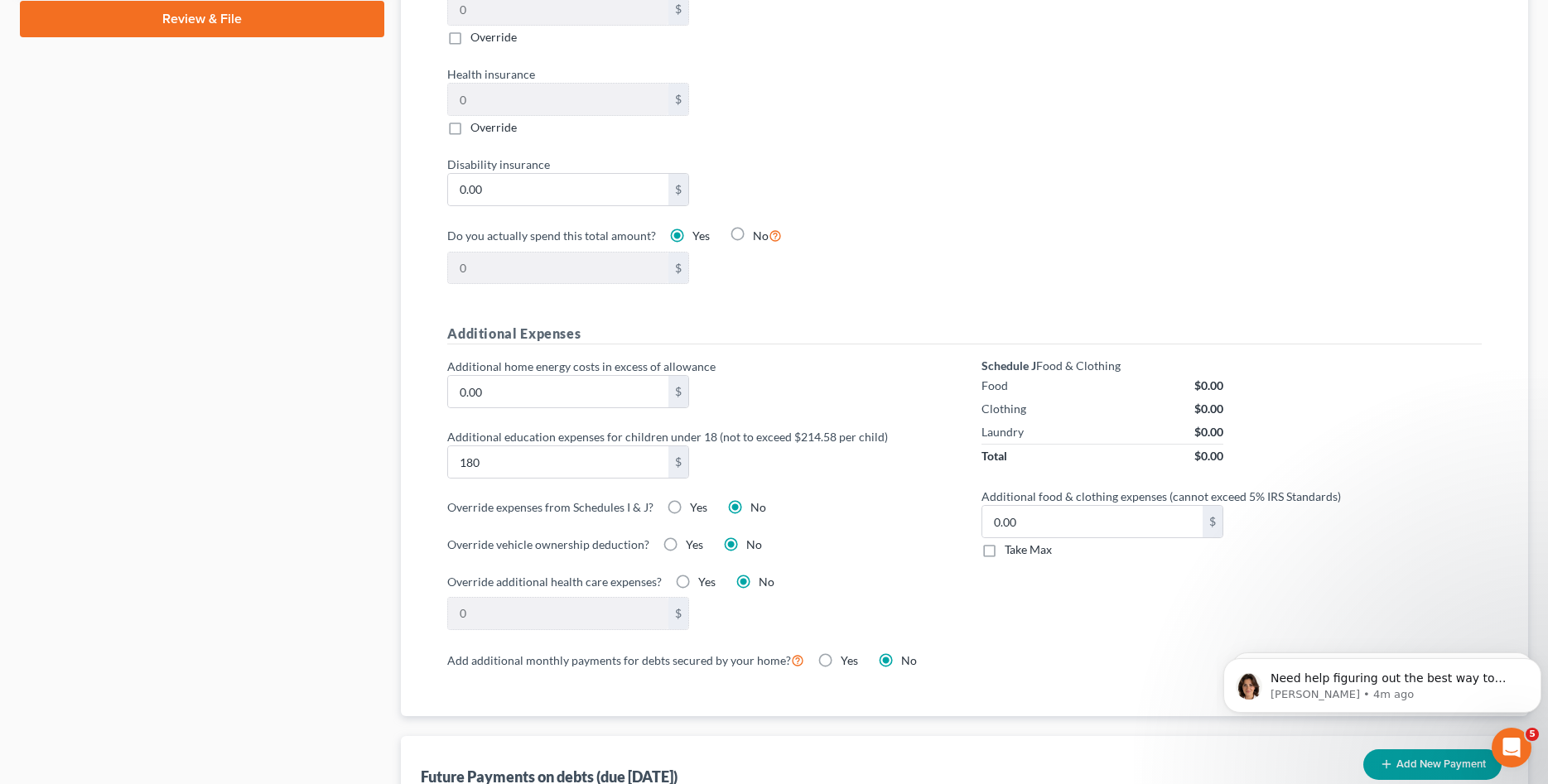
click at [1026, 408] on div "Clothing $0.00" at bounding box center [1101, 409] width 241 height 23
click at [690, 507] on label "Yes" at bounding box center [698, 507] width 17 height 16
click at [697, 507] on input "Yes" at bounding box center [702, 504] width 11 height 11
radio input "true"
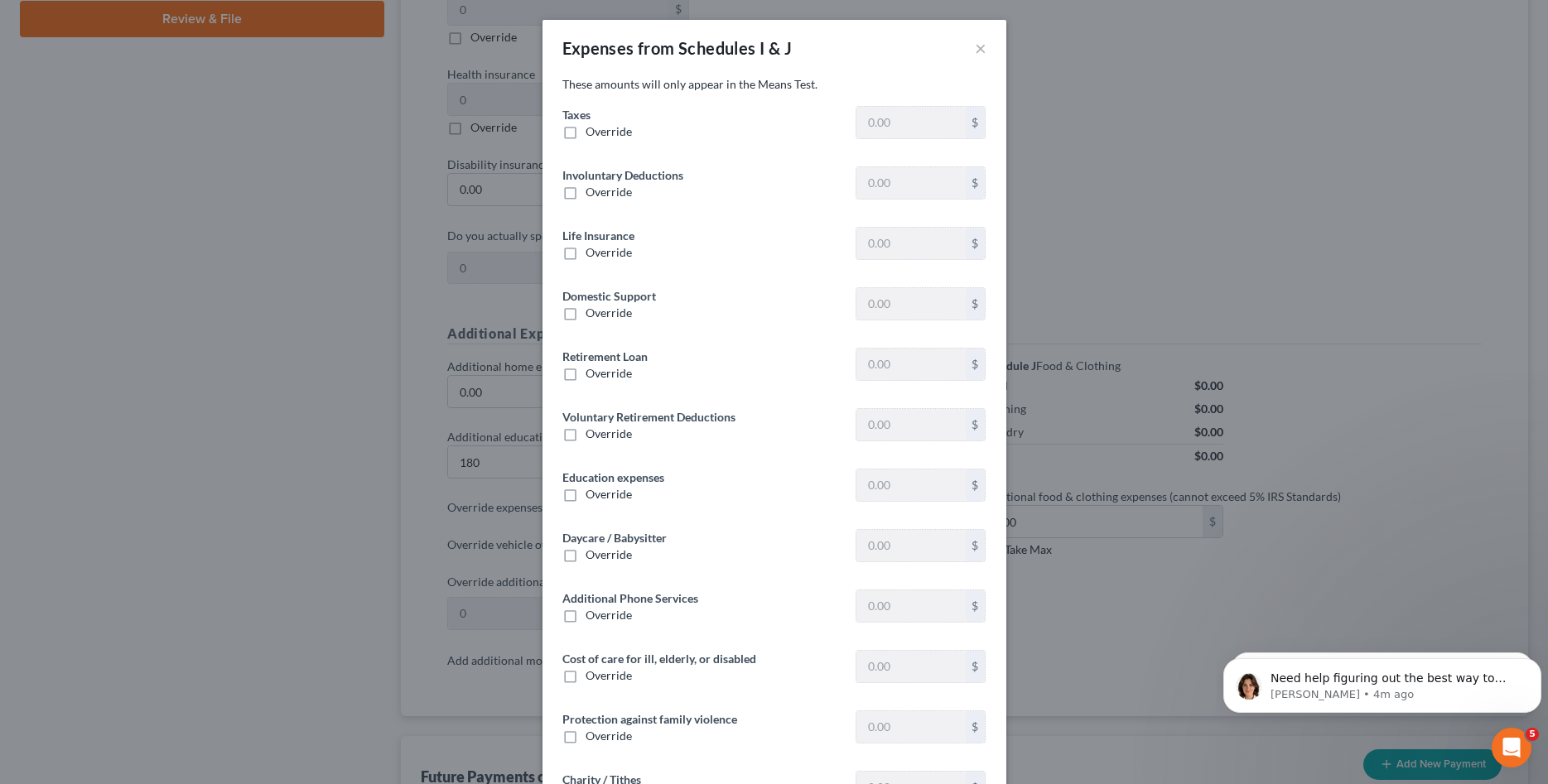
type input "1,475.00"
type input "0"
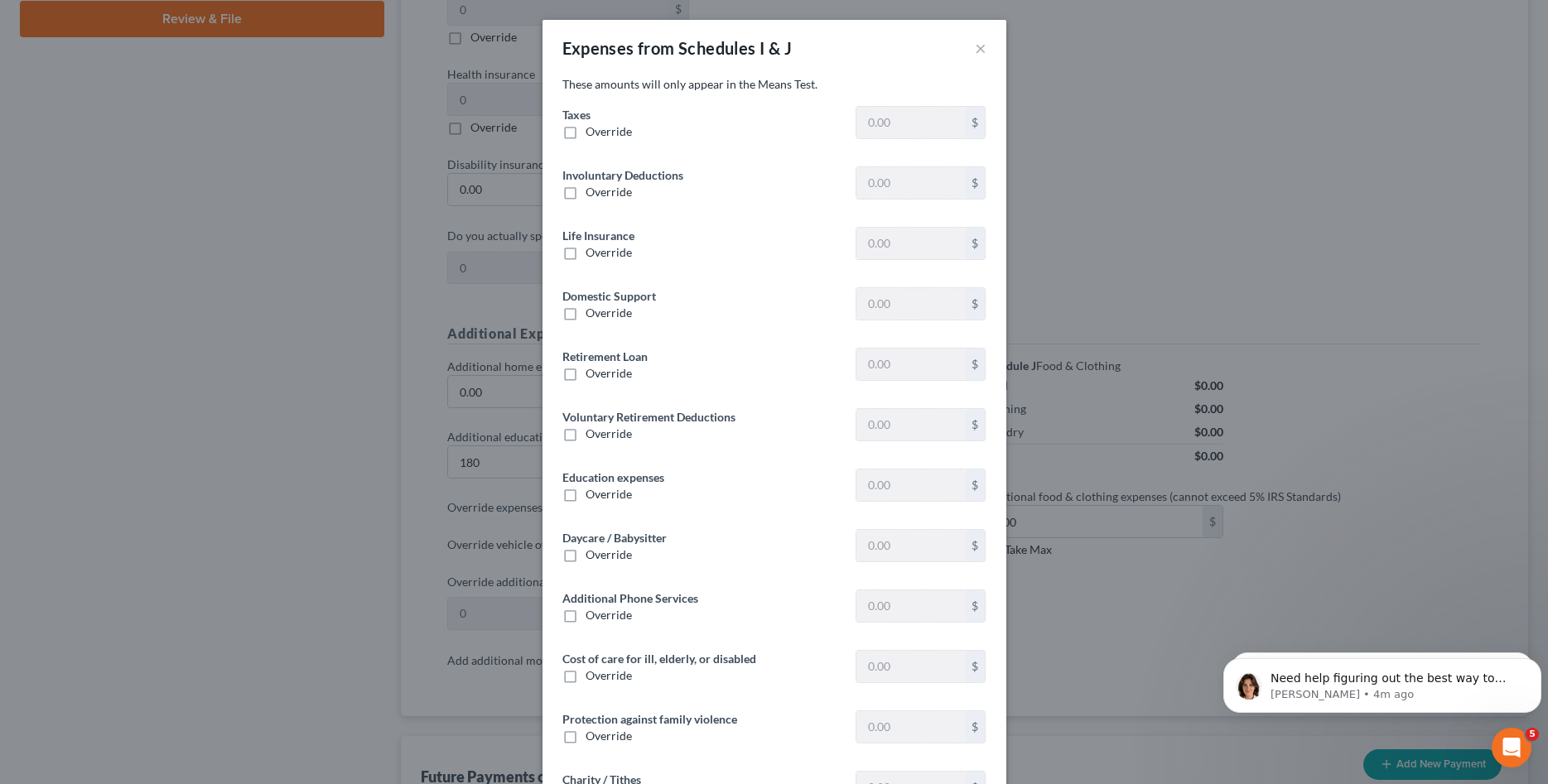
type input "0"
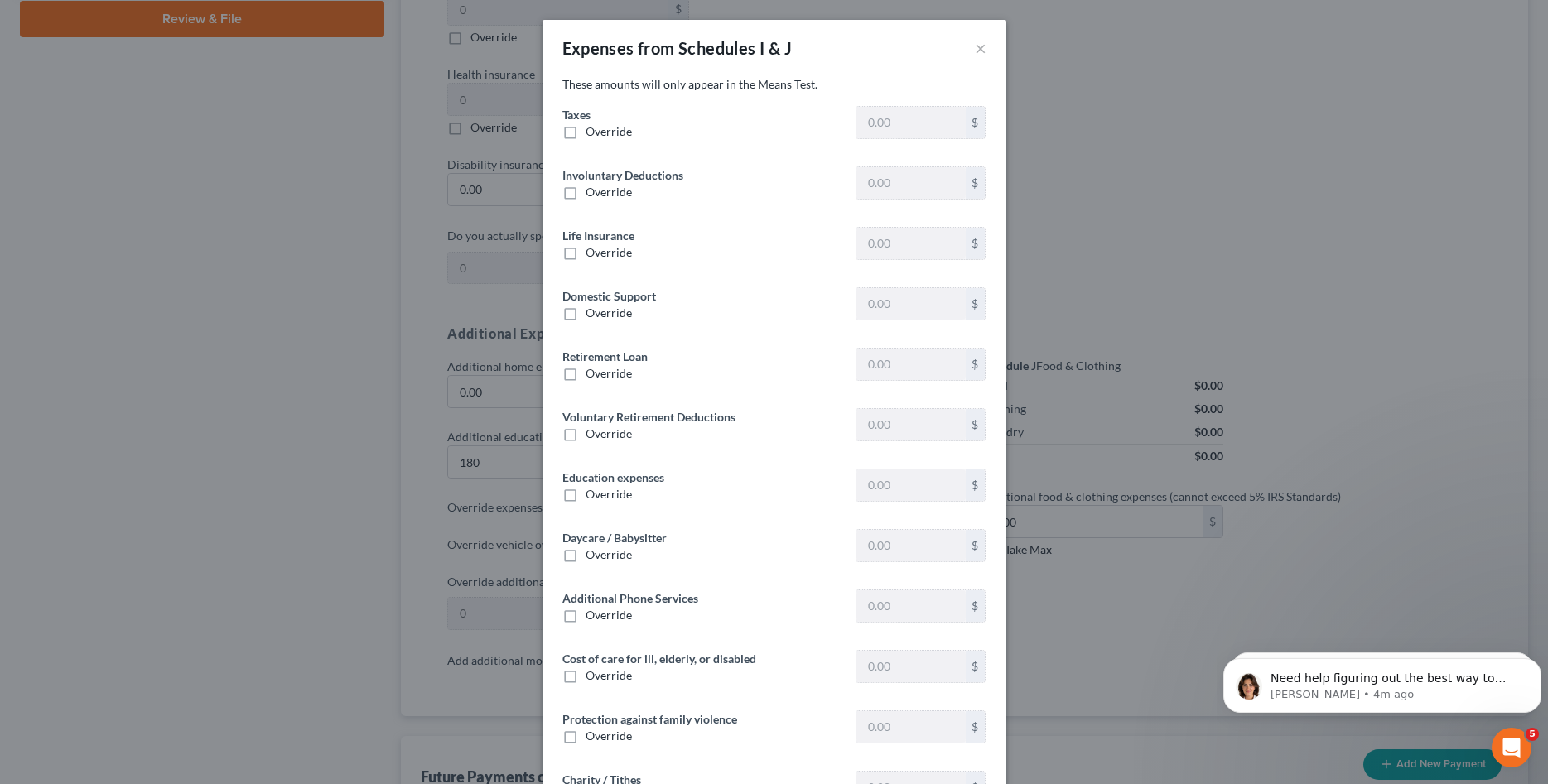
type input "0"
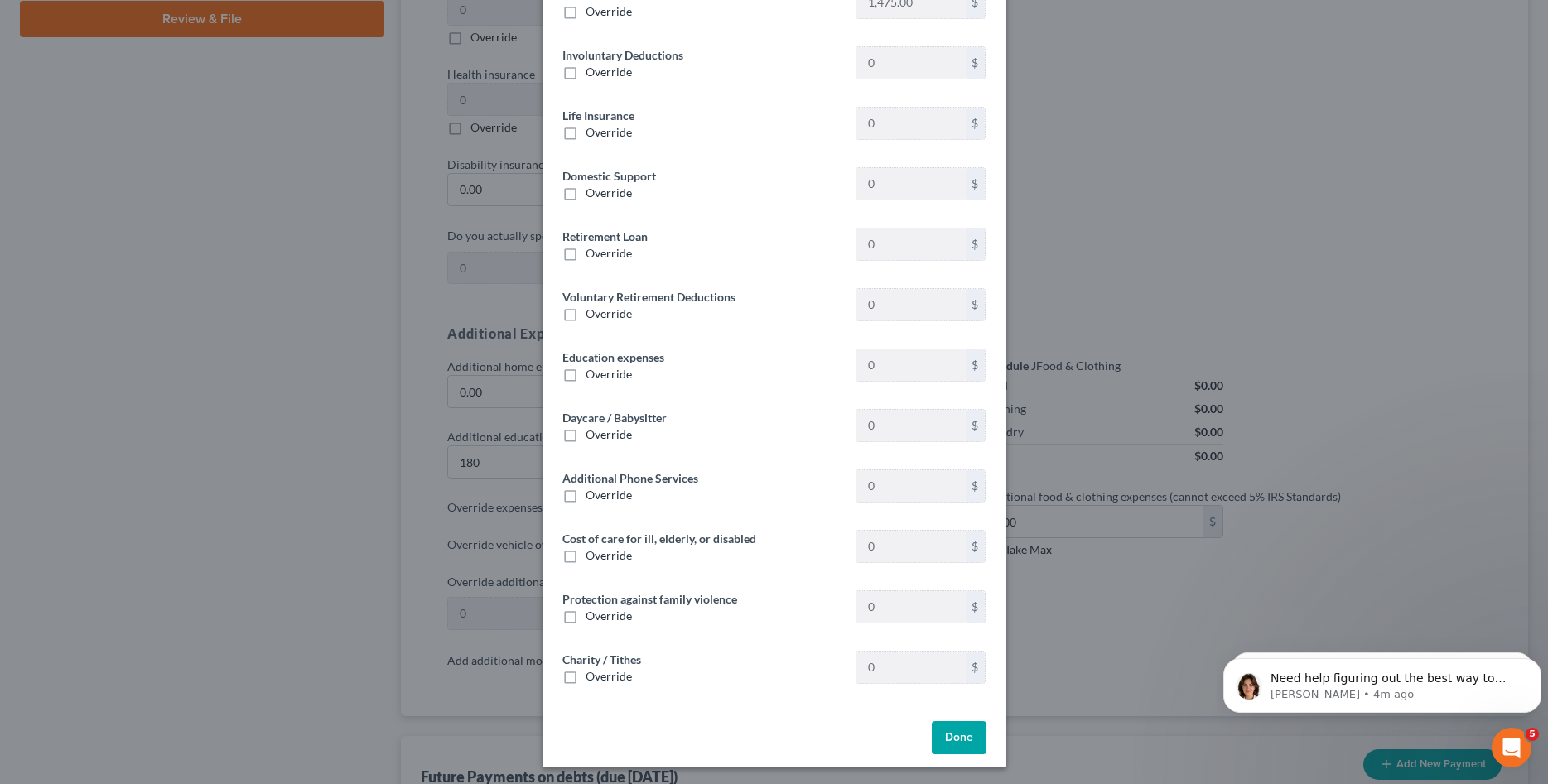
scroll to position [124, 0]
click at [944, 728] on button "Done" at bounding box center [959, 734] width 55 height 33
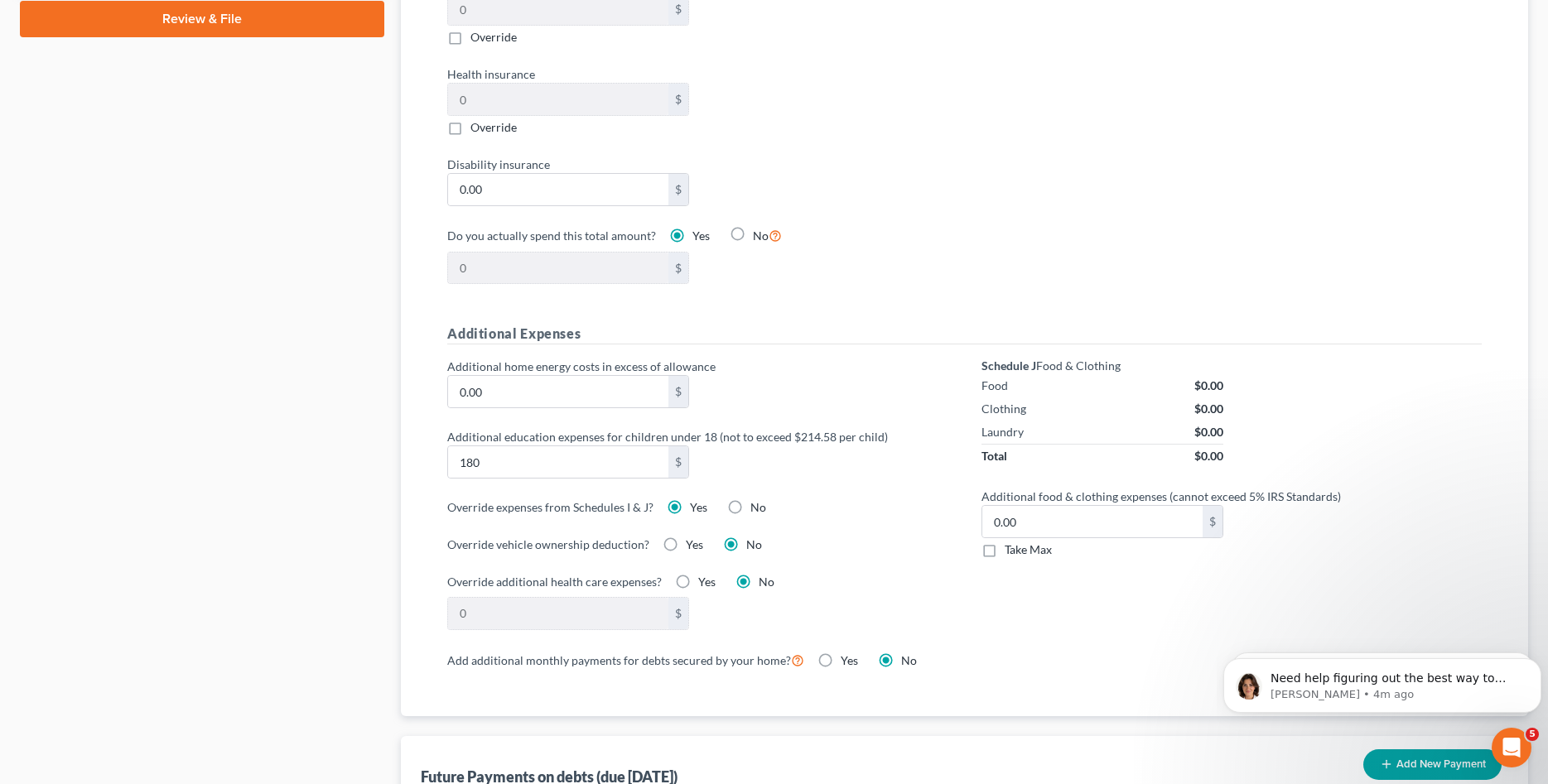
click at [750, 510] on label "No" at bounding box center [758, 507] width 15 height 16
click at [757, 510] on input "No" at bounding box center [762, 504] width 11 height 11
radio input "true"
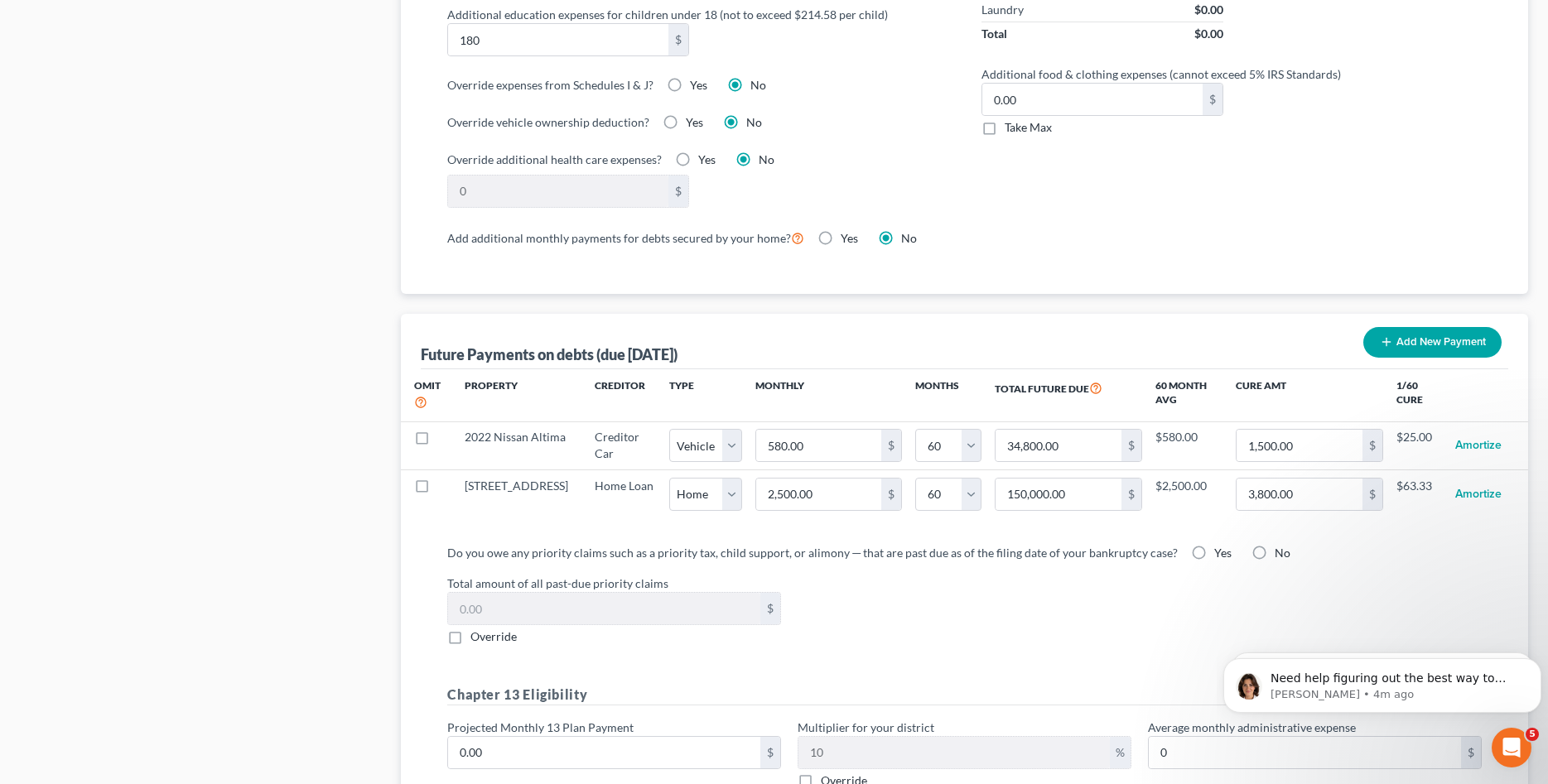
scroll to position [1581, 0]
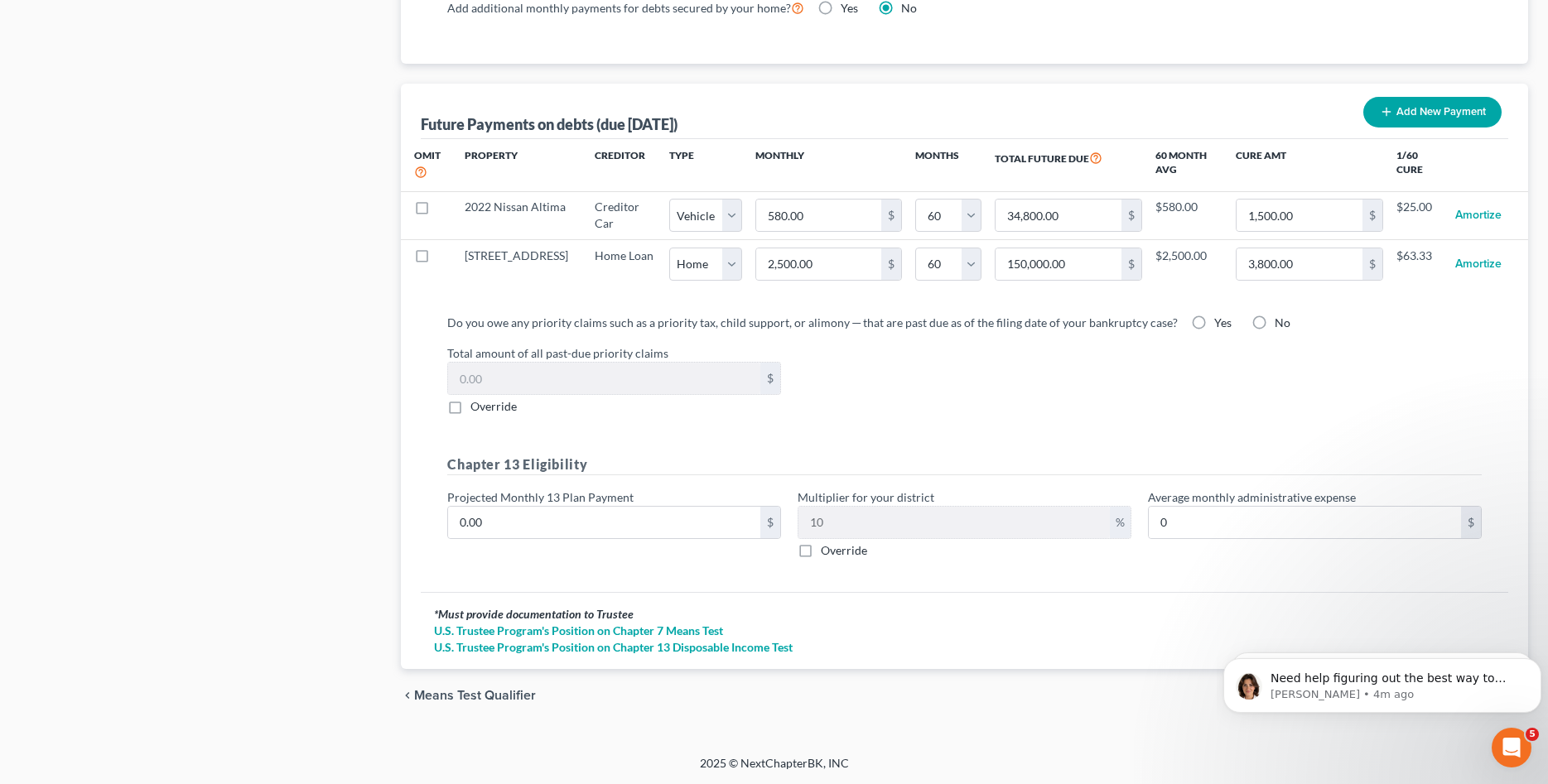
click at [1214, 328] on label "Yes" at bounding box center [1222, 322] width 17 height 16
click at [1221, 325] on input "Yes" at bounding box center [1226, 319] width 11 height 11
radio input "true"
click at [1255, 318] on div "No" at bounding box center [1271, 322] width 39 height 16
click at [1275, 319] on label "No" at bounding box center [1283, 322] width 15 height 16
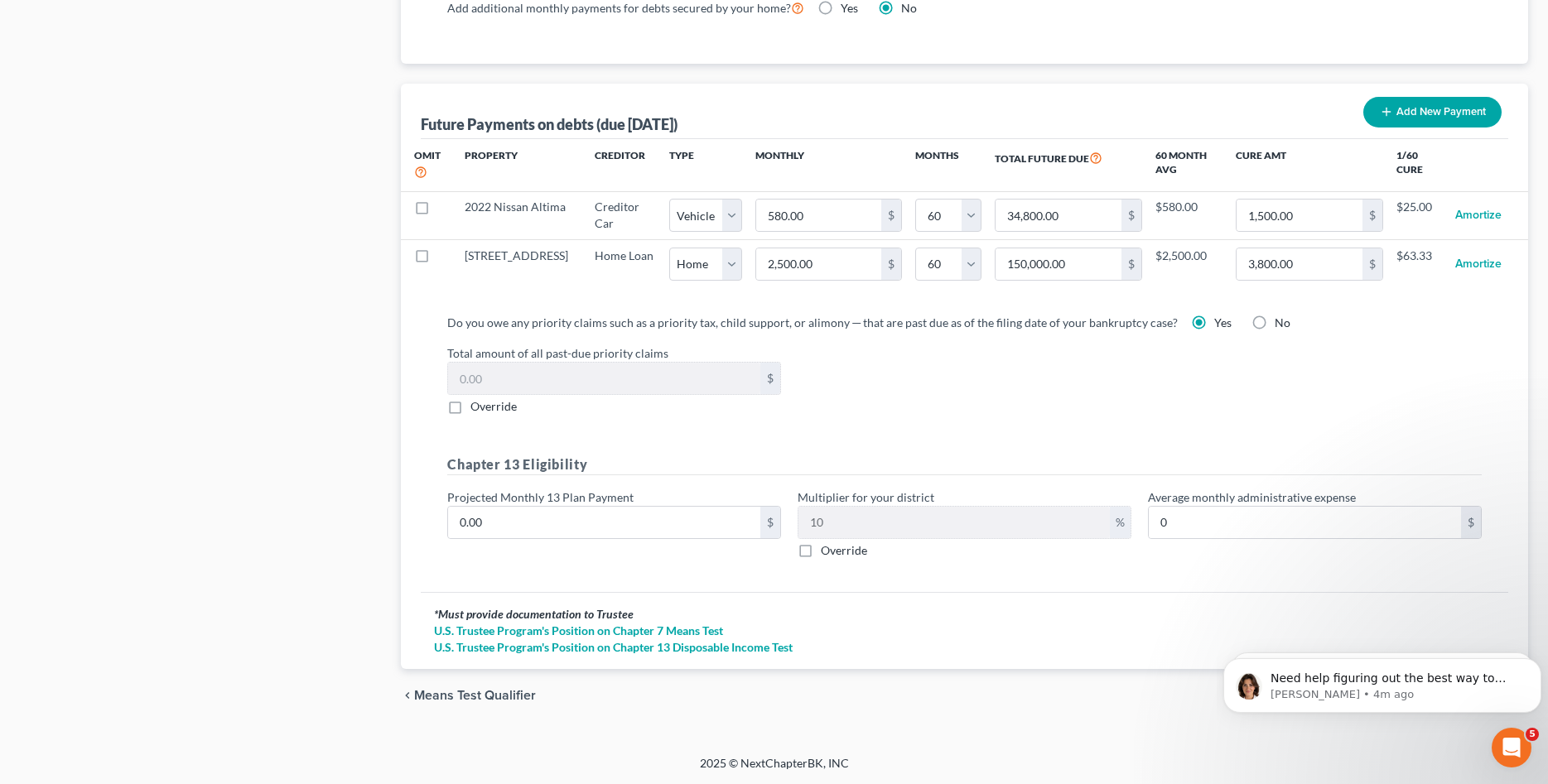
click at [1281, 319] on input "No" at bounding box center [1286, 319] width 11 height 11
radio input "true"
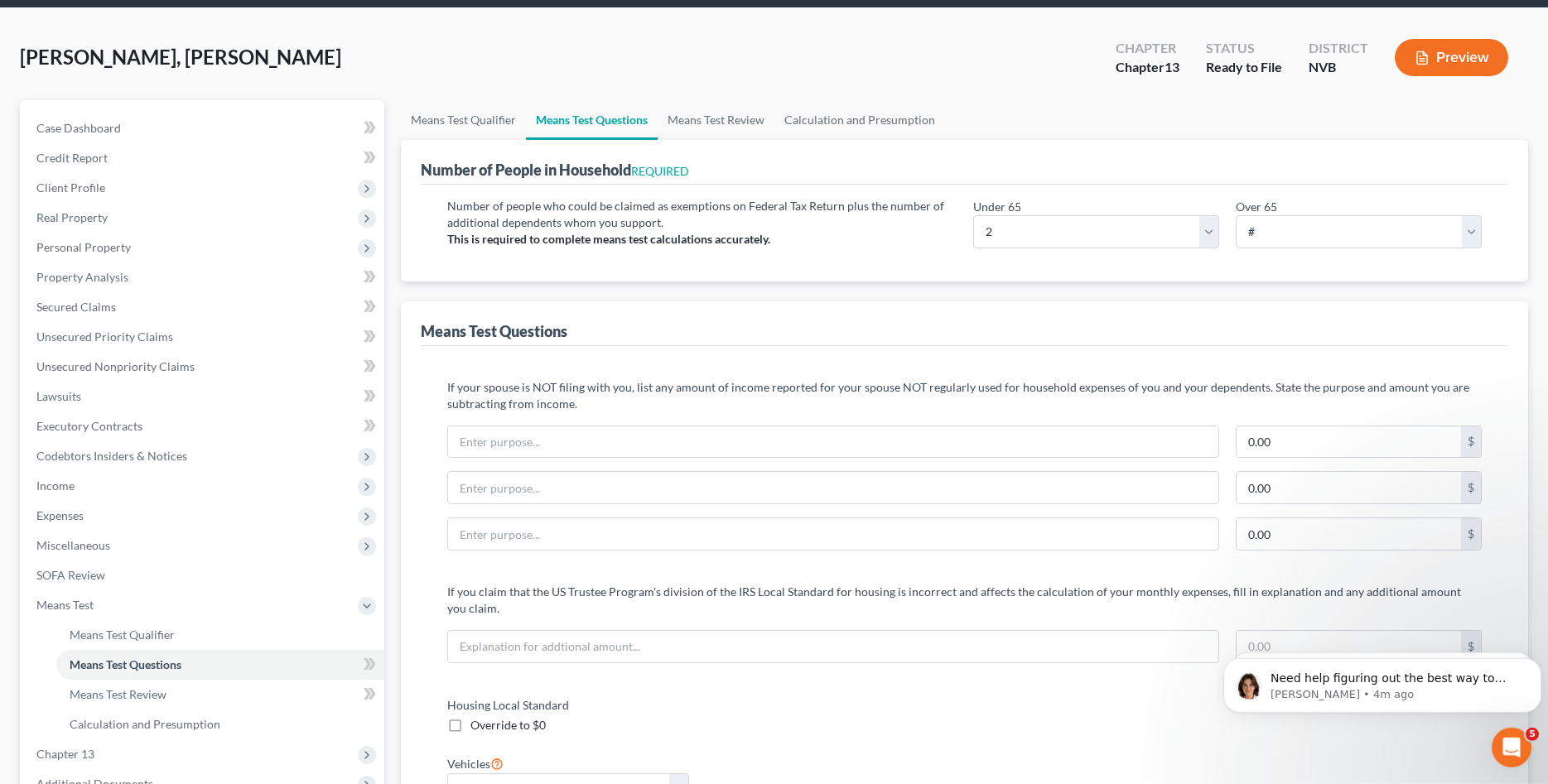
scroll to position [0, 0]
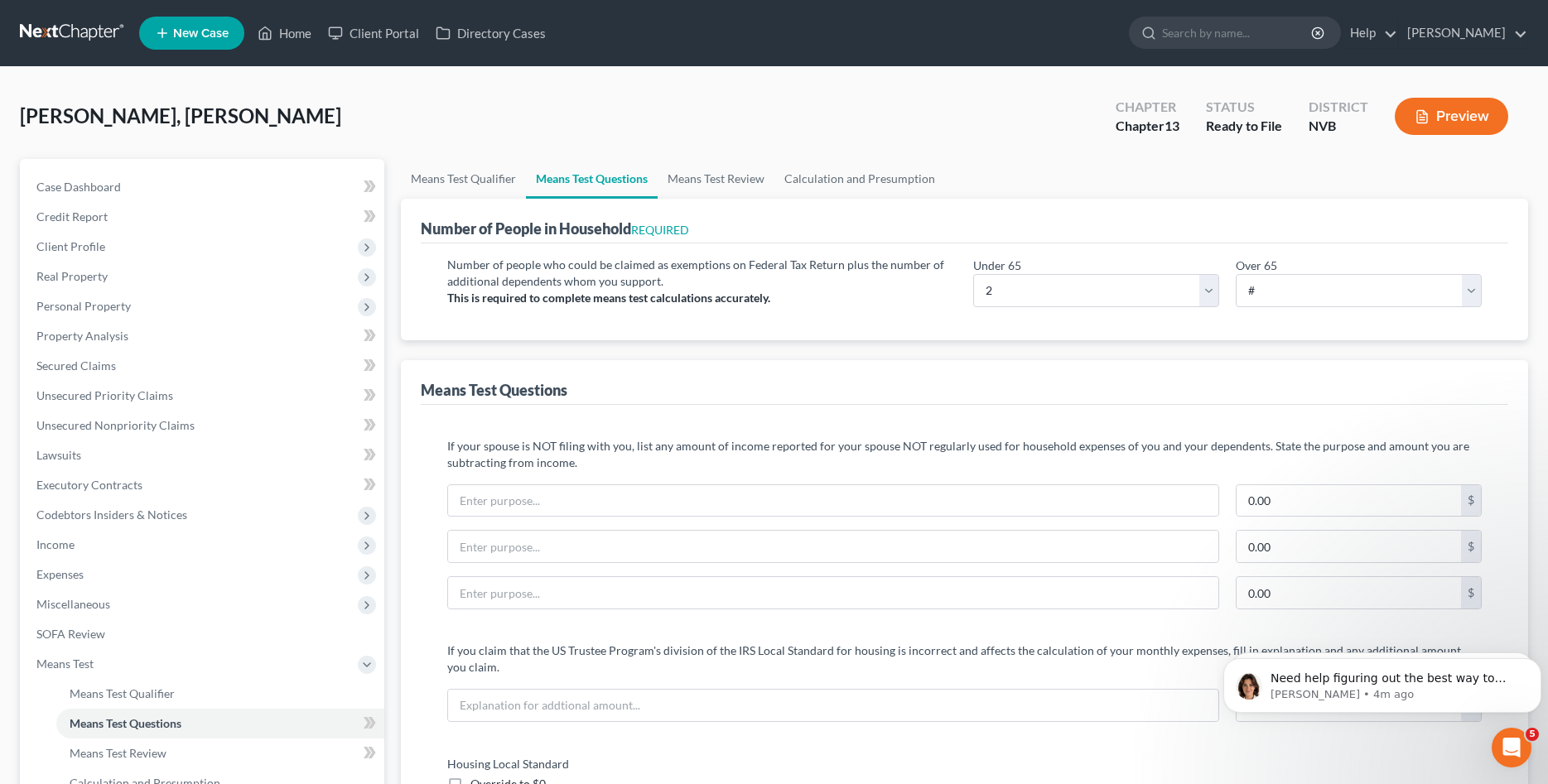
click at [1485, 113] on button "Preview" at bounding box center [1451, 116] width 113 height 37
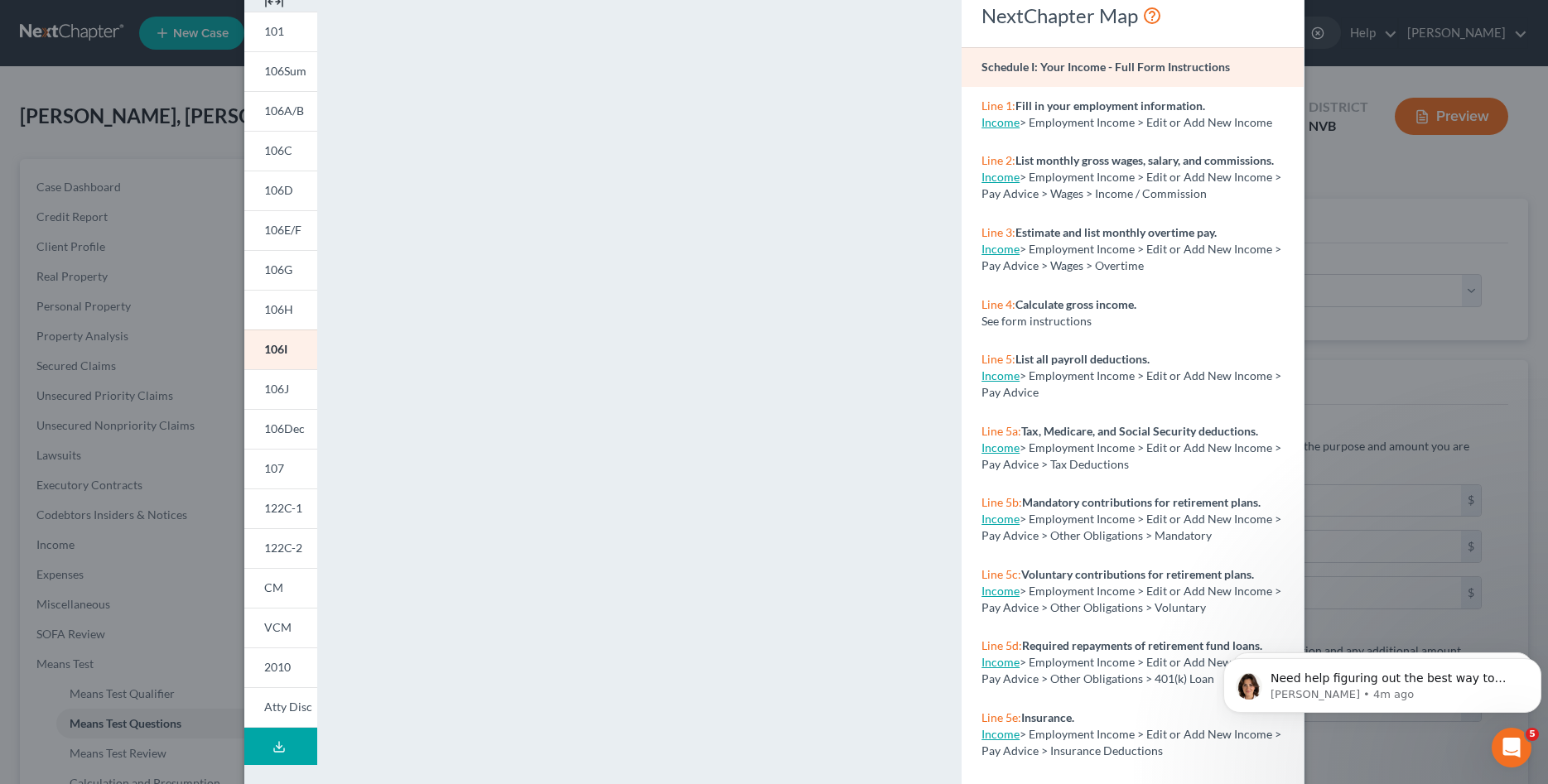
scroll to position [149, 0]
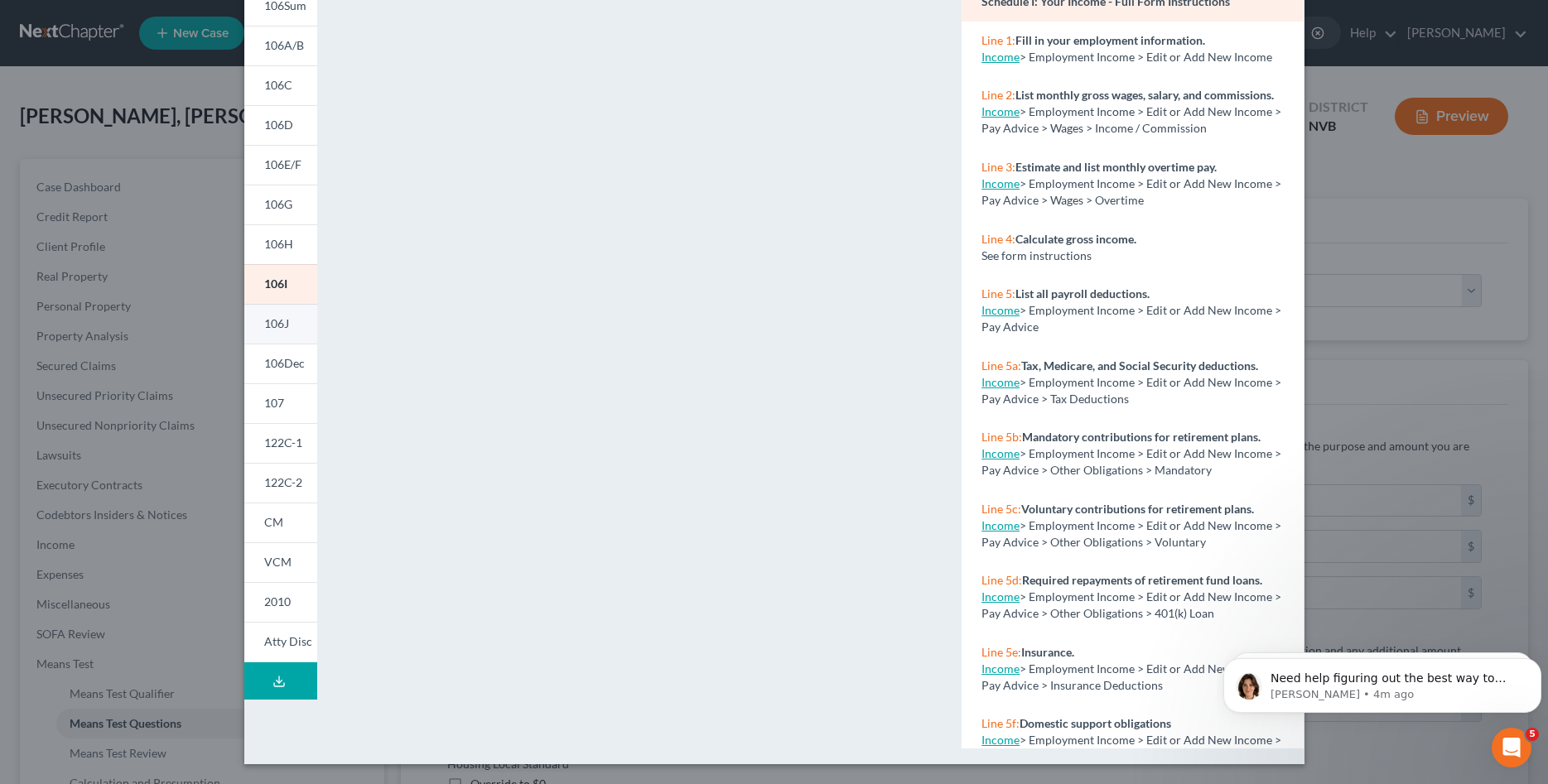
click at [287, 324] on span "106J" at bounding box center [277, 323] width 25 height 14
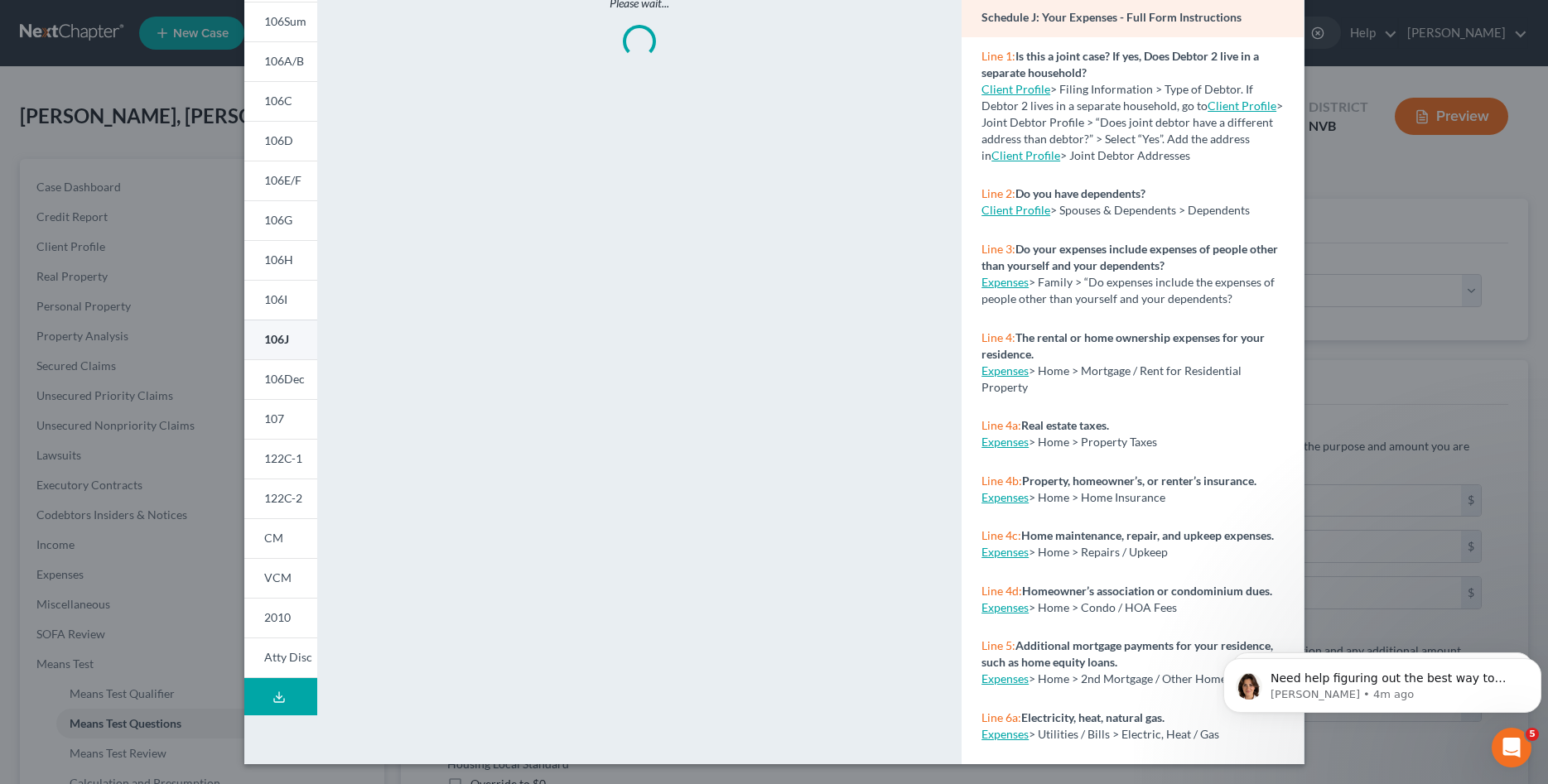
scroll to position [134, 0]
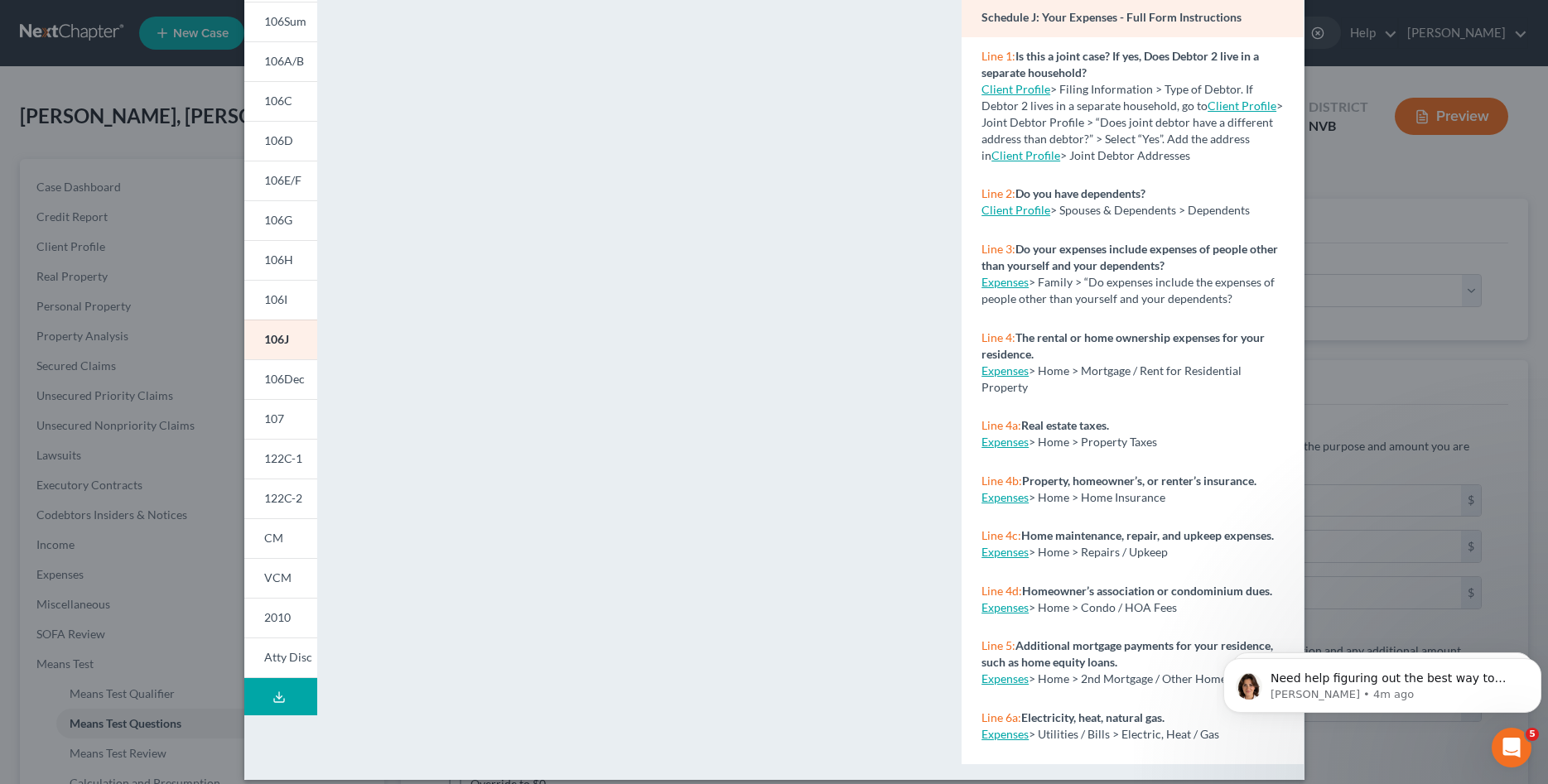
click at [1395, 153] on div "Petition Preview Schedule J: Your Expenses × 101 106Sum 106A/B 106C 106D 106E/F…" at bounding box center [774, 392] width 1548 height 784
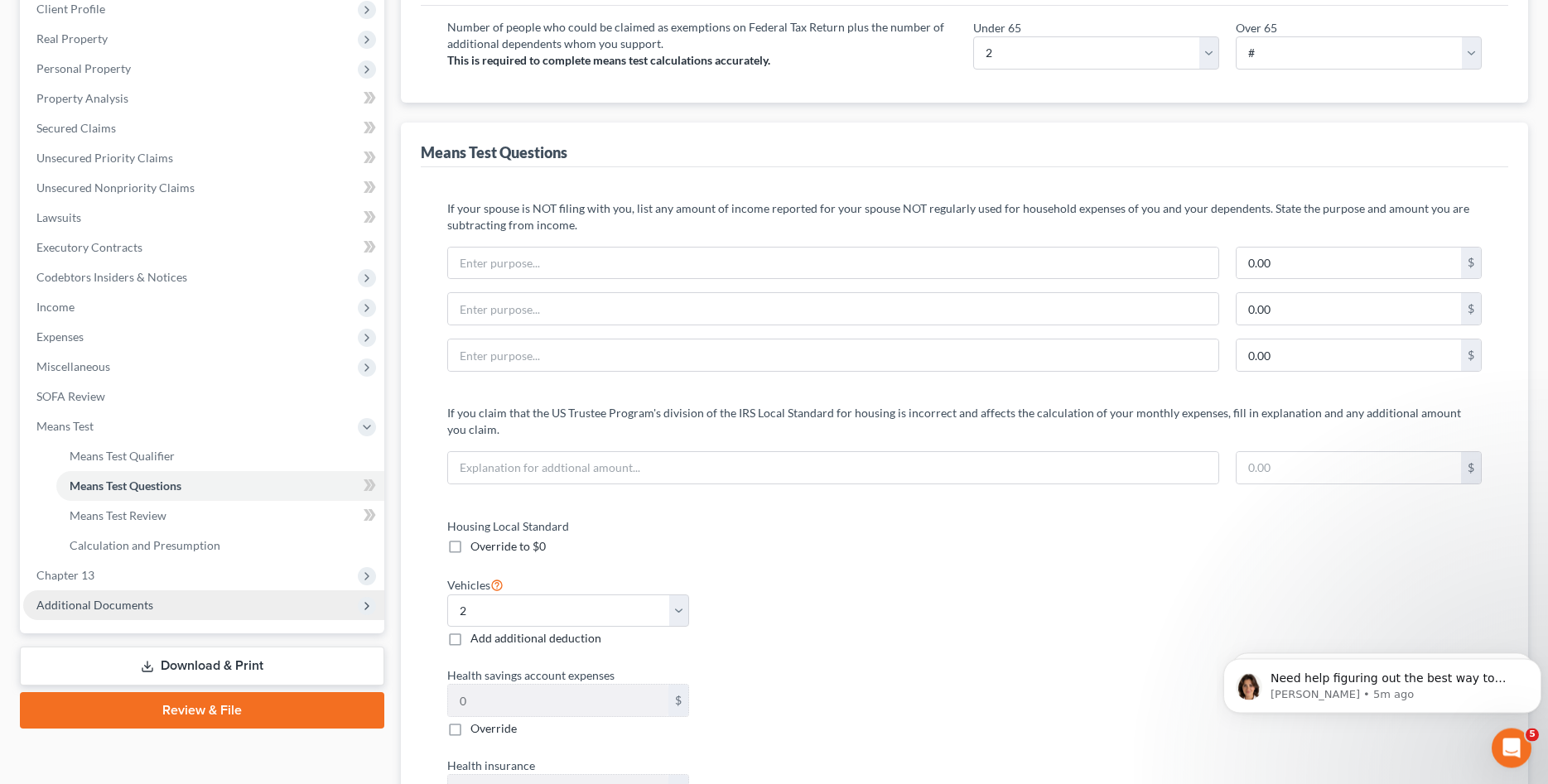
scroll to position [253, 0]
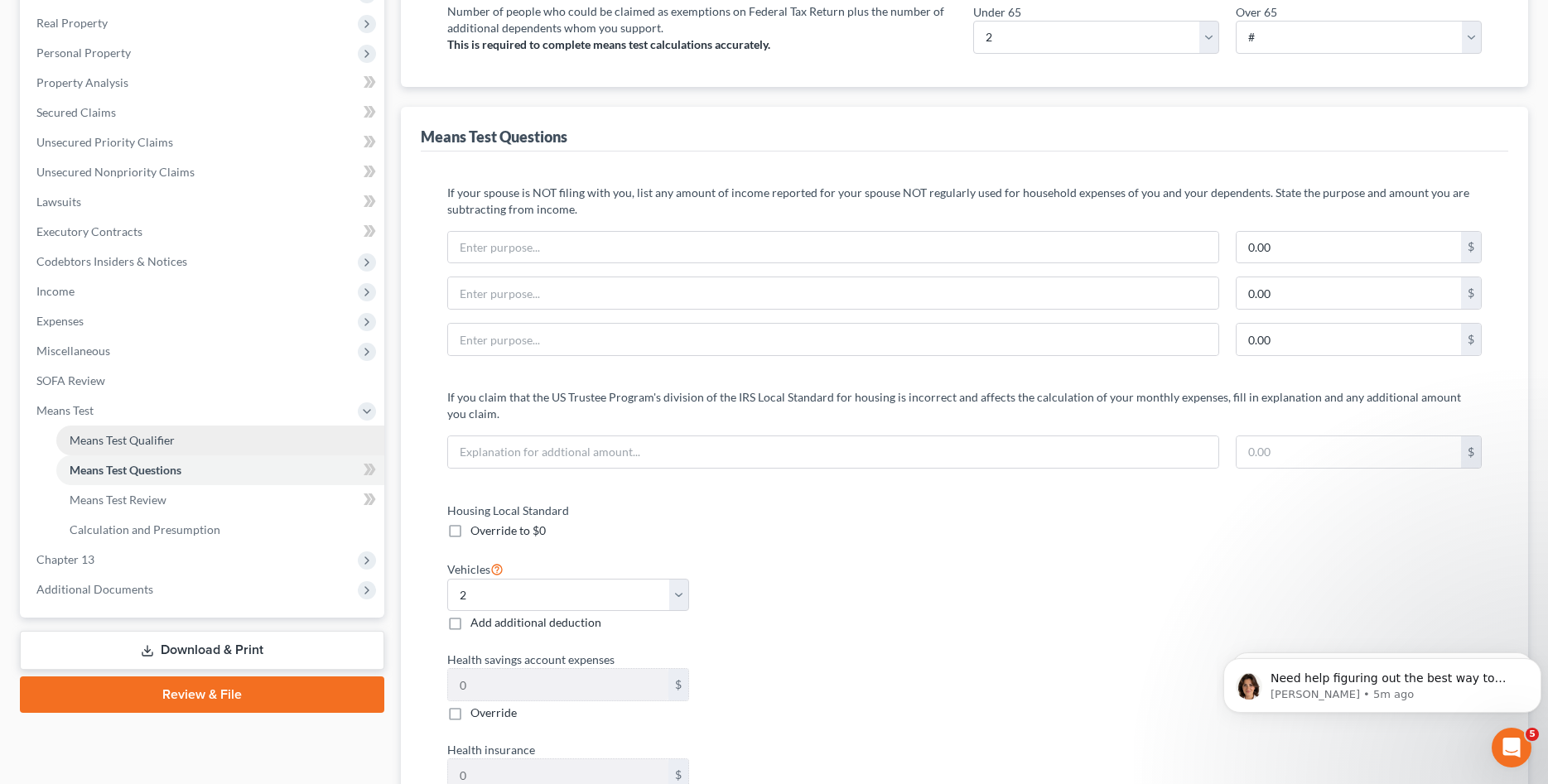
click at [152, 444] on span "Means Test Qualifier" at bounding box center [122, 440] width 105 height 14
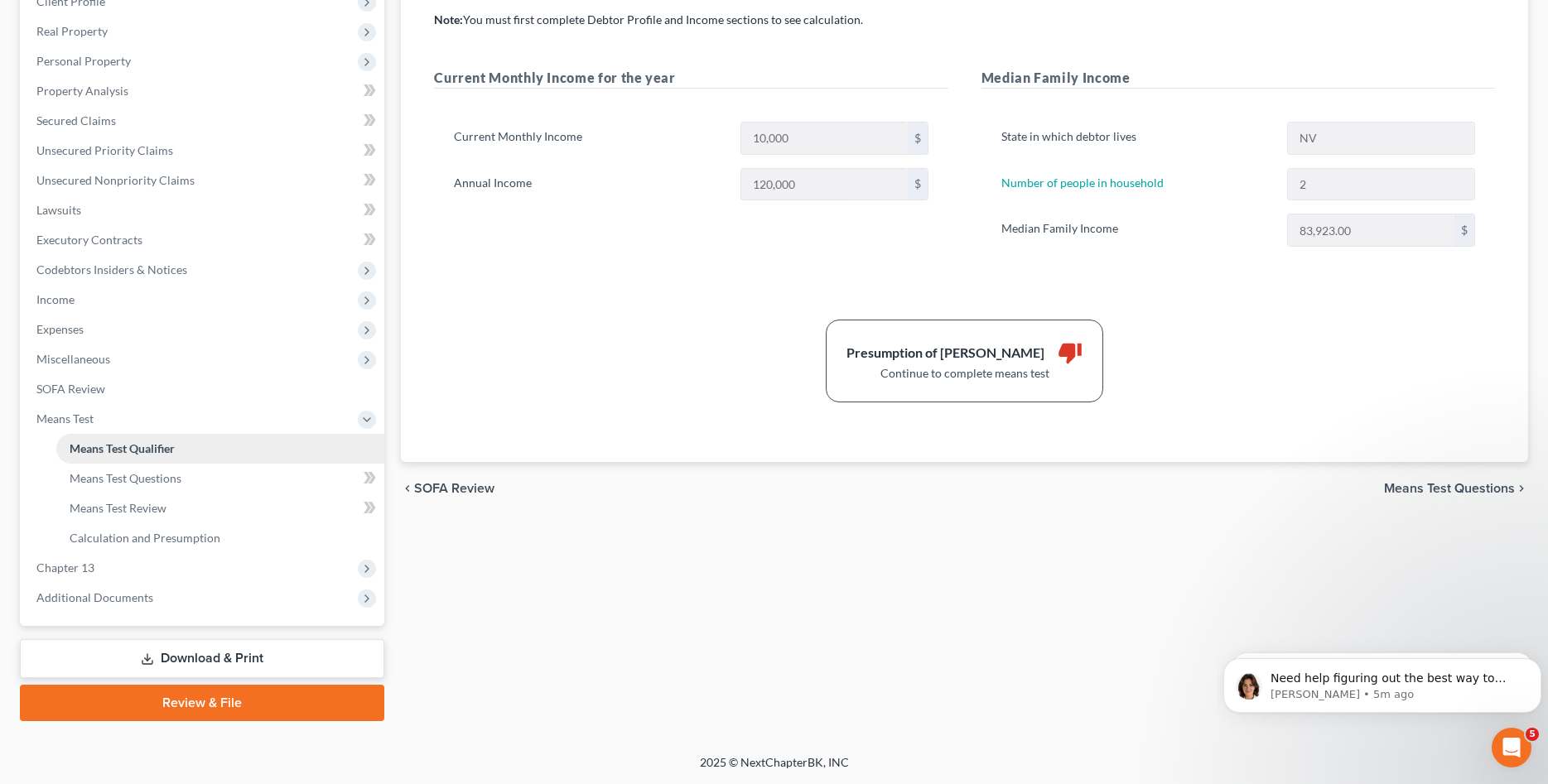
scroll to position [243, 0]
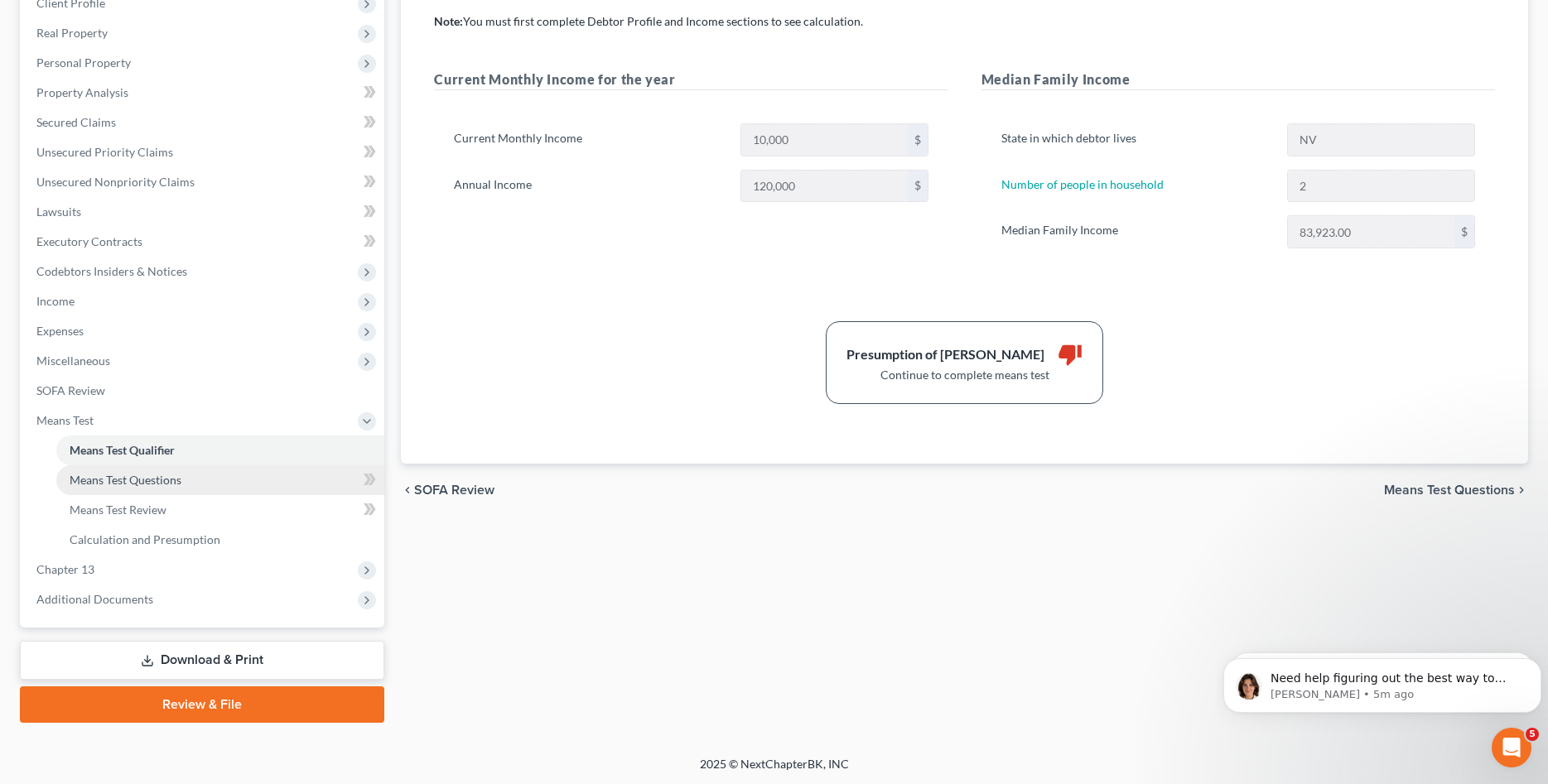
click at [151, 491] on link "Means Test Questions" at bounding box center [221, 480] width 328 height 30
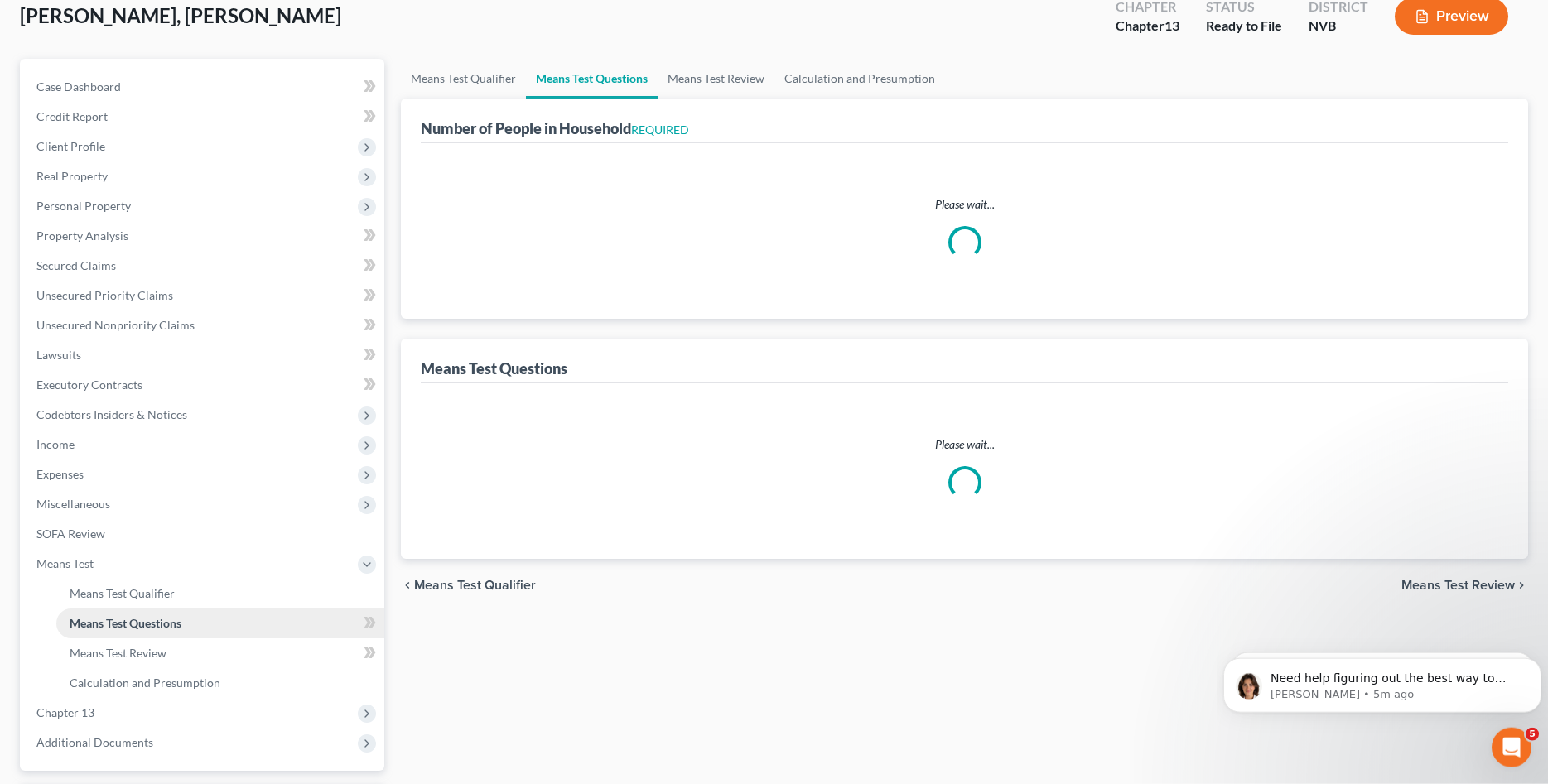
select select "1"
select select "60"
select select "0"
select select "60"
select select "2"
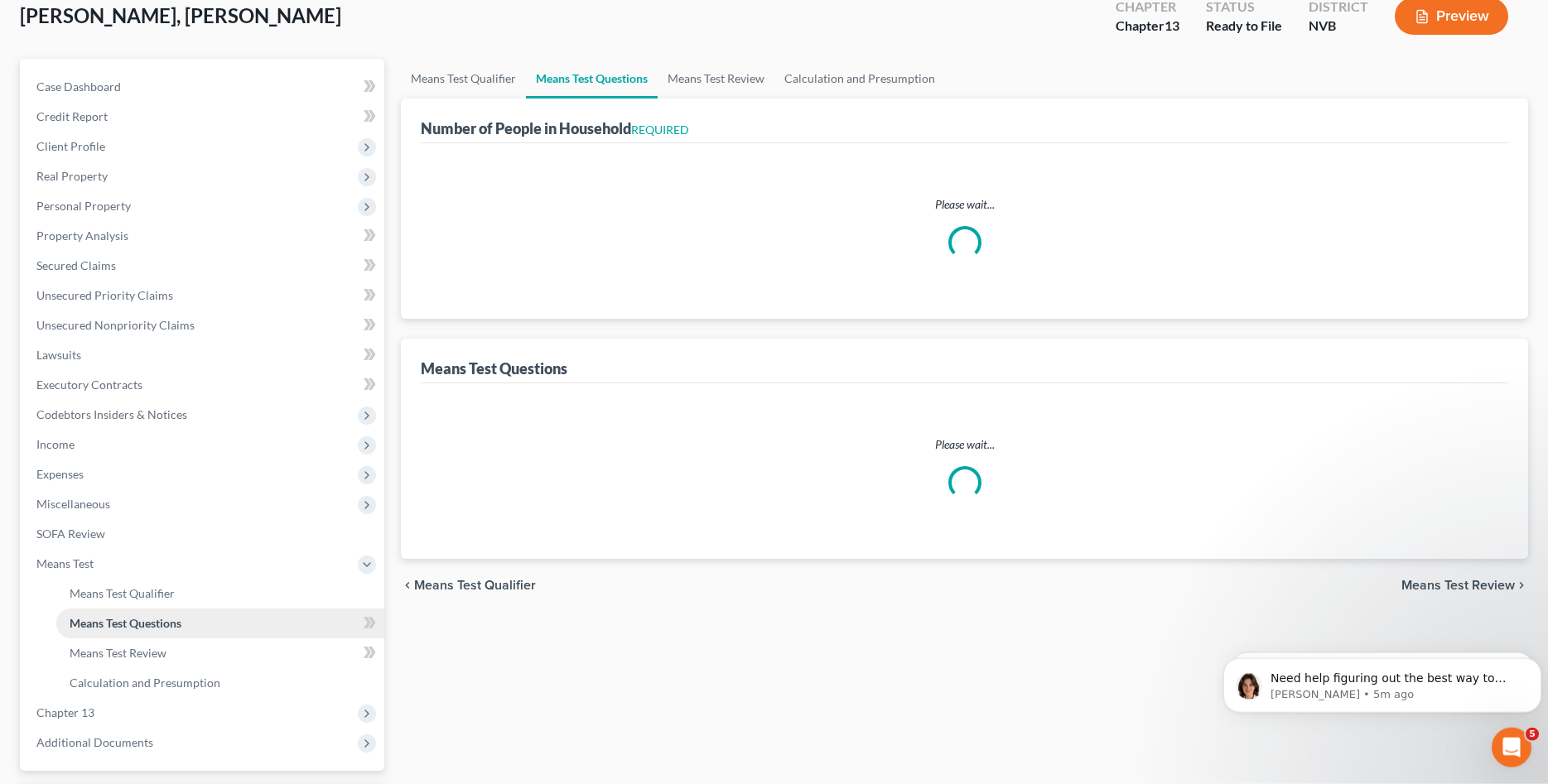
select select "2"
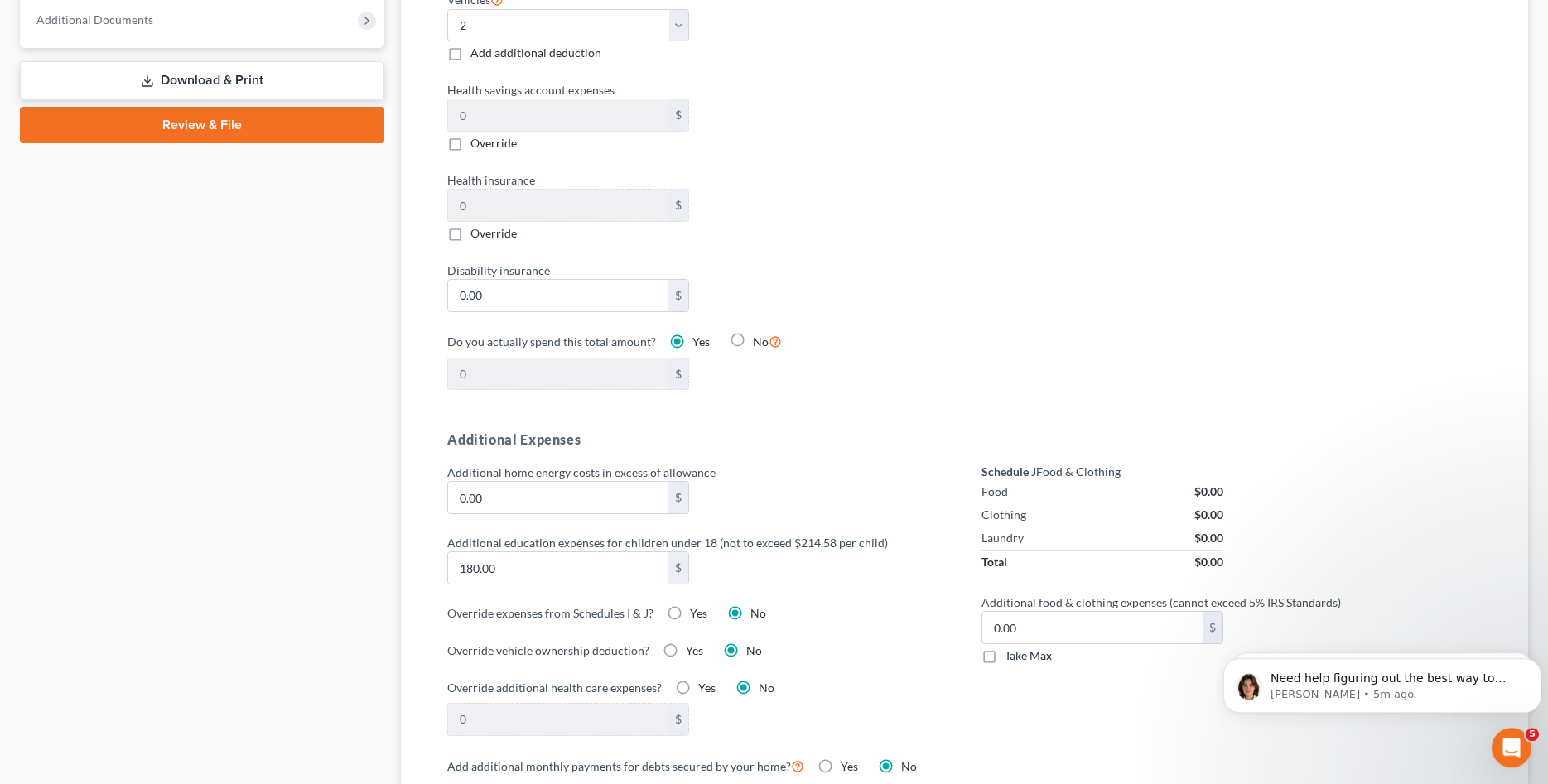
scroll to position [1013, 0]
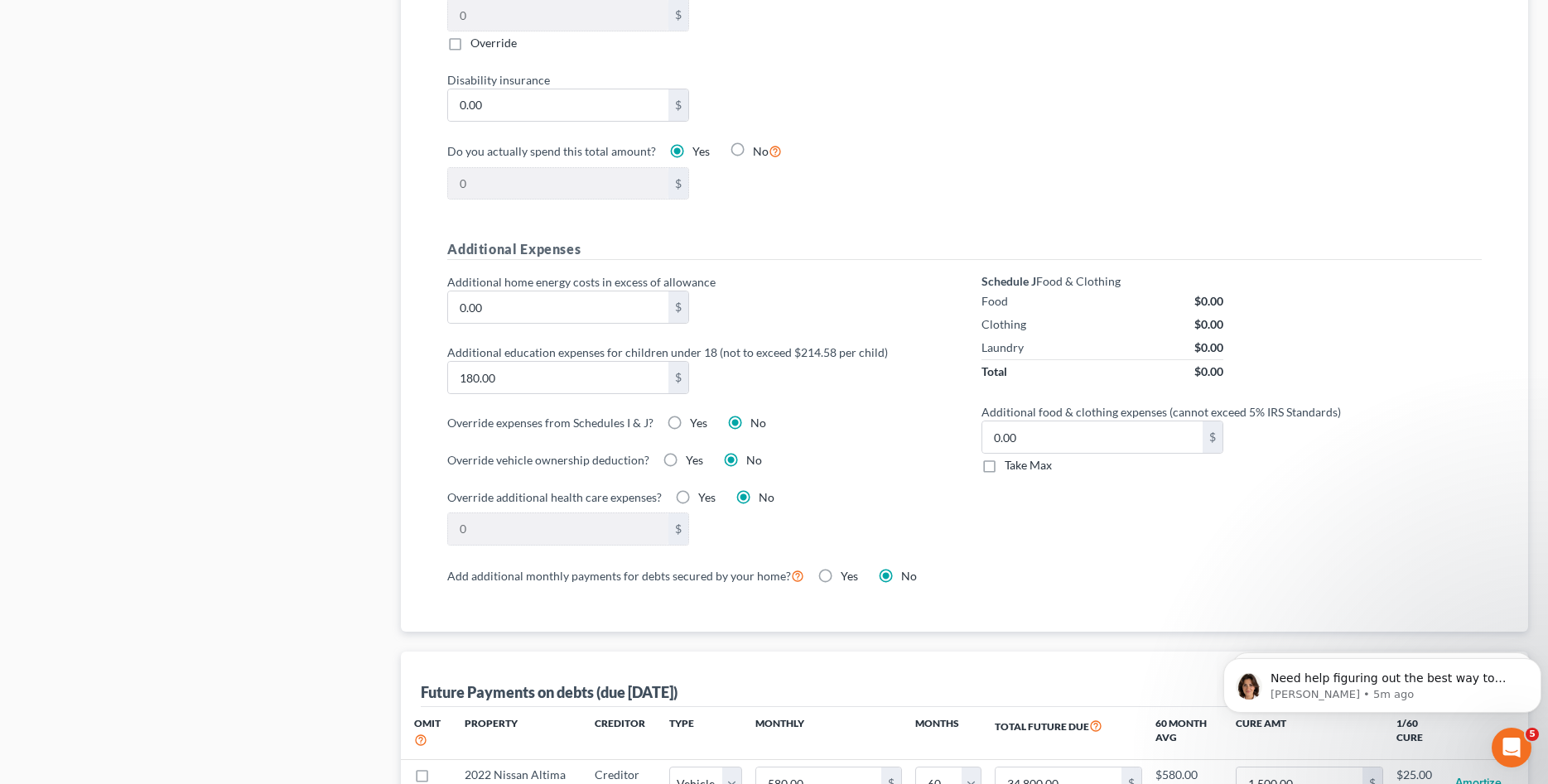
click at [1162, 314] on div "Clothing $0.00" at bounding box center [1101, 324] width 241 height 23
click at [690, 425] on label "Yes" at bounding box center [698, 422] width 17 height 16
click at [697, 425] on input "Yes" at bounding box center [702, 420] width 11 height 11
radio input "true"
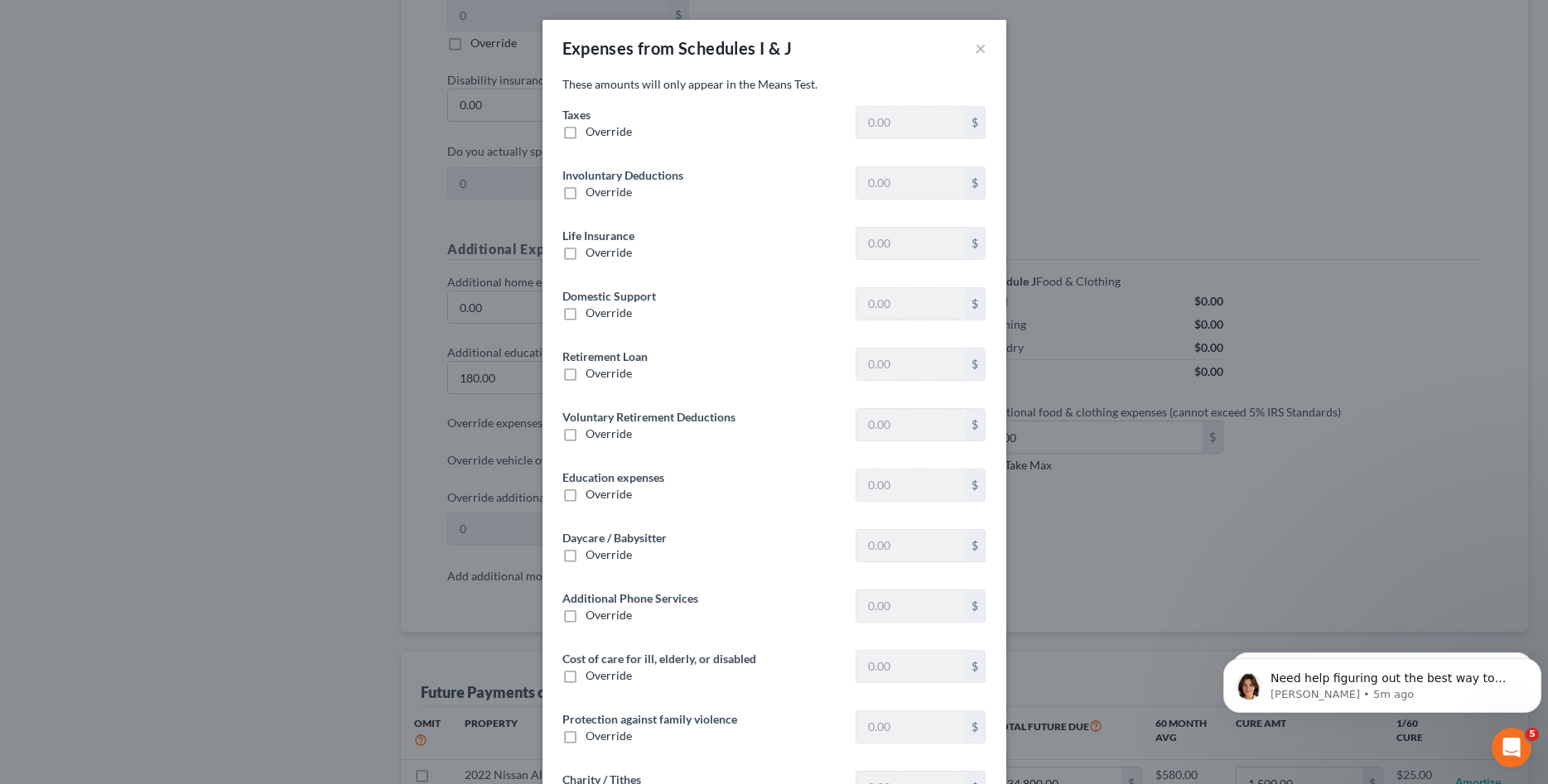
type input "1,475.00"
type input "0"
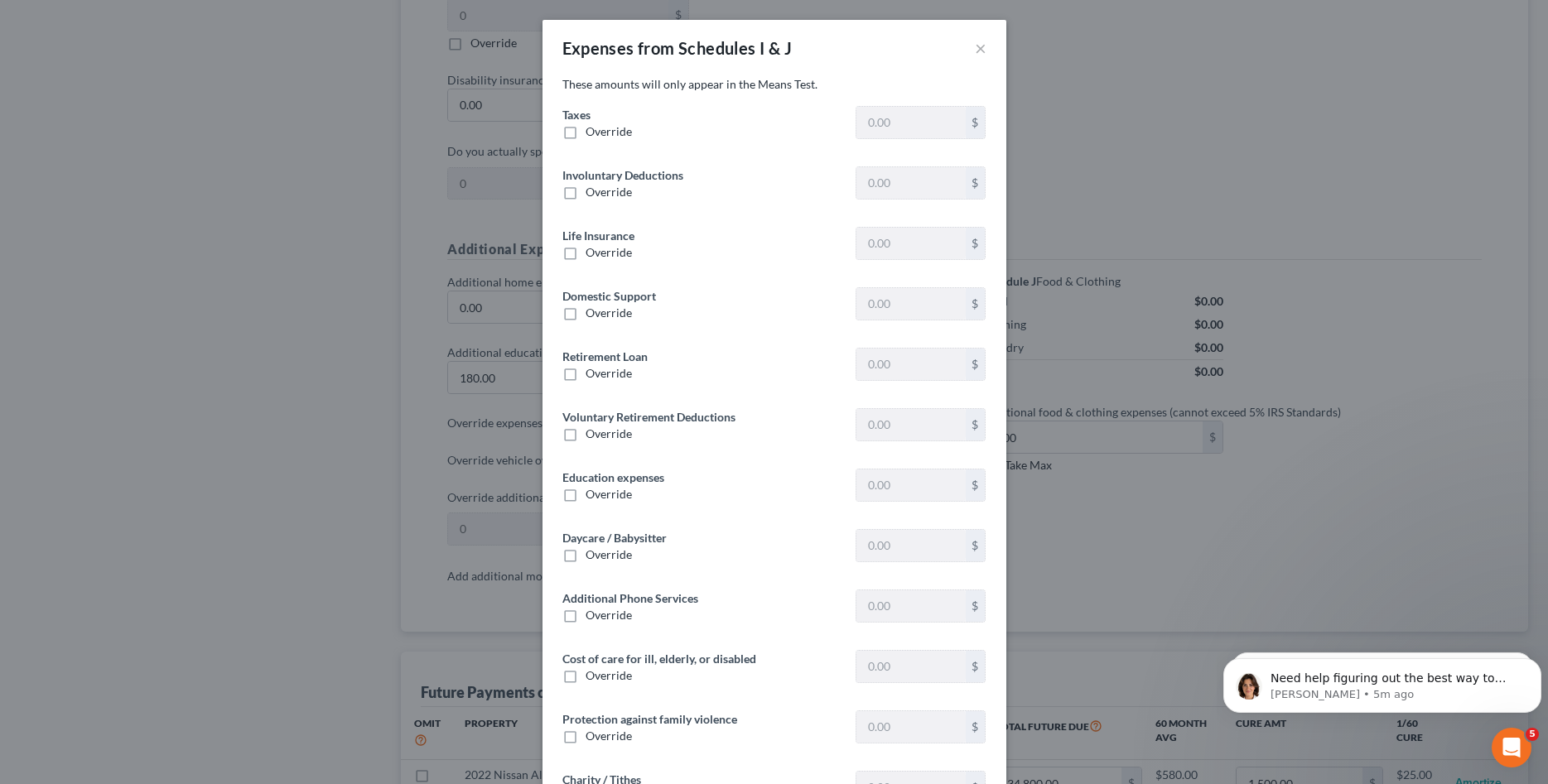
type input "0"
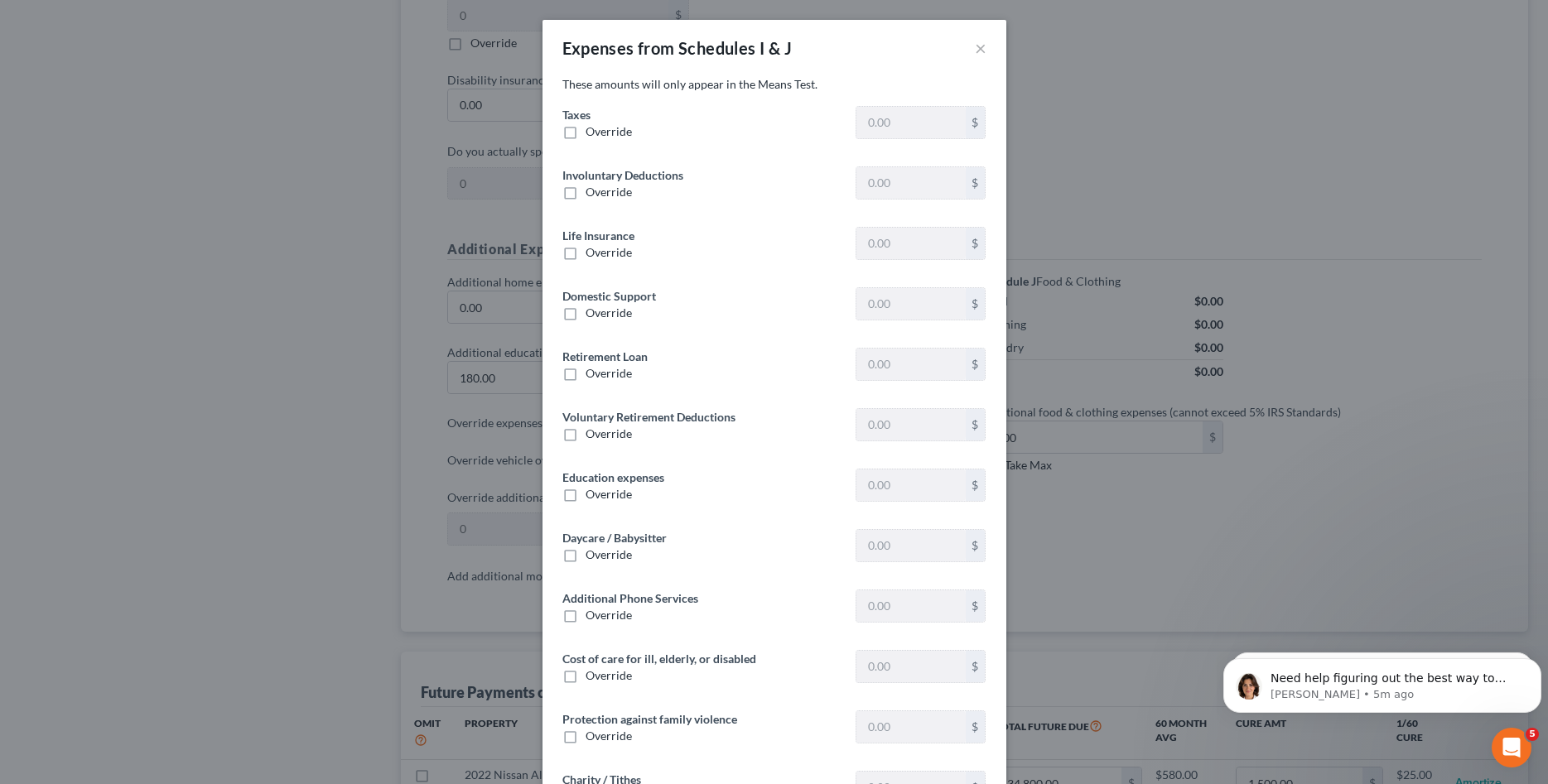
type input "0"
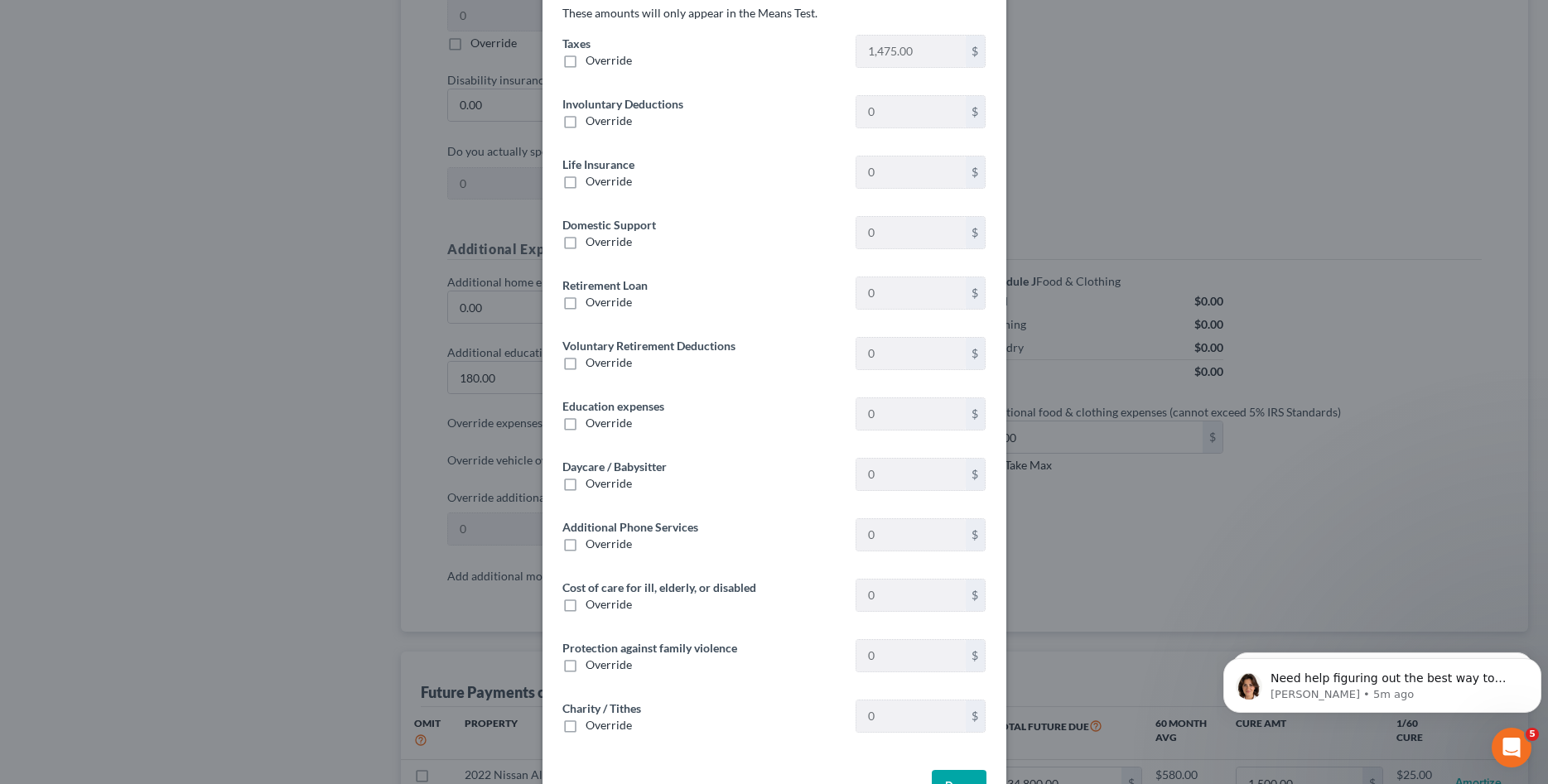
scroll to position [124, 0]
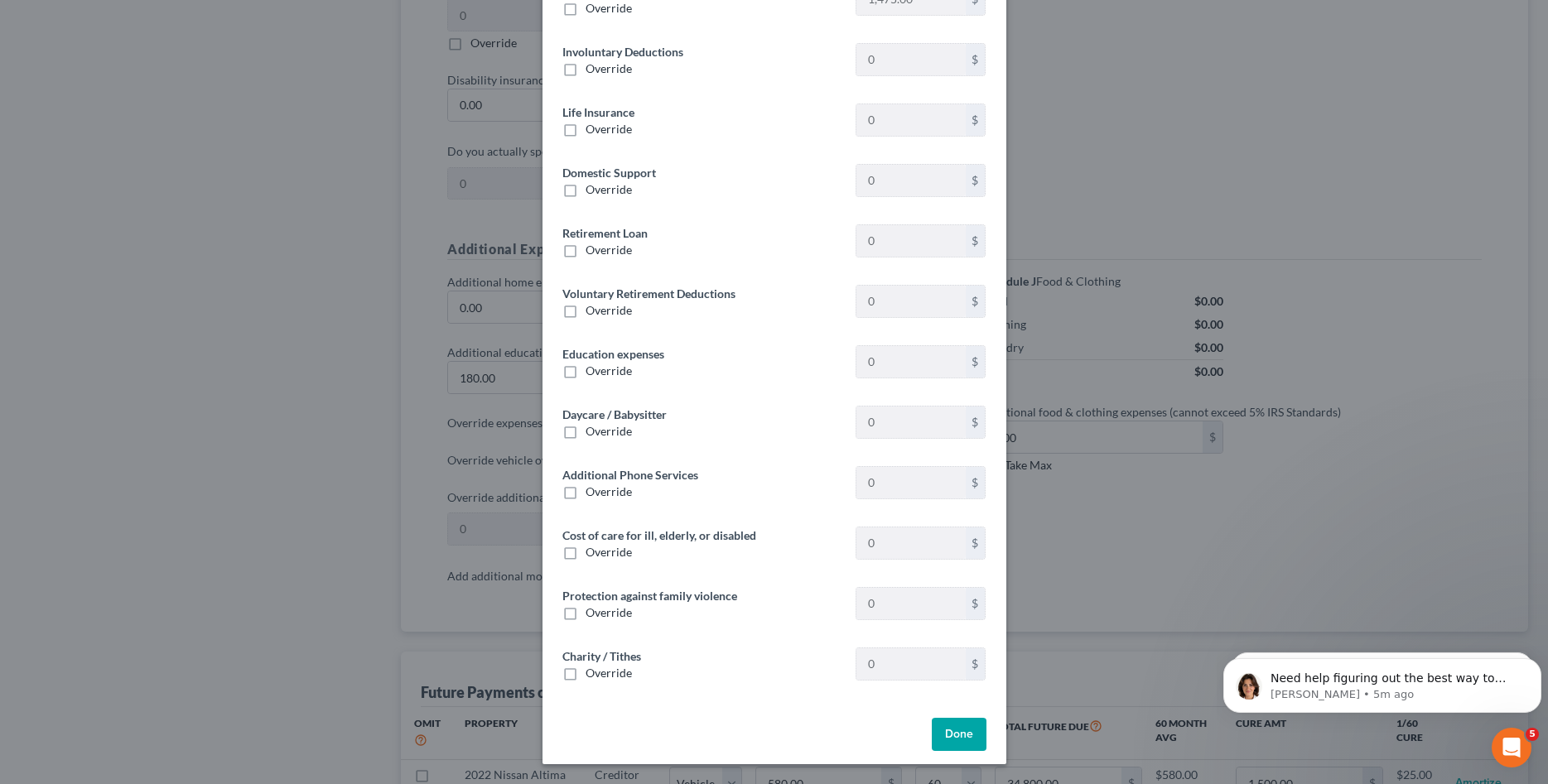
click at [603, 672] on span "Override" at bounding box center [609, 672] width 46 height 14
click at [603, 672] on input "Override" at bounding box center [597, 670] width 11 height 11
checkbox input "true"
click at [911, 650] on input "text" at bounding box center [911, 664] width 108 height 32
type input "1,100"
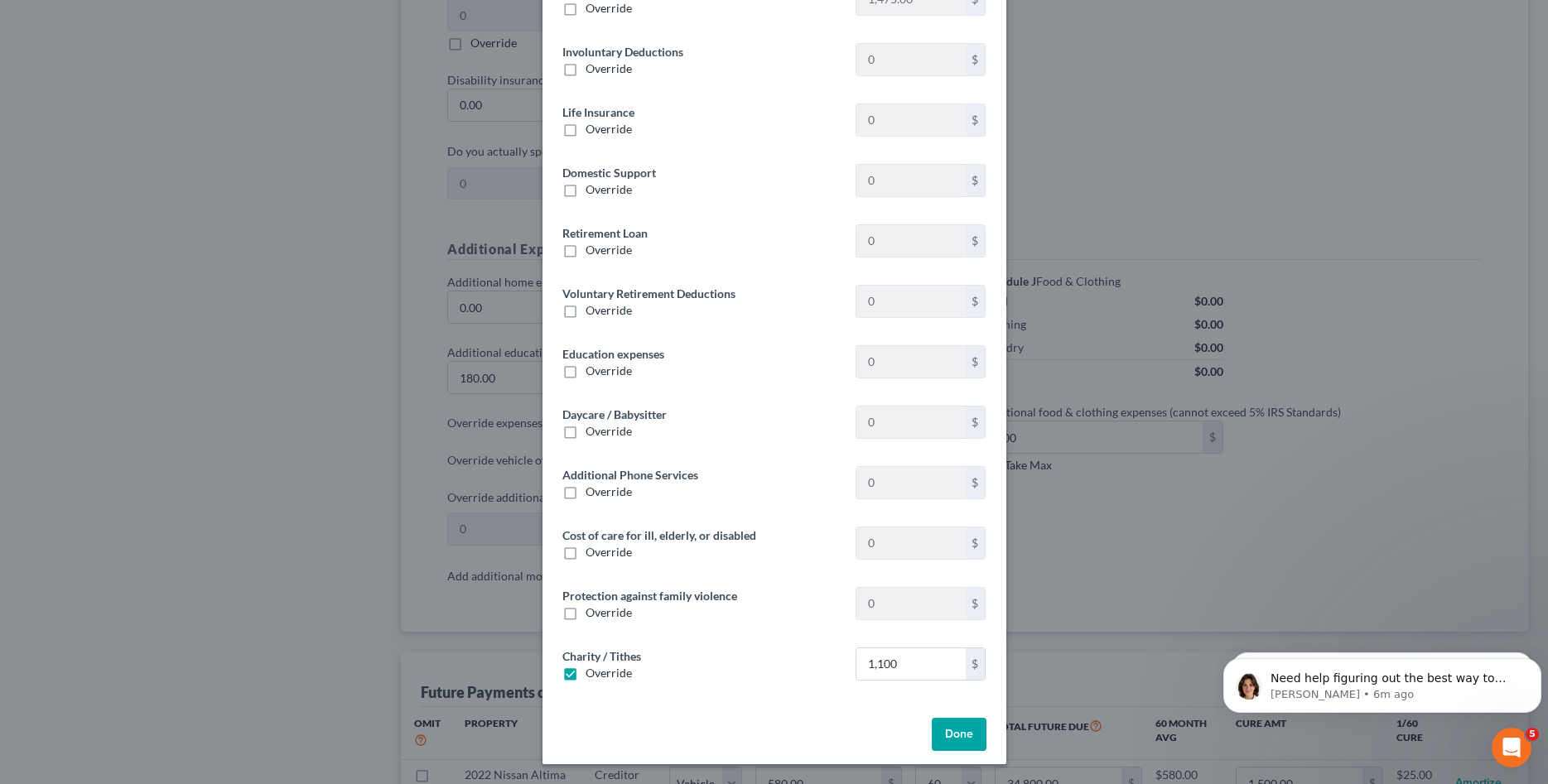
click at [979, 731] on button "Done" at bounding box center [959, 734] width 55 height 33
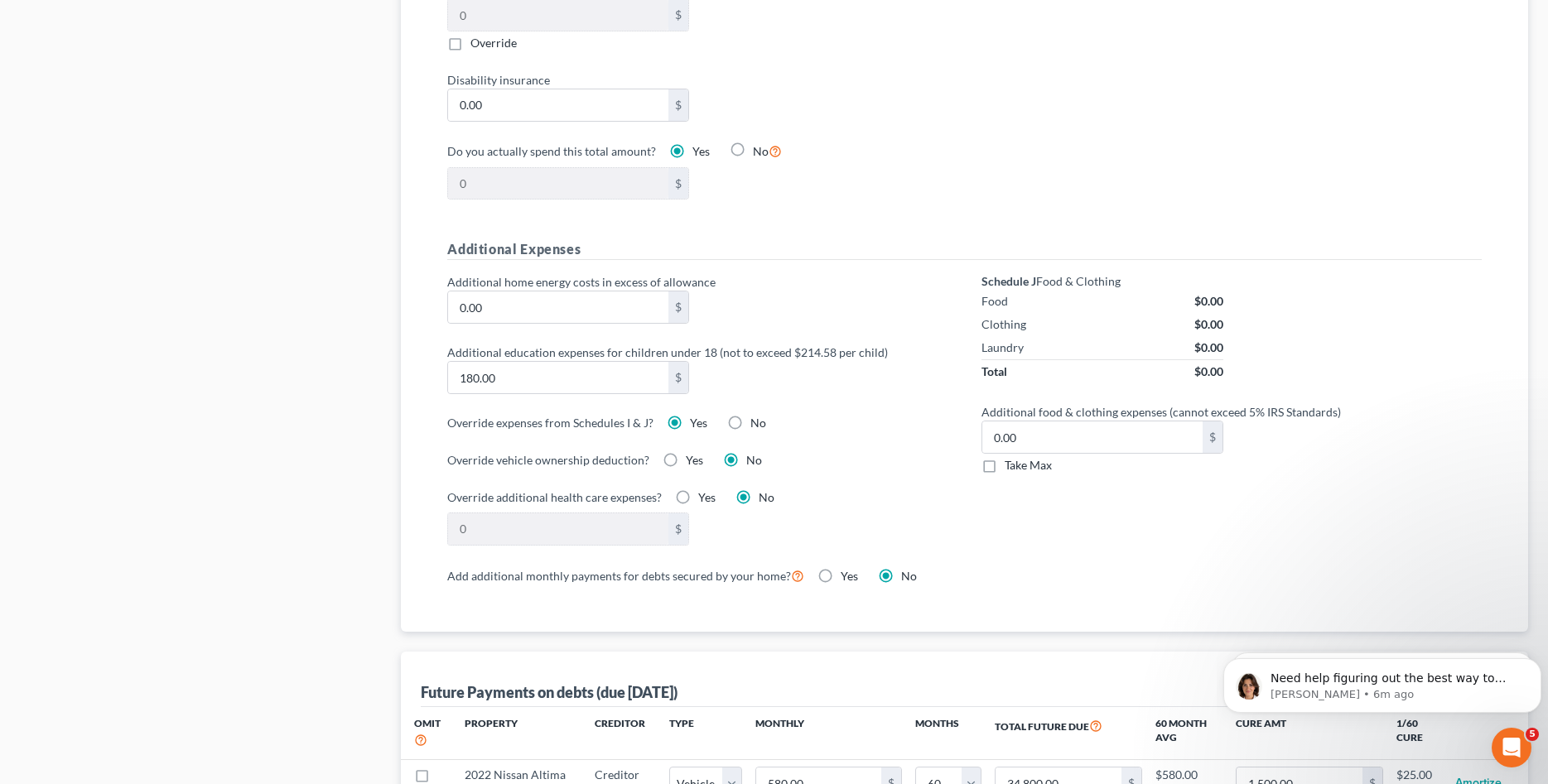
click at [680, 461] on div "Yes" at bounding box center [682, 459] width 40 height 16
click at [686, 460] on label "Yes" at bounding box center [694, 459] width 17 height 16
click at [692, 460] on input "Yes" at bounding box center [698, 457] width 11 height 11
radio input "true"
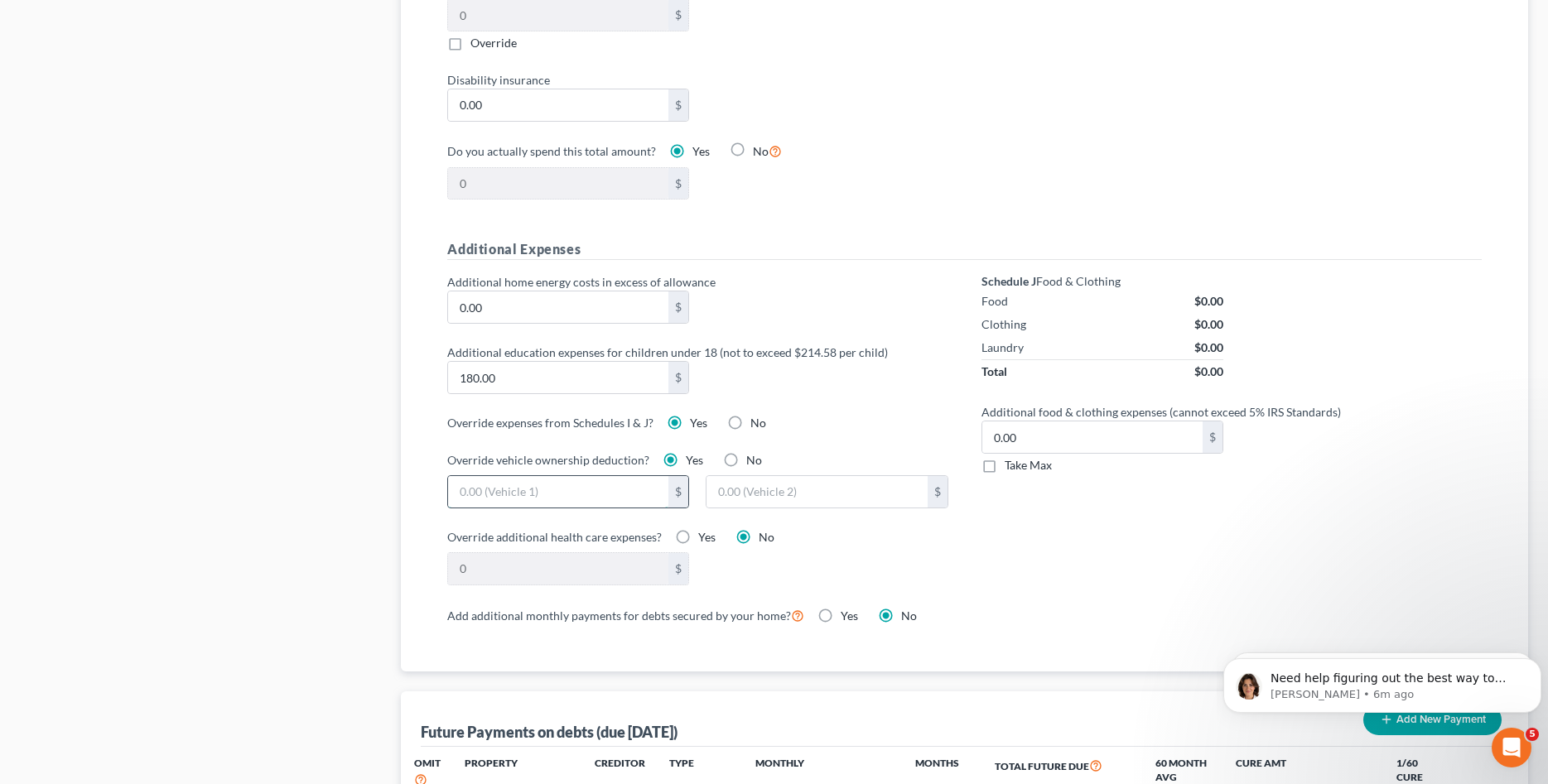
click at [611, 498] on input "text" at bounding box center [558, 491] width 220 height 32
type input "350"
type input "410"
click at [808, 565] on div "0 $" at bounding box center [698, 568] width 517 height 33
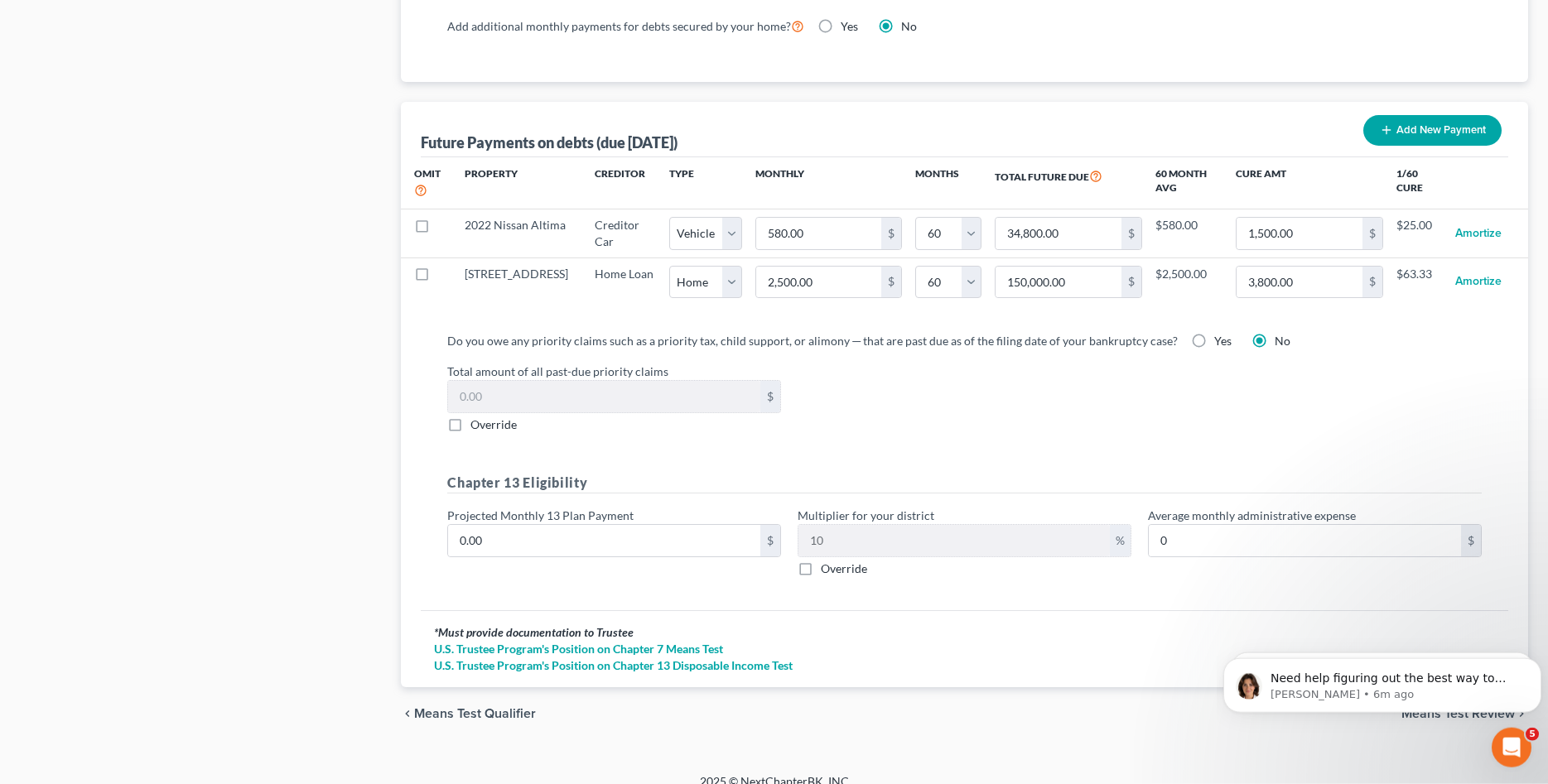
scroll to position [1604, 0]
click at [556, 522] on div "0.00 $" at bounding box center [614, 538] width 333 height 33
click at [552, 540] on input "0.00" at bounding box center [604, 538] width 312 height 32
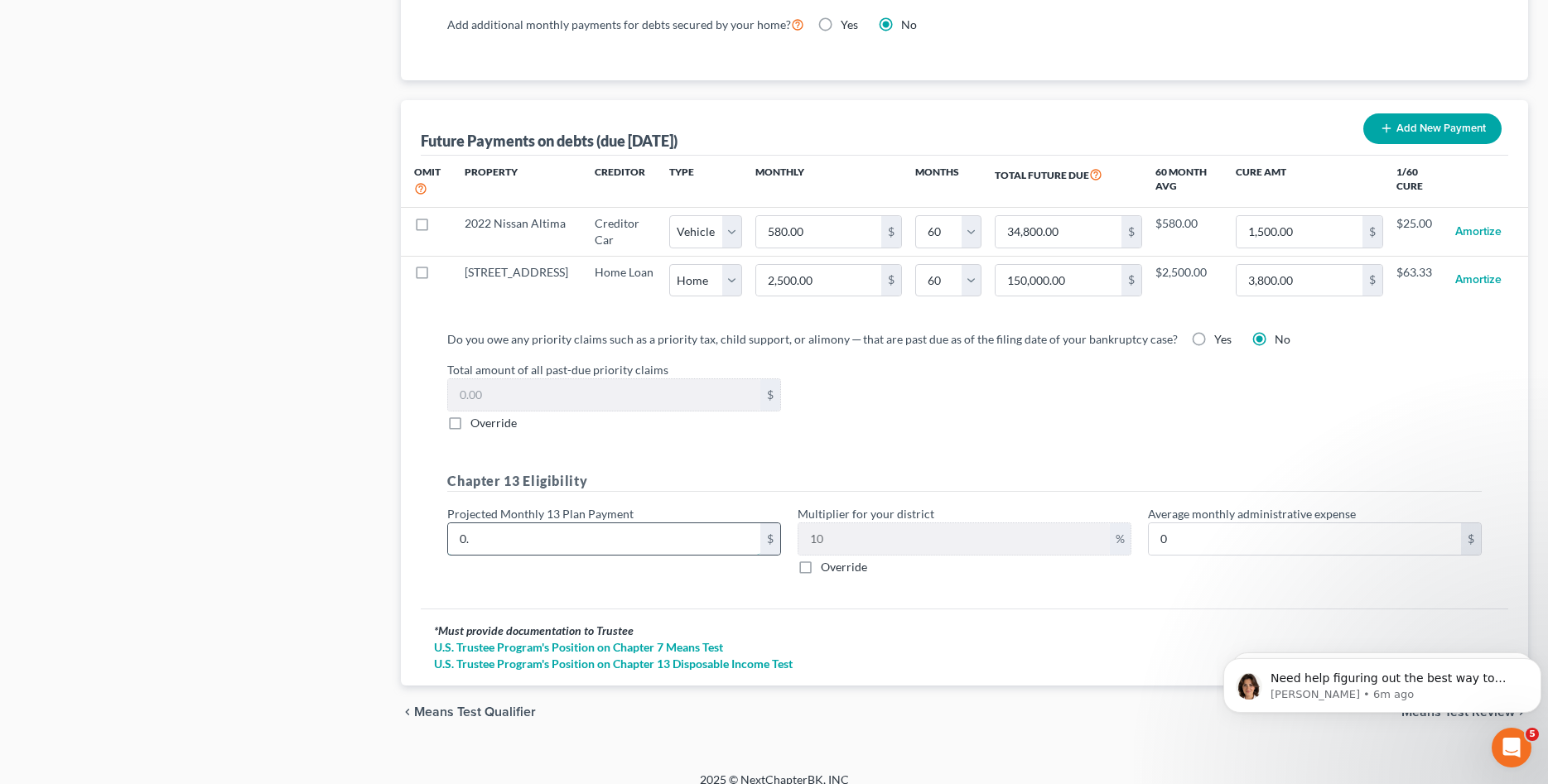
type input "0"
type input "3"
type input "0.30"
type input "35"
type input "3.50"
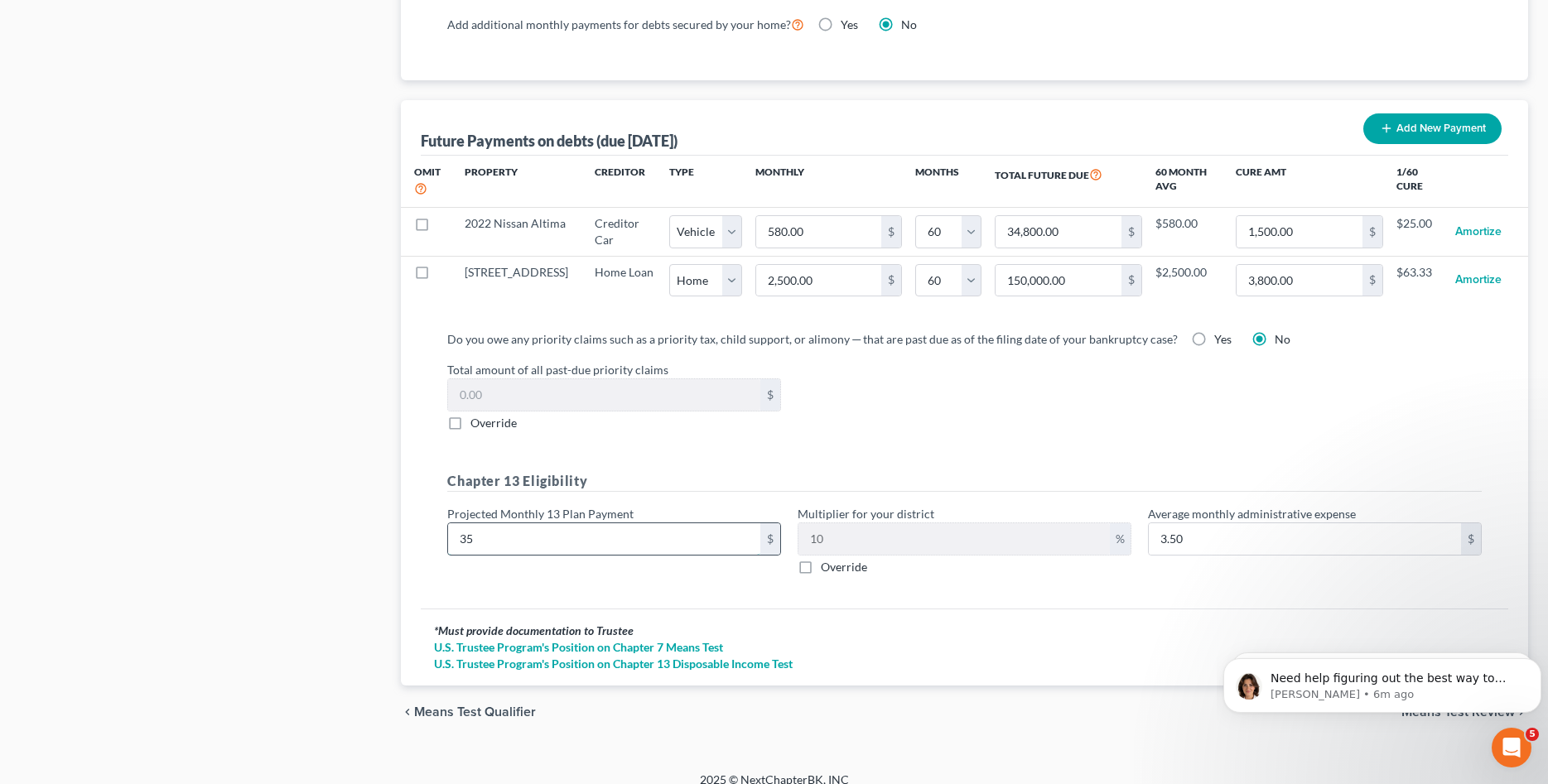
type input "350"
type input "35.00"
type input "3500"
type input "350.00"
type input "3,500"
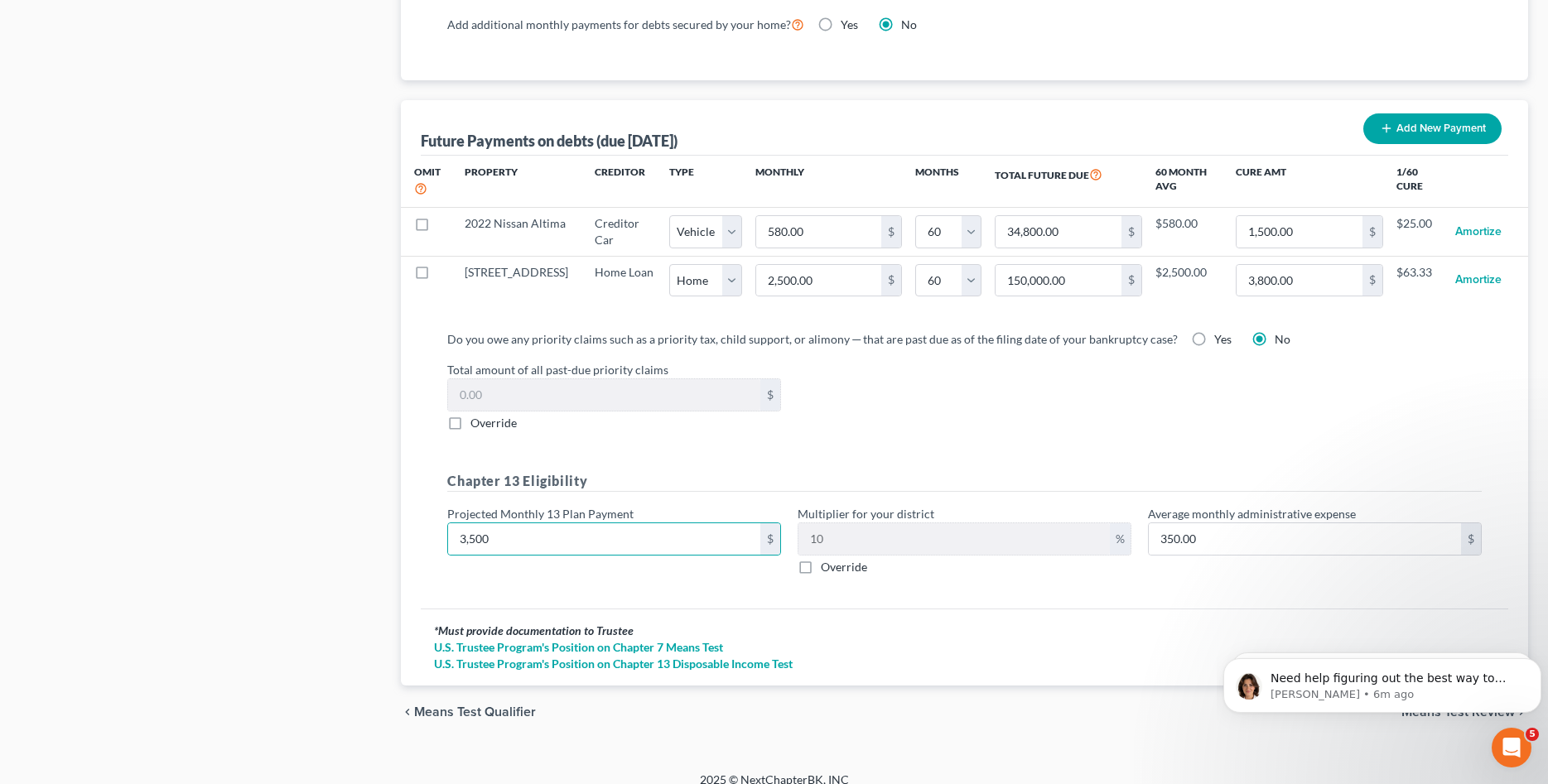
click at [946, 589] on div "Do you owe any priority claims such as a priority tax, child support, or alimon…" at bounding box center [965, 462] width 1088 height 291
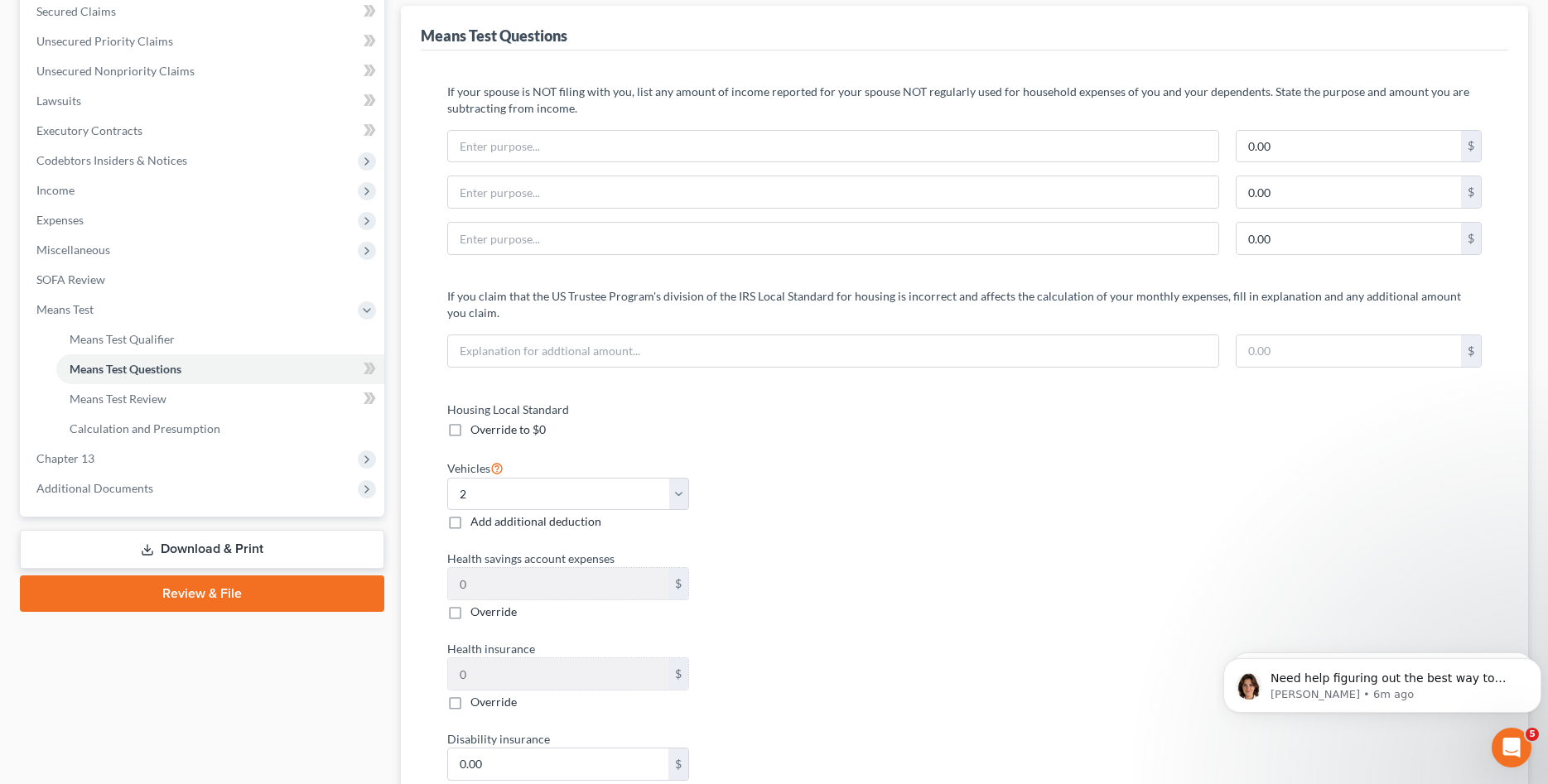
scroll to position [0, 0]
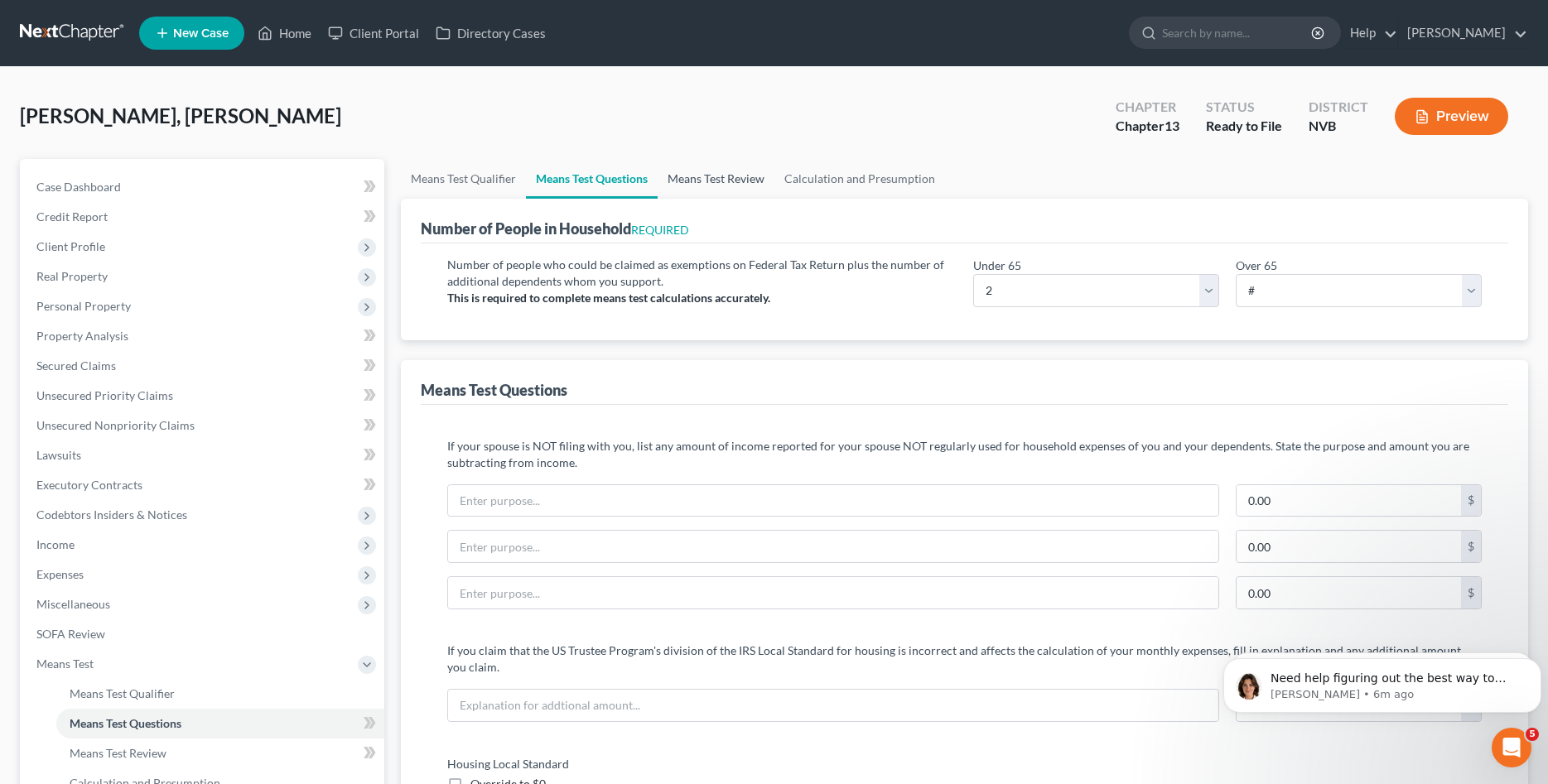
click at [724, 179] on link "Means Test Review" at bounding box center [716, 179] width 117 height 40
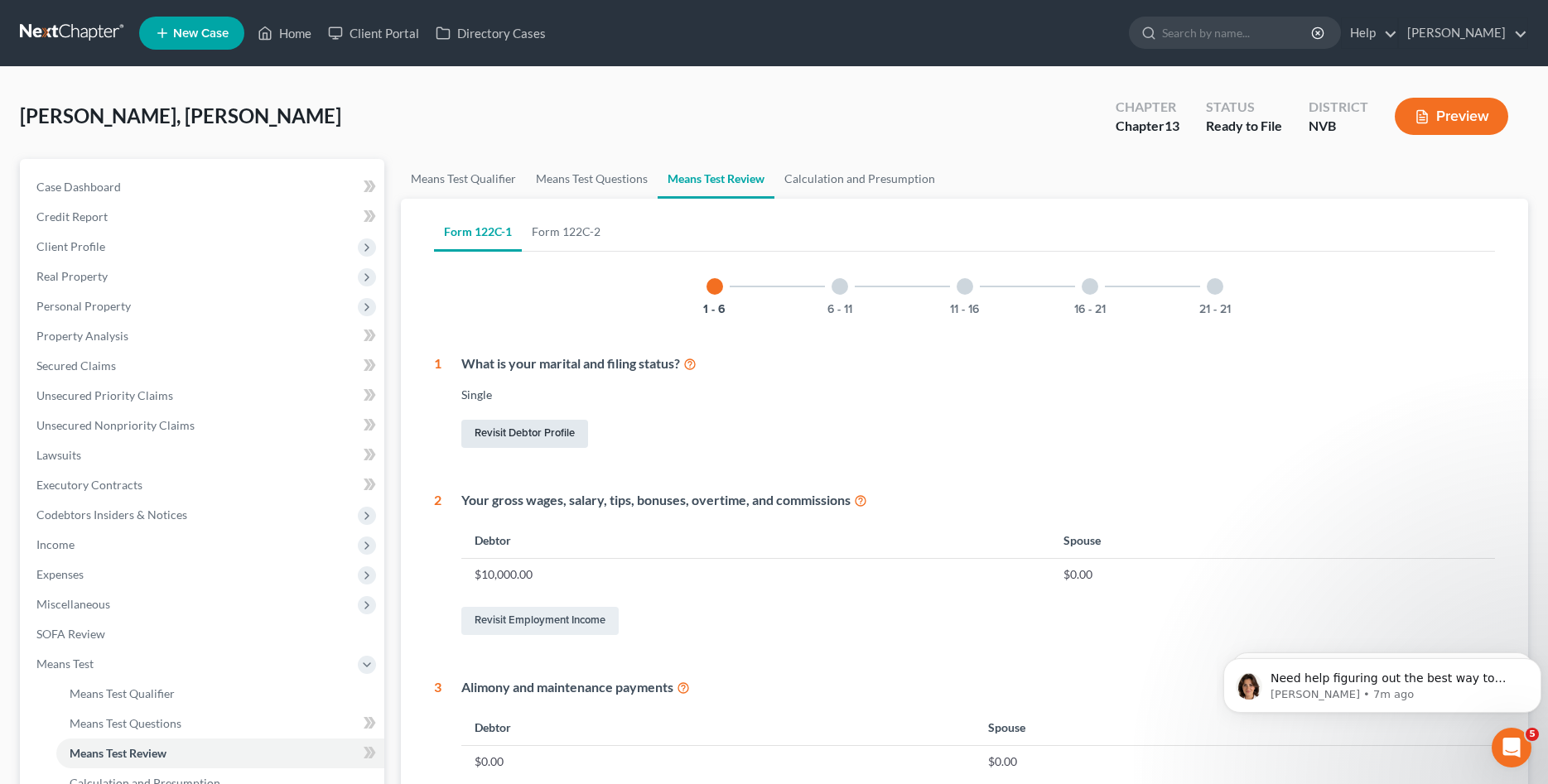
click at [521, 438] on link "Revisit Debtor Profile" at bounding box center [524, 434] width 126 height 28
select select "0"
select select "1"
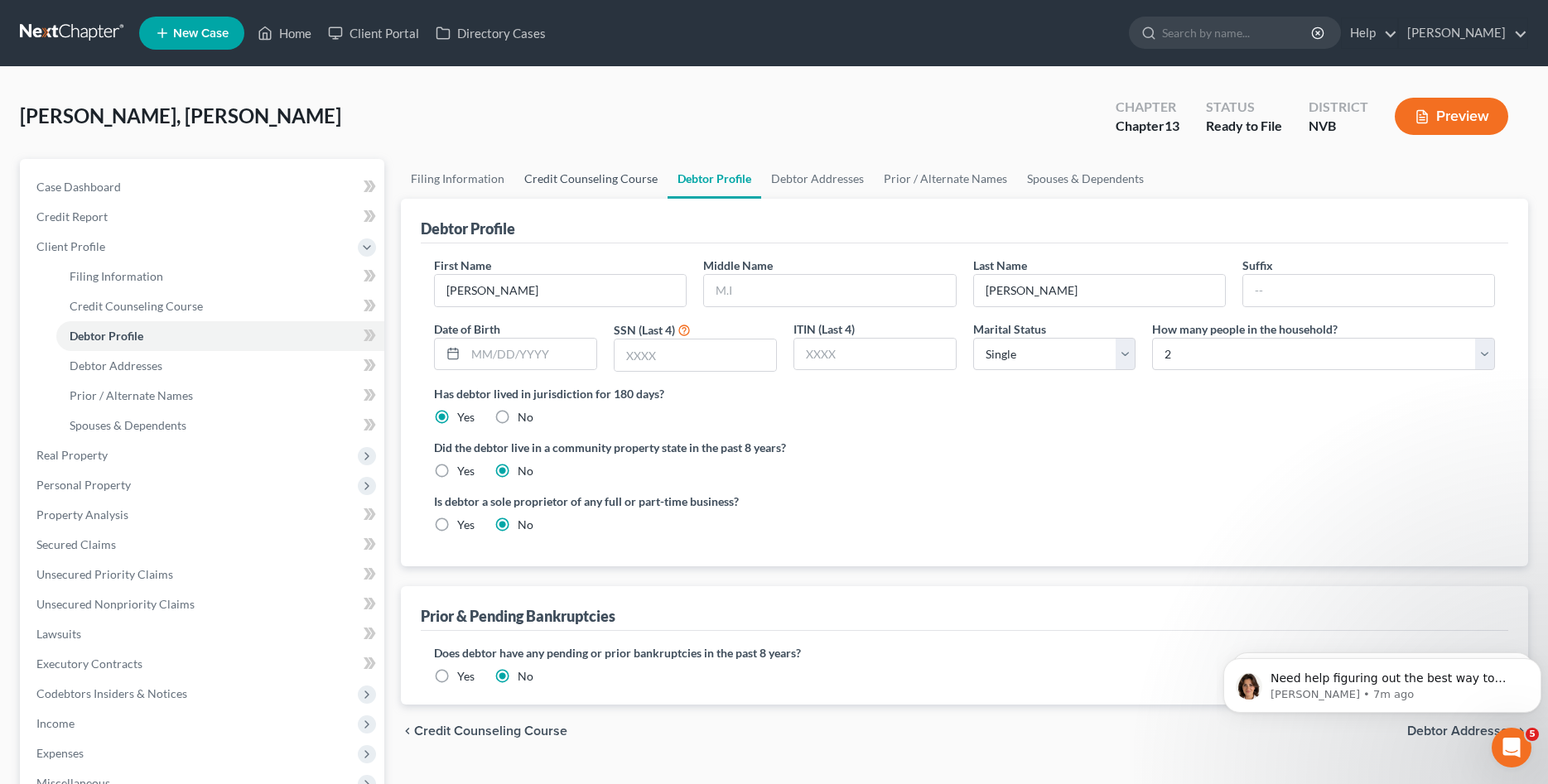
click at [564, 176] on link "Credit Counseling Course" at bounding box center [591, 179] width 153 height 40
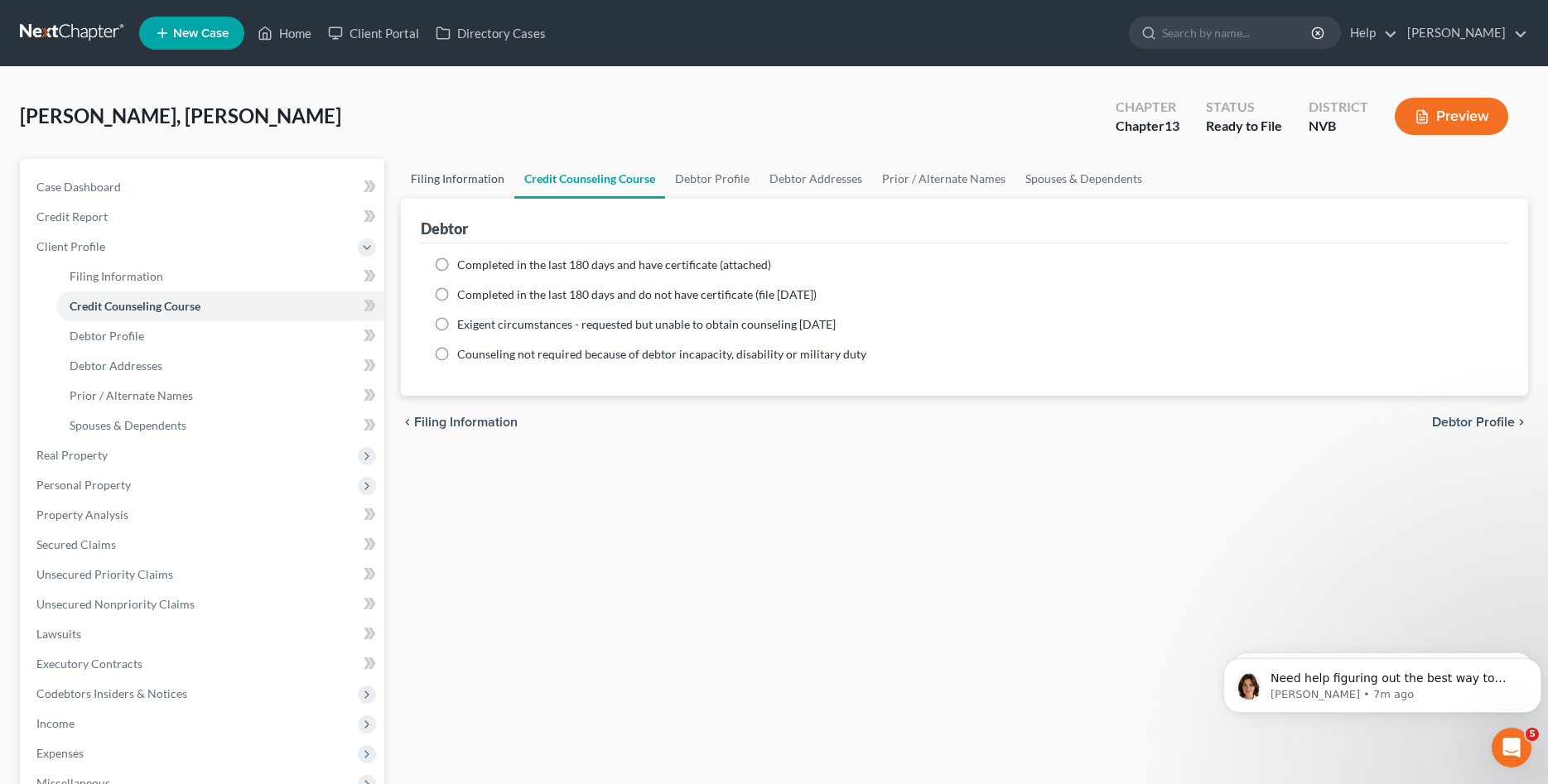
click at [453, 179] on link "Filing Information" at bounding box center [458, 179] width 113 height 40
select select "1"
select select "0"
select select "3"
select select "0"
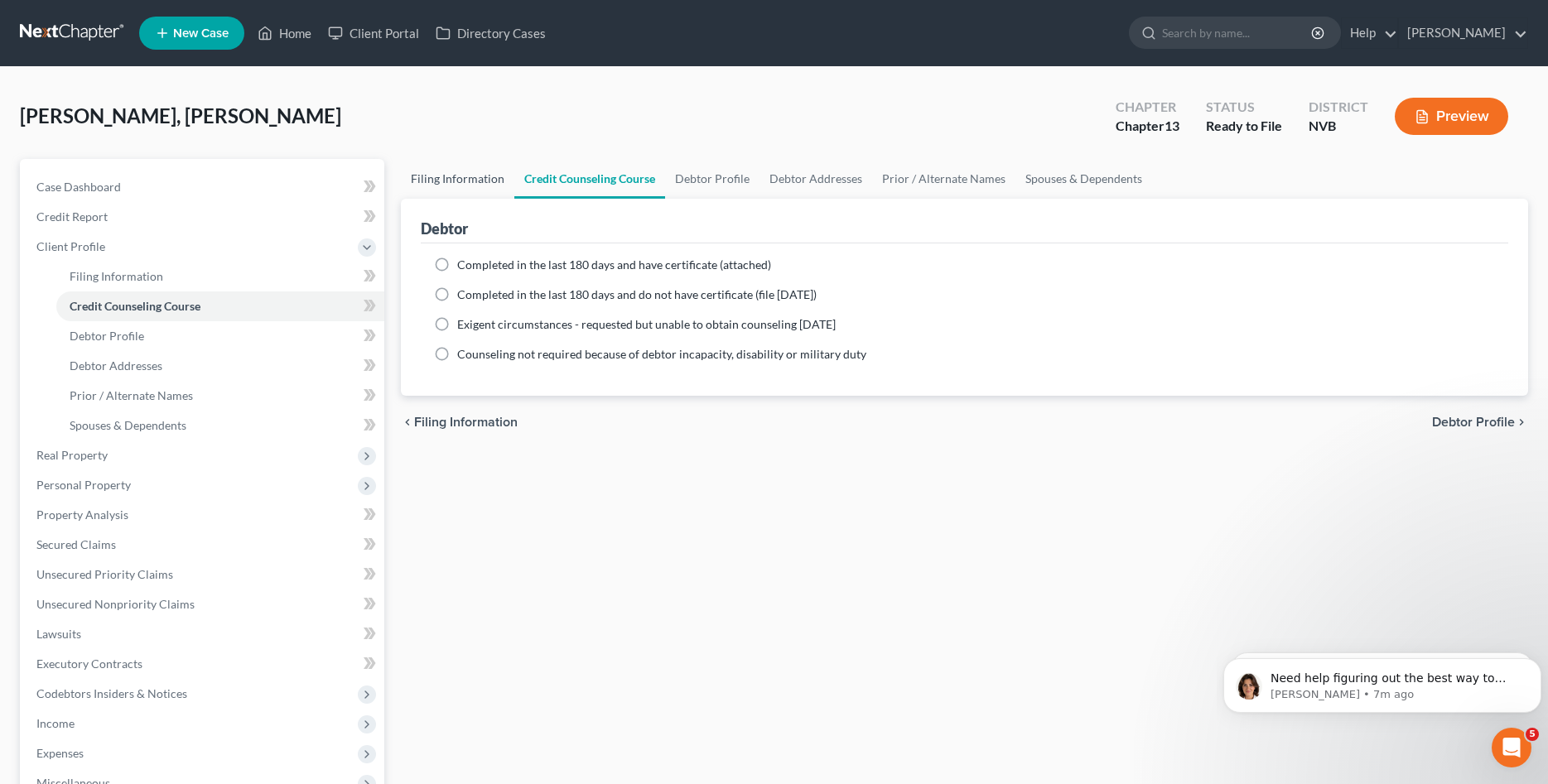
select select "31"
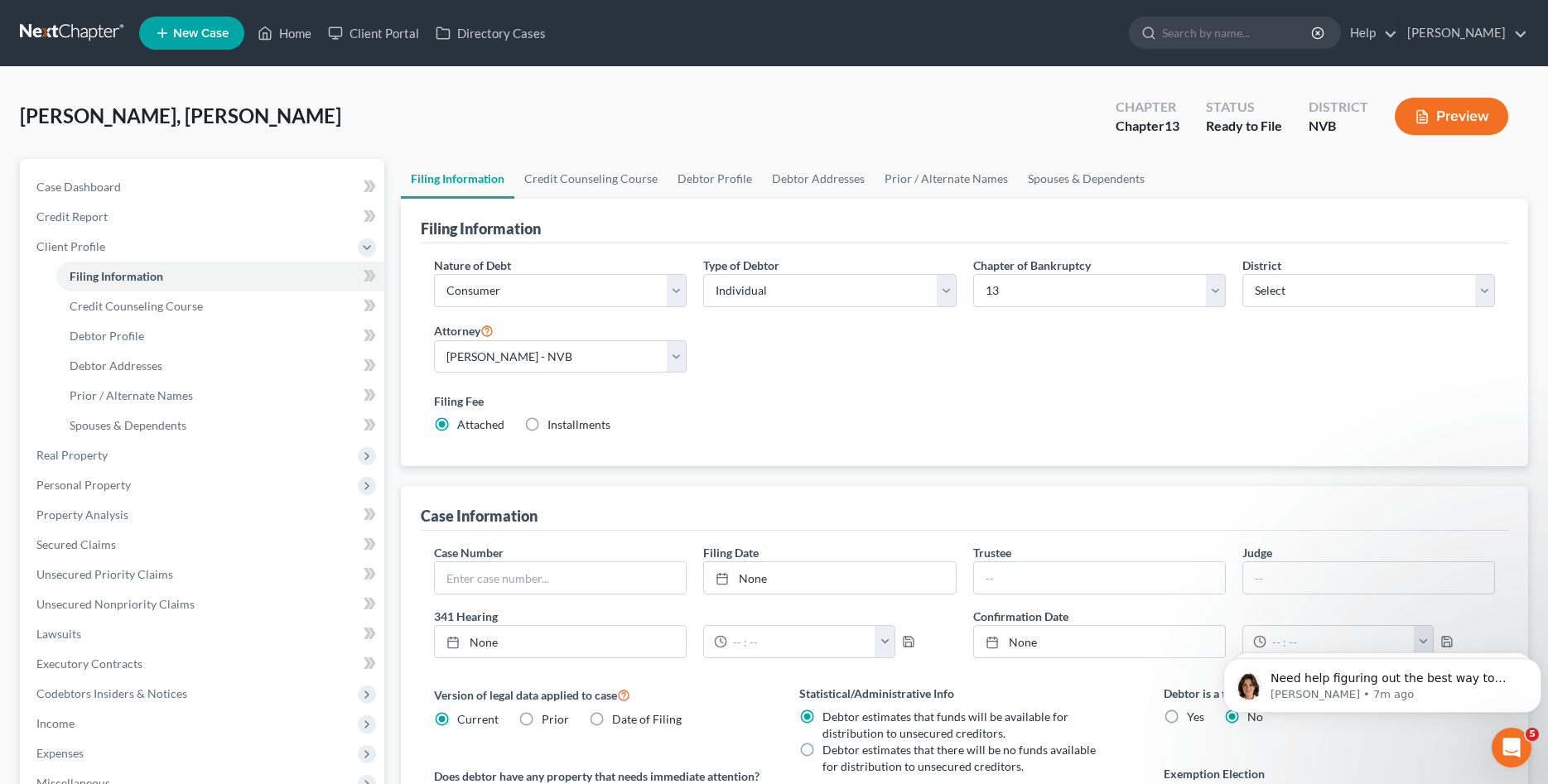
scroll to position [307, 0]
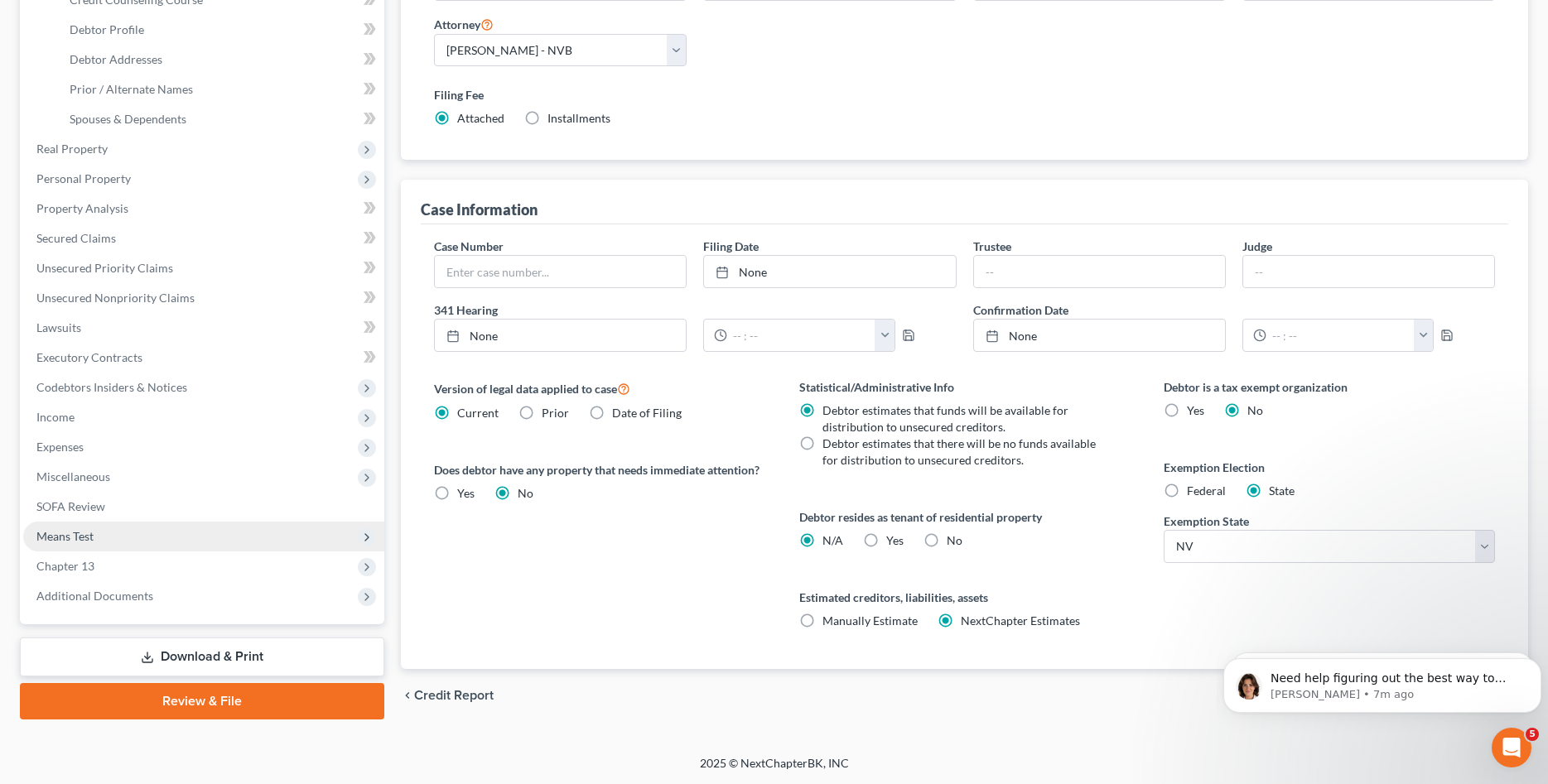
click at [101, 537] on span "Means Test" at bounding box center [204, 536] width 361 height 30
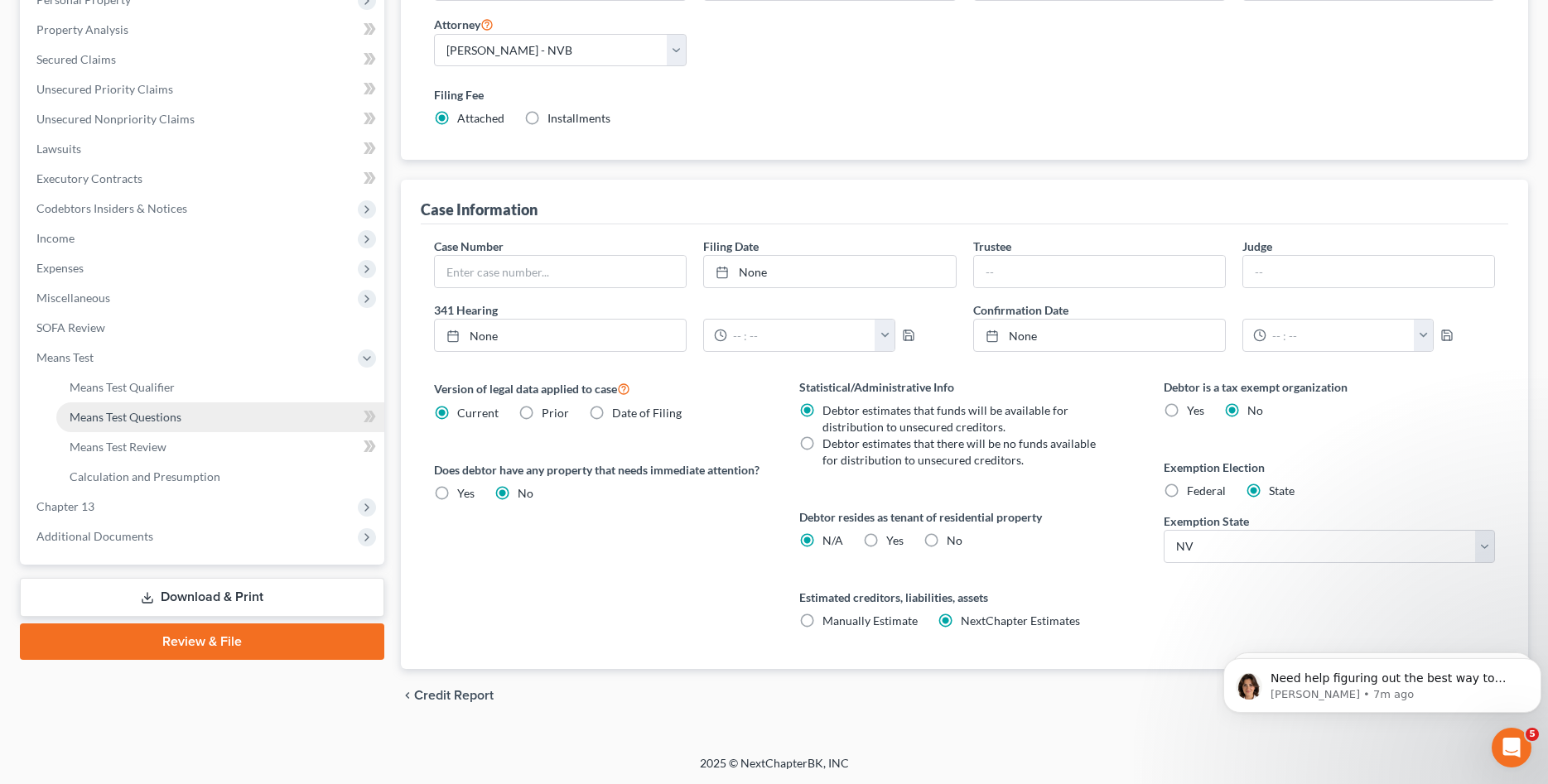
click at [147, 414] on span "Means Test Questions" at bounding box center [125, 416] width 112 height 14
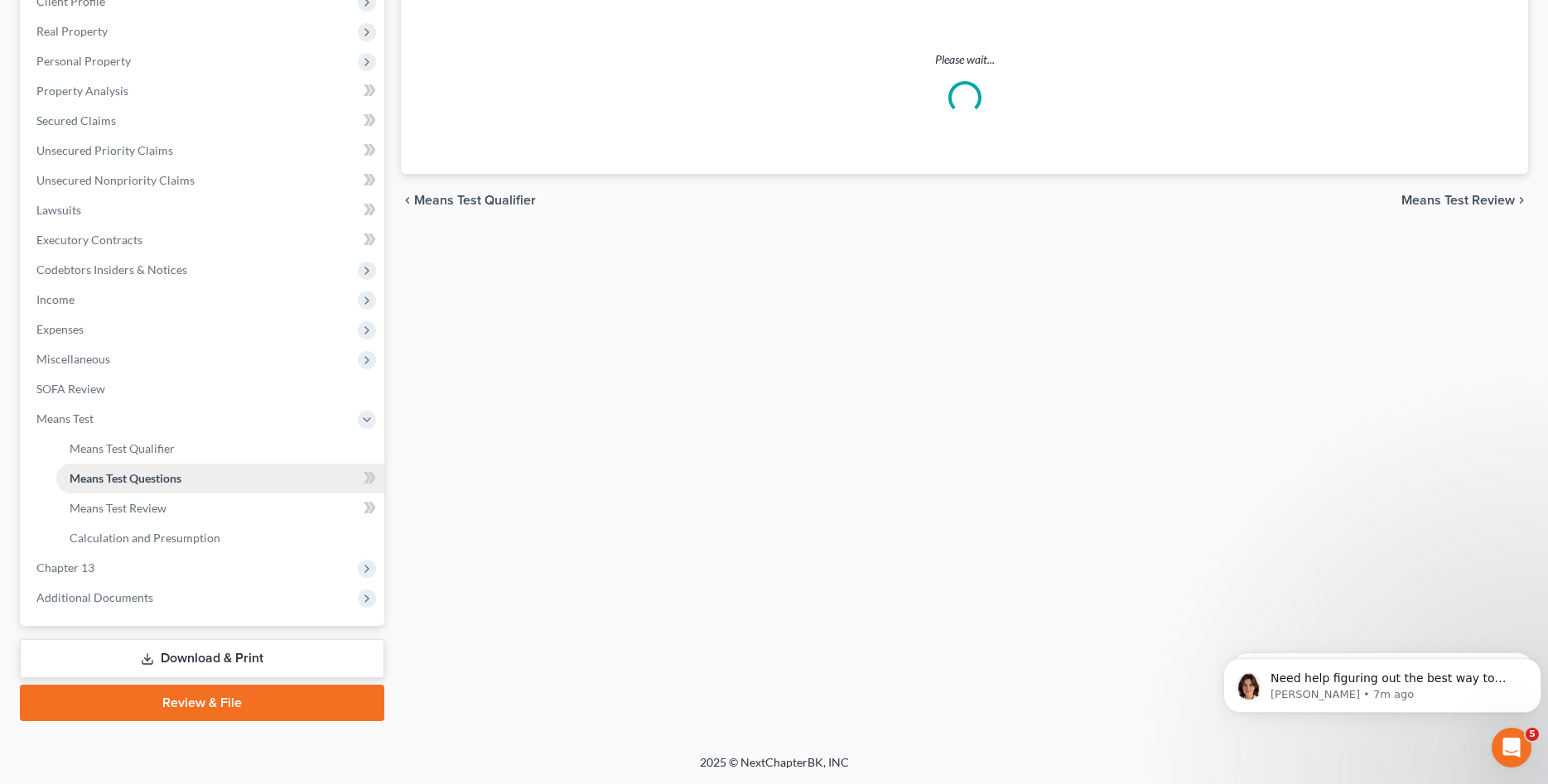
scroll to position [243, 0]
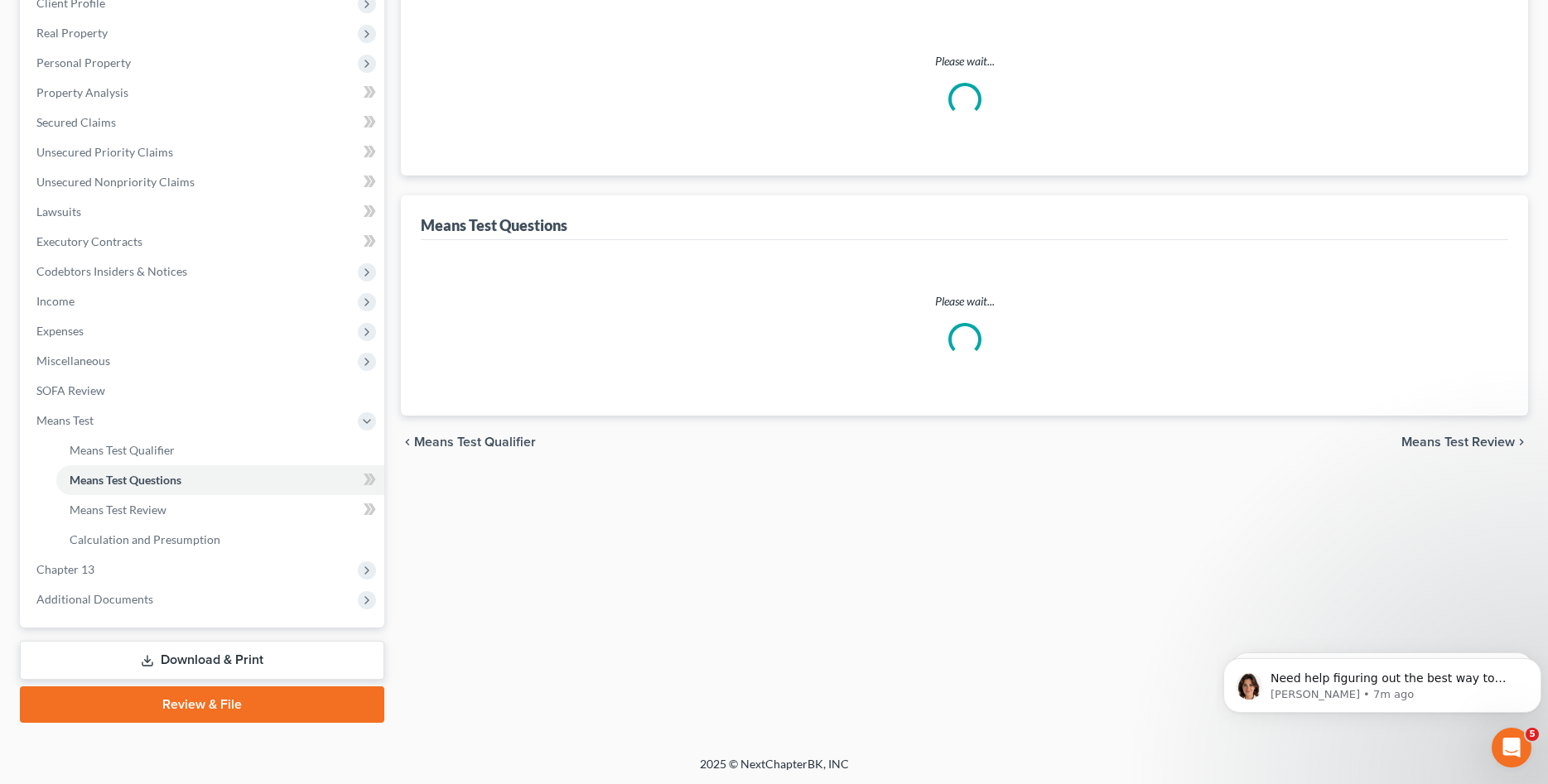
select select "1"
select select "60"
select select "0"
select select "60"
select select "2"
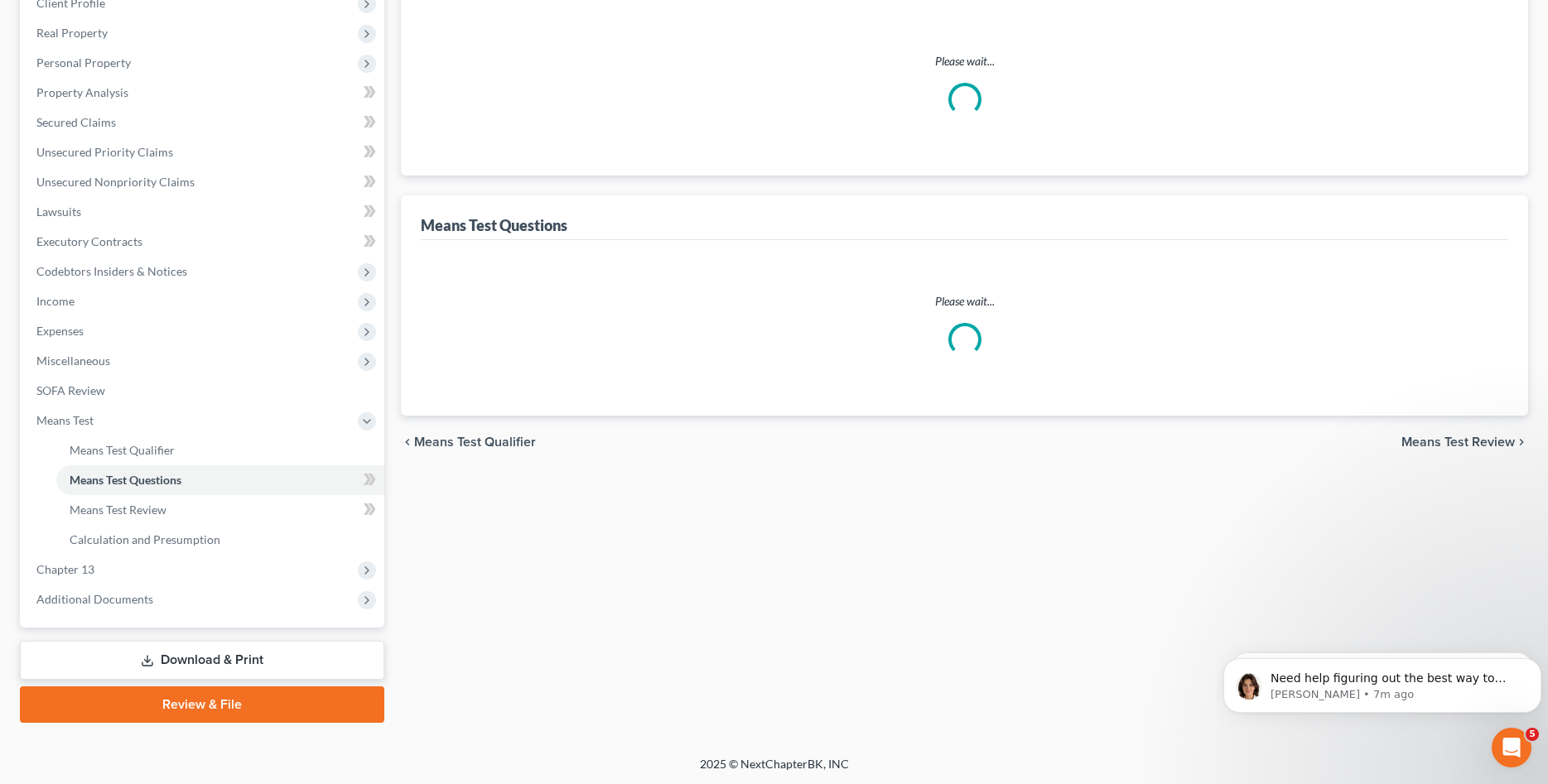
select select "2"
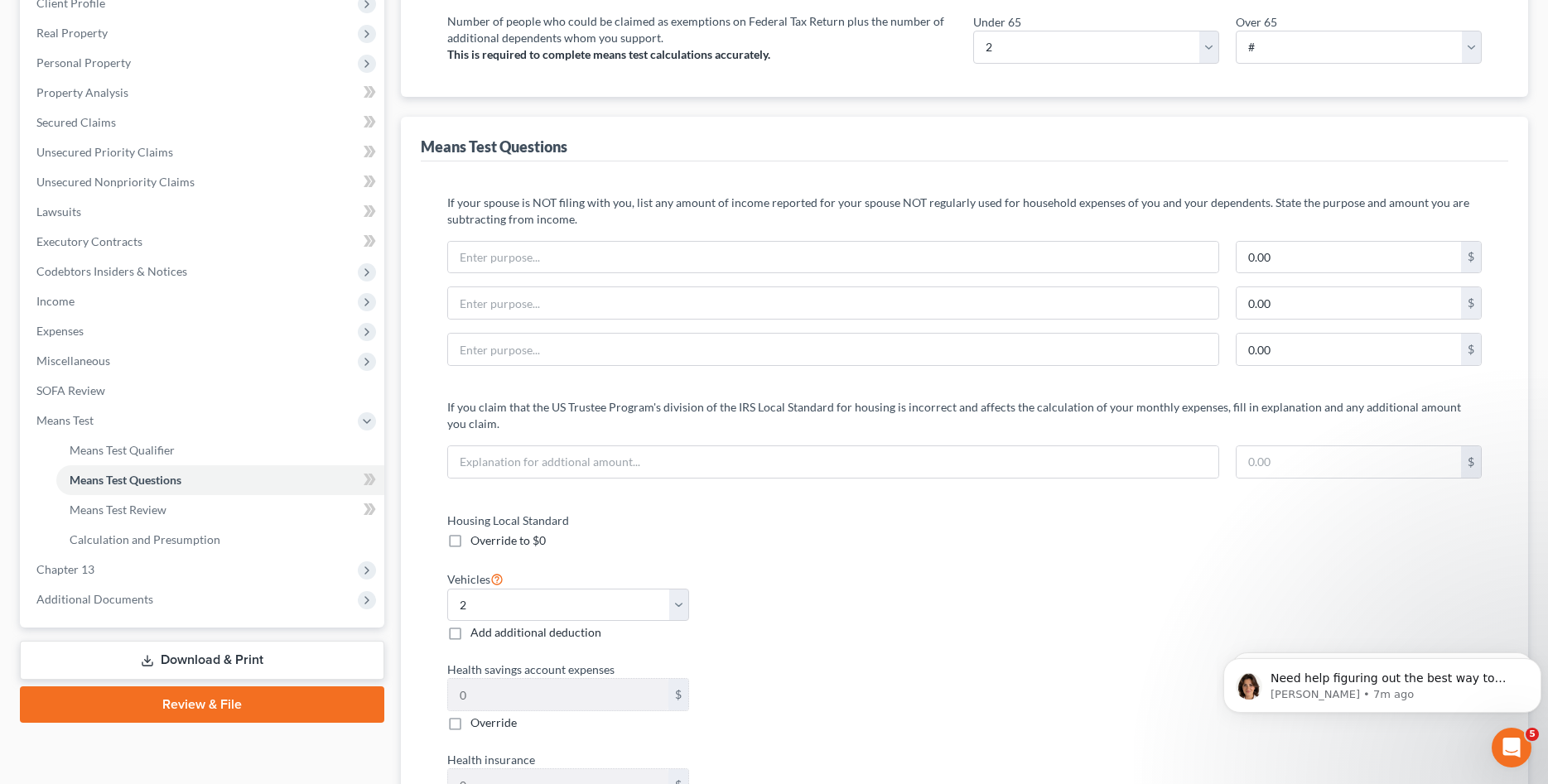
scroll to position [0, 0]
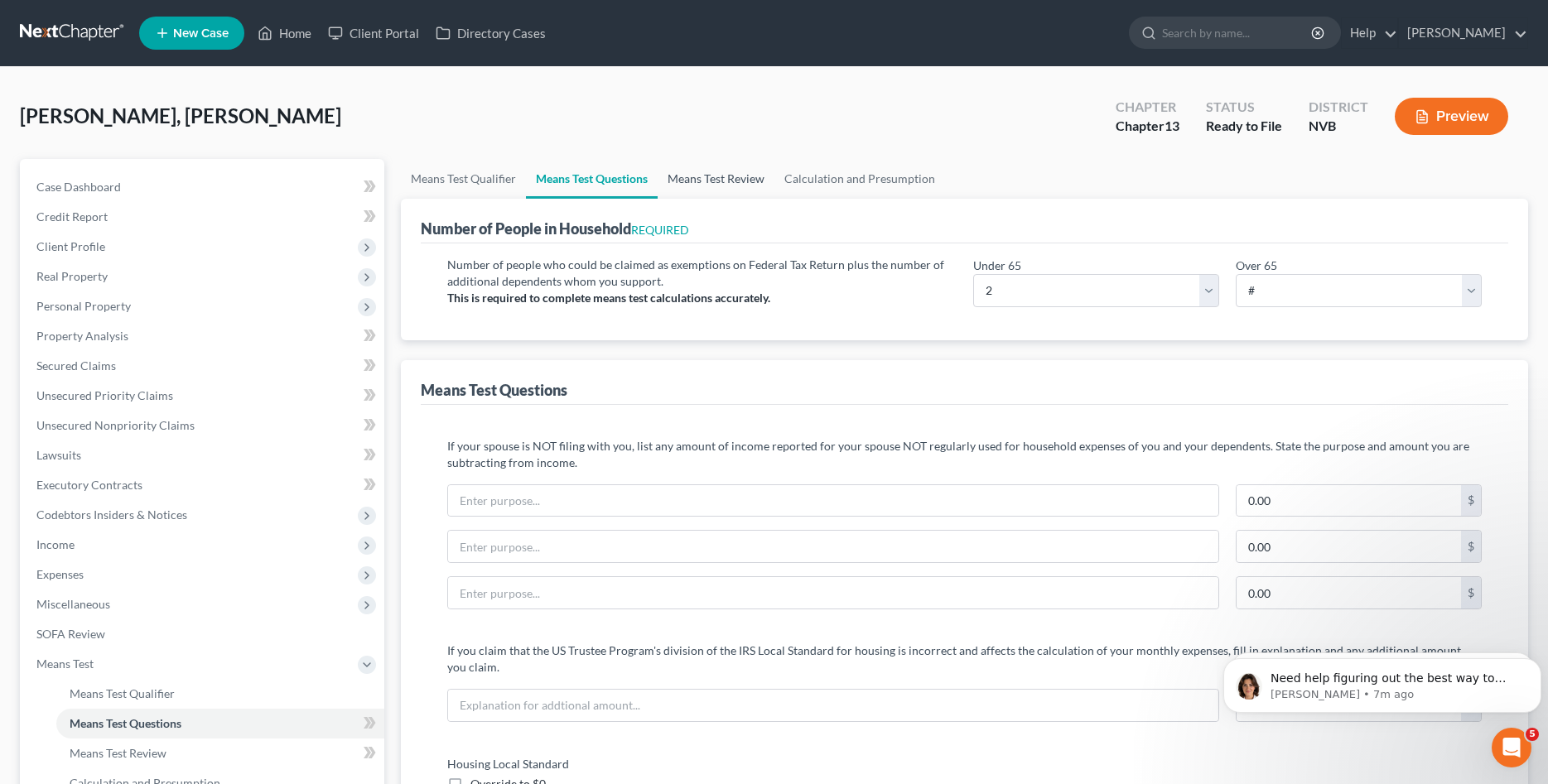
click at [718, 178] on link "Means Test Review" at bounding box center [716, 179] width 117 height 40
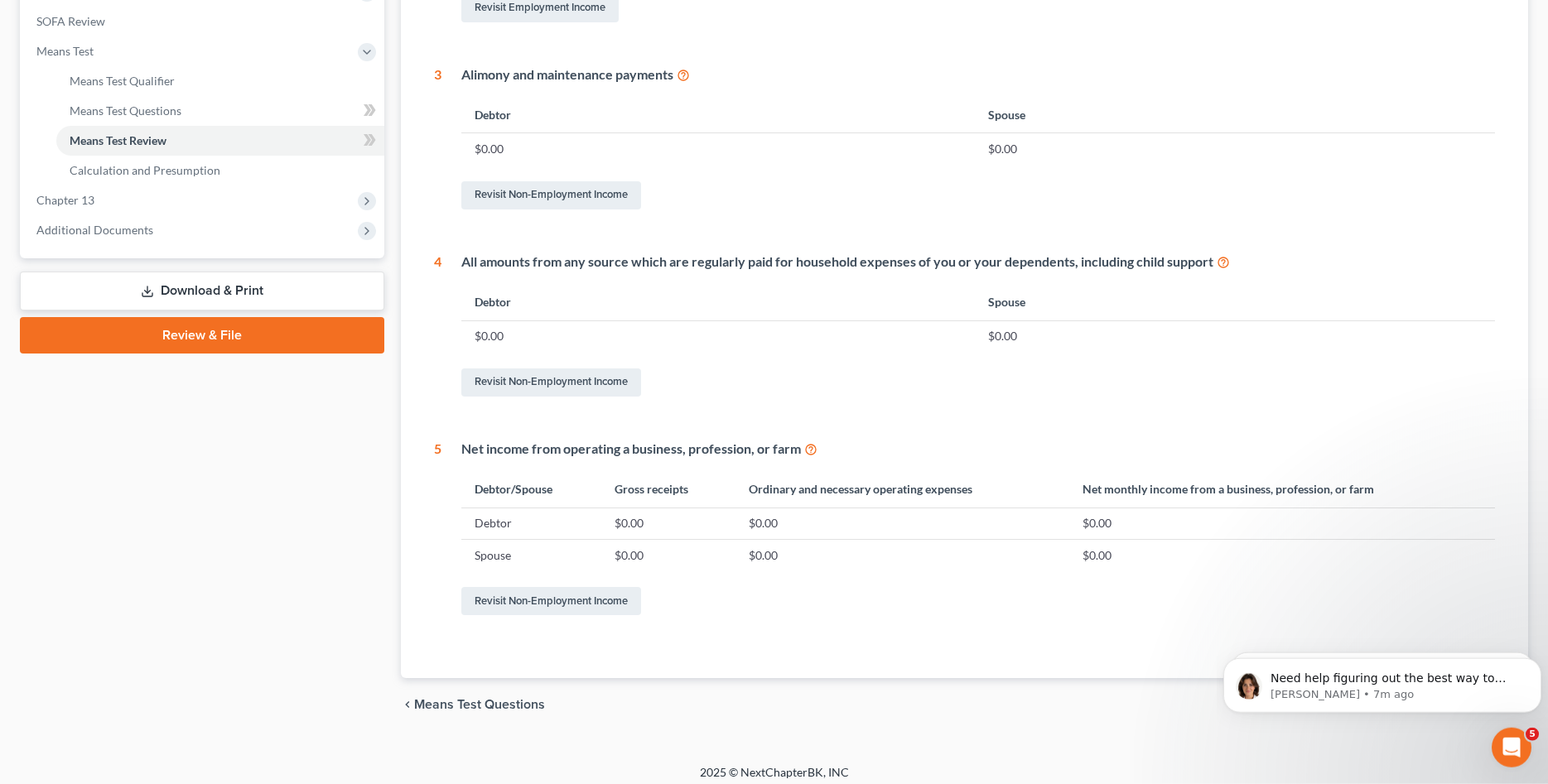
scroll to position [623, 0]
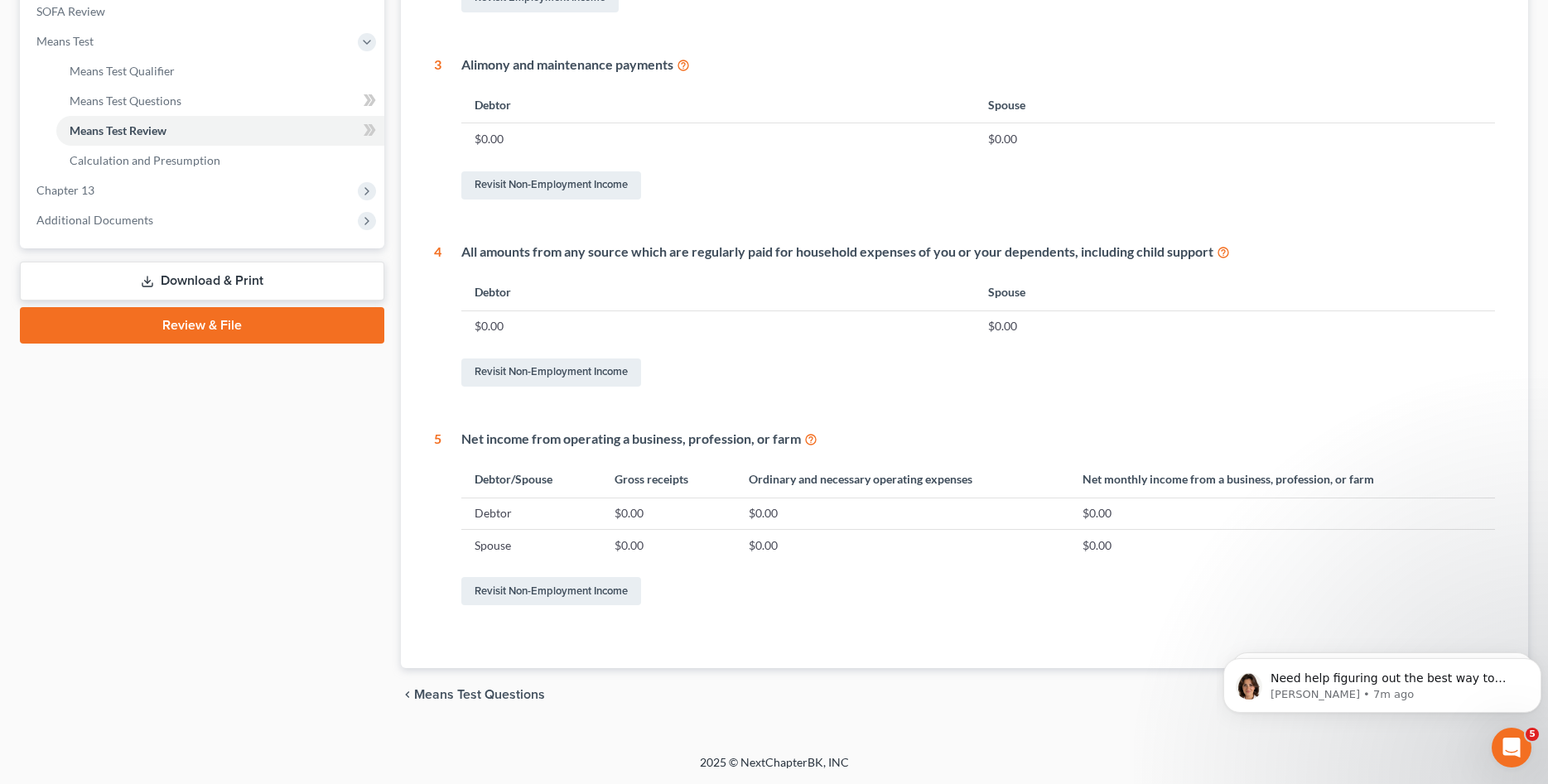
drag, startPoint x: 1469, startPoint y: 744, endPoint x: 1446, endPoint y: 750, distance: 23.8
click at [1449, 748] on div "[PERSON_NAME], [PERSON_NAME] Upgraded Chapter Chapter 13 Status Ready to File D…" at bounding box center [774, 99] width 1548 height 1310
click at [1407, 630] on html "Need help figuring out the best way to enter your client's income? Here's a qui…" at bounding box center [1382, 627] width 332 height 7
click at [1399, 665] on div "Need help figuring out the best way to enter your client's income? Here's a qui…" at bounding box center [1382, 685] width 318 height 55
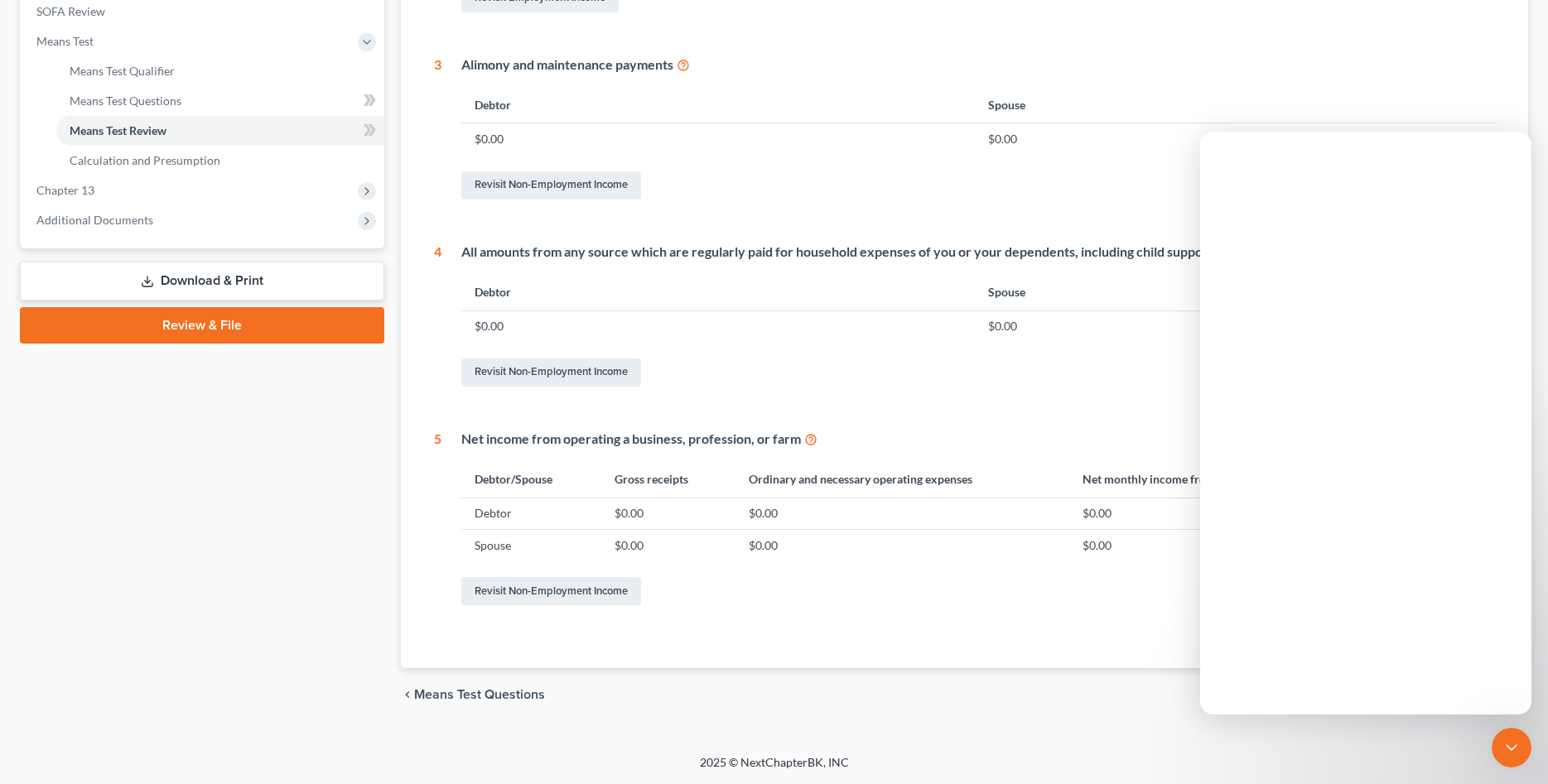
scroll to position [0, 0]
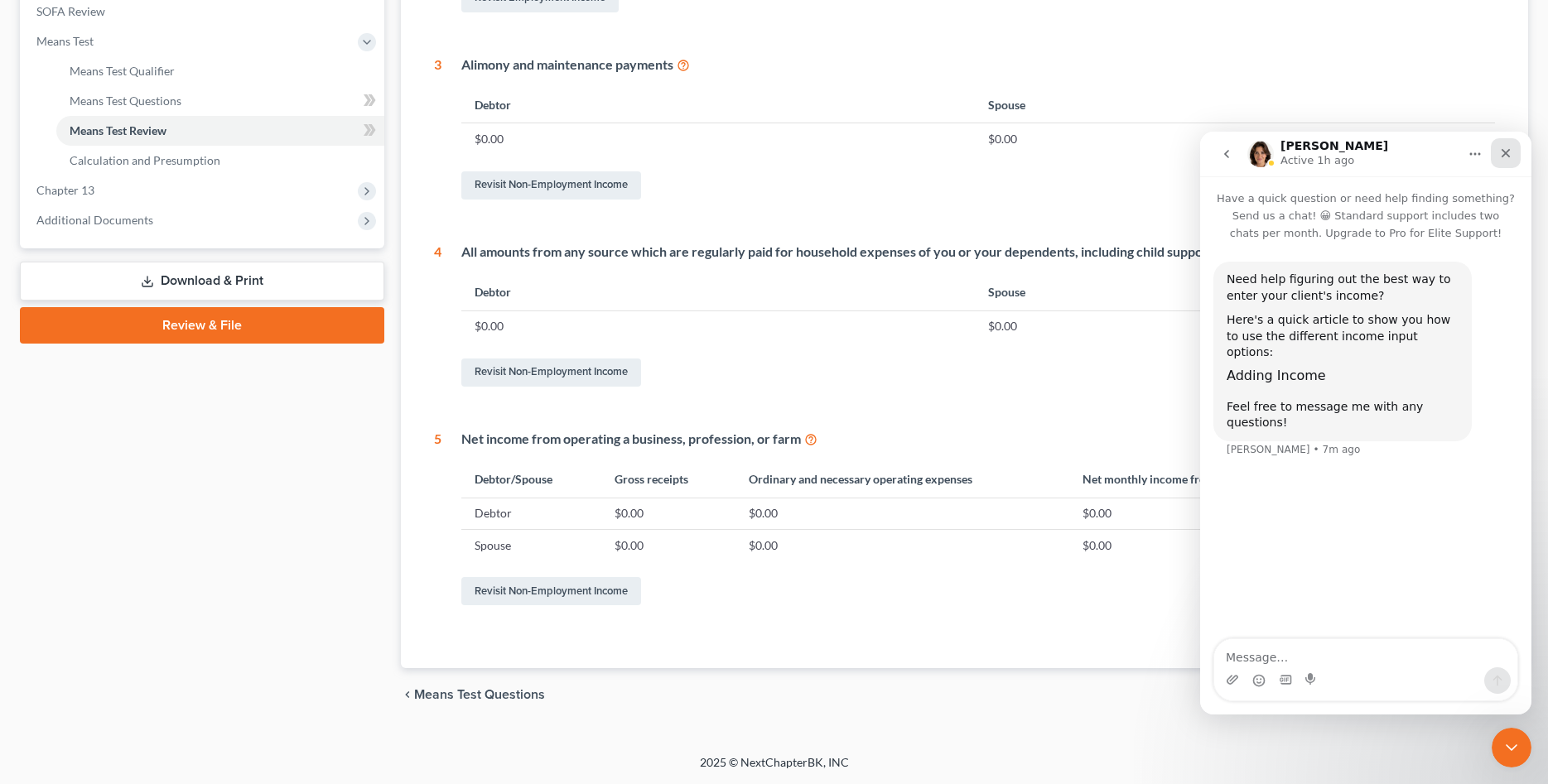
click at [1505, 156] on icon "Close" at bounding box center [1505, 153] width 13 height 13
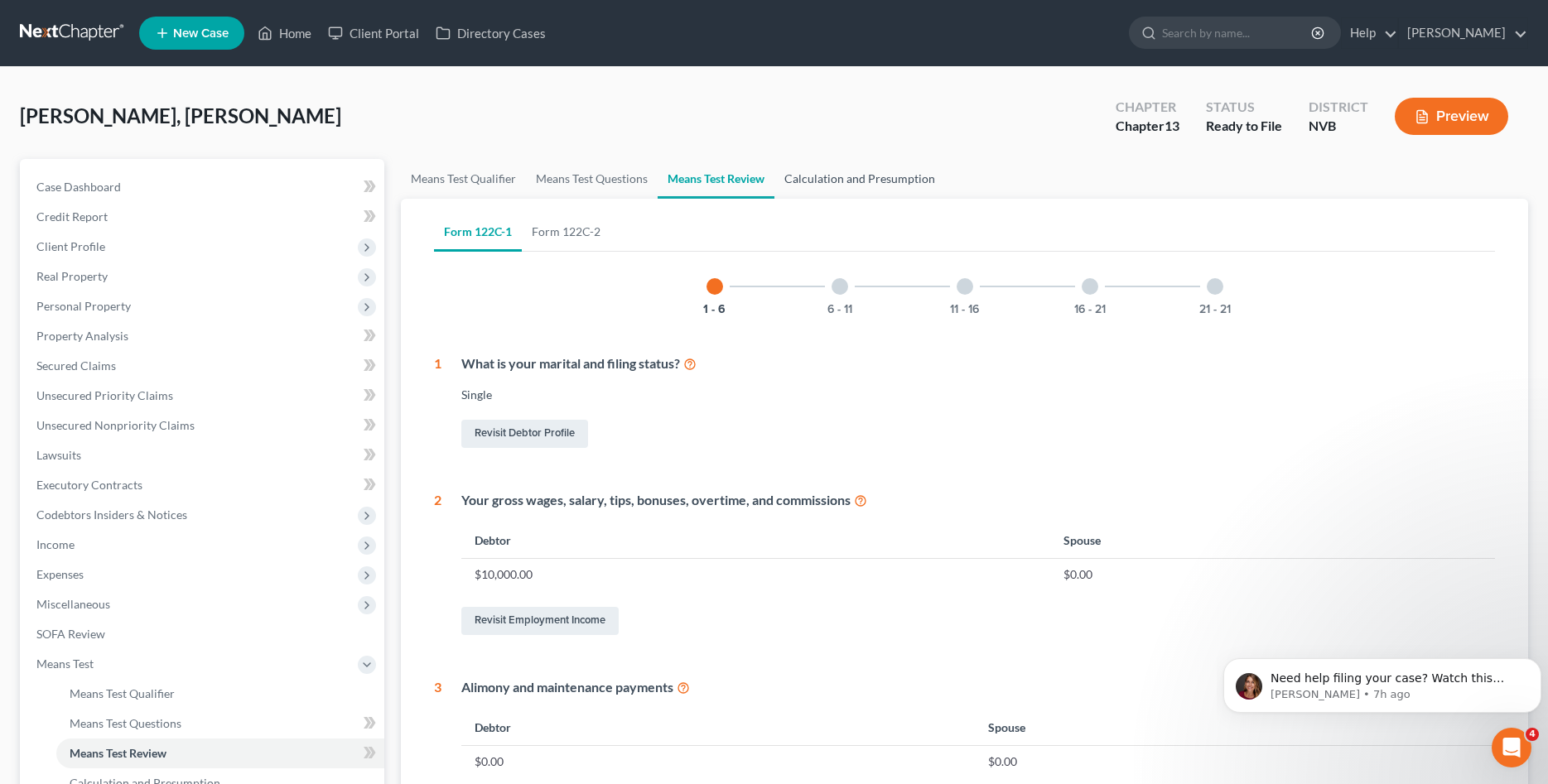
click at [826, 186] on link "Calculation and Presumption" at bounding box center [859, 179] width 171 height 40
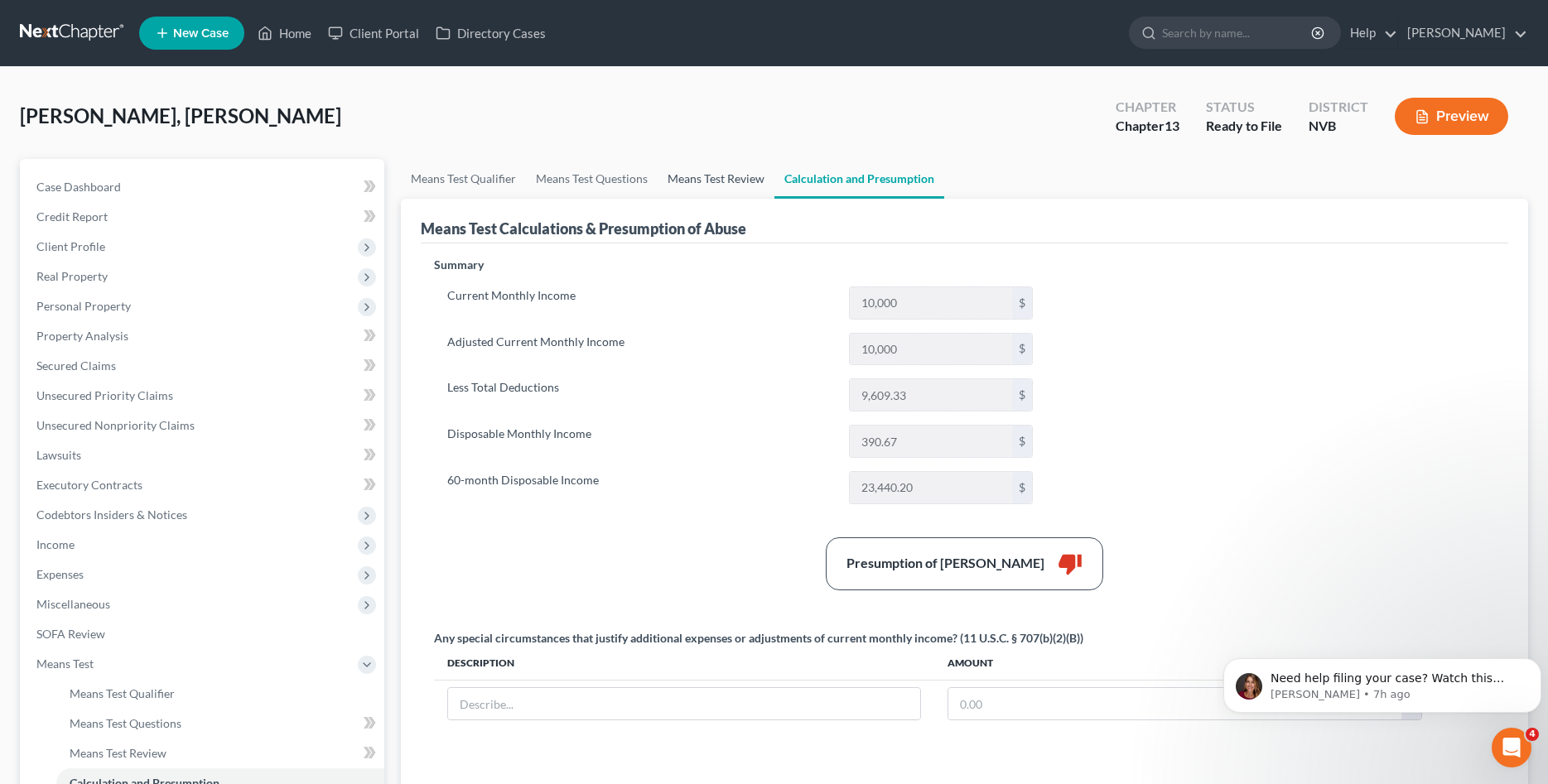
click at [708, 174] on link "Means Test Review" at bounding box center [716, 179] width 117 height 40
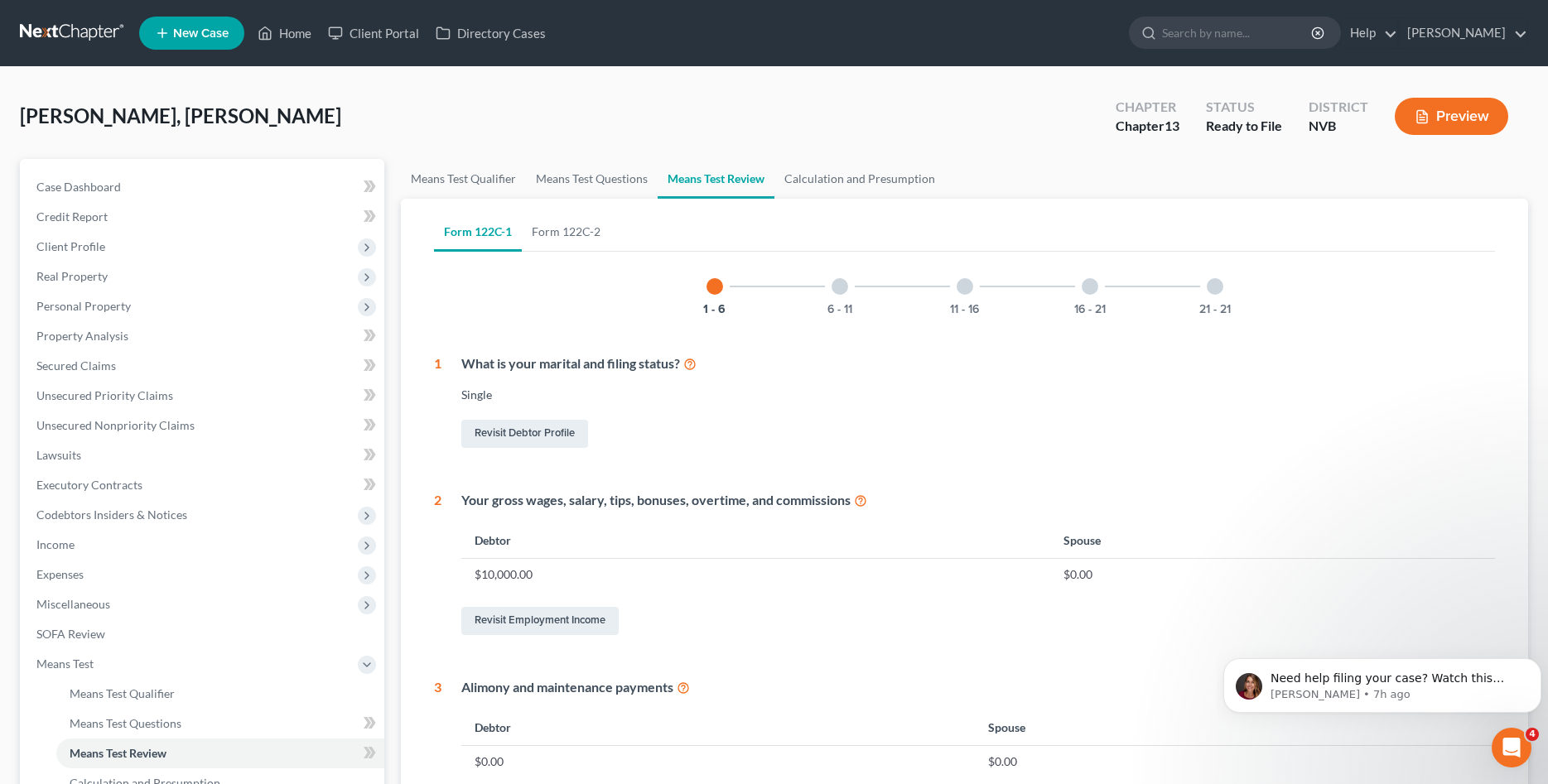
click at [843, 290] on div at bounding box center [839, 286] width 16 height 16
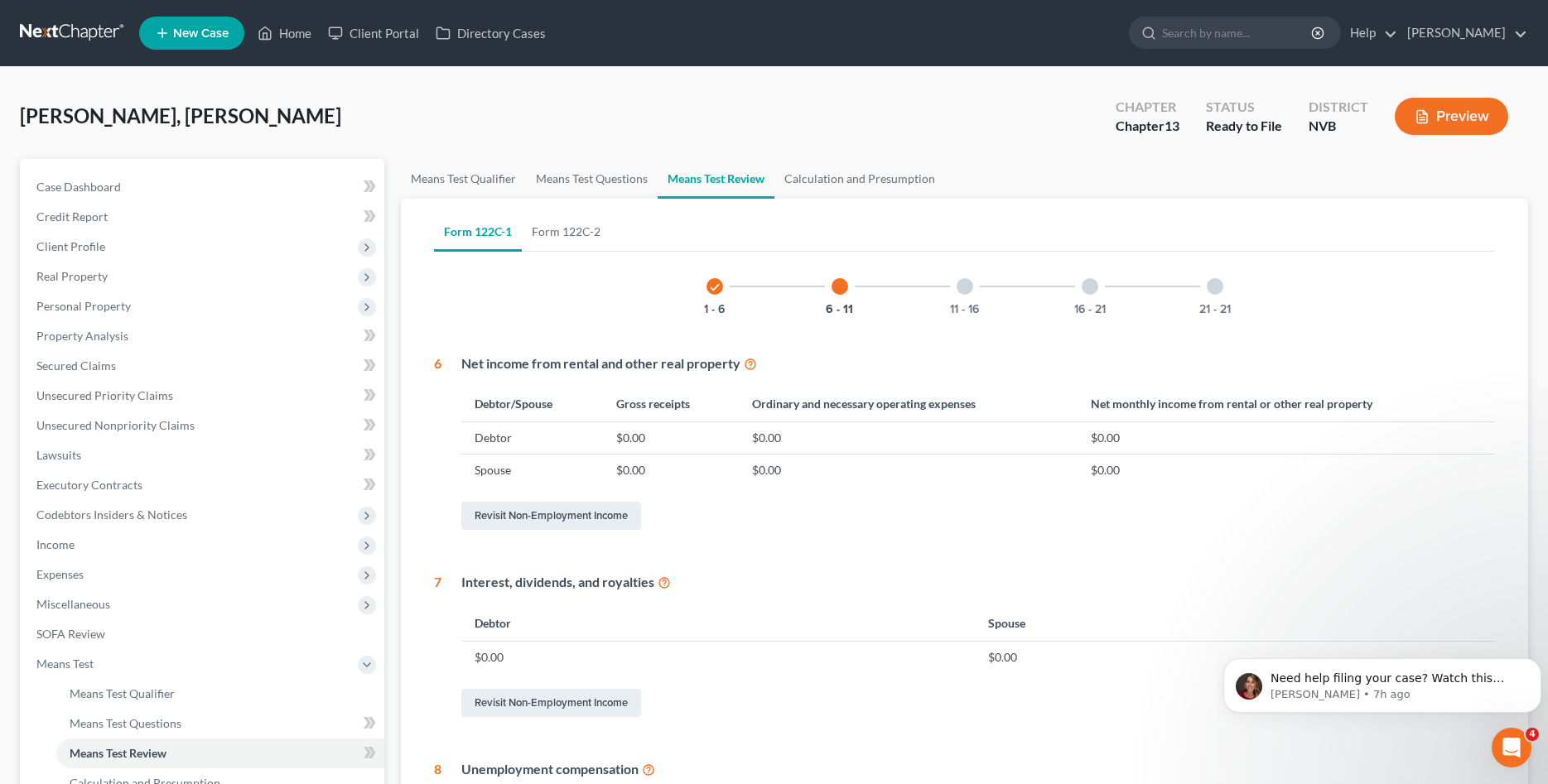
click at [967, 287] on div at bounding box center [964, 286] width 16 height 16
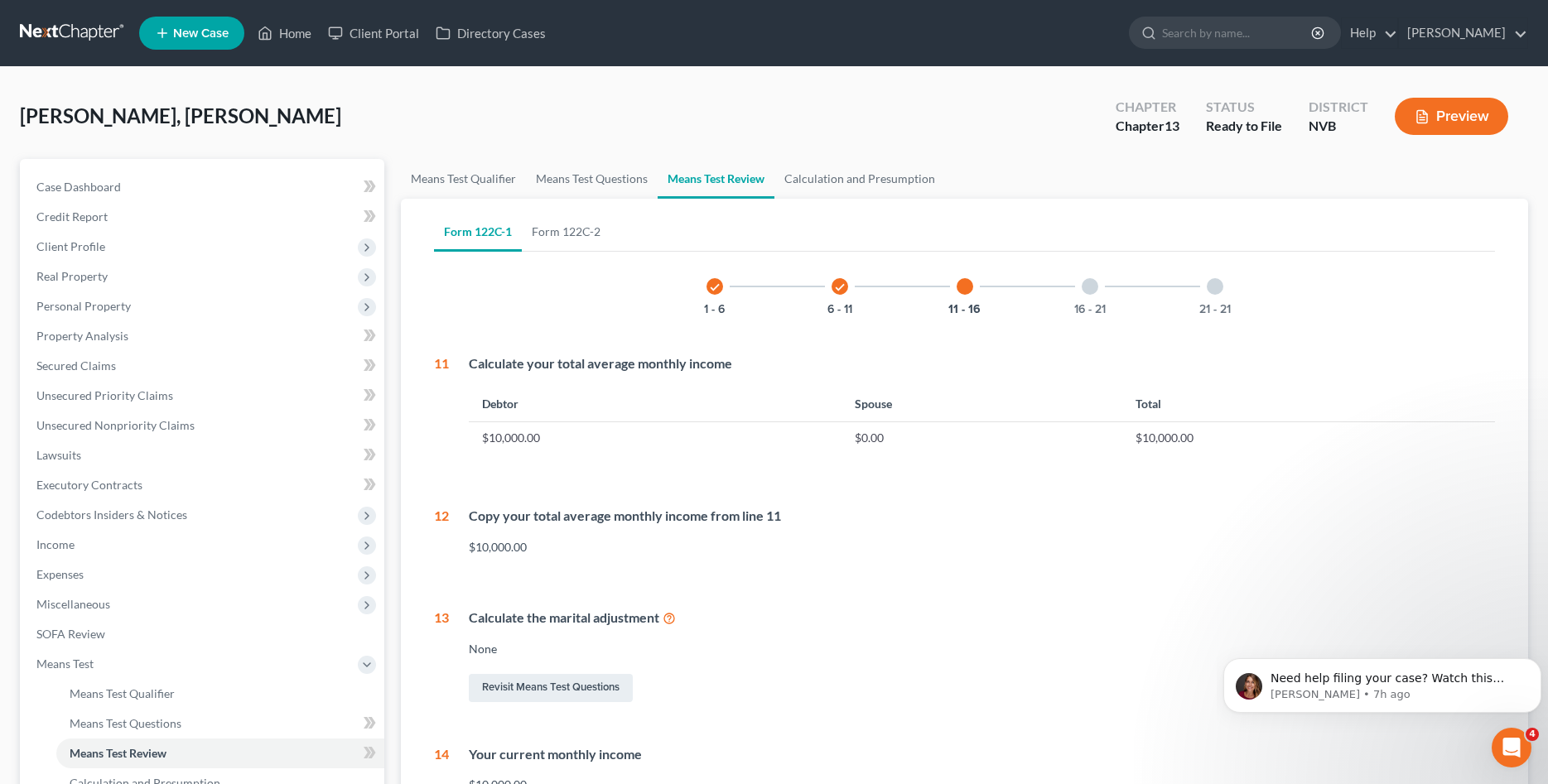
click at [1085, 298] on div "16 - 21" at bounding box center [1090, 287] width 57 height 57
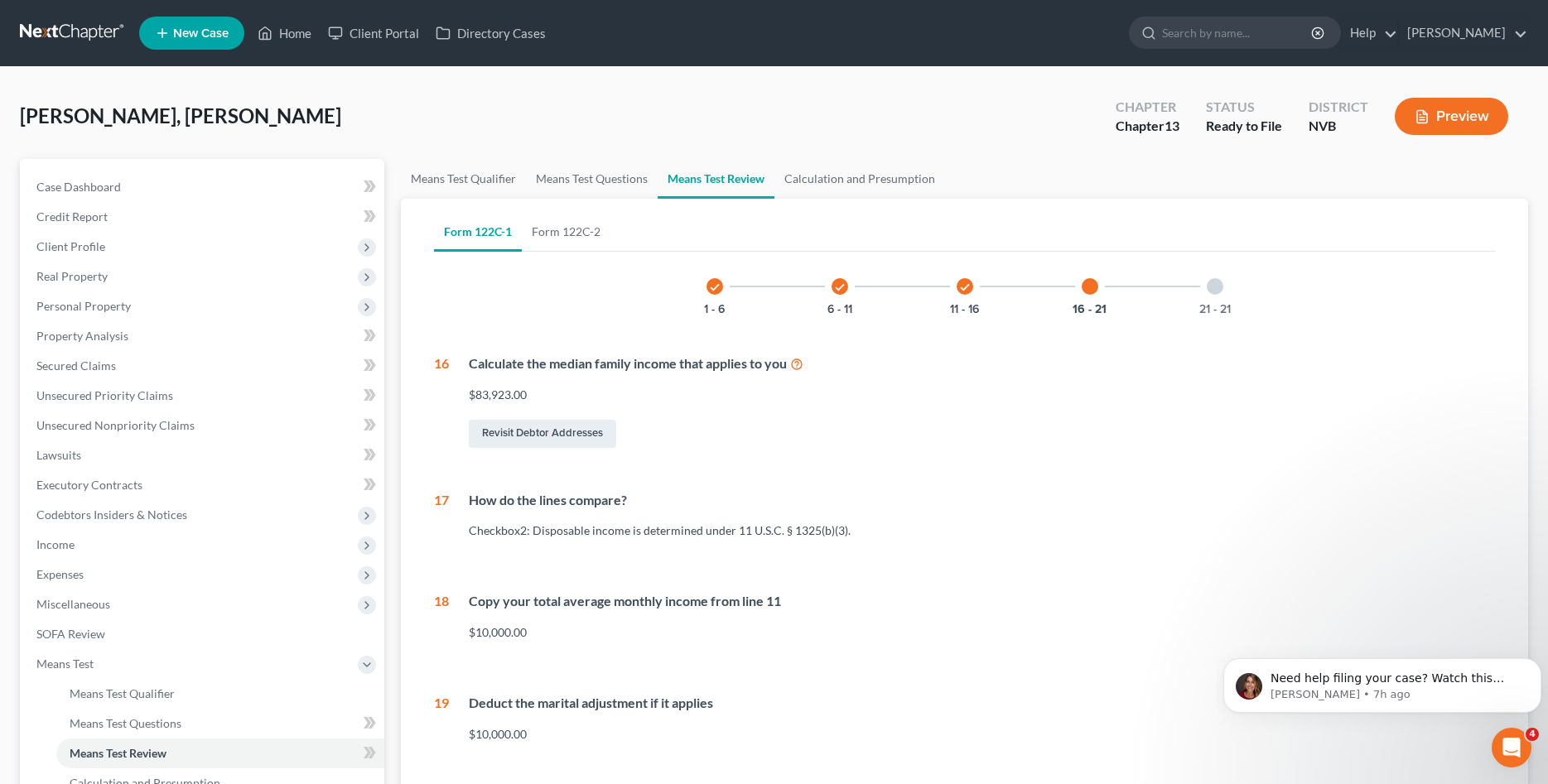
click at [1214, 288] on div at bounding box center [1214, 286] width 16 height 16
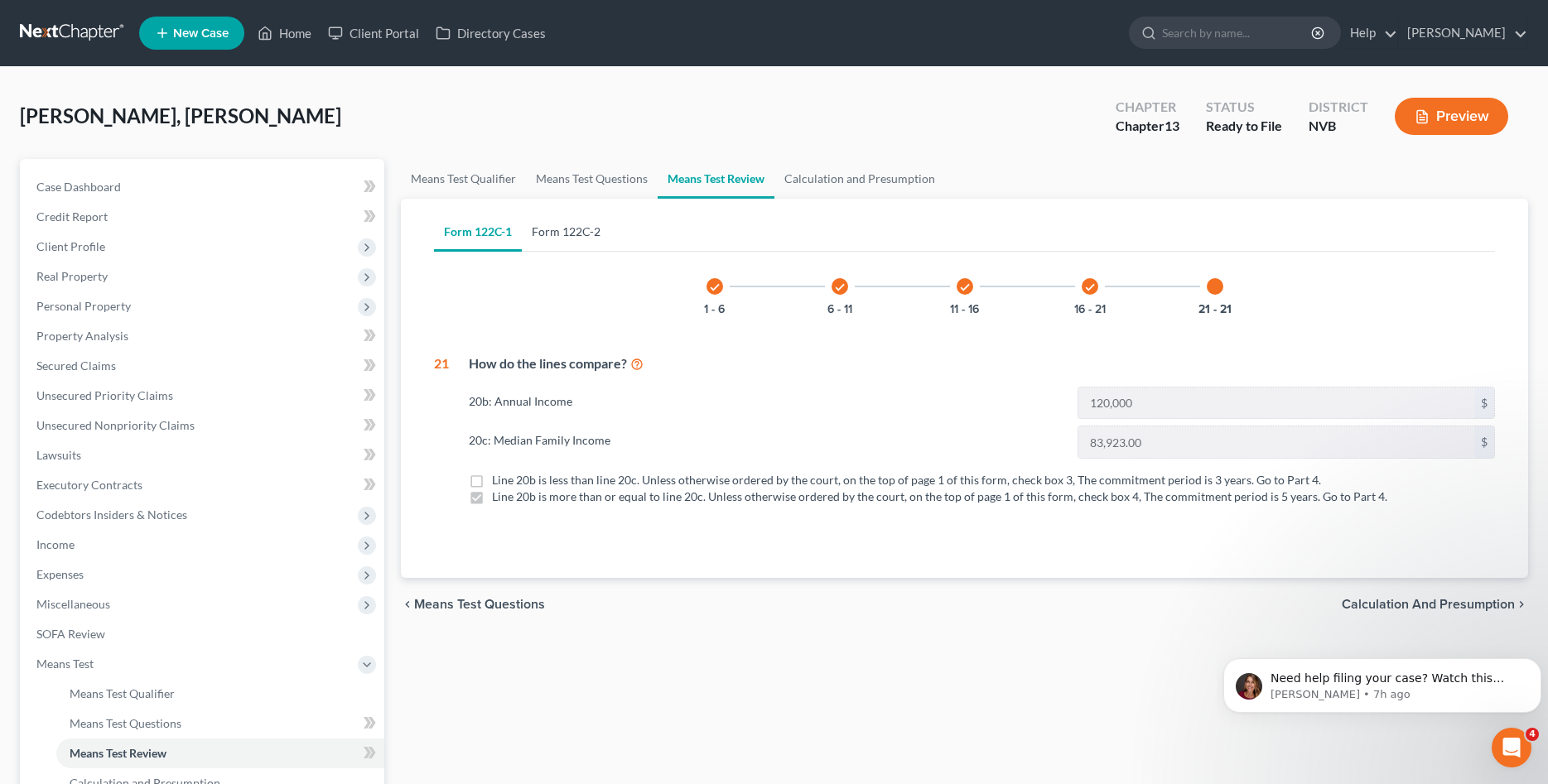
click at [564, 229] on link "Form 122C-2" at bounding box center [565, 232] width 88 height 40
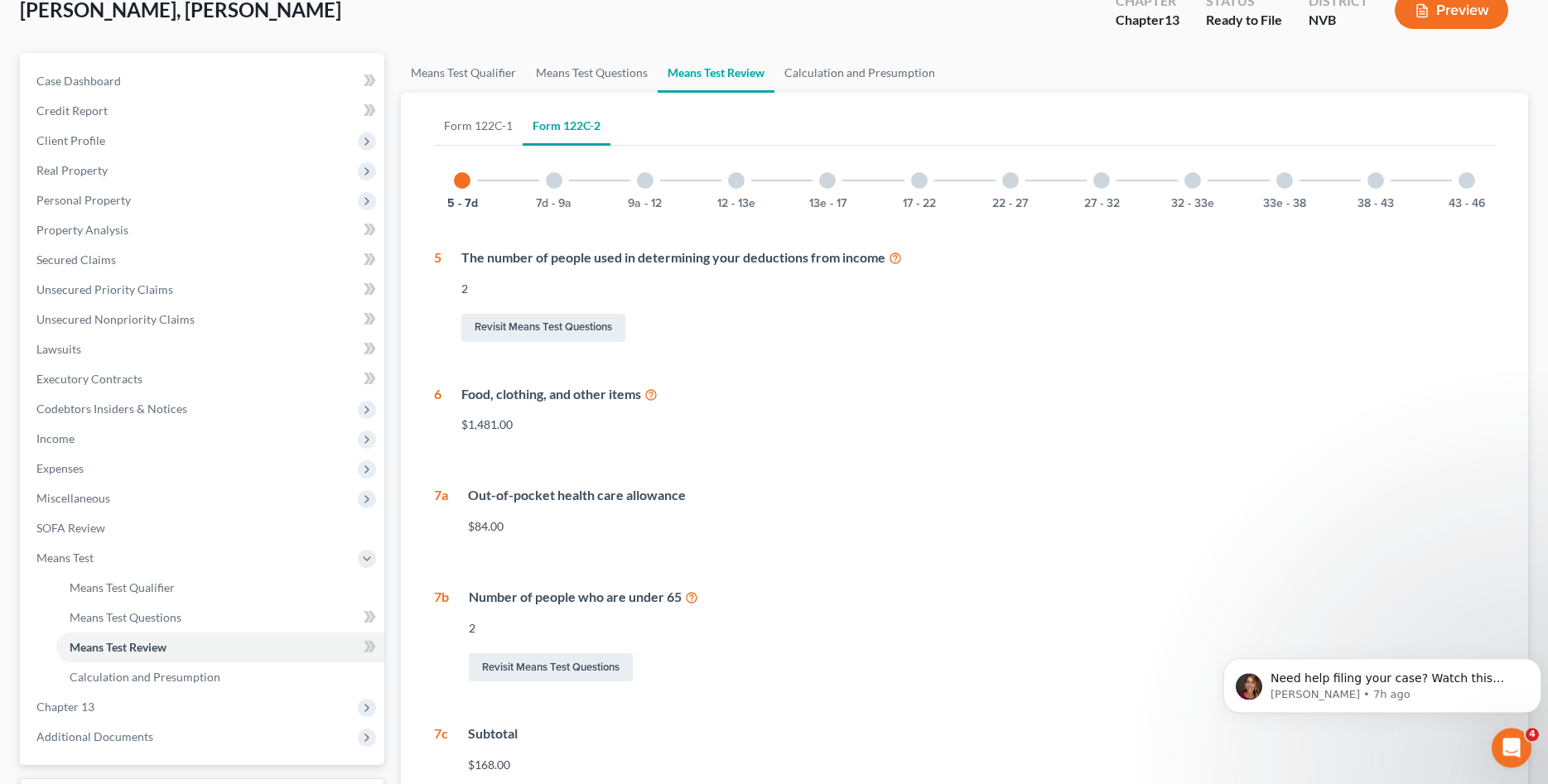
scroll to position [84, 0]
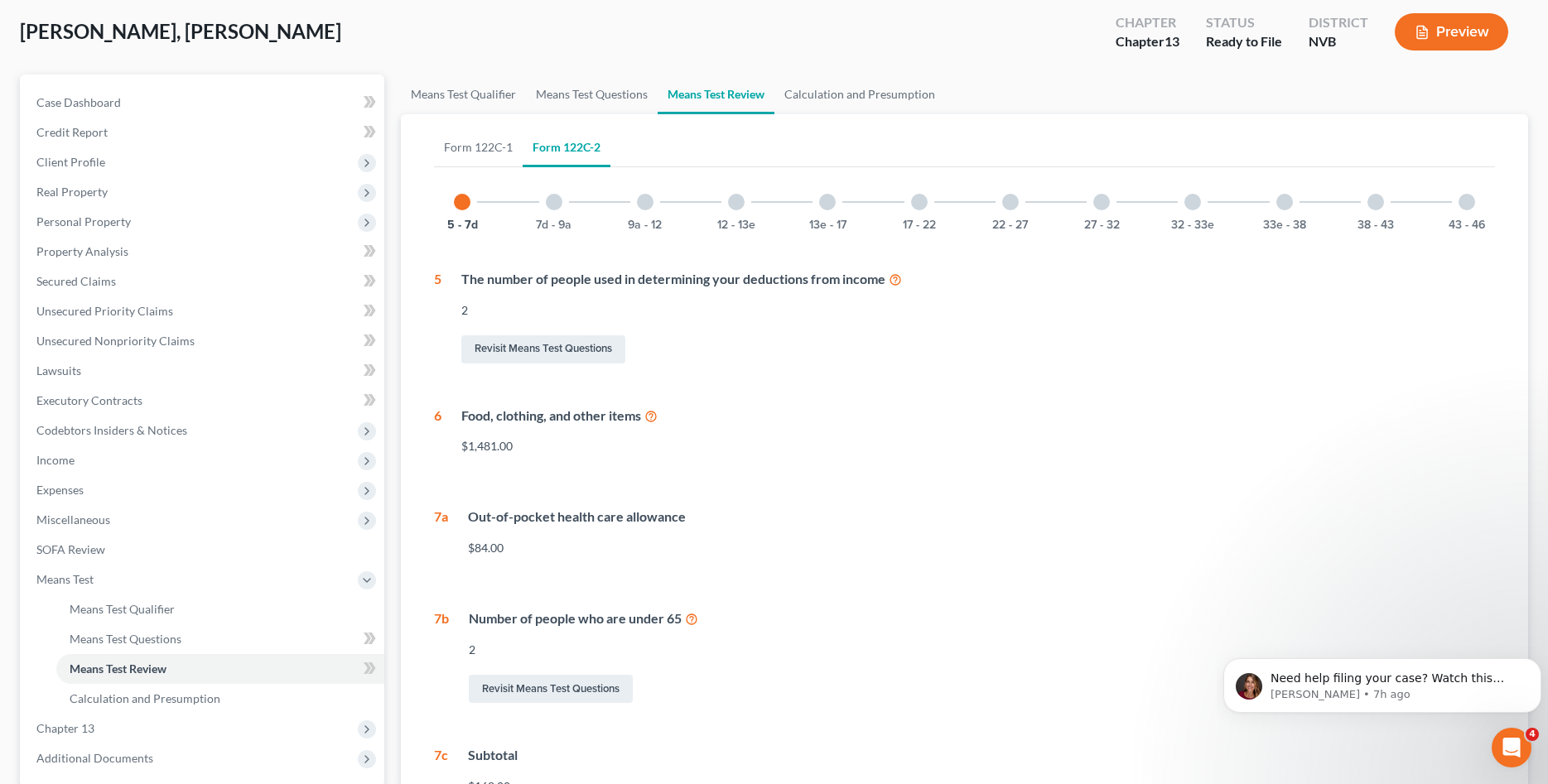
click at [560, 200] on div at bounding box center [553, 202] width 16 height 16
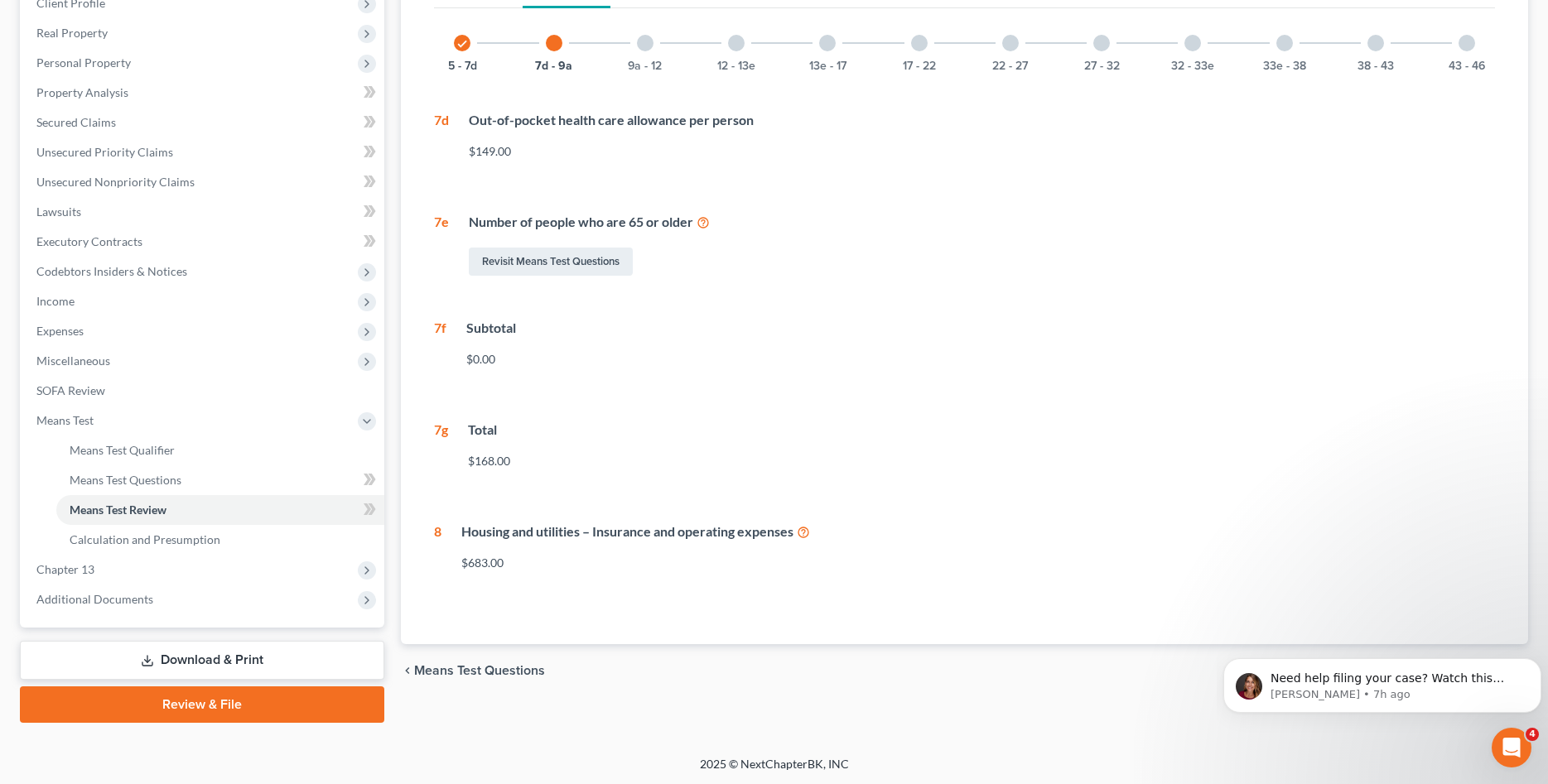
scroll to position [75, 0]
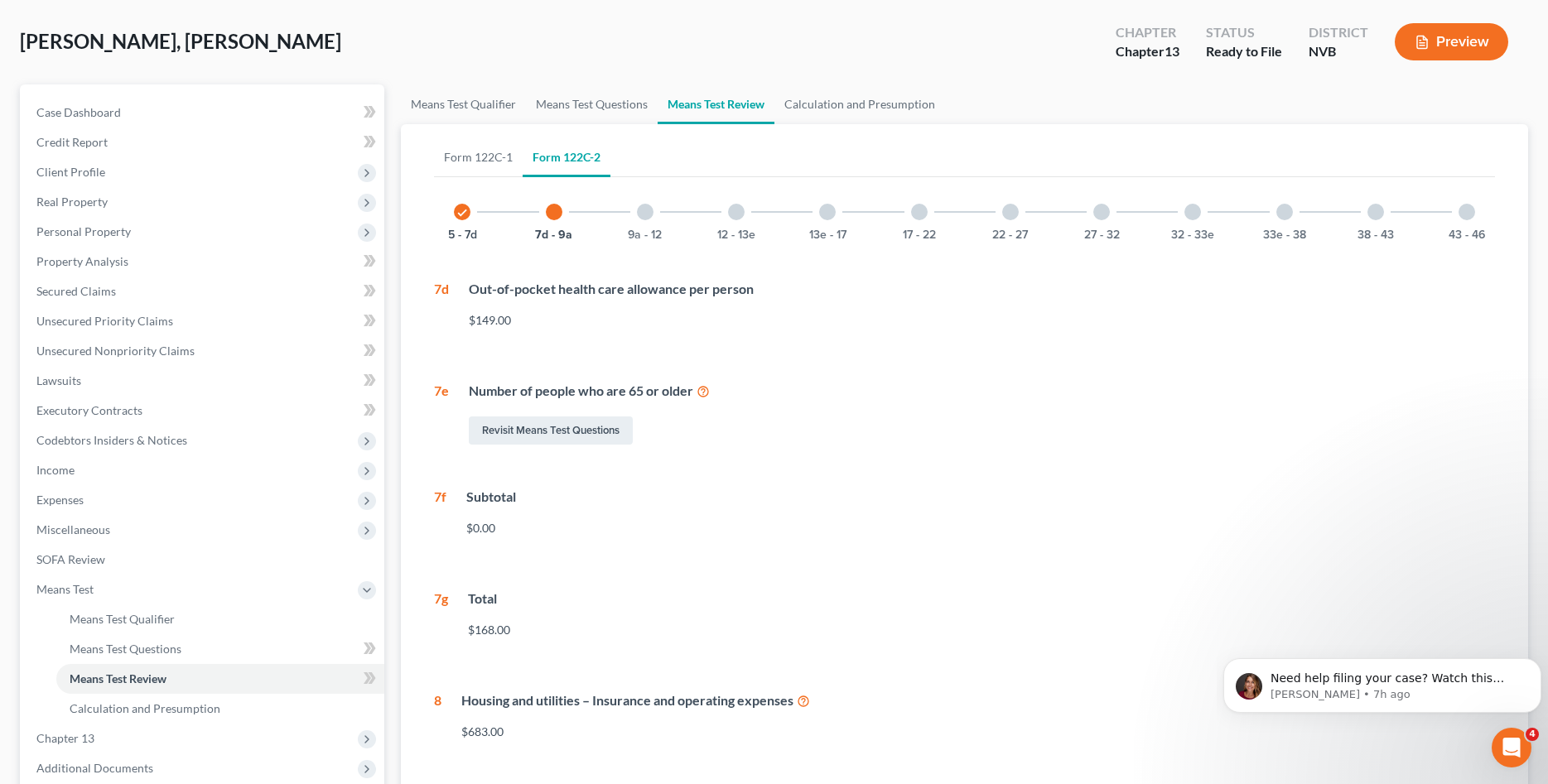
click at [655, 212] on div "9a - 12" at bounding box center [645, 212] width 57 height 57
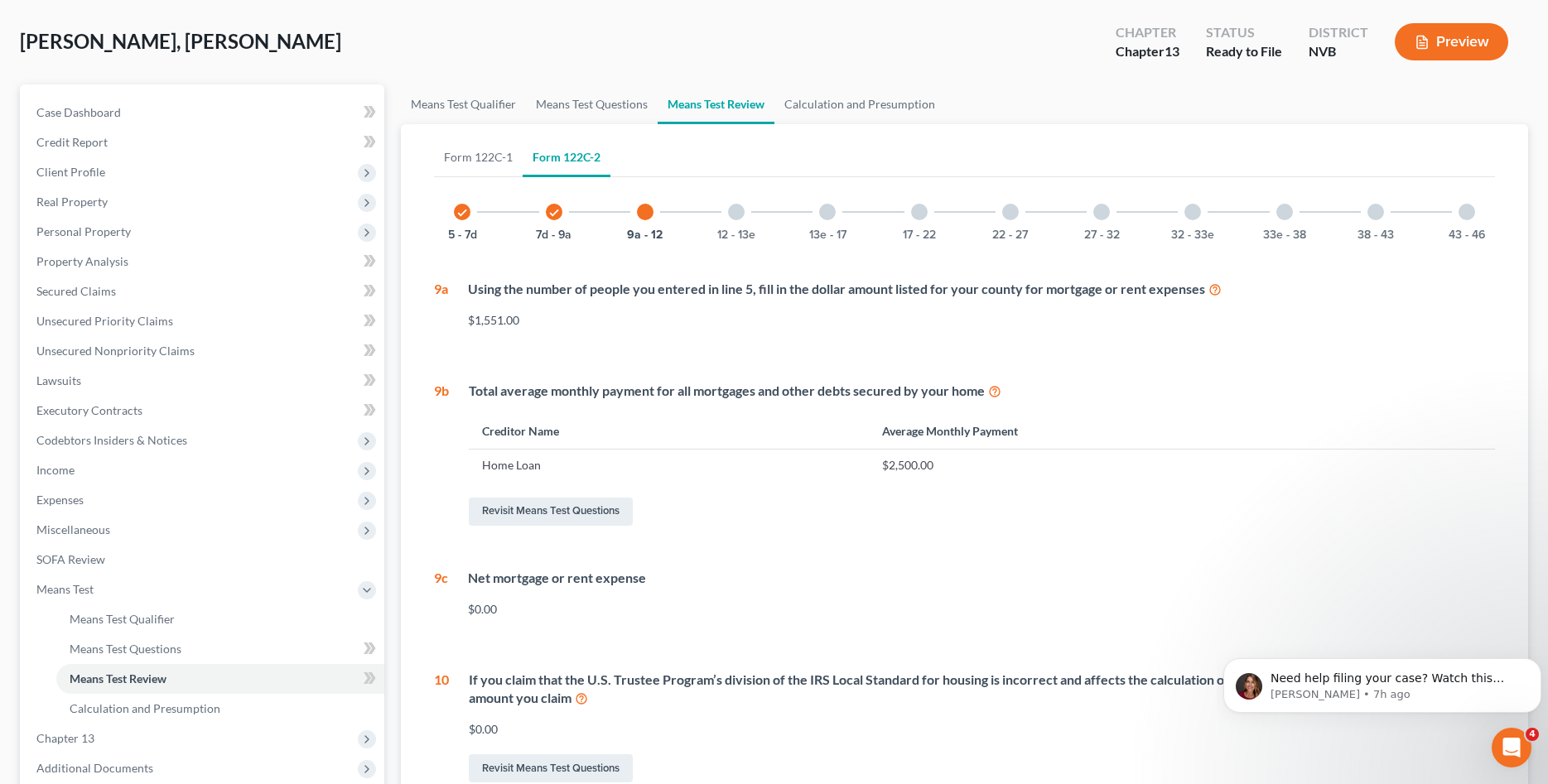
click at [737, 213] on div at bounding box center [735, 211] width 16 height 16
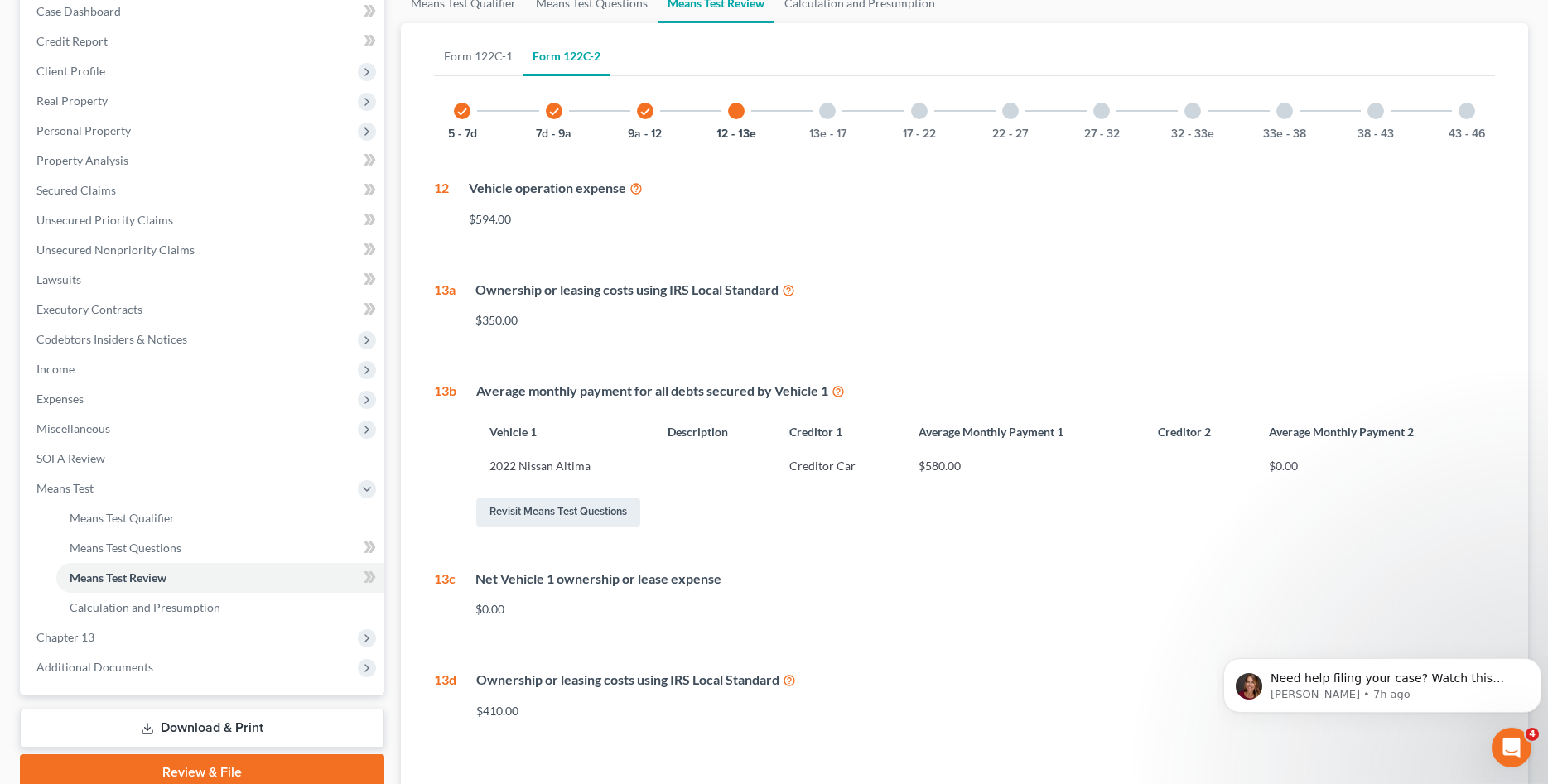
scroll to position [0, 0]
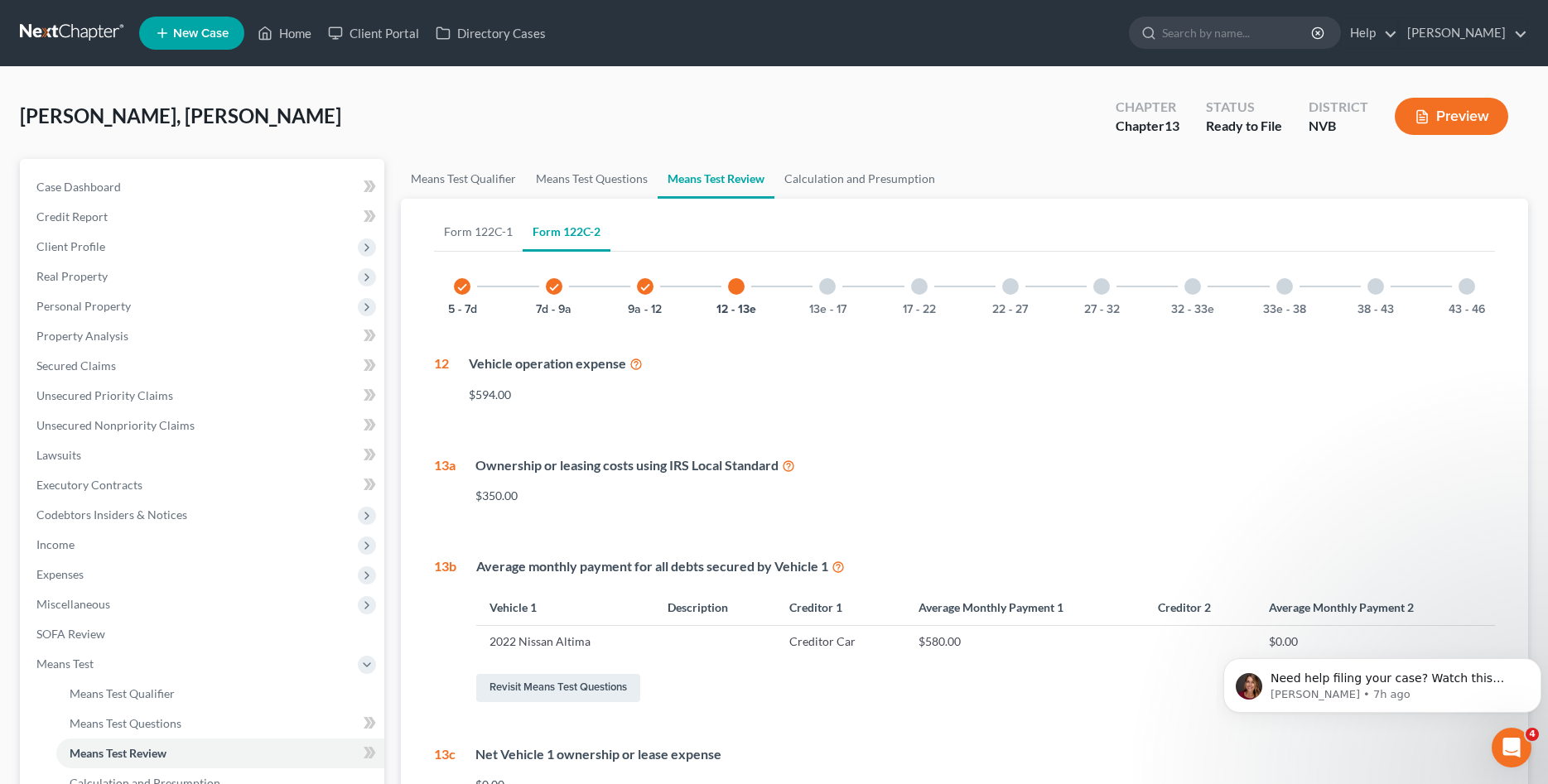
click at [833, 285] on div at bounding box center [826, 286] width 16 height 16
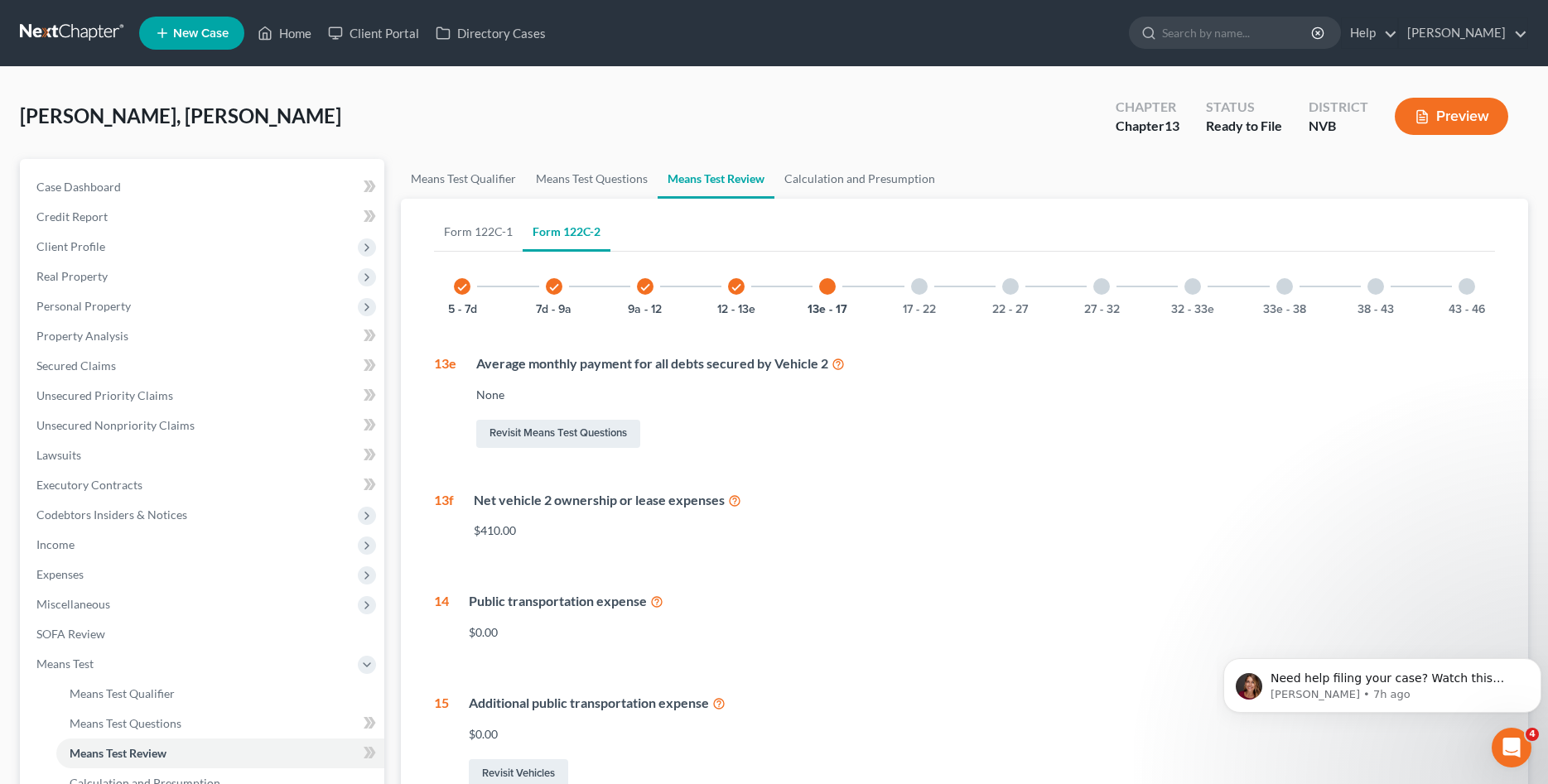
click at [731, 287] on icon "check" at bounding box center [735, 287] width 11 height 11
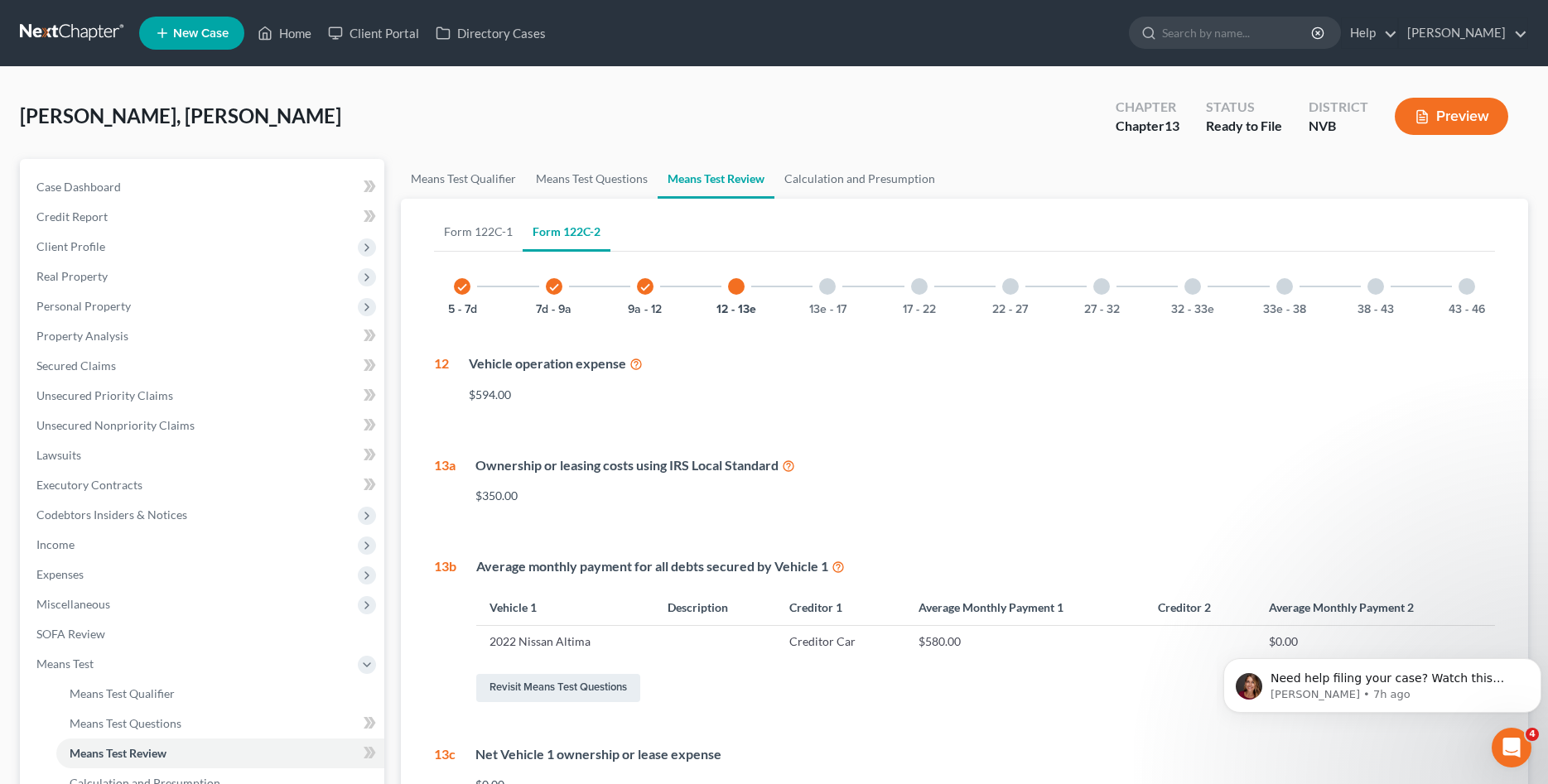
click at [740, 283] on div at bounding box center [735, 286] width 16 height 16
click at [824, 289] on div at bounding box center [826, 286] width 16 height 16
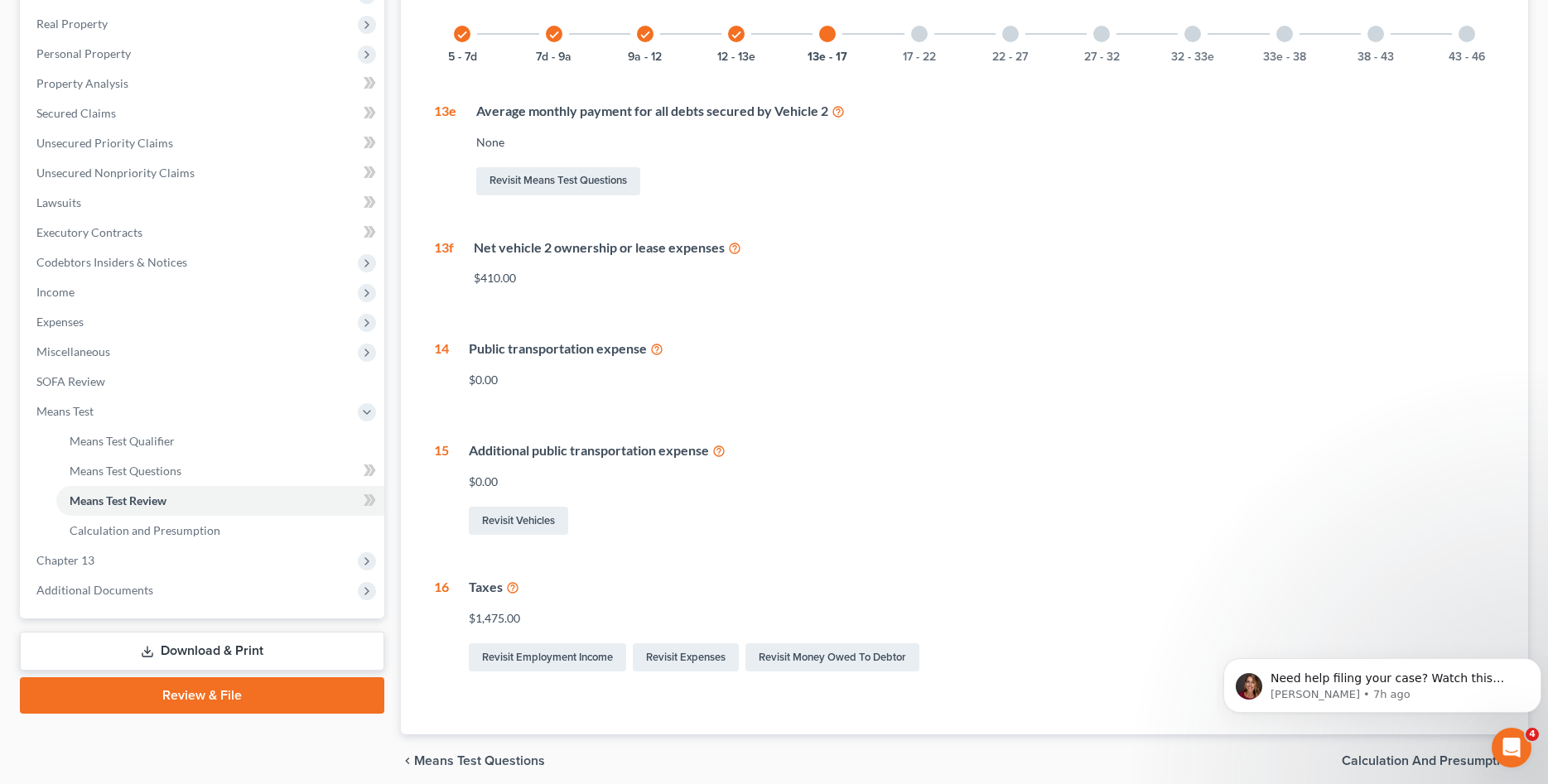
scroll to position [253, 0]
click at [911, 31] on div at bounding box center [918, 33] width 16 height 16
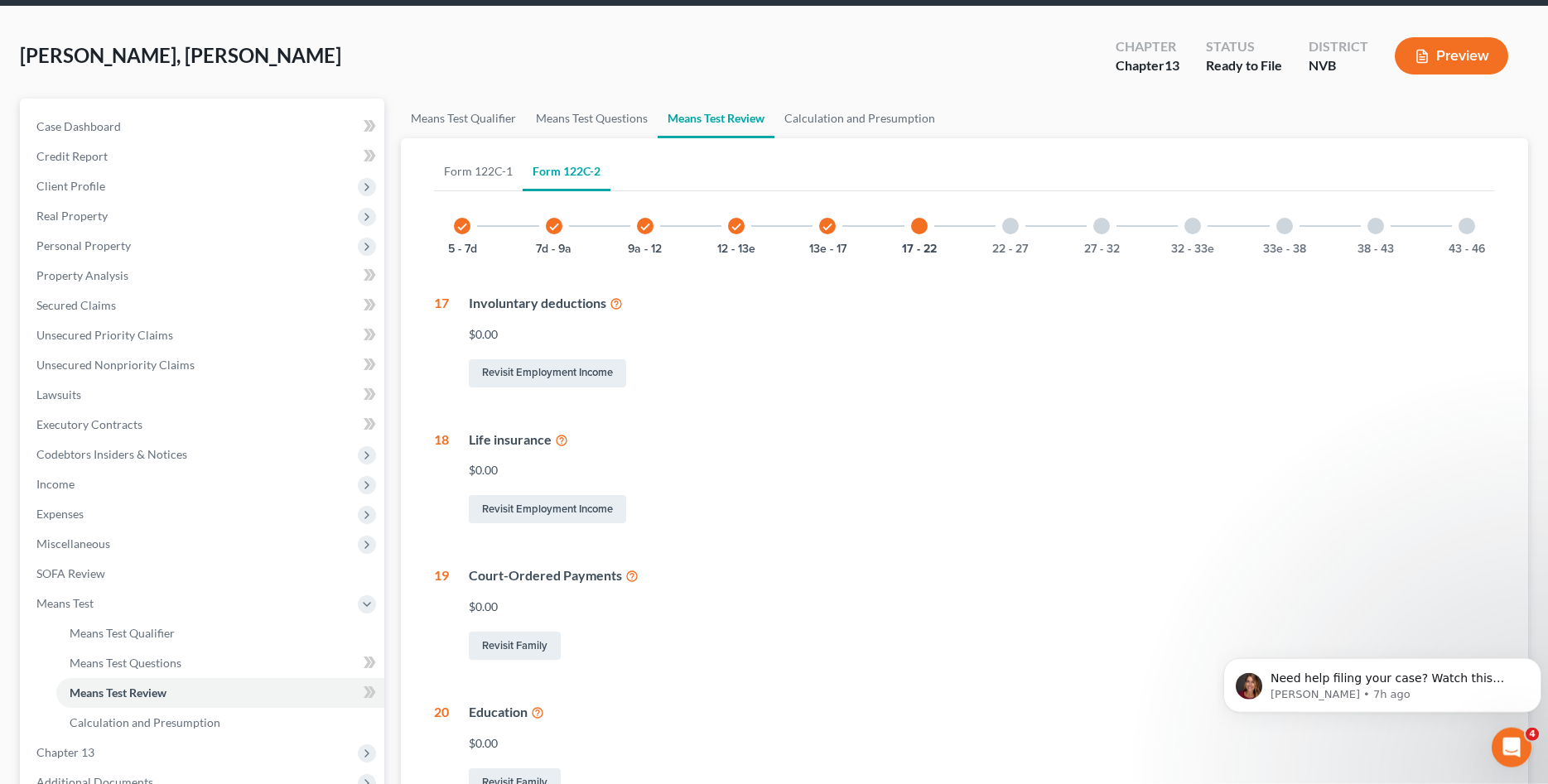
scroll to position [0, 0]
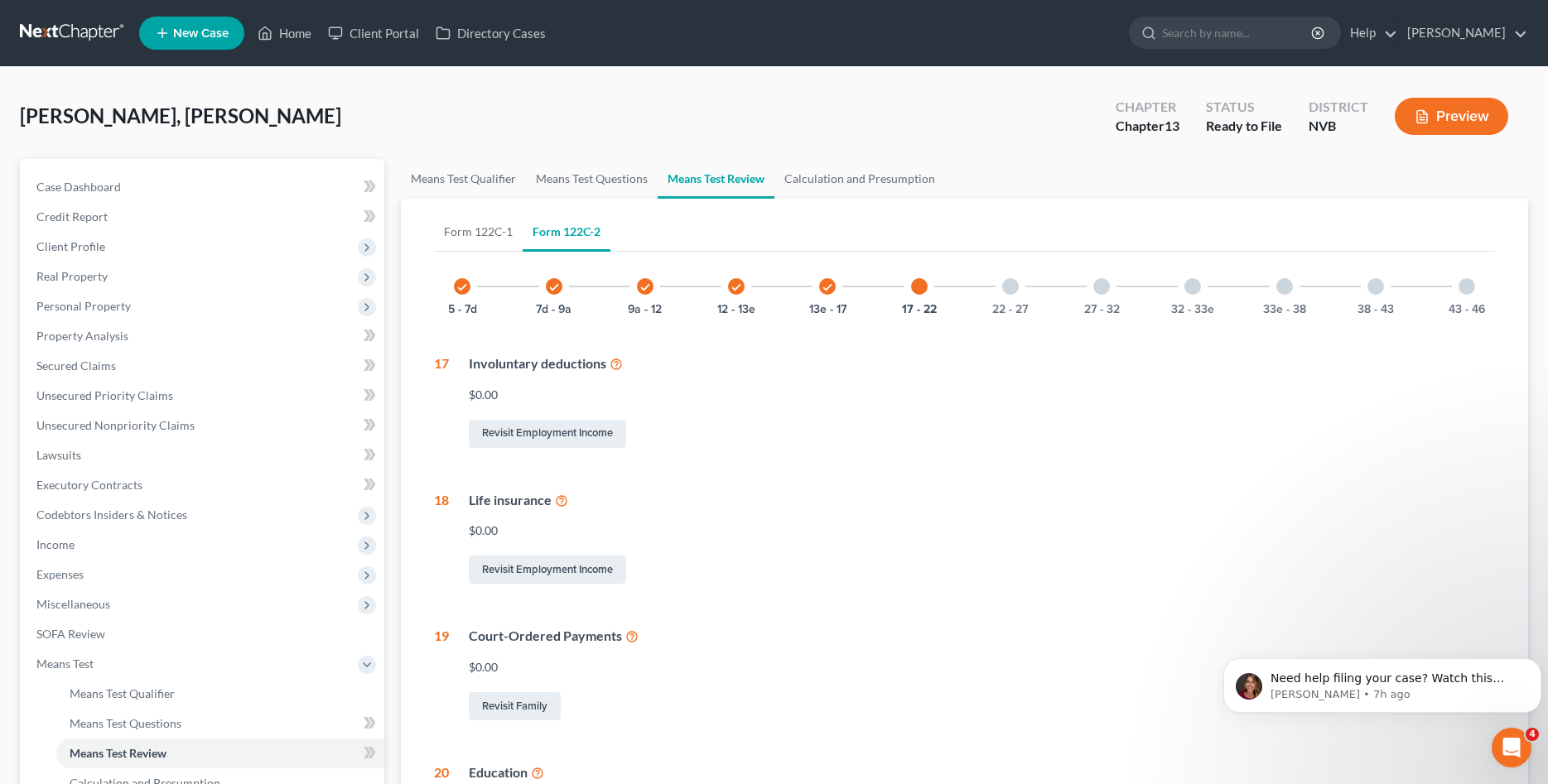
click at [1010, 285] on div at bounding box center [1009, 286] width 16 height 16
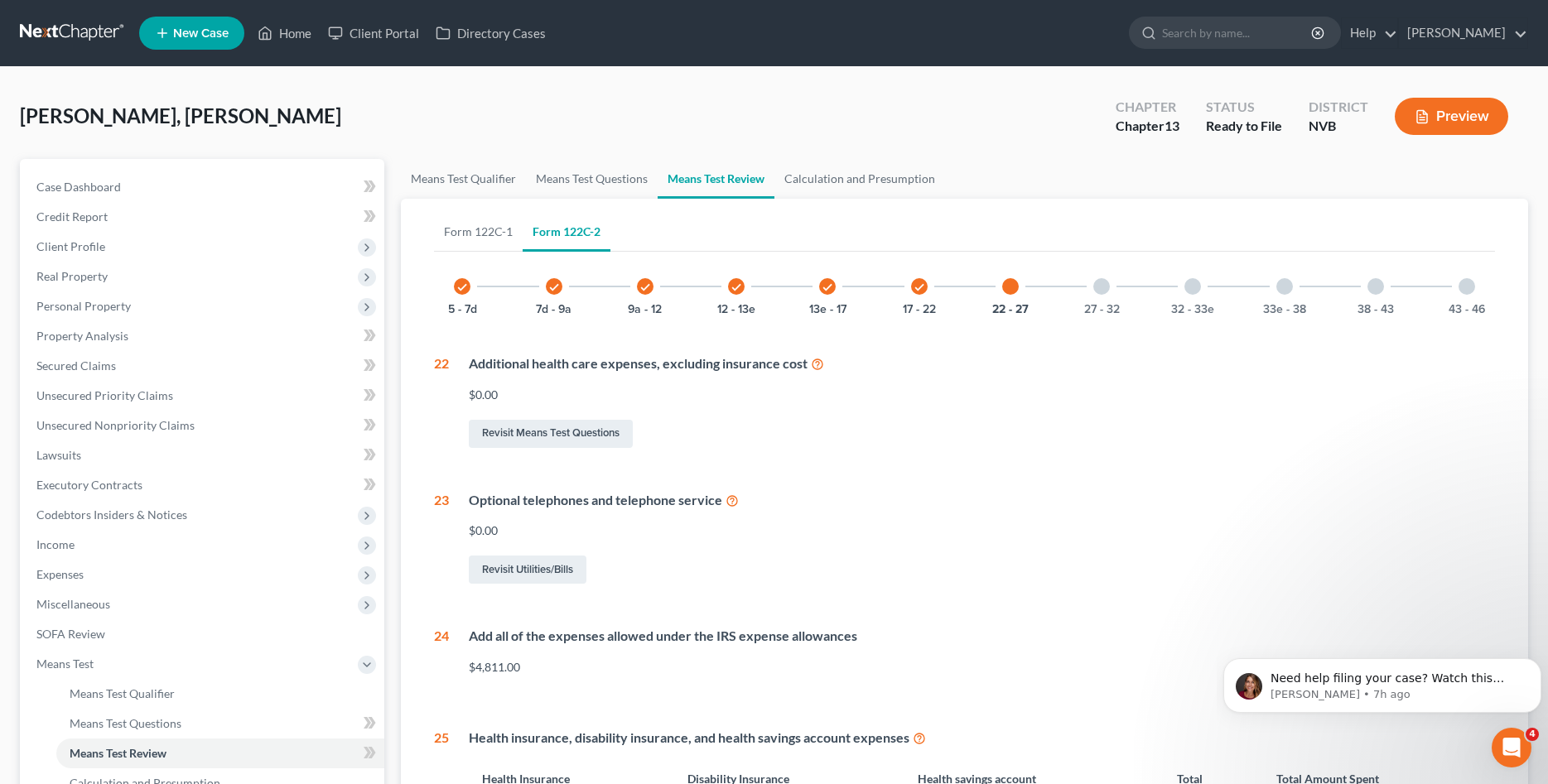
click at [1106, 290] on div at bounding box center [1100, 286] width 16 height 16
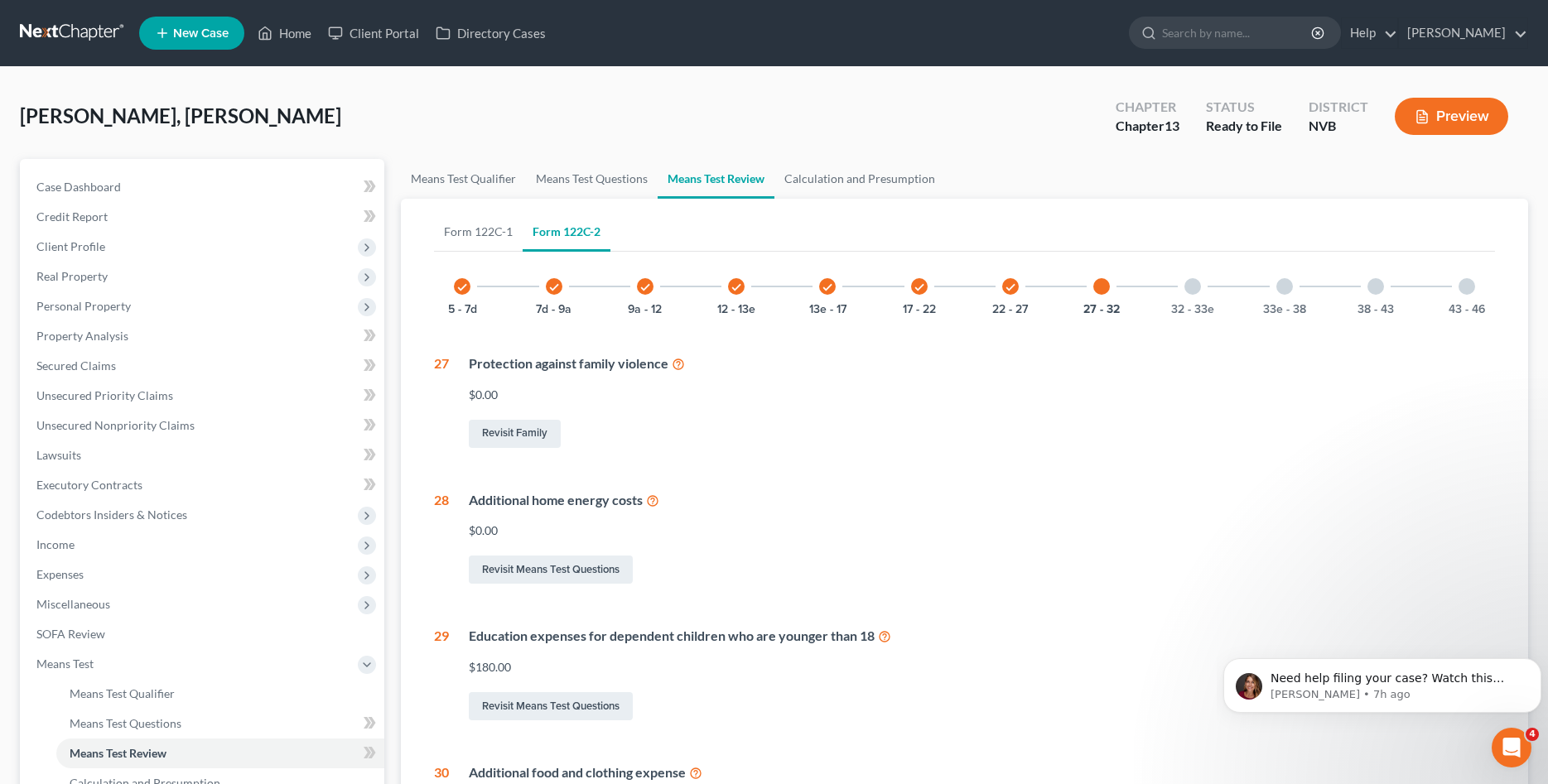
click at [1207, 297] on div "32 - 33e" at bounding box center [1192, 287] width 57 height 57
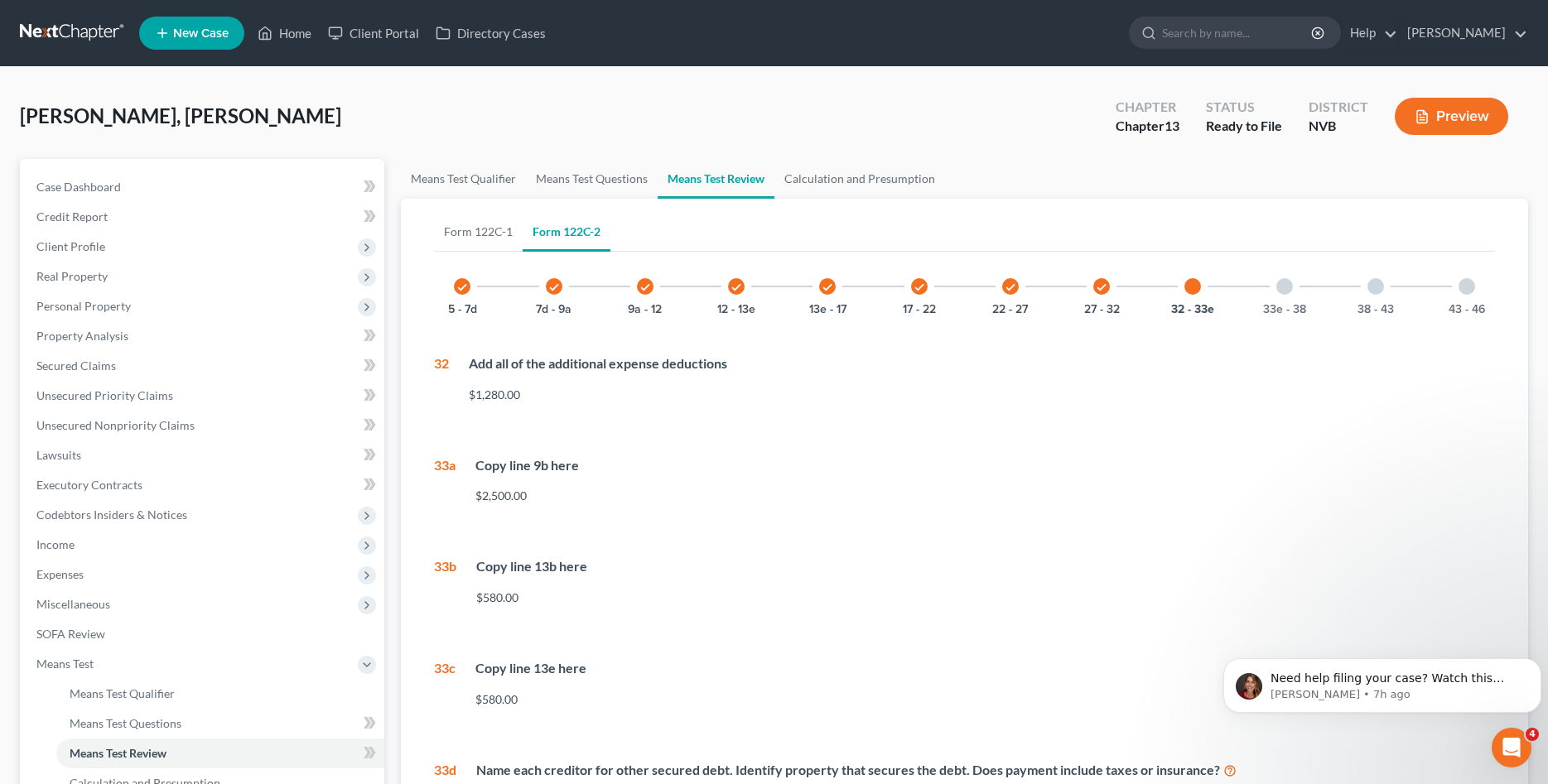
click at [1281, 281] on div at bounding box center [1283, 286] width 16 height 16
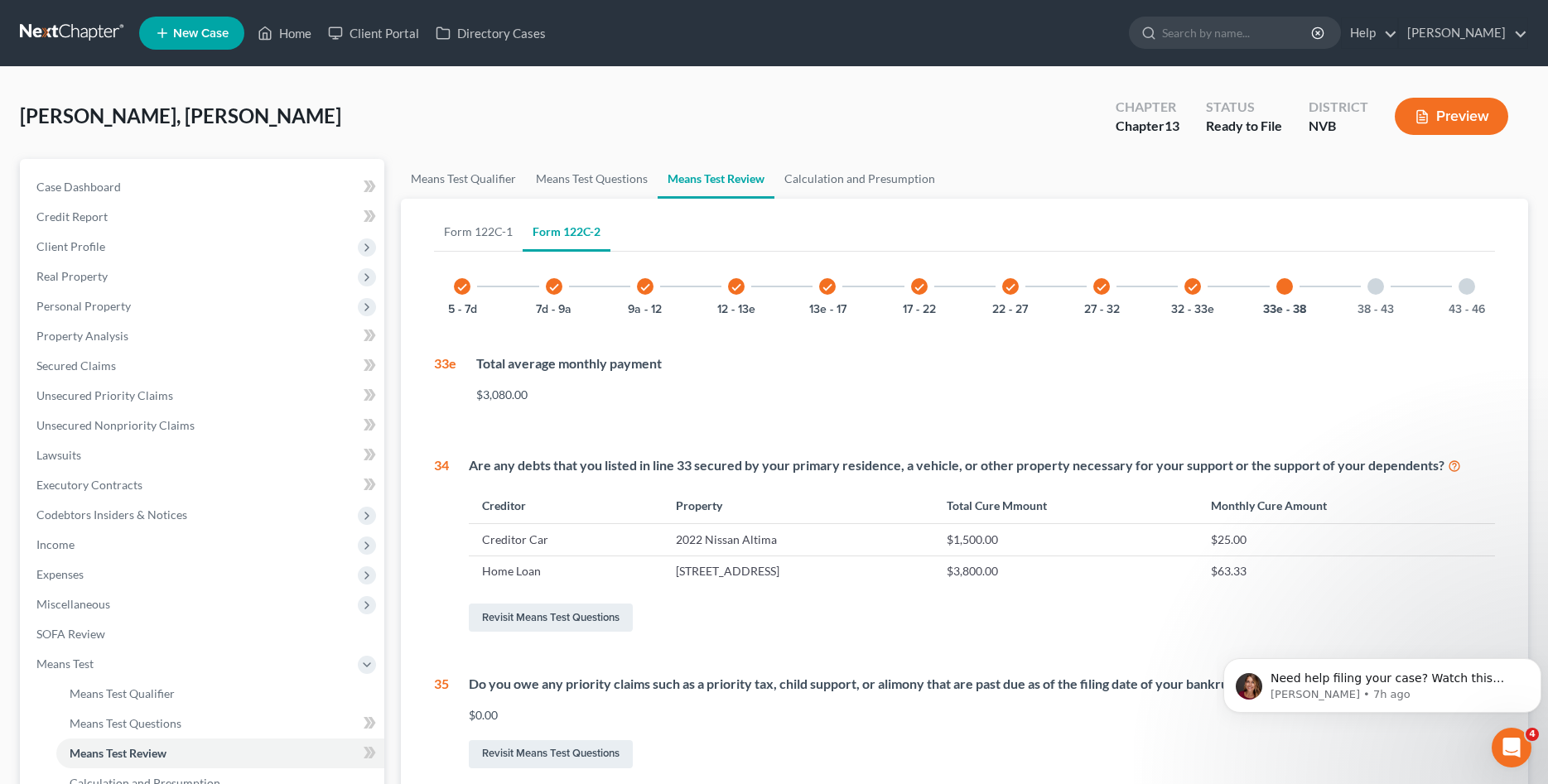
click at [1362, 285] on div "38 - 43" at bounding box center [1375, 287] width 57 height 57
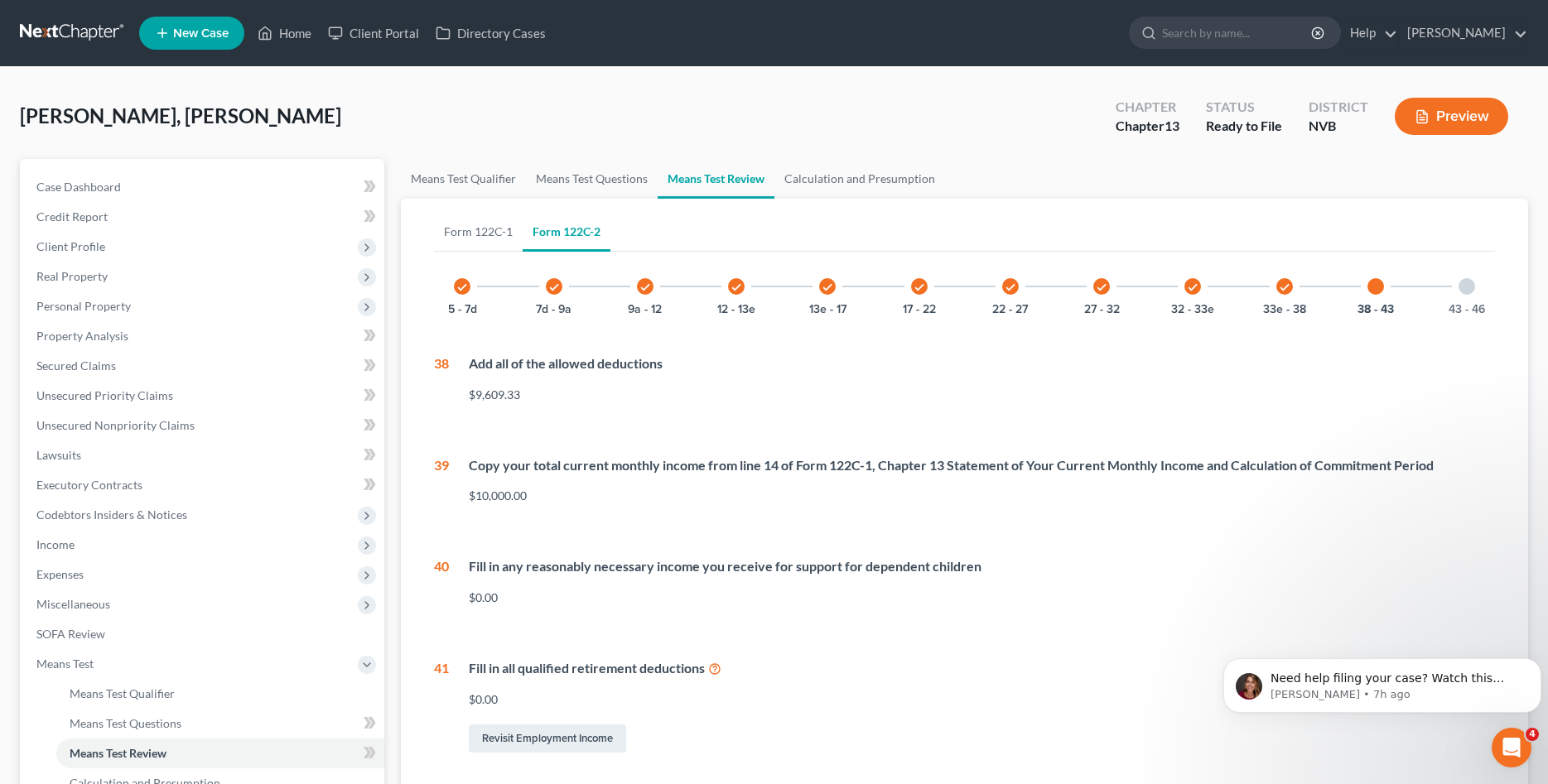
click at [1467, 290] on div at bounding box center [1466, 286] width 16 height 16
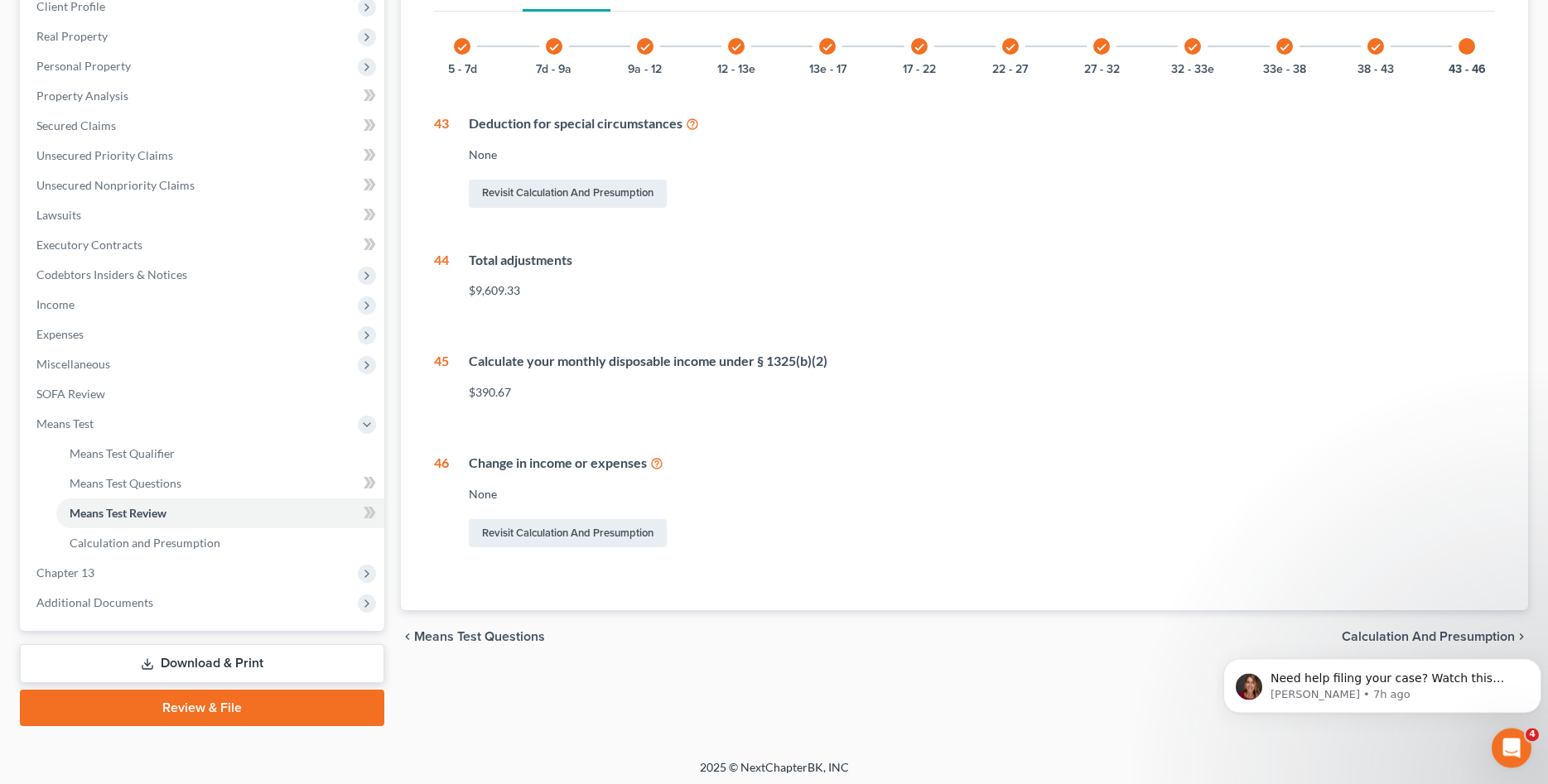
scroll to position [243, 0]
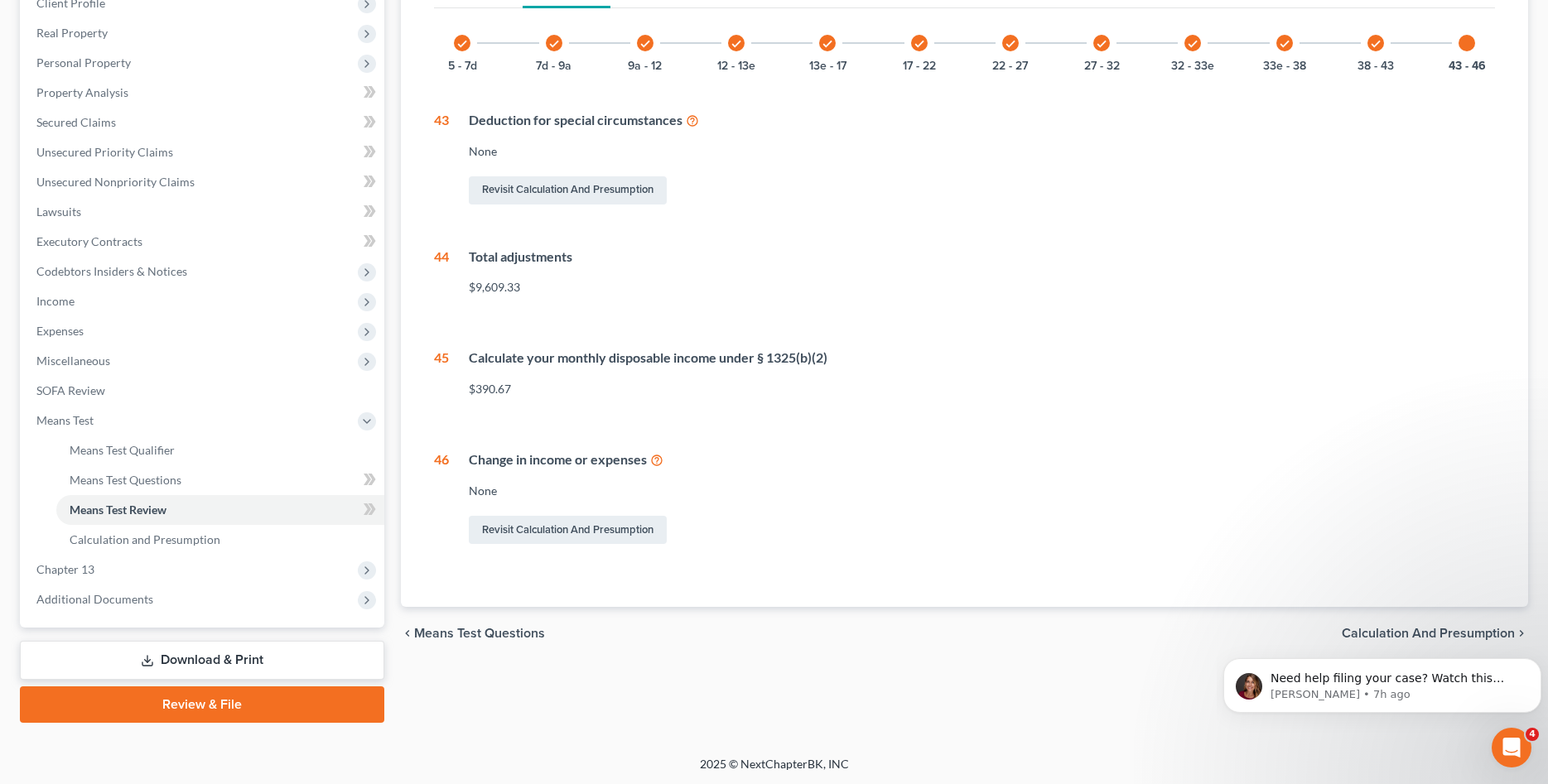
click at [636, 49] on div "check 9a - 12" at bounding box center [645, 43] width 57 height 57
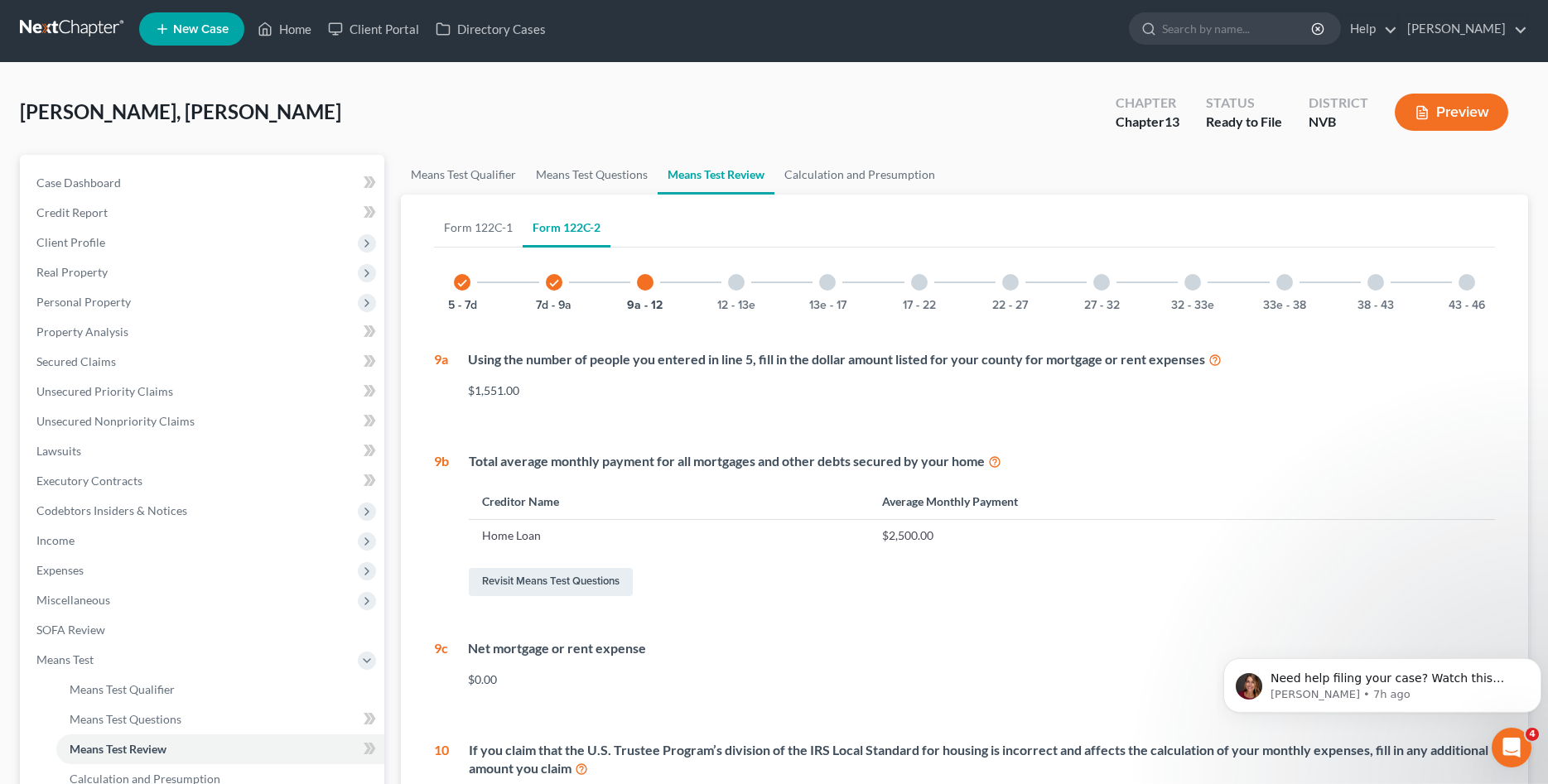
scroll to position [0, 0]
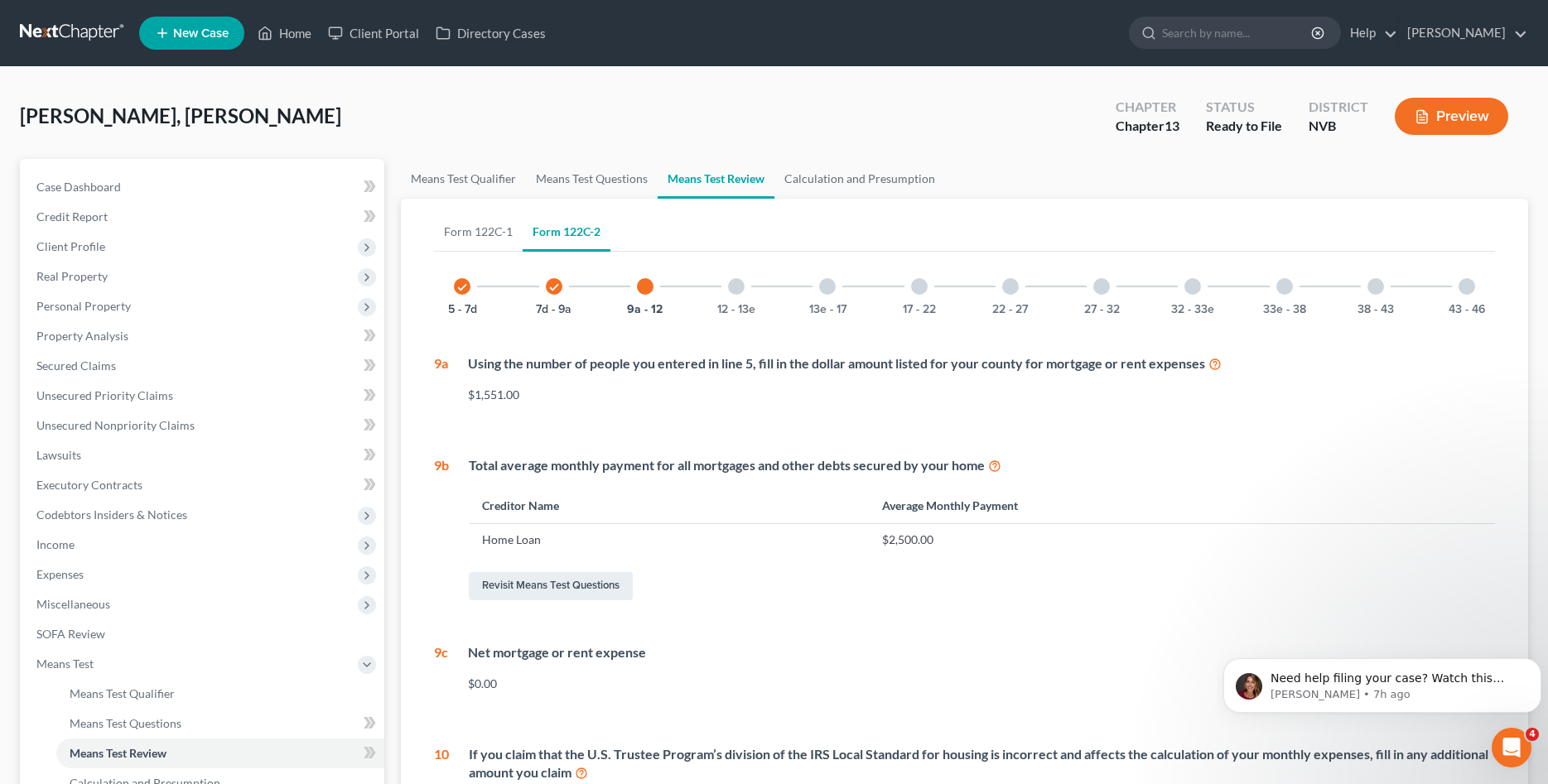
click at [731, 299] on div "12 - 13e" at bounding box center [736, 287] width 57 height 57
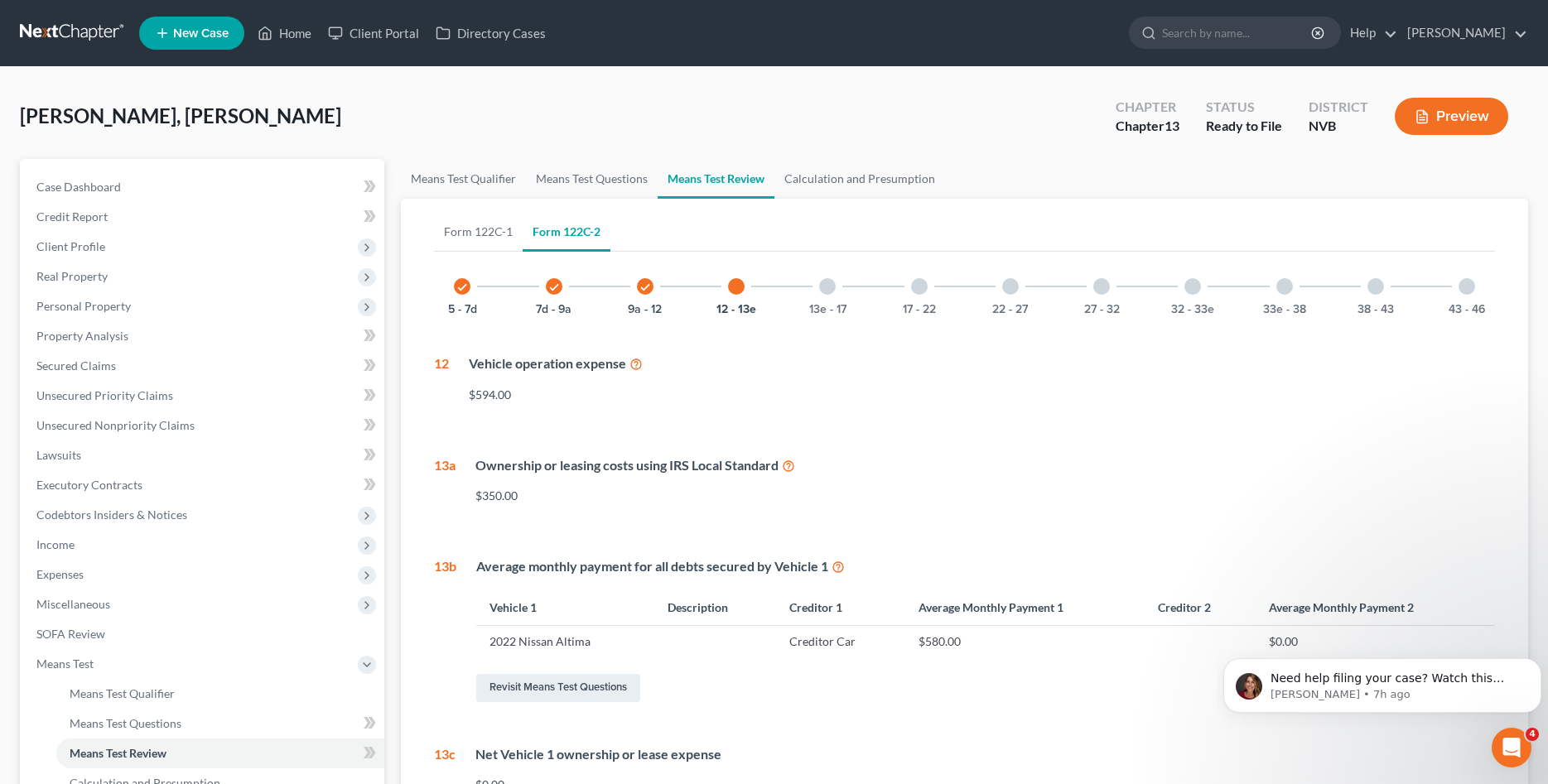
scroll to position [169, 0]
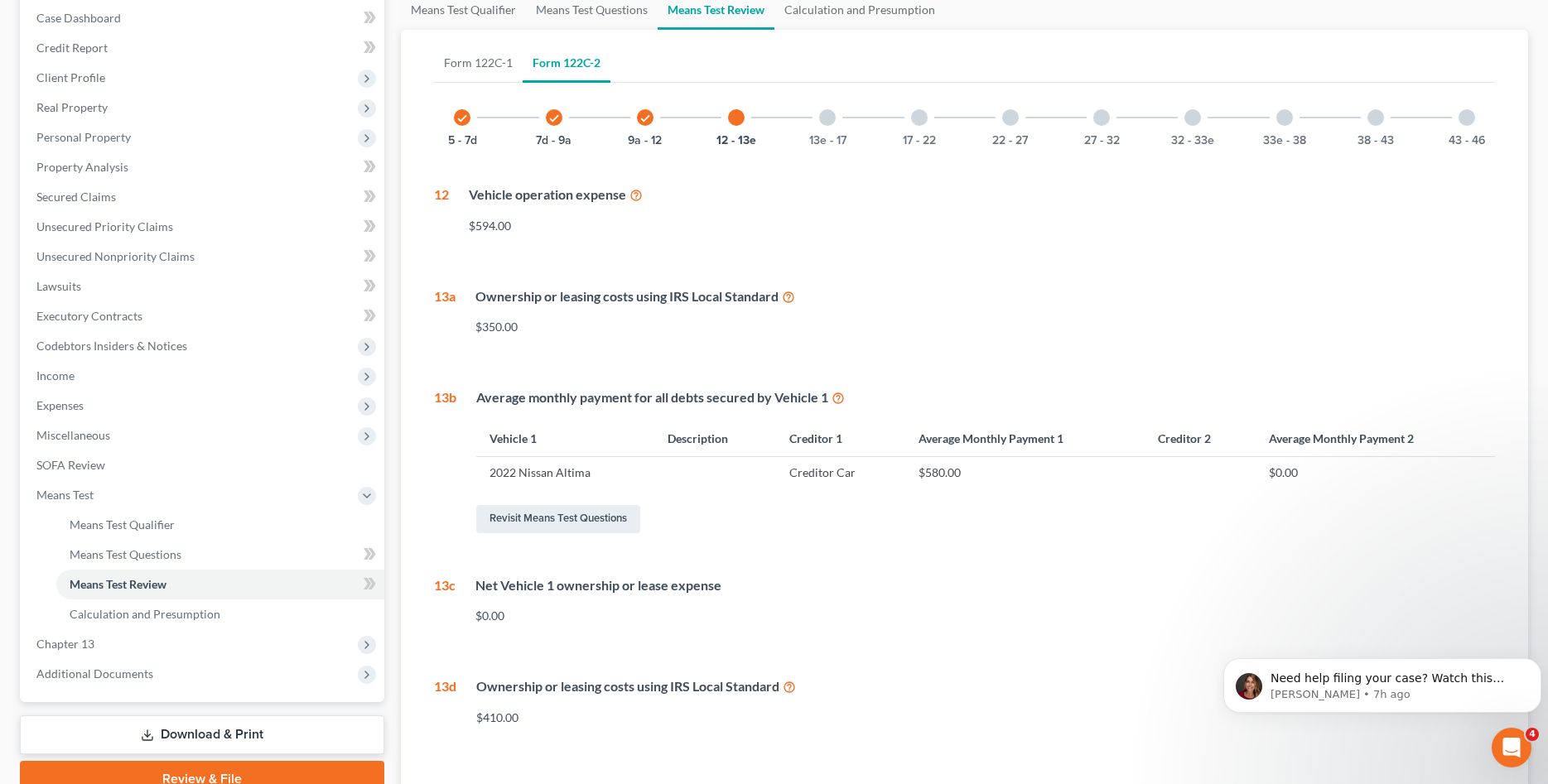
click at [502, 607] on div "Net Vehicle 1 ownership or lease expense $0.00" at bounding box center [975, 607] width 1039 height 62
click at [569, 516] on link "Revisit Means Test Questions" at bounding box center [558, 519] width 164 height 28
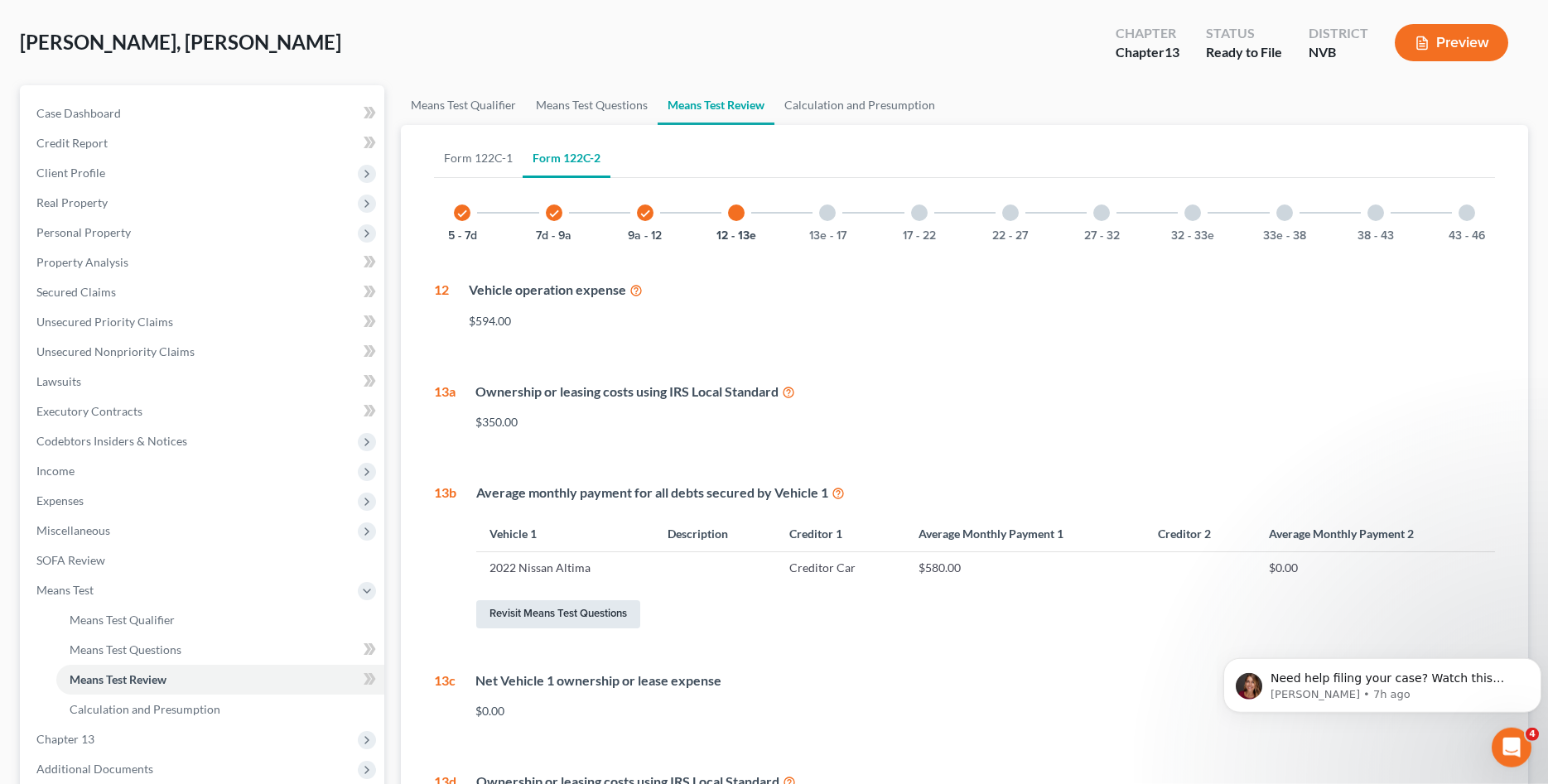
select select "2"
select select "1"
select select "60"
select select "0"
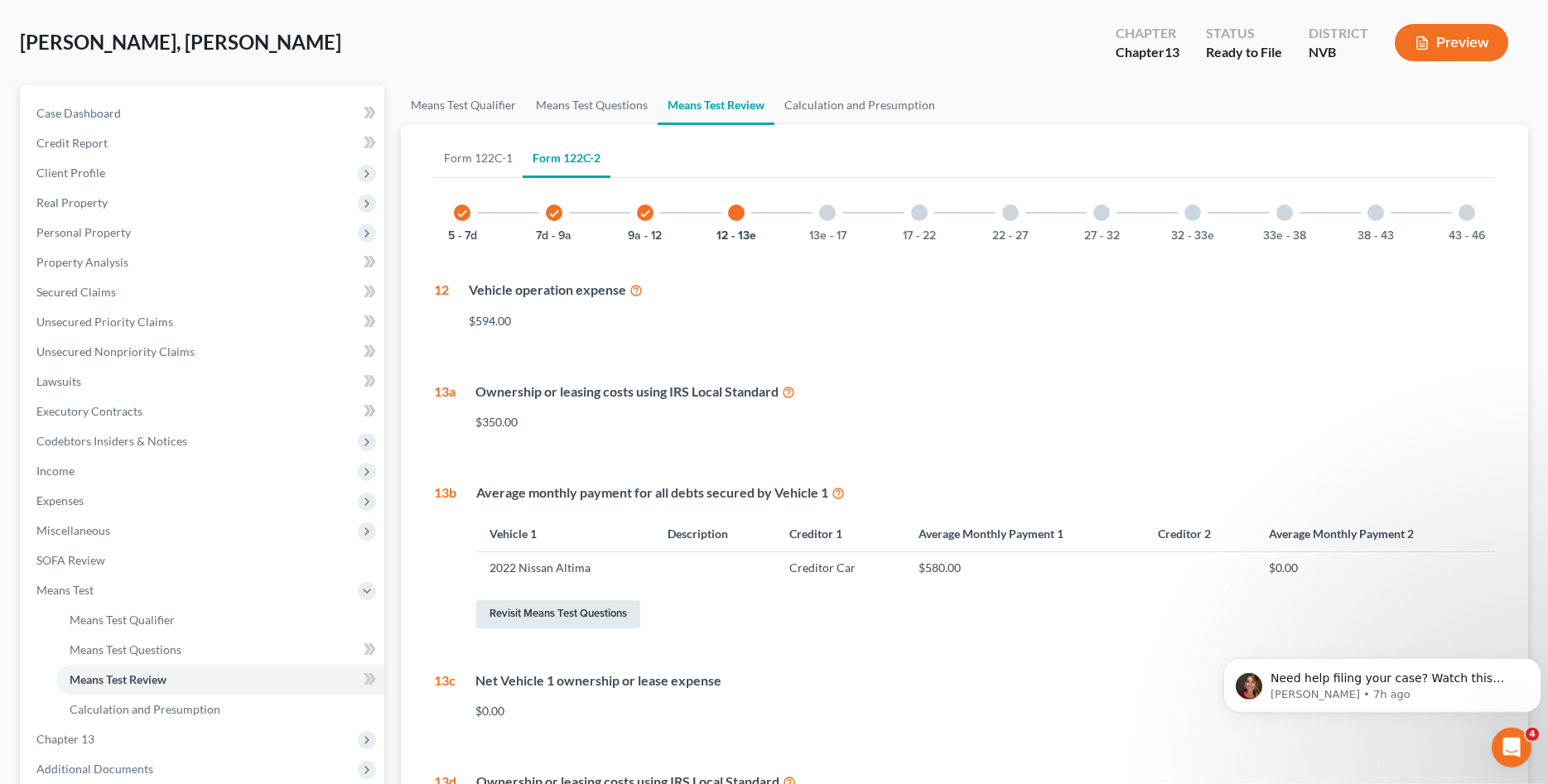
select select "60"
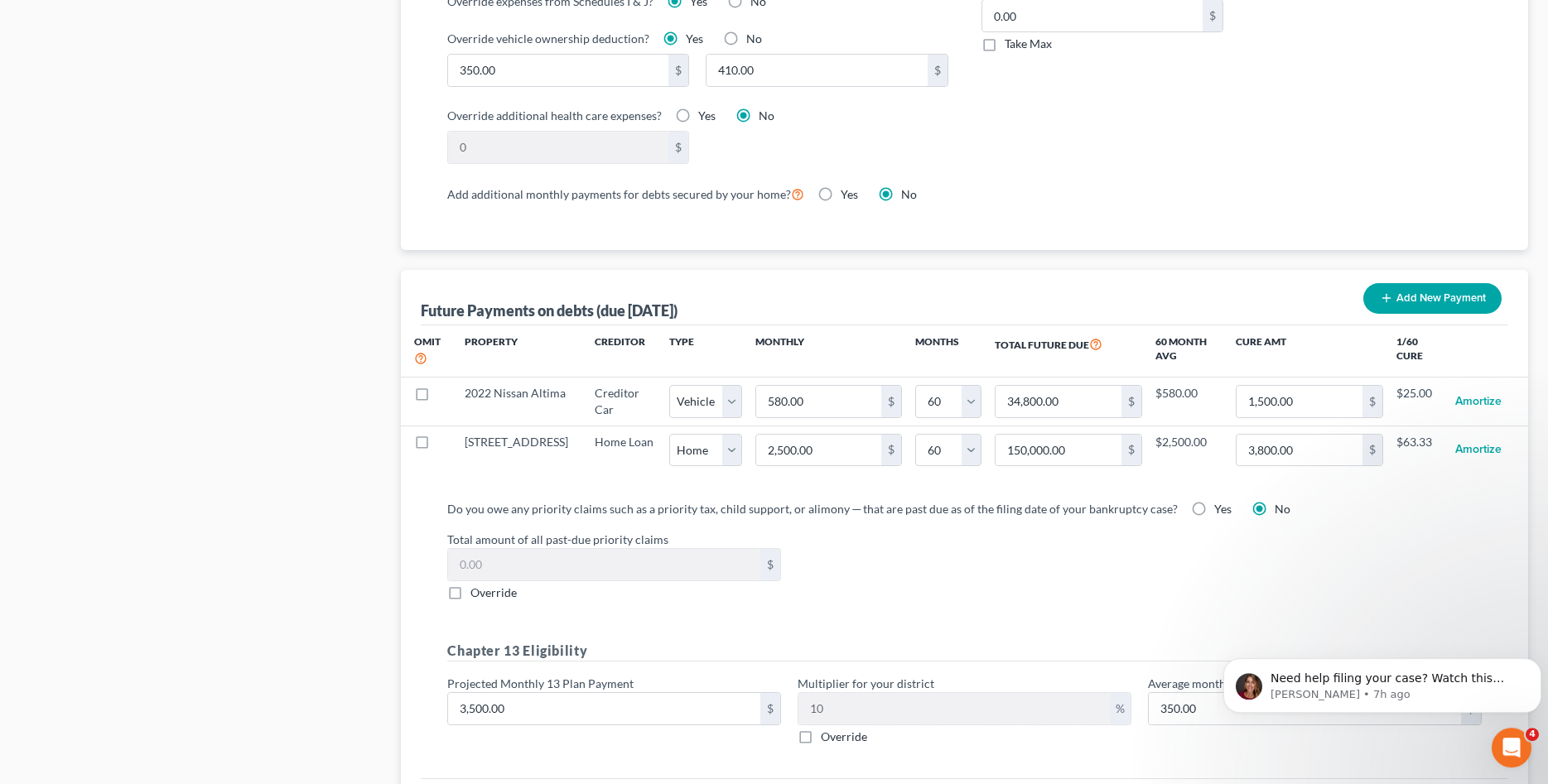
scroll to position [1436, 0]
click at [1404, 296] on button "Add New Payment" at bounding box center [1432, 298] width 138 height 31
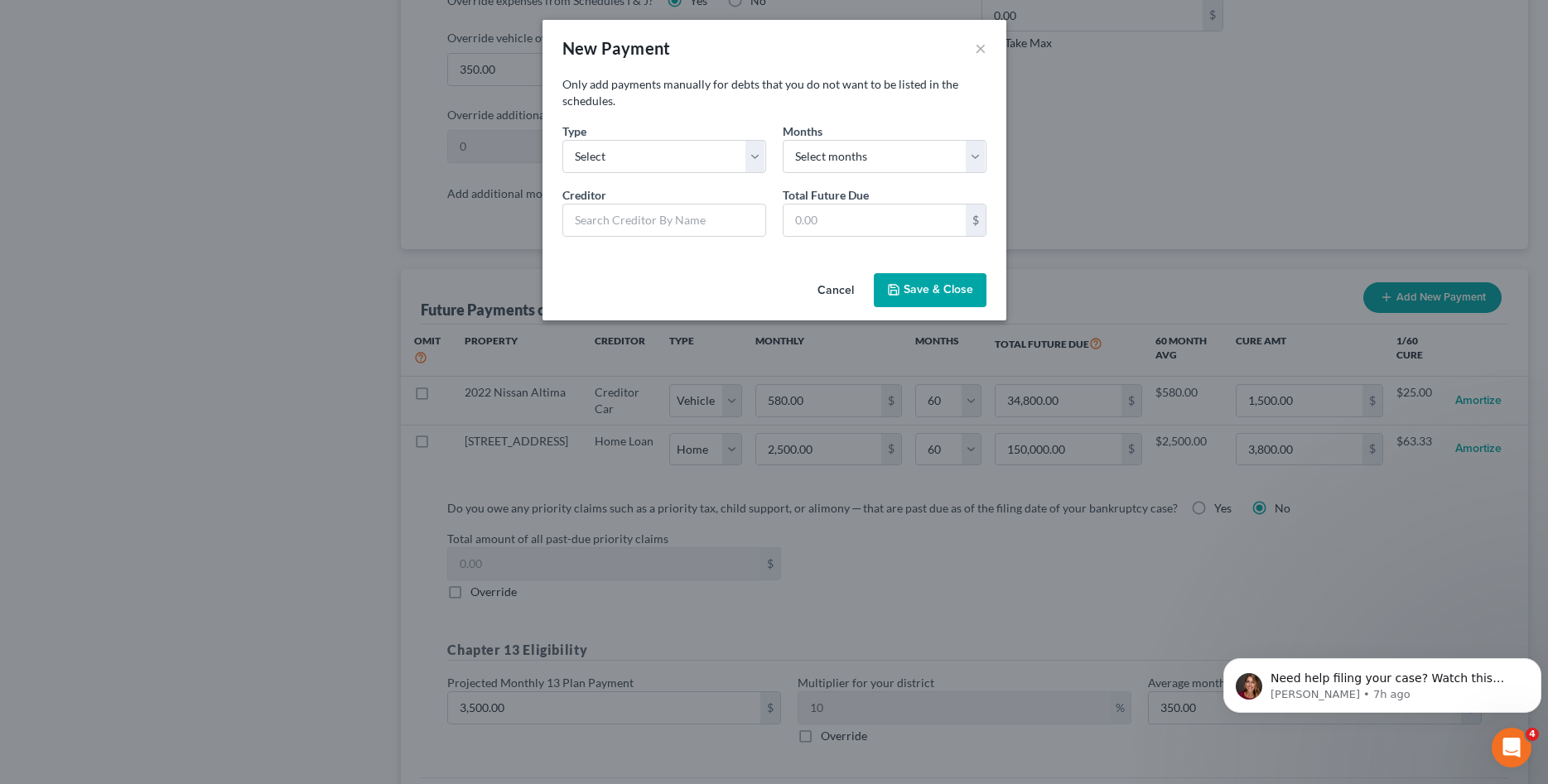
click at [726, 131] on div "Type * Select Home Vehicle Other" at bounding box center [664, 148] width 220 height 51
click at [563, 140] on select "Select Home Vehicle Other" at bounding box center [664, 156] width 204 height 33
click option "Other" at bounding box center [0, 0] width 0 height 0
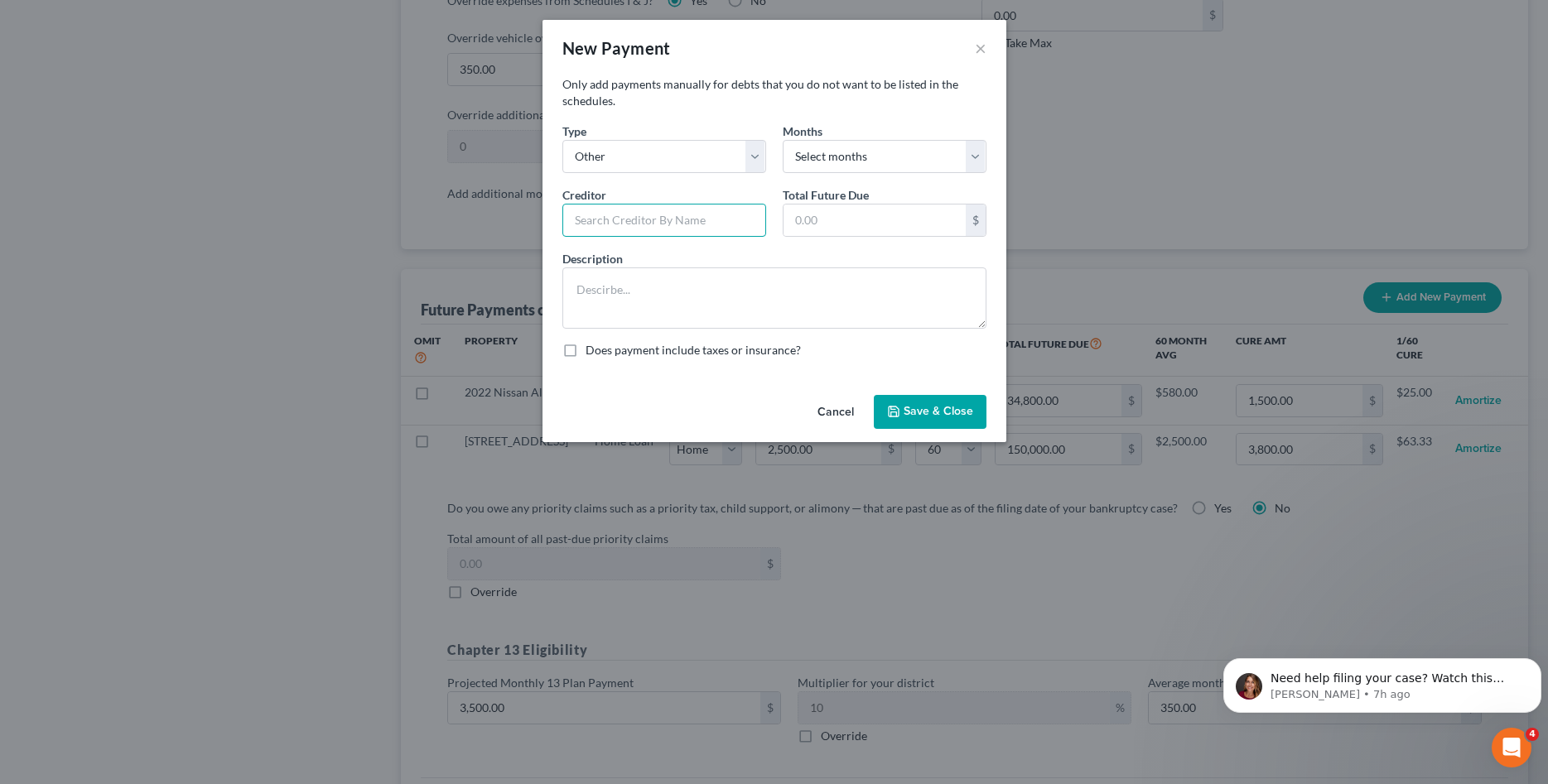
click at [668, 223] on input "text" at bounding box center [664, 220] width 204 height 33
click at [563, 140] on select "Select Home Vehicle Other" at bounding box center [664, 156] width 204 height 33
select select "1"
click option "Vehicle" at bounding box center [0, 0] width 0 height 0
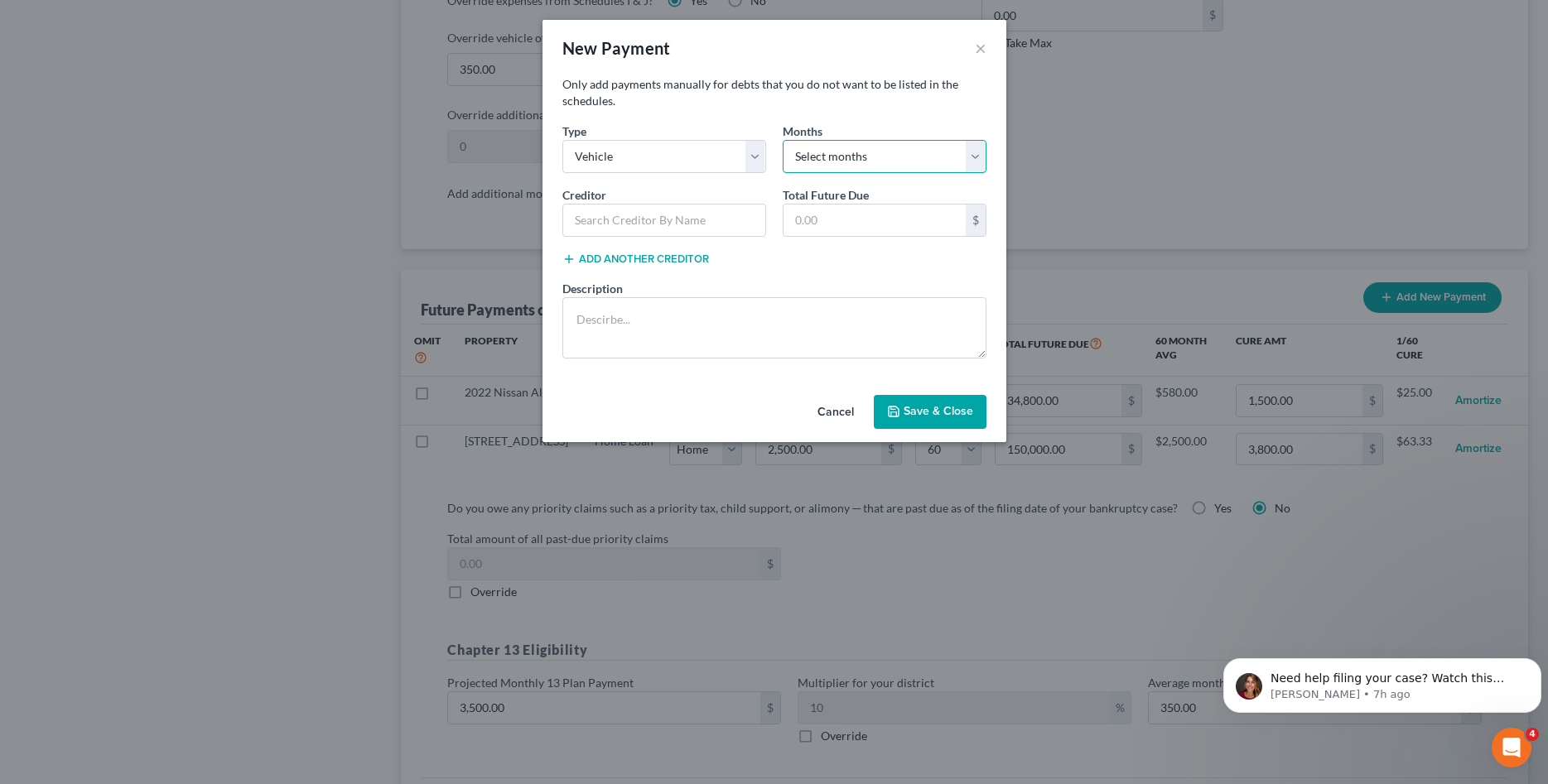
click at [783, 140] on select "Select months 0 1 2 3 4 5 6 7 8 9 10 11 12 13 14 15 16 17 18 19 20 21 22 23 24 …" at bounding box center [884, 156] width 204 height 33
click at [900, 85] on p "Only add payments manually for debts that you do not want to be listed in the s…" at bounding box center [775, 93] width 424 height 33
click at [783, 140] on select "Select months 0 1 2 3 4 5 6 7 8 9 10 11 12 13 14 15 16 17 18 19 20 21 22 23 24 …" at bounding box center [884, 156] width 204 height 33
select select "60"
click option "60" at bounding box center [0, 0] width 0 height 0
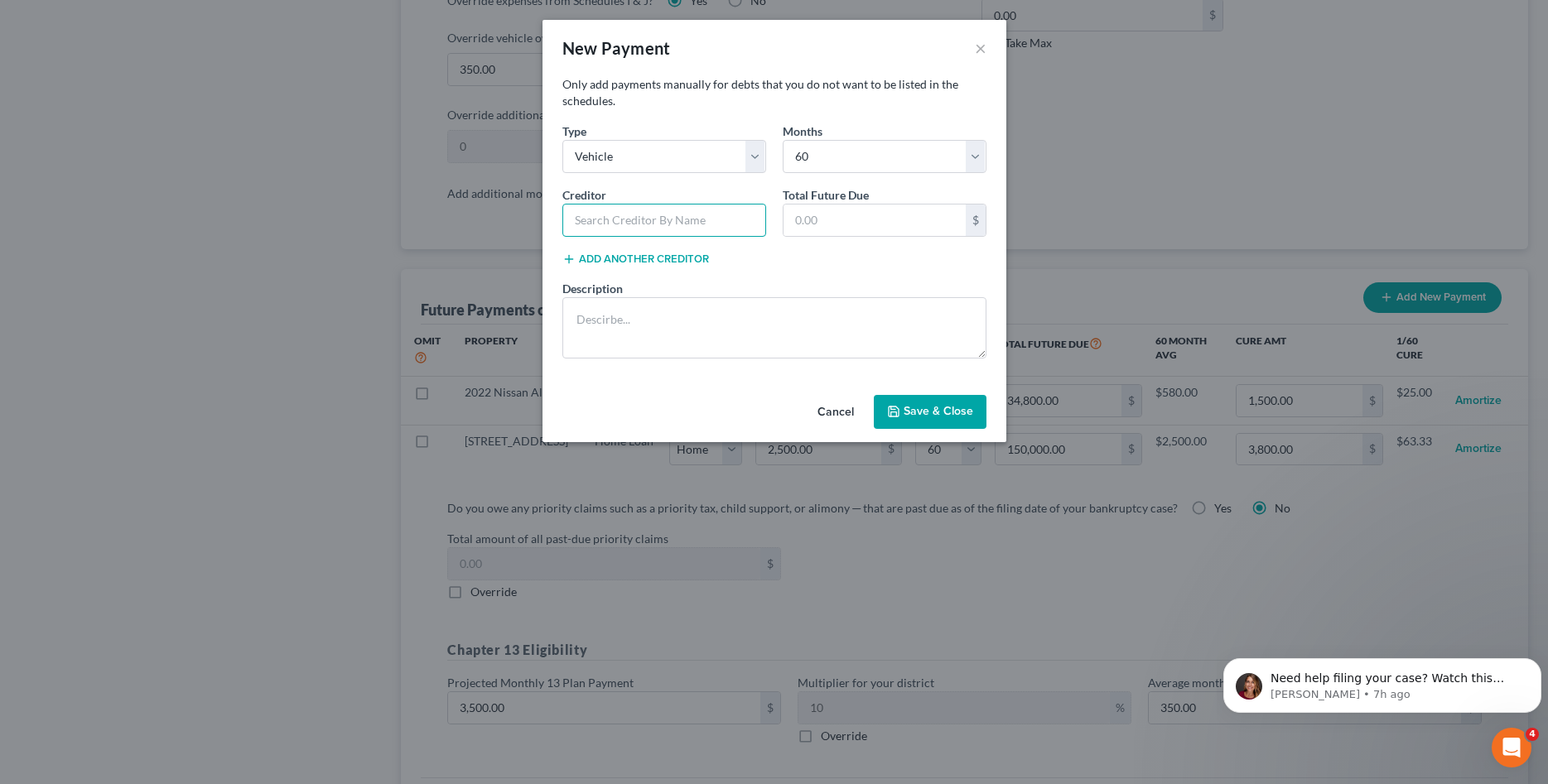
click at [625, 219] on input "text" at bounding box center [664, 220] width 204 height 33
click at [823, 404] on button "Cancel" at bounding box center [835, 413] width 63 height 33
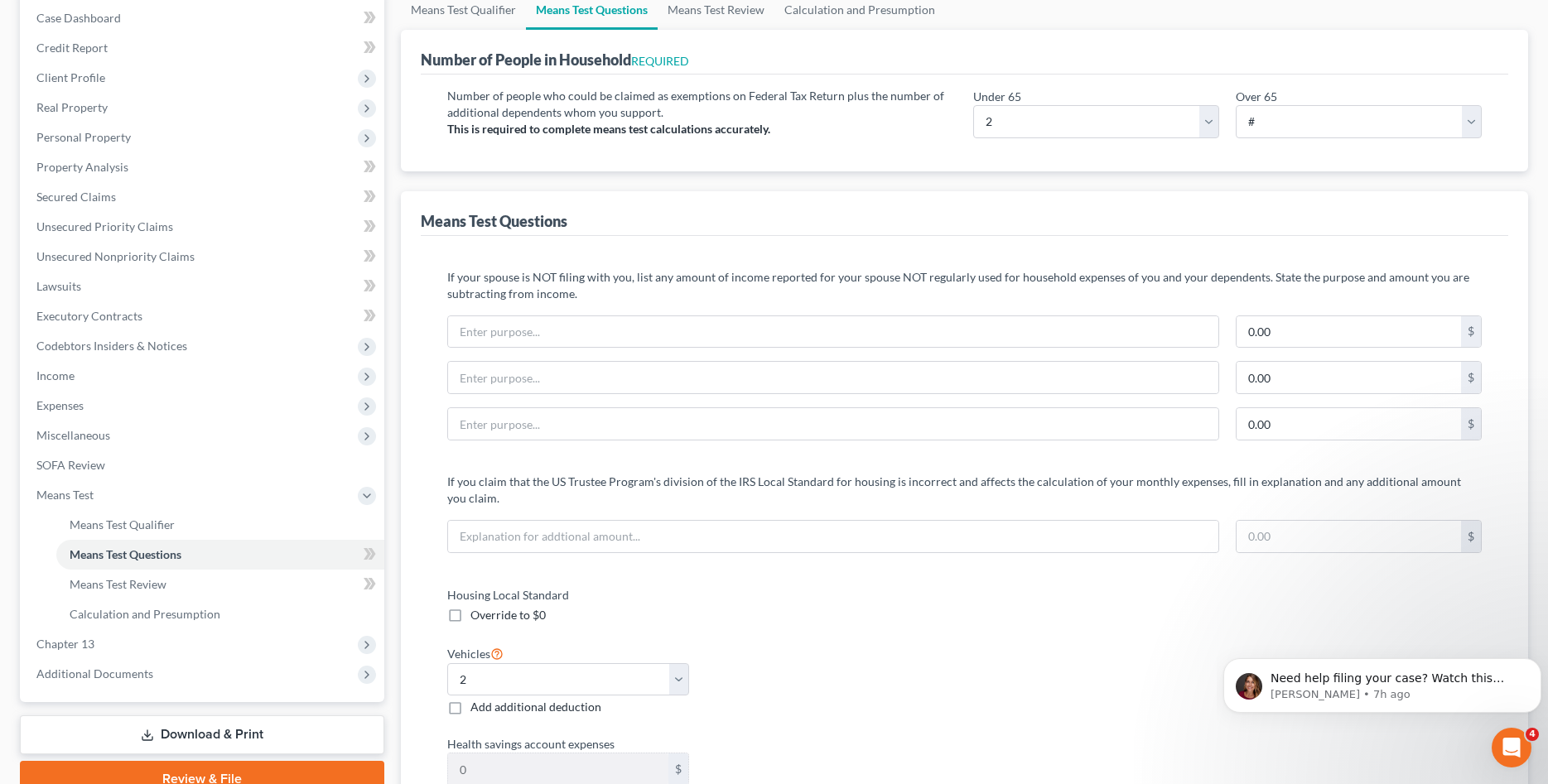
scroll to position [0, 0]
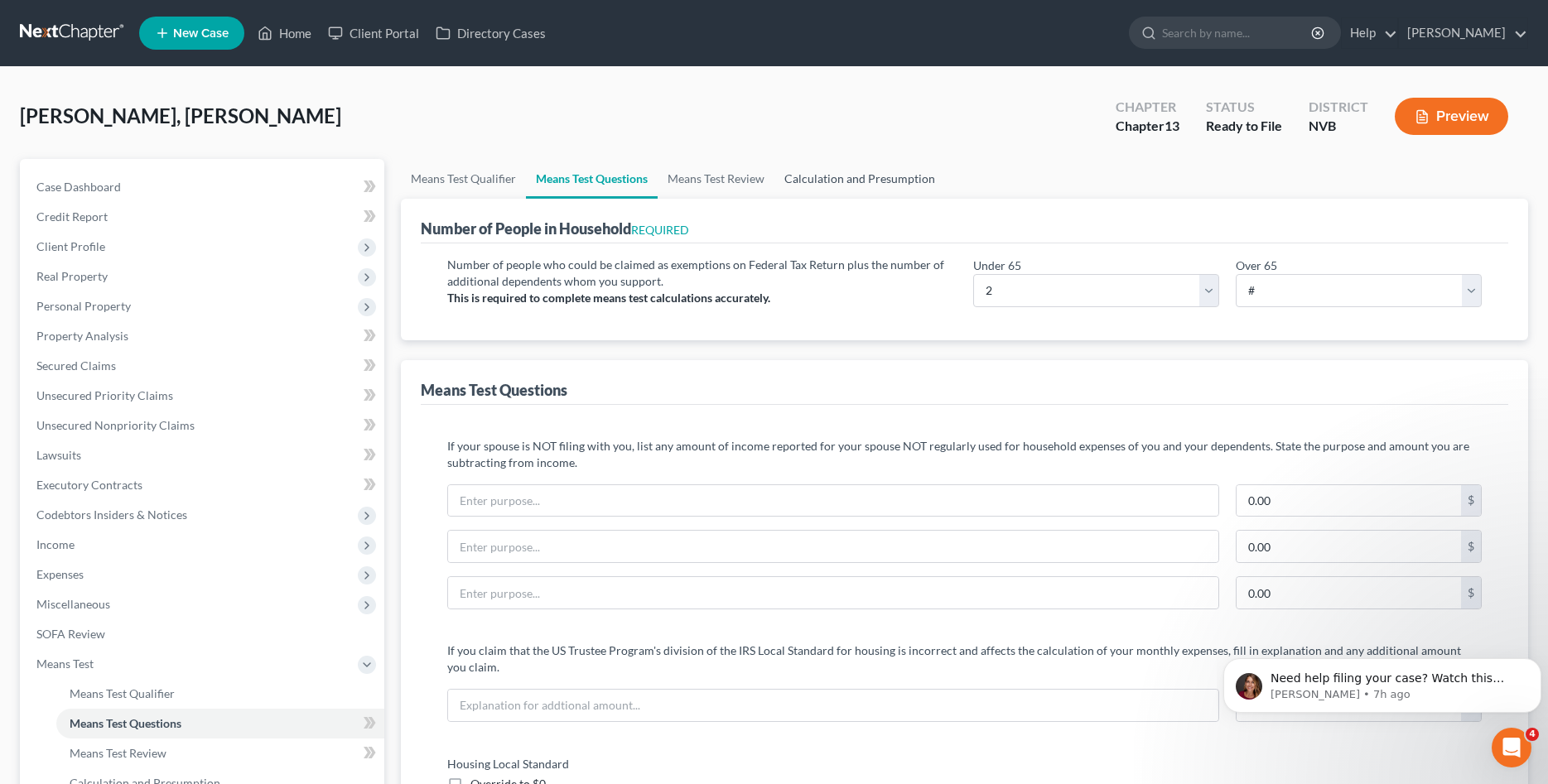
click at [858, 184] on link "Calculation and Presumption" at bounding box center [859, 179] width 171 height 40
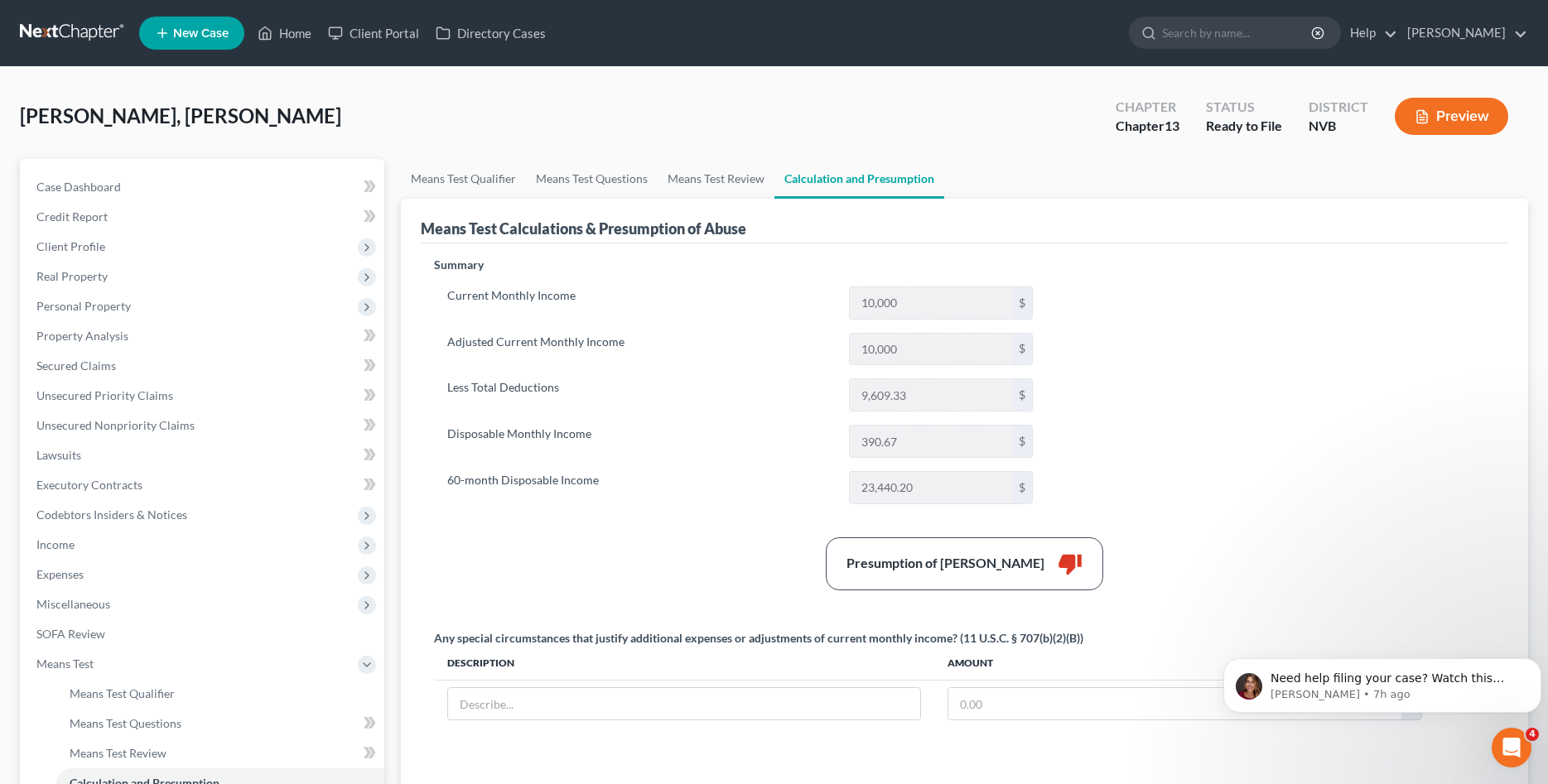
scroll to position [287, 0]
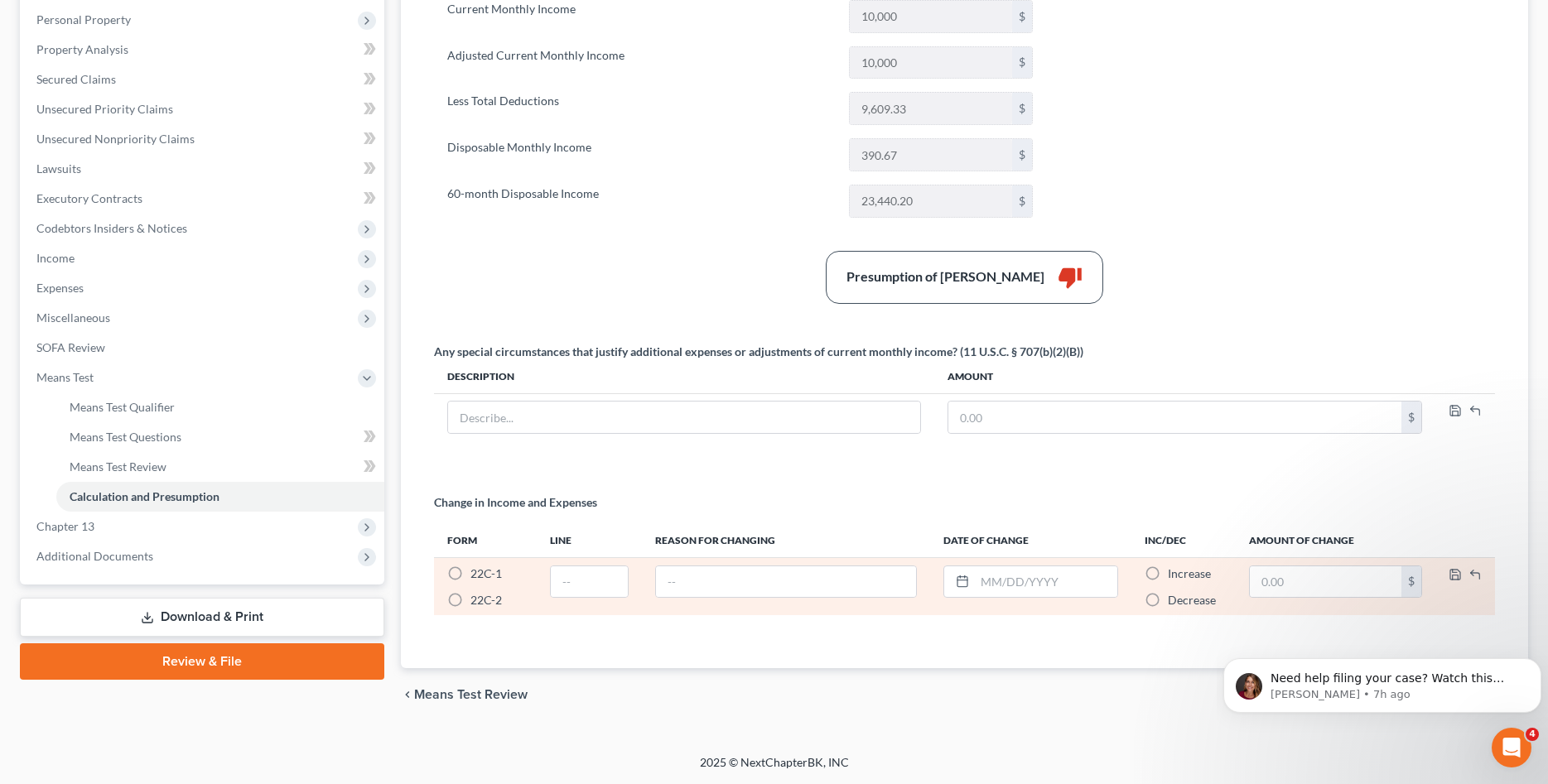
click at [478, 574] on span "22C-1" at bounding box center [486, 573] width 32 height 14
click at [478, 574] on input "22C-1 *" at bounding box center [482, 570] width 11 height 11
click at [601, 579] on input "text" at bounding box center [588, 581] width 76 height 32
click at [1345, 589] on input "text" at bounding box center [1326, 581] width 151 height 32
click at [1185, 595] on span "Decrease" at bounding box center [1191, 599] width 48 height 14
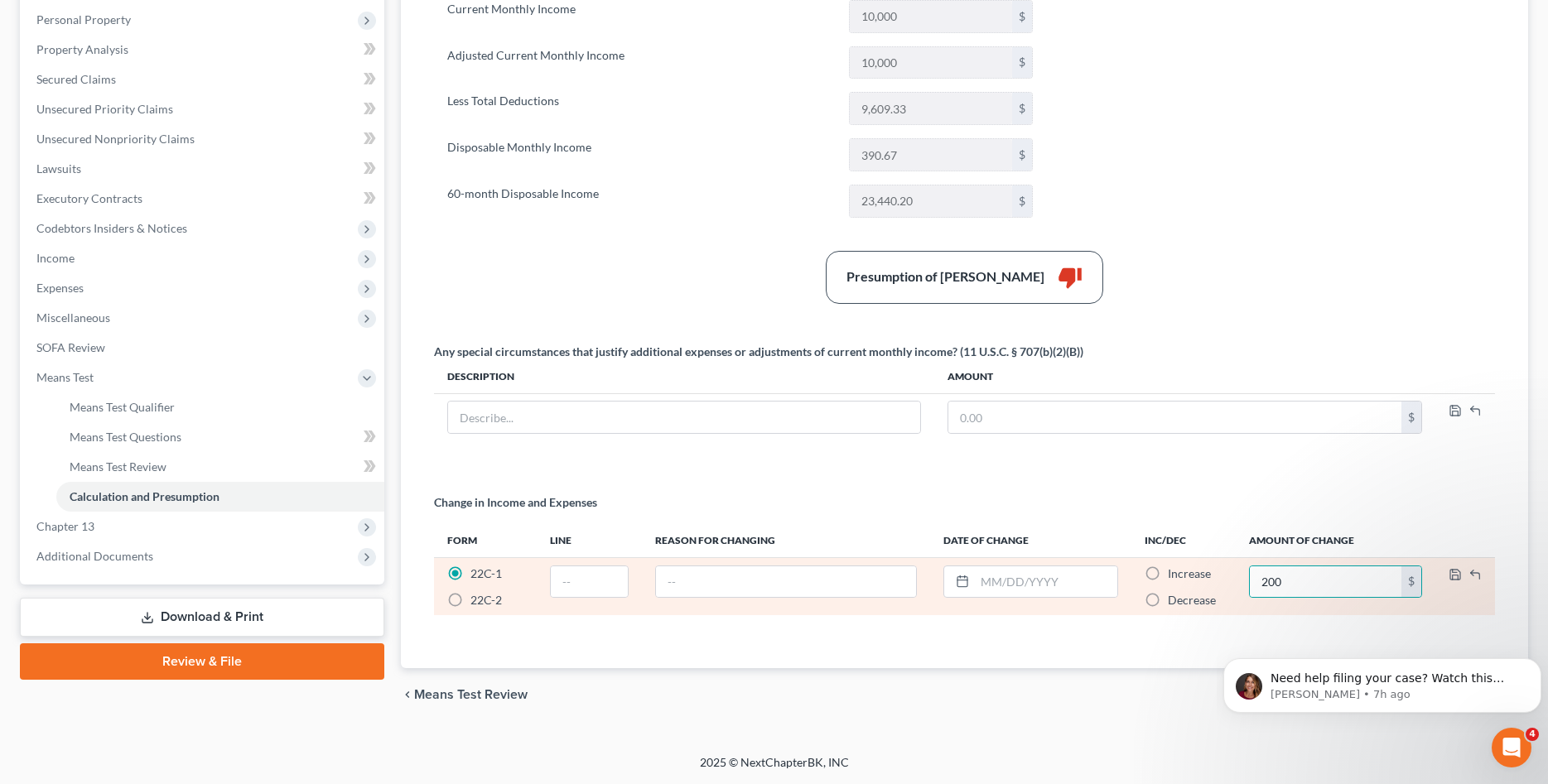
click at [1185, 595] on input "Decrease *" at bounding box center [1179, 597] width 11 height 11
click at [1027, 585] on input "text" at bounding box center [1045, 581] width 142 height 32
click at [793, 560] on td at bounding box center [786, 586] width 289 height 58
click at [787, 592] on input "text" at bounding box center [786, 581] width 261 height 32
click at [609, 593] on input "text" at bounding box center [588, 581] width 76 height 32
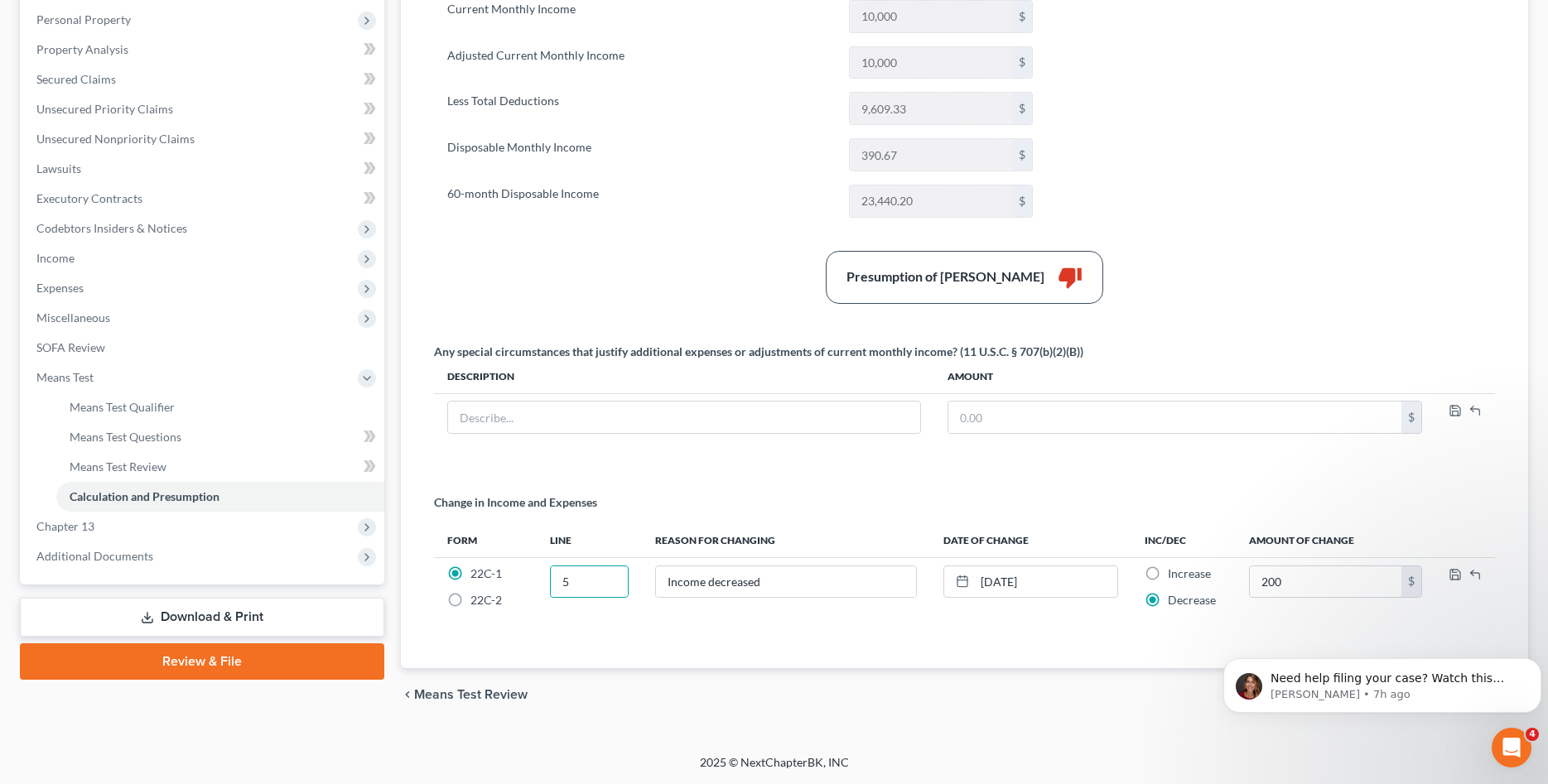
click at [1095, 666] on div "Summary Current Monthly Income 10,000 $ Adjusted Current Monthly Income 10,000 …" at bounding box center [965, 313] width 1088 height 711
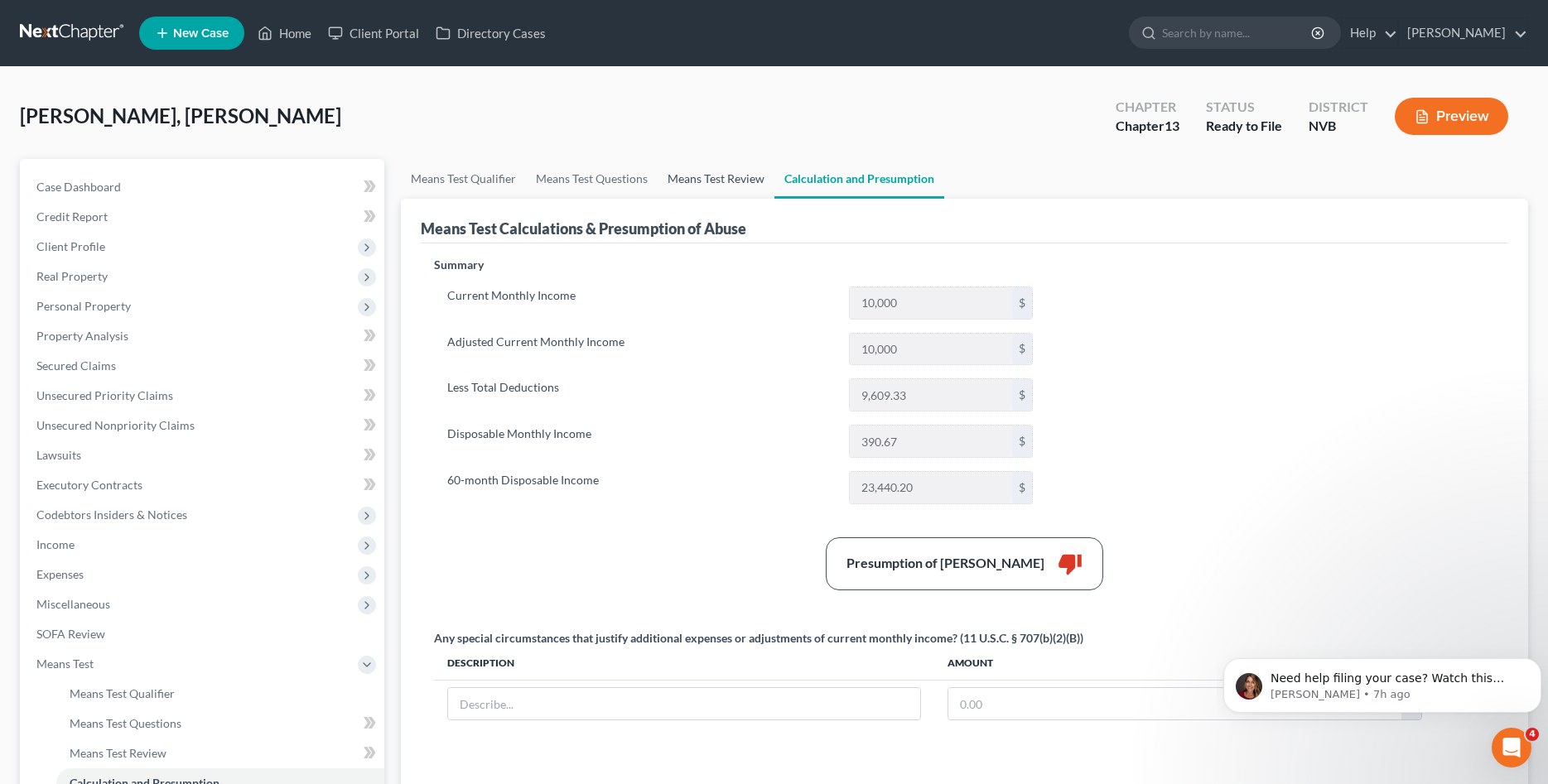
click at [722, 187] on link "Means Test Review" at bounding box center [716, 179] width 117 height 40
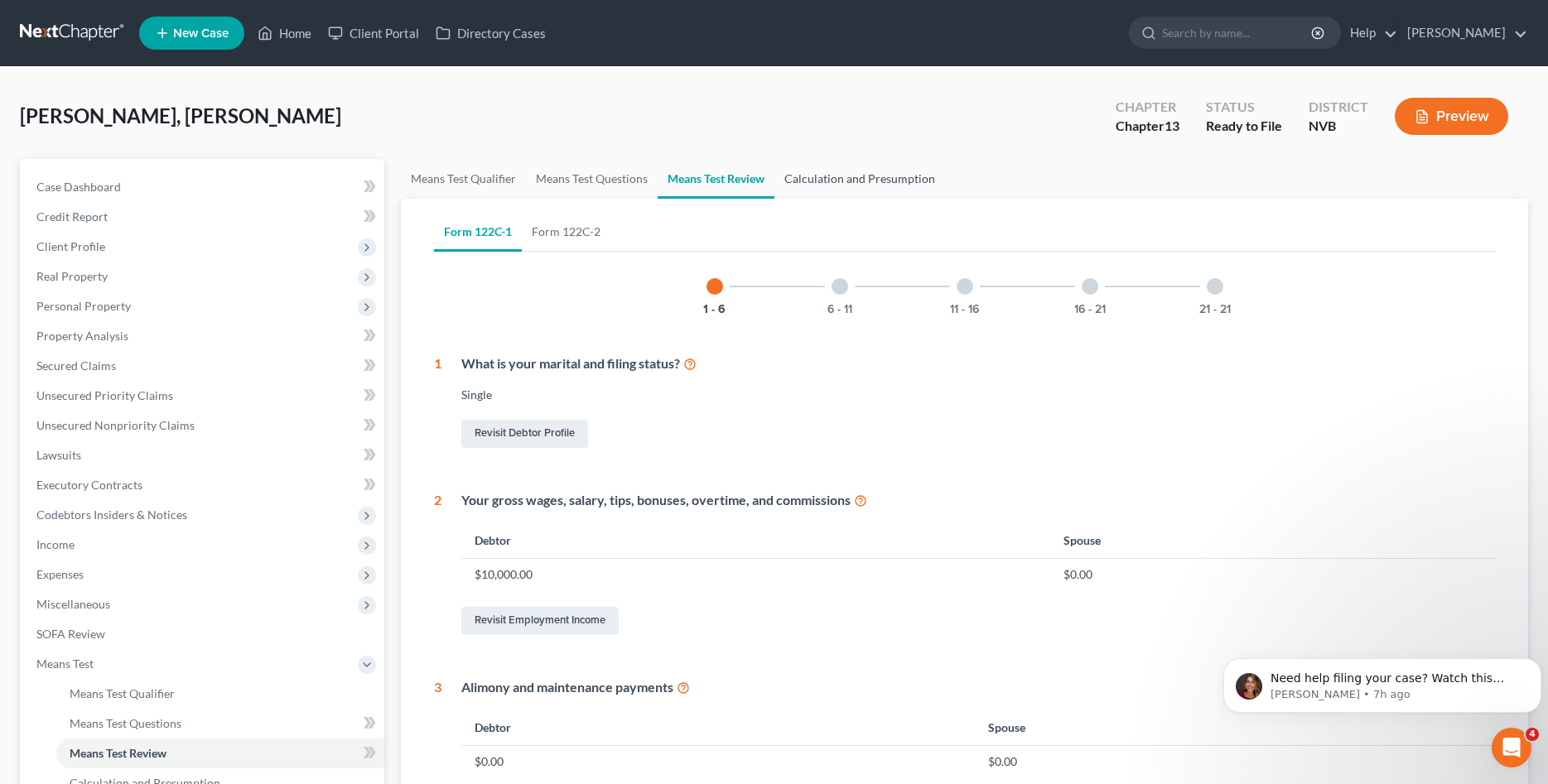
click at [868, 166] on link "Calculation and Presumption" at bounding box center [859, 179] width 171 height 40
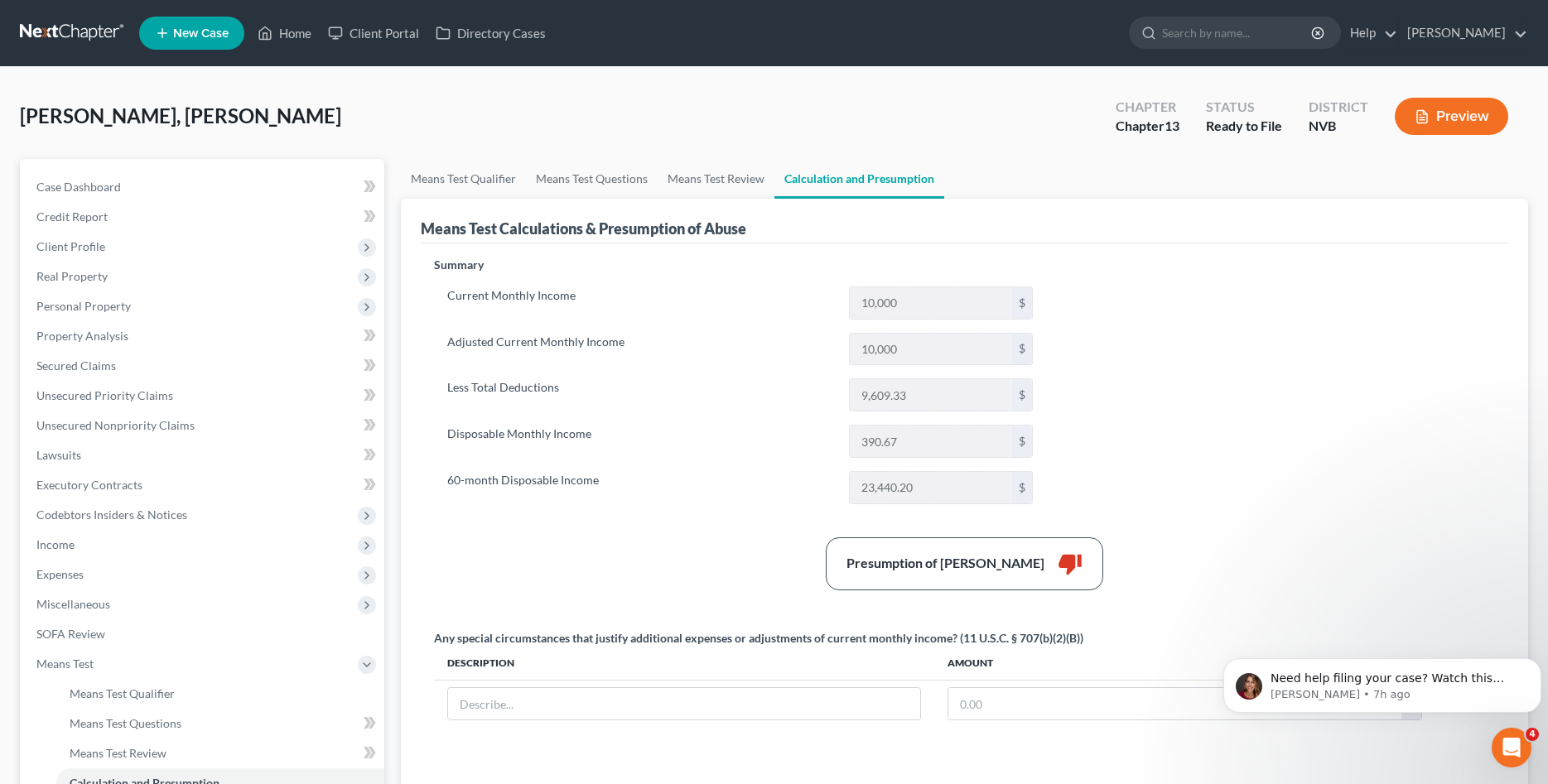
scroll to position [287, 0]
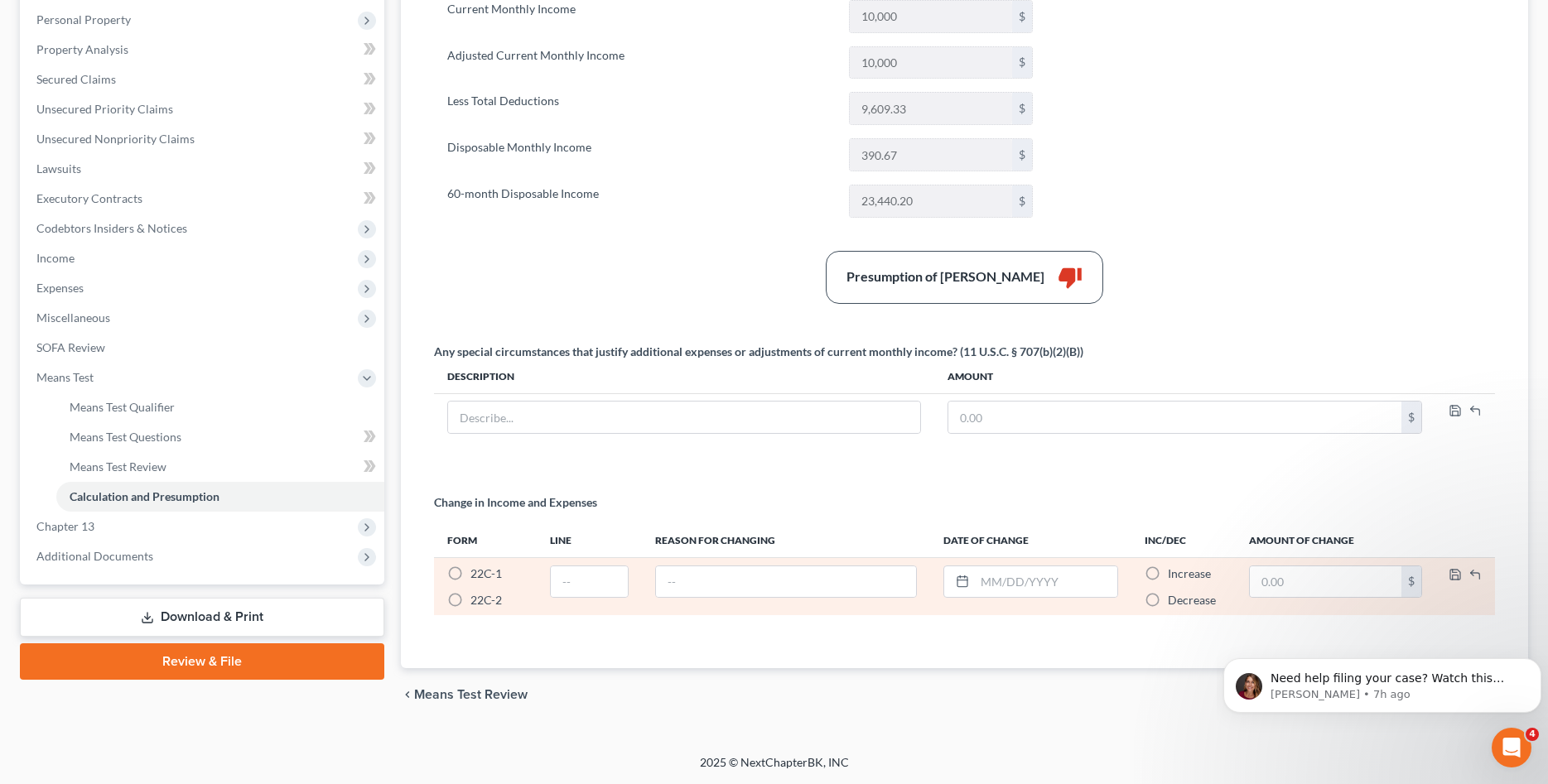
click at [497, 577] on span "22C-1" at bounding box center [486, 573] width 32 height 14
click at [488, 576] on input "22C-1 *" at bounding box center [482, 570] width 11 height 11
click at [601, 584] on input "text" at bounding box center [588, 581] width 76 height 32
click at [1196, 602] on span "Decrease" at bounding box center [1191, 599] width 48 height 14
click at [1185, 602] on input "Decrease *" at bounding box center [1179, 597] width 11 height 11
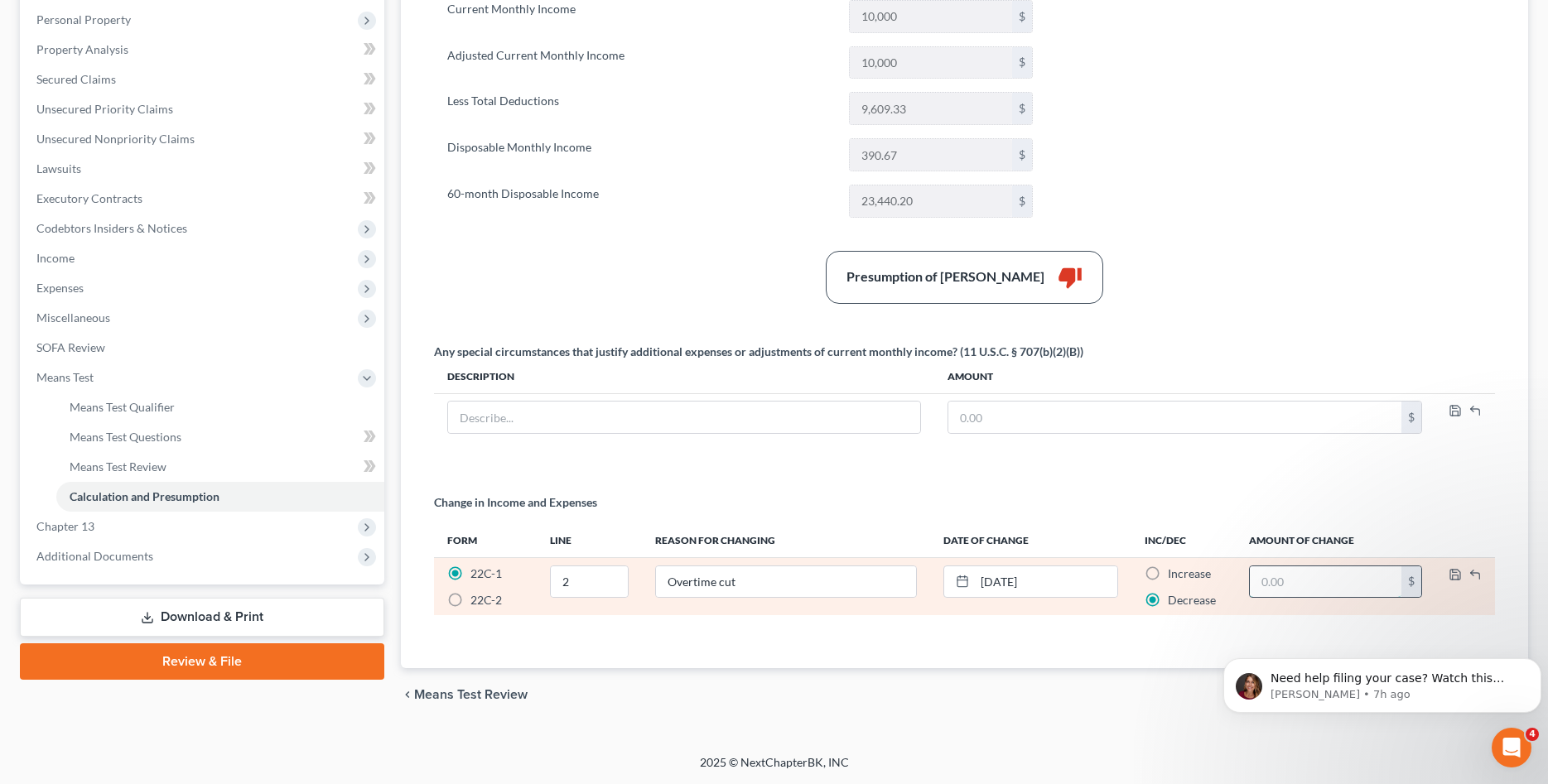
click at [1271, 584] on input "text" at bounding box center [1326, 581] width 151 height 32
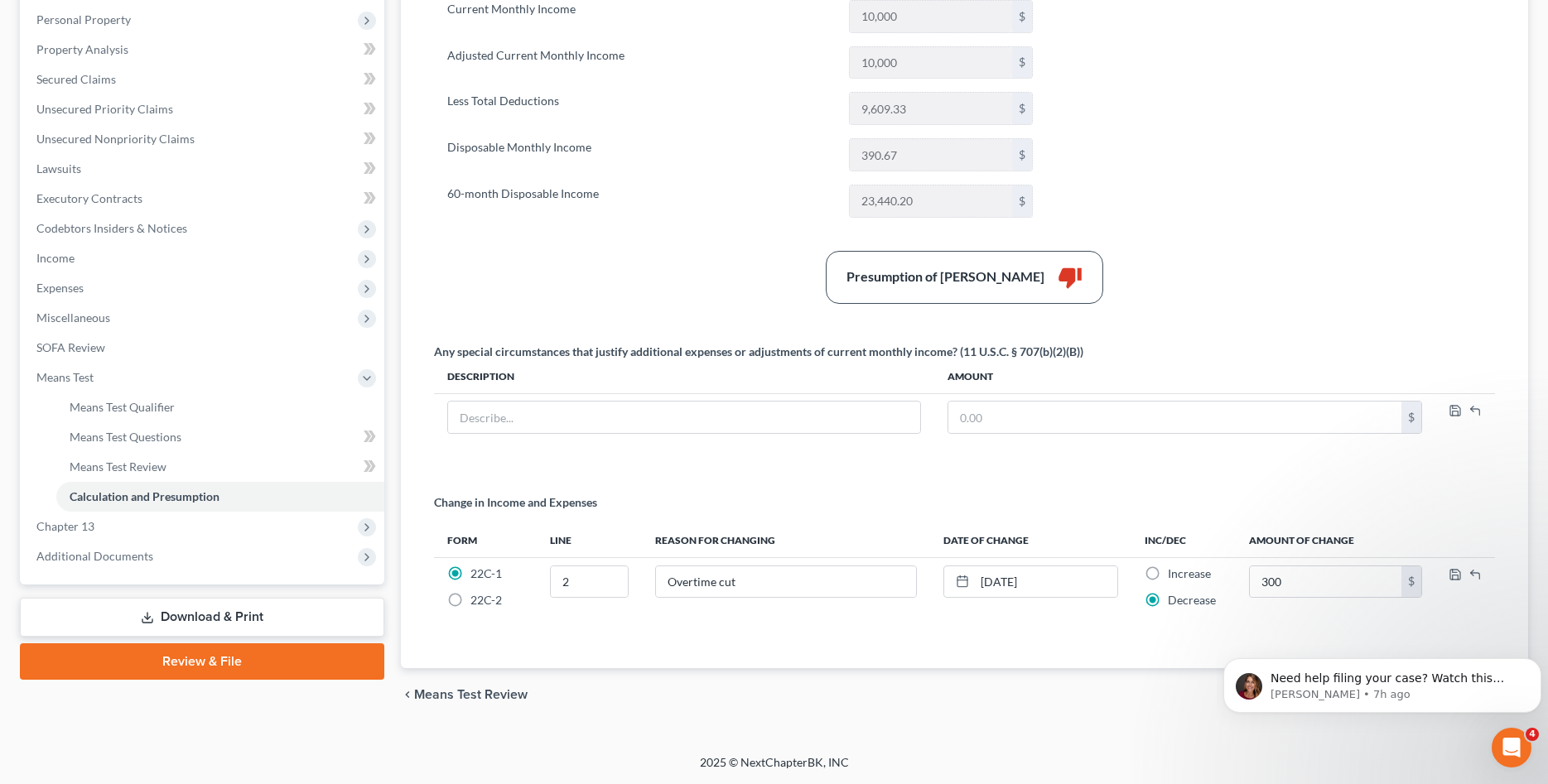
click at [1399, 441] on div "Any special circumstances that justify additional expenses or adjustments of cu…" at bounding box center [964, 398] width 1077 height 111
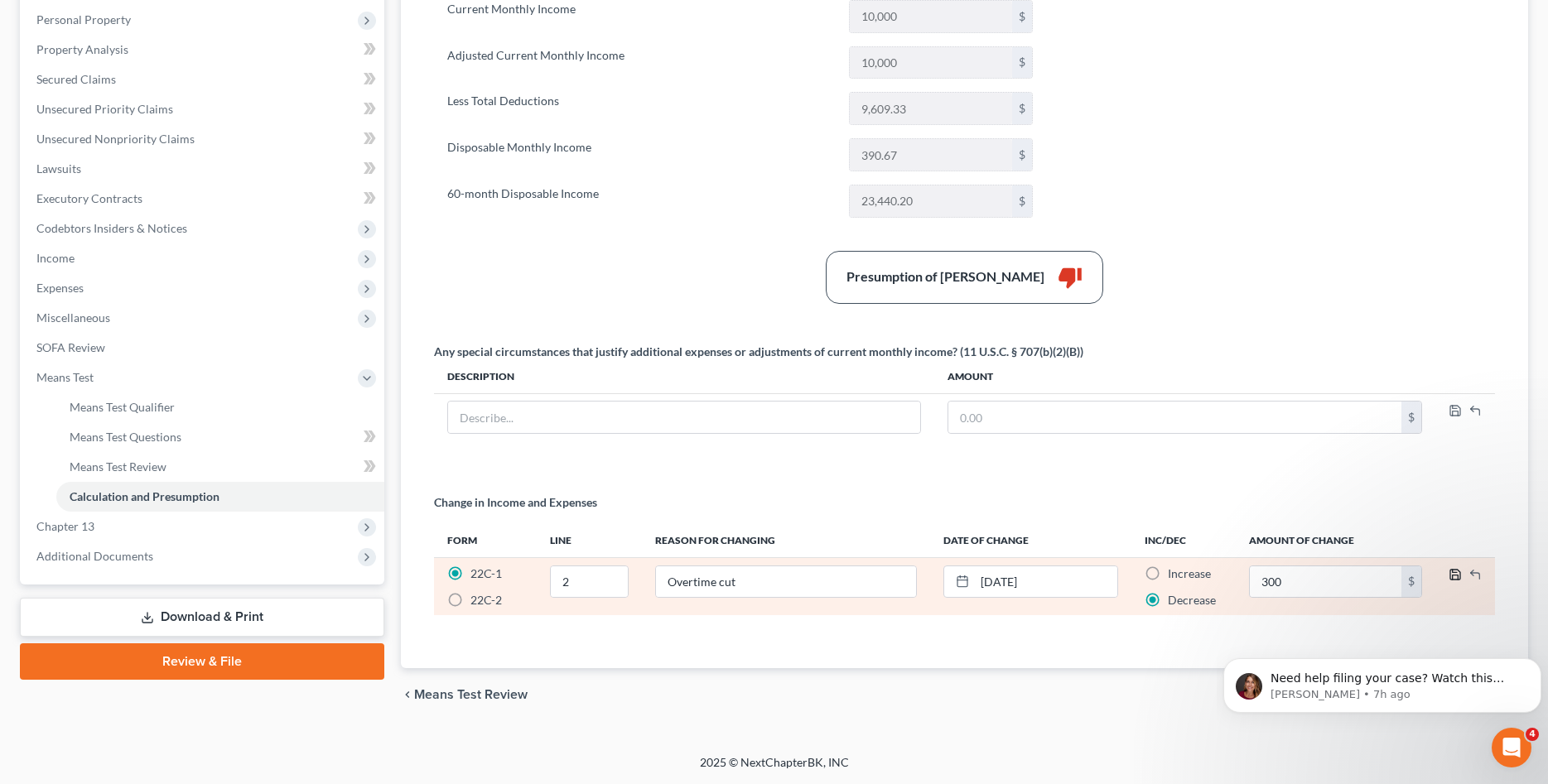
click at [1454, 576] on icon "button" at bounding box center [1454, 574] width 13 height 13
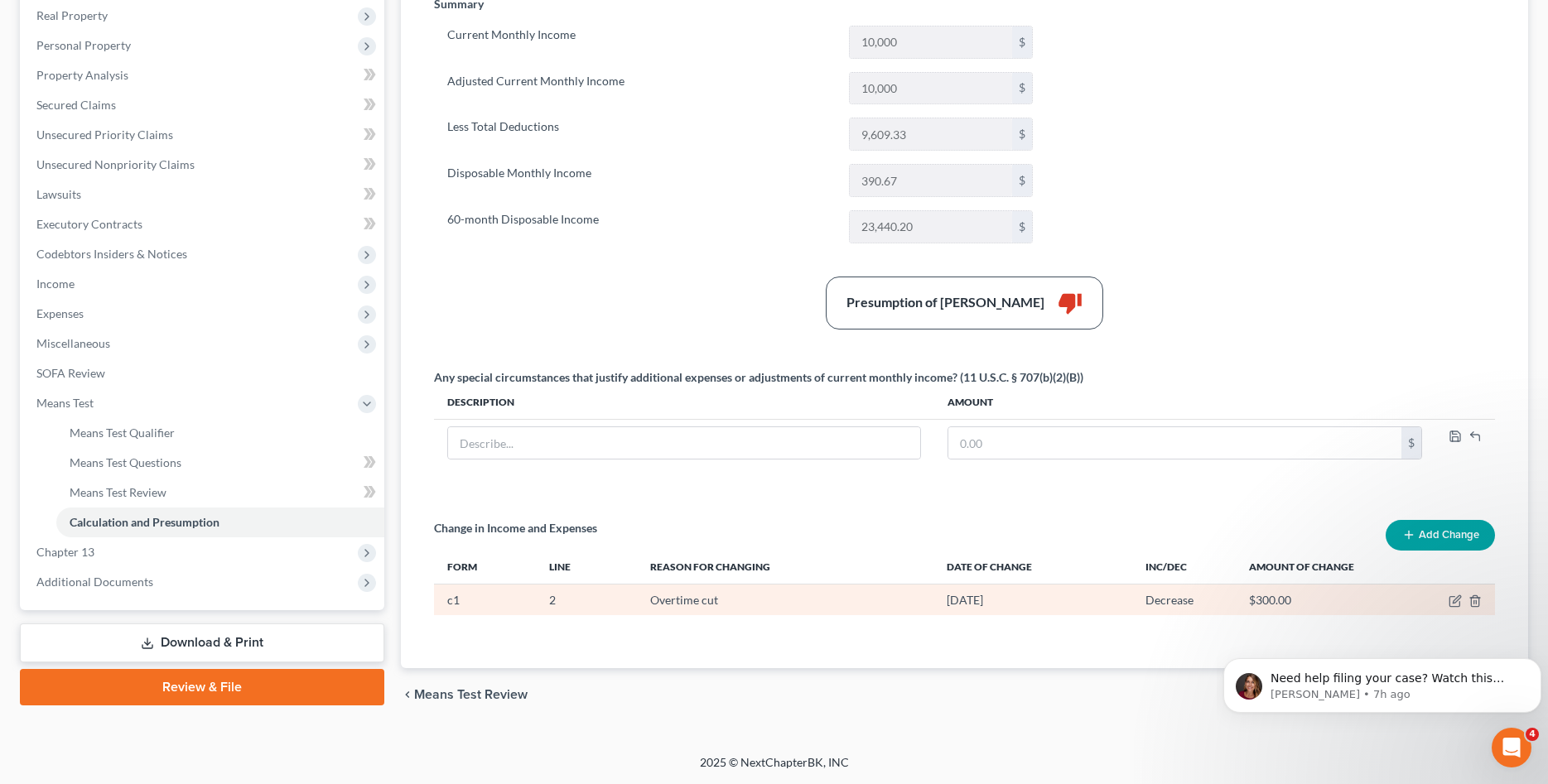
click at [1057, 605] on div "[DATE]" at bounding box center [1033, 599] width 173 height 16
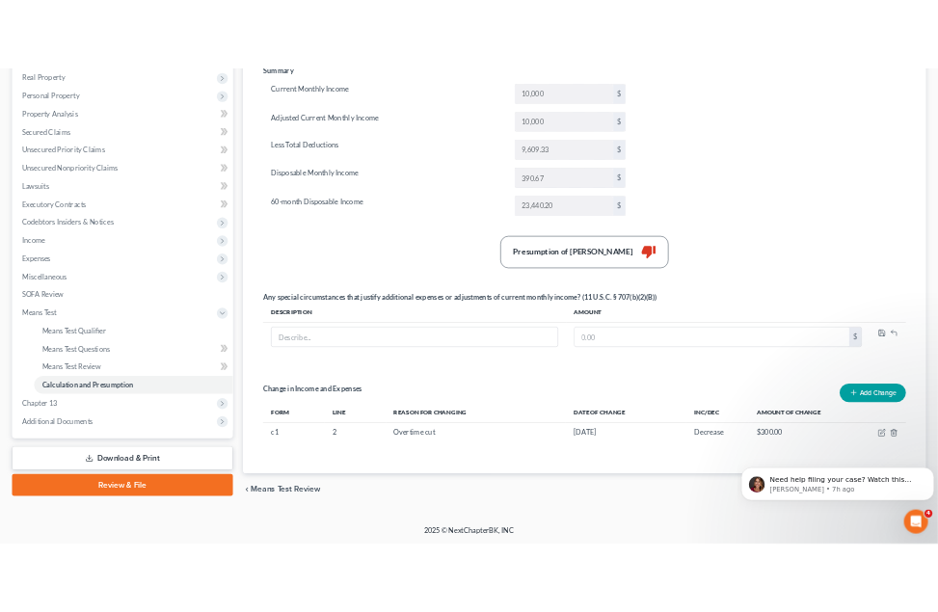
scroll to position [0, 0]
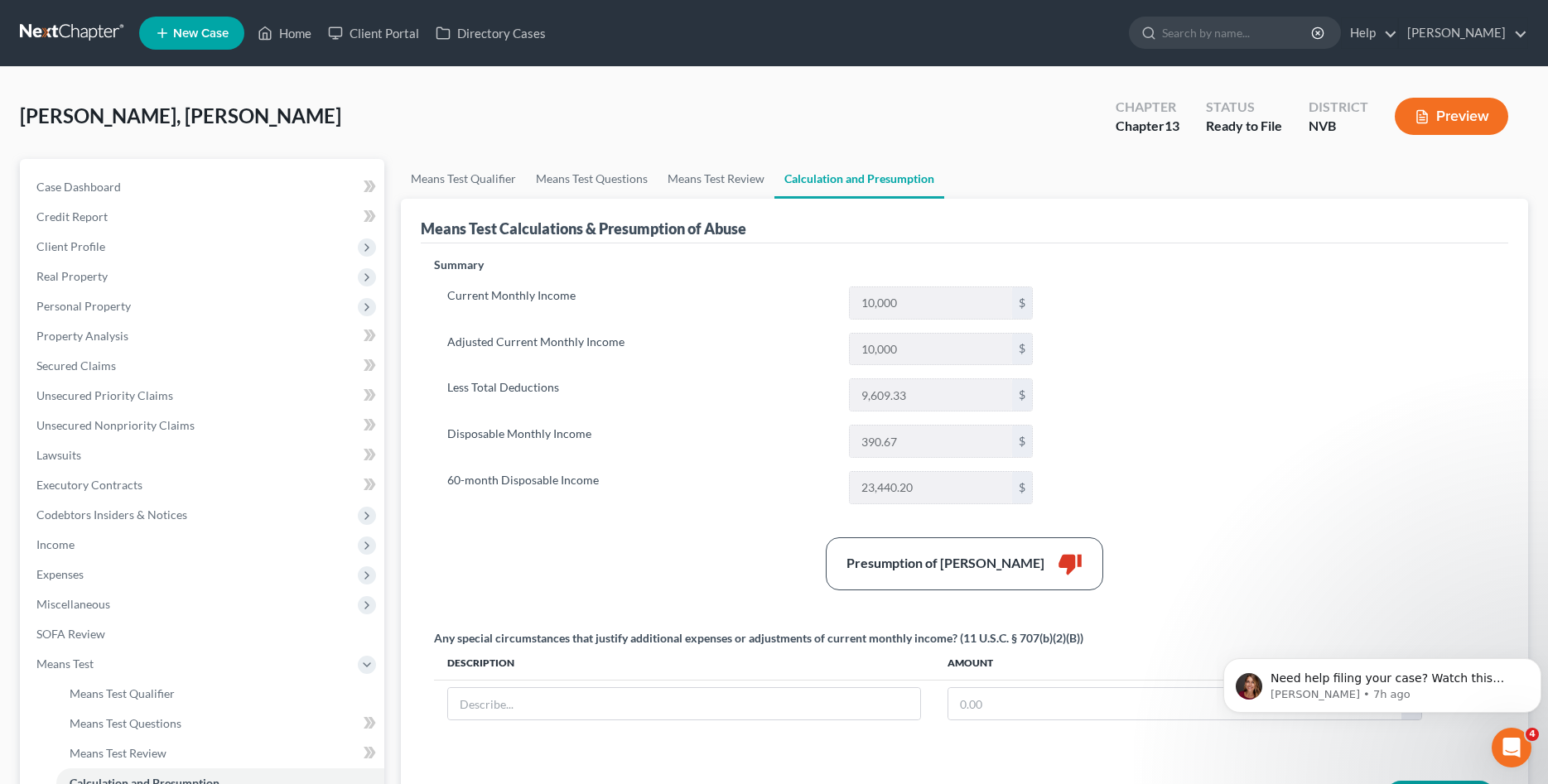
click at [1469, 97] on div "Preview" at bounding box center [1454, 118] width 147 height 49
click at [1467, 113] on button "Preview" at bounding box center [1451, 116] width 113 height 37
